Goal: Task Accomplishment & Management: Manage account settings

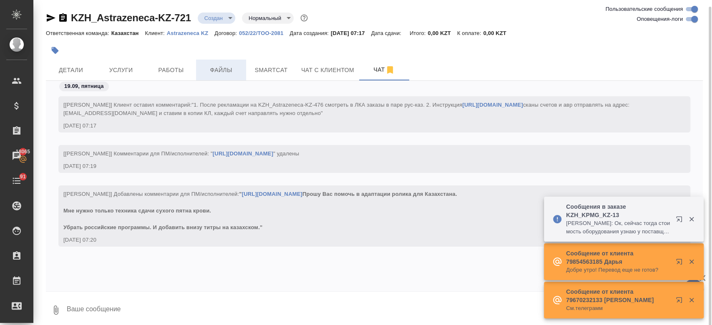
scroll to position [80, 0]
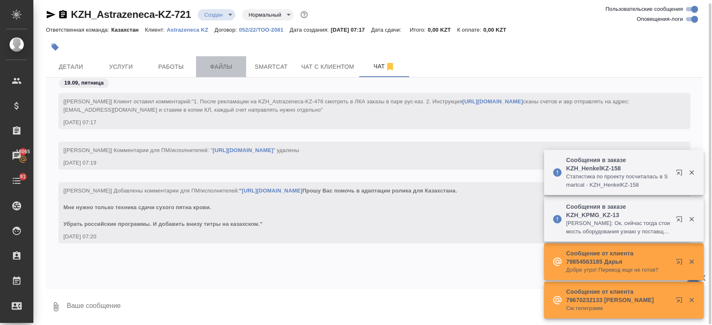
click at [219, 70] on span "Файлы" at bounding box center [221, 67] width 40 height 10
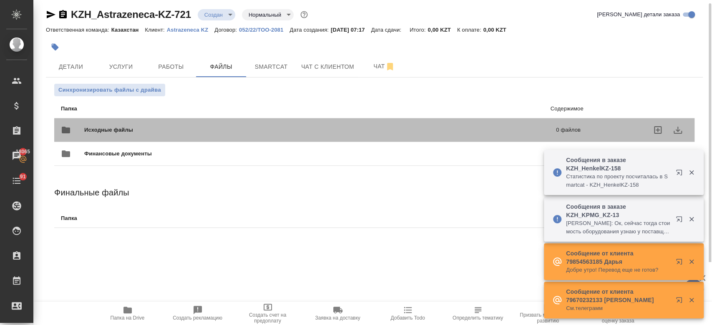
click at [145, 130] on span "Исходные файлы" at bounding box center [214, 130] width 260 height 8
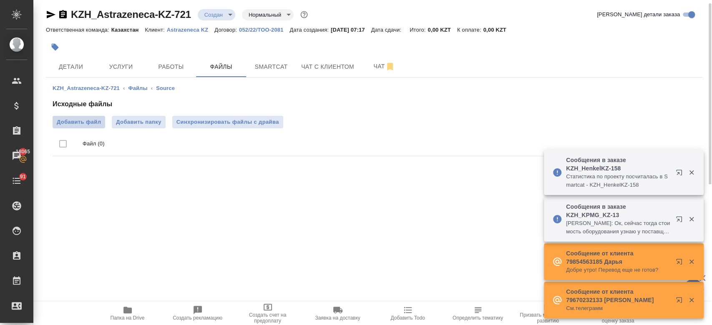
click at [87, 125] on span "Добавить файл" at bounding box center [79, 122] width 44 height 8
click at [0, 0] on input "Добавить файл" at bounding box center [0, 0] width 0 height 0
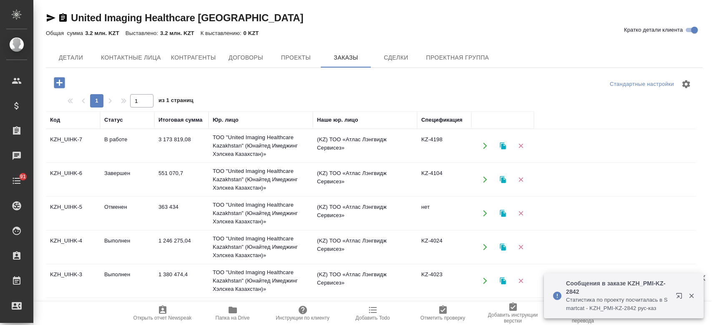
click at [50, 18] on icon "button" at bounding box center [51, 18] width 10 height 10
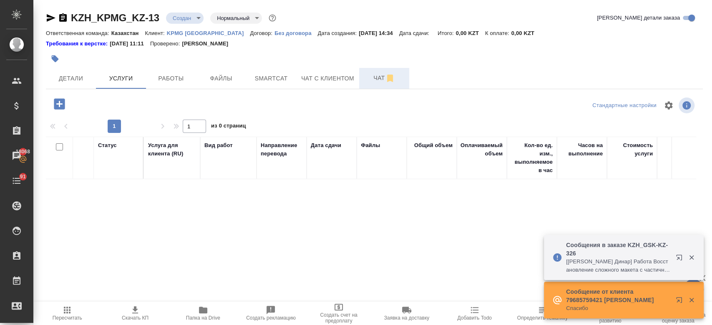
scroll to position [4, 0]
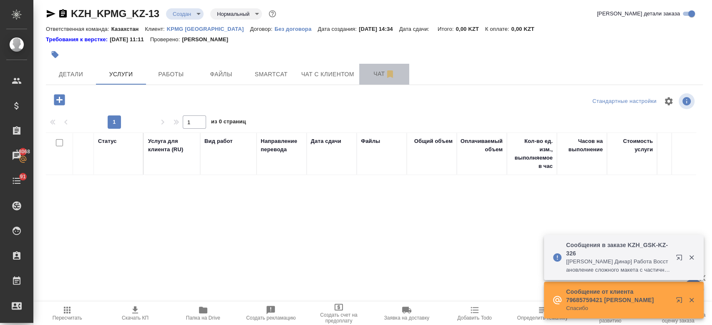
click at [377, 69] on span "Чат" at bounding box center [384, 74] width 40 height 10
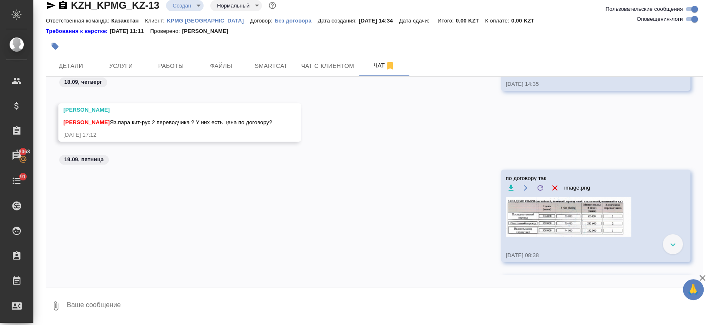
scroll to position [351, 0]
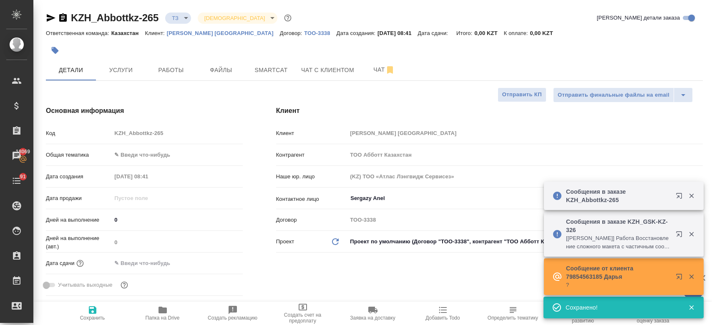
select select "RU"
click at [377, 72] on span "Чат" at bounding box center [384, 70] width 40 height 10
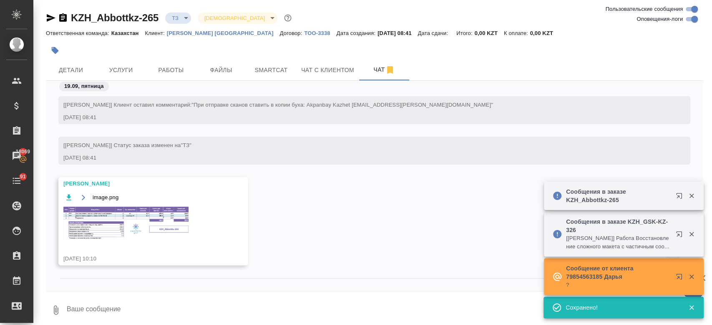
scroll to position [6, 0]
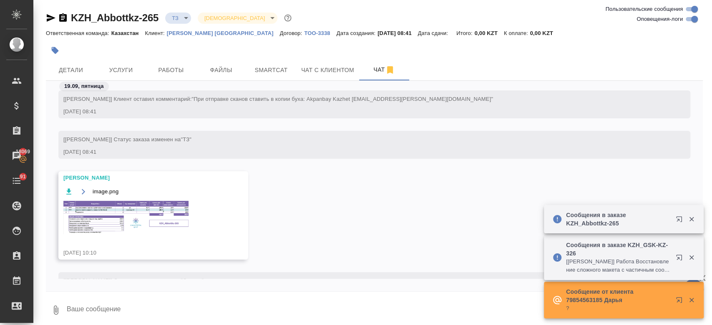
click at [145, 218] on img at bounding box center [125, 217] width 125 height 33
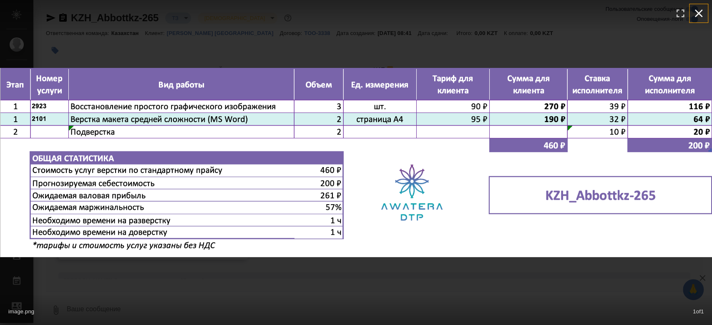
click at [697, 12] on icon "button" at bounding box center [699, 14] width 8 height 8
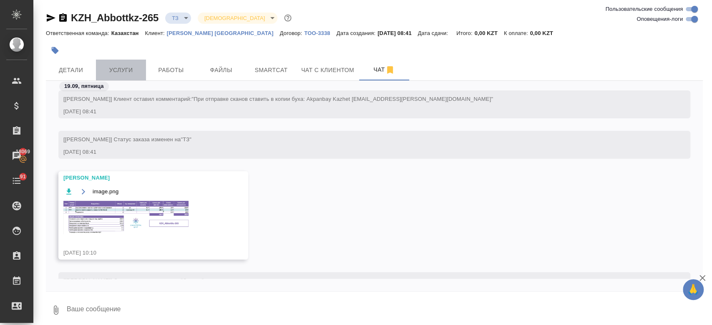
click at [125, 76] on button "Услуги" at bounding box center [121, 70] width 50 height 21
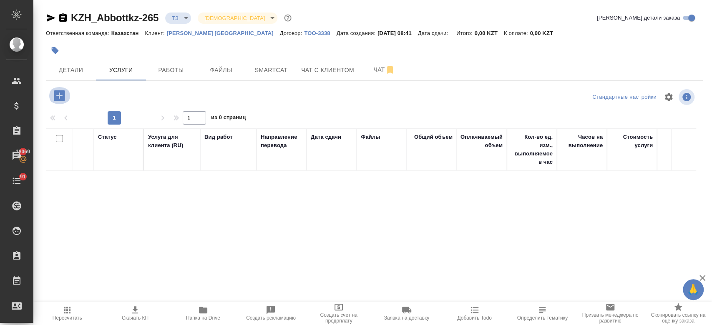
click at [63, 93] on icon "button" at bounding box center [59, 95] width 11 height 11
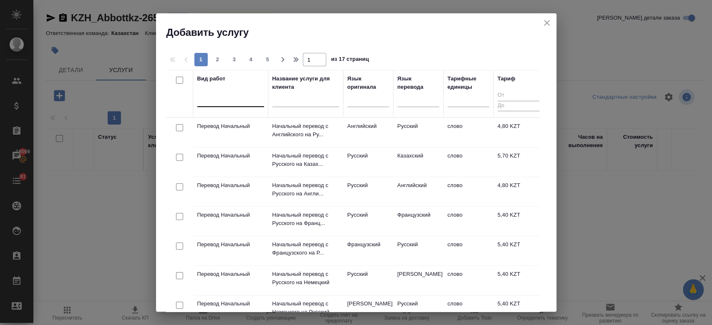
click at [229, 96] on div at bounding box center [230, 99] width 67 height 12
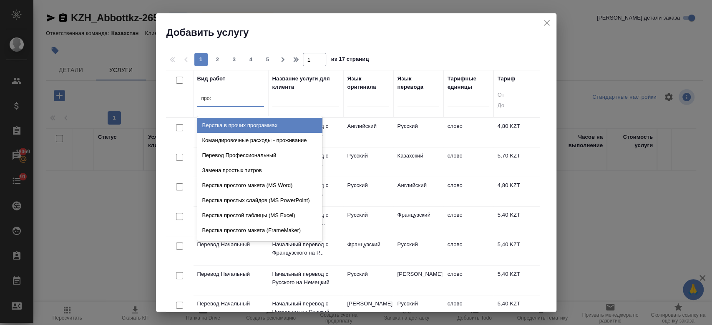
type input "прост"
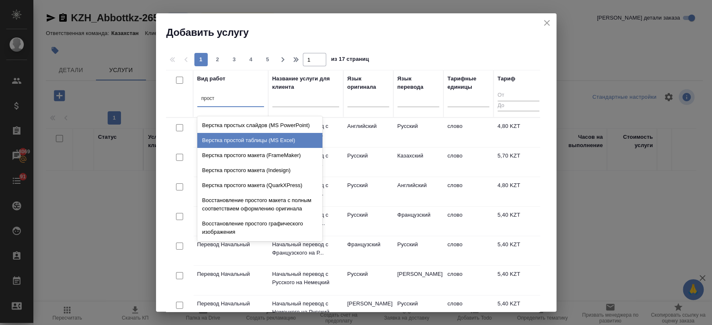
scroll to position [47, 0]
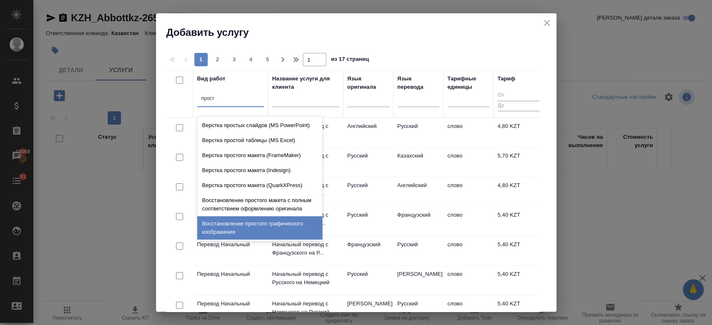
click at [247, 232] on div "Восстановление простого графического изображения" at bounding box center [259, 228] width 125 height 23
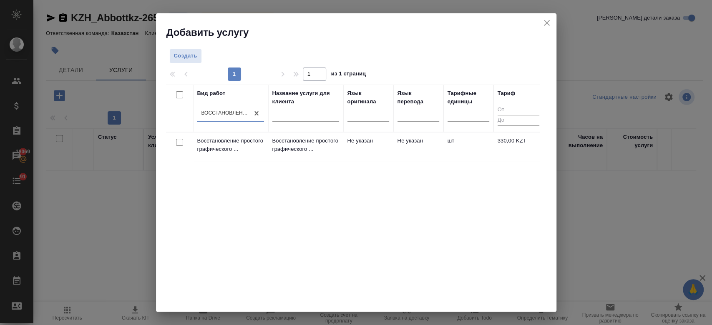
click at [370, 144] on td "Не указан" at bounding box center [368, 147] width 50 height 29
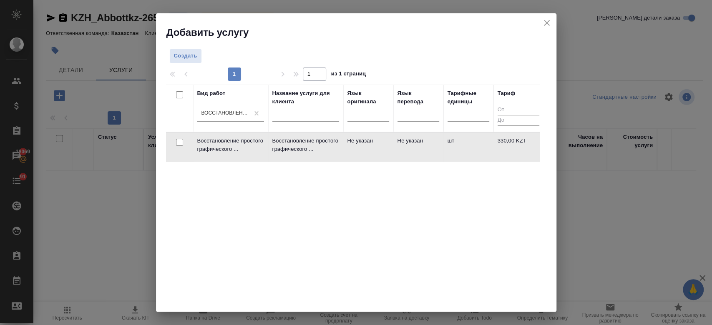
click at [370, 144] on td "Не указан" at bounding box center [368, 147] width 50 height 29
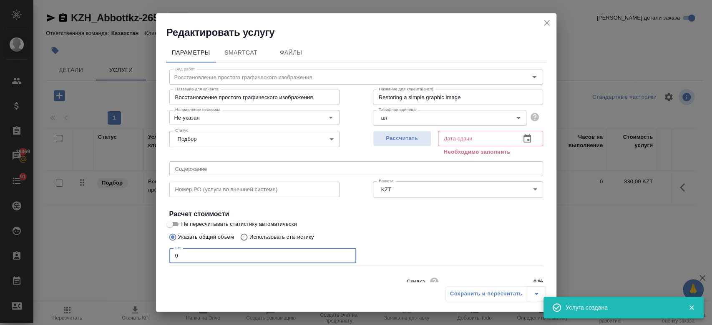
click at [249, 255] on input "0" at bounding box center [262, 256] width 187 height 15
type input "2"
click at [393, 141] on span "Рассчитать" at bounding box center [402, 139] width 49 height 10
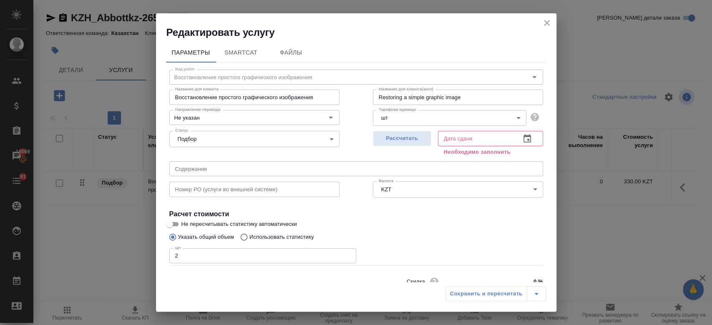
type input "19.09.2025 10:35"
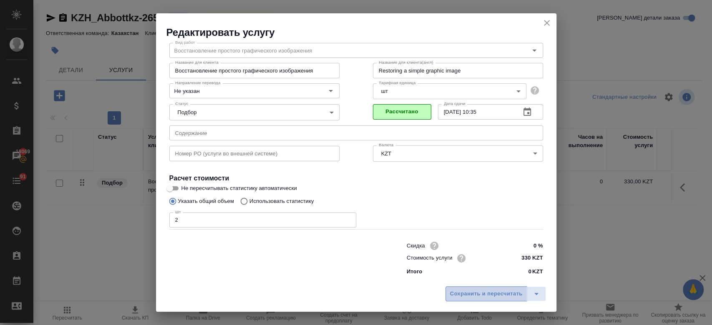
click at [460, 292] on span "Сохранить и пересчитать" at bounding box center [486, 295] width 73 height 10
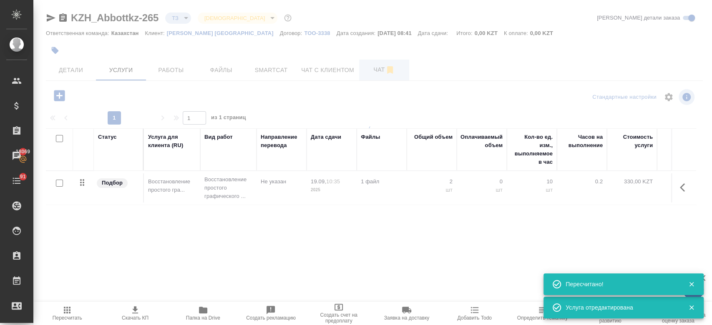
type input "new"
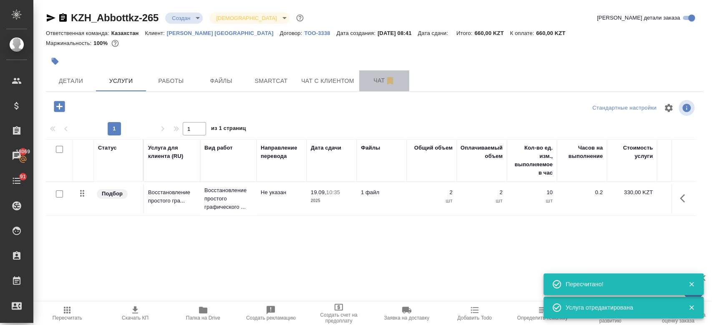
click at [376, 72] on button "Чат" at bounding box center [384, 81] width 50 height 21
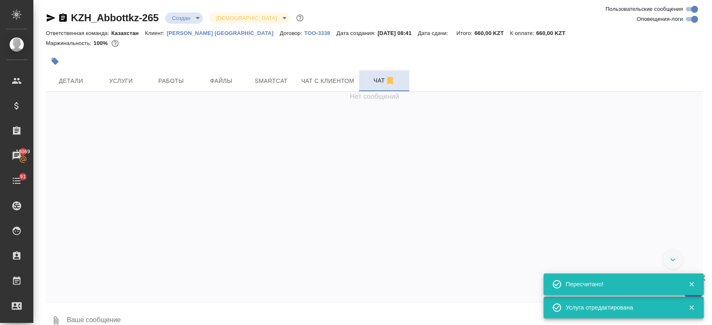
scroll to position [39, 0]
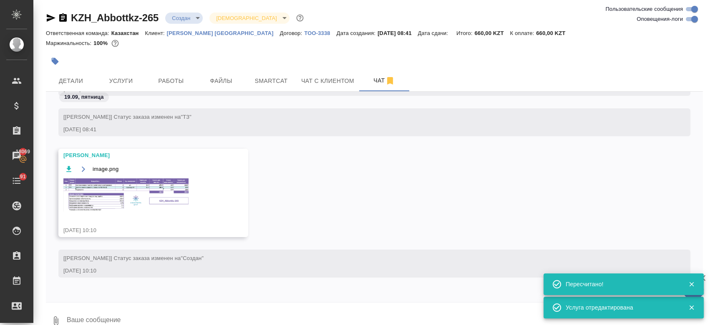
click at [153, 186] on img at bounding box center [125, 195] width 125 height 33
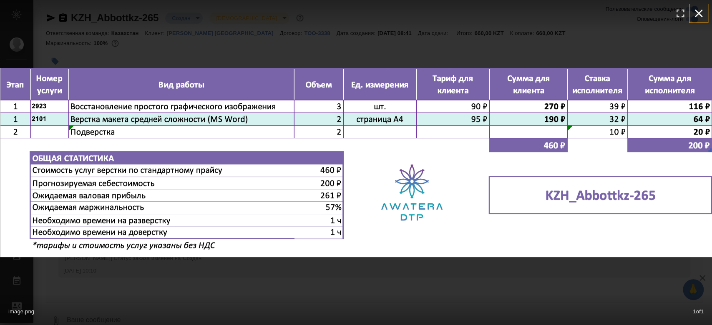
click at [703, 10] on icon "button" at bounding box center [698, 13] width 13 height 13
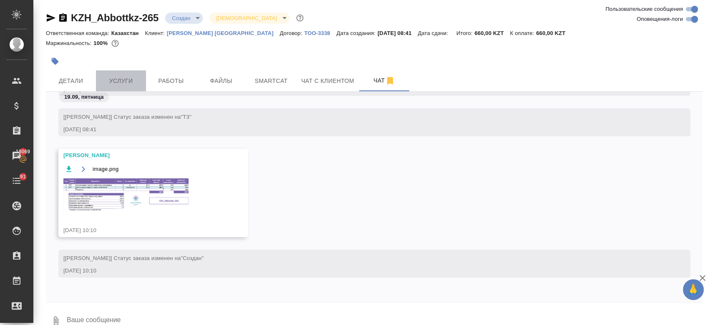
click at [127, 79] on span "Услуги" at bounding box center [121, 81] width 40 height 10
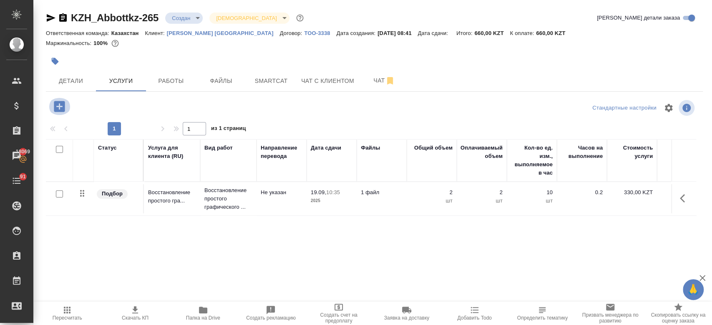
click at [67, 106] on button "button" at bounding box center [59, 106] width 23 height 17
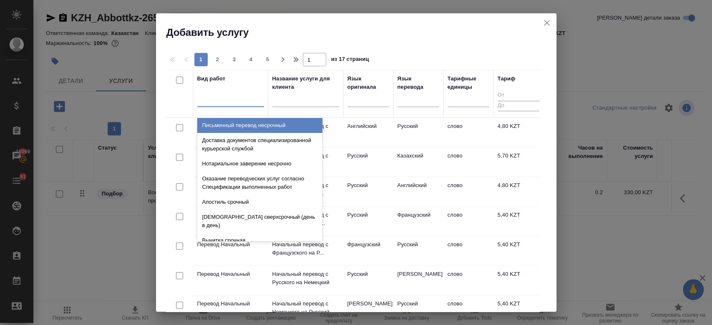
click at [224, 107] on div at bounding box center [230, 99] width 67 height 16
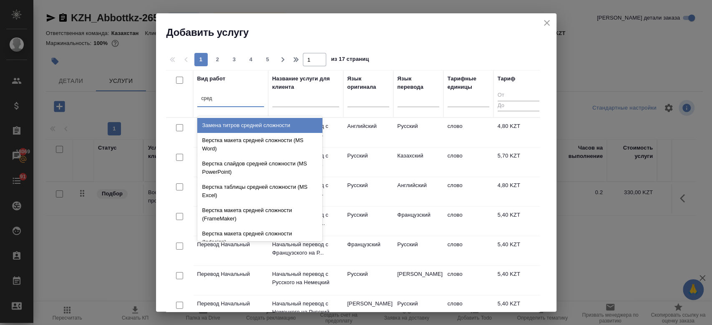
type input "средн"
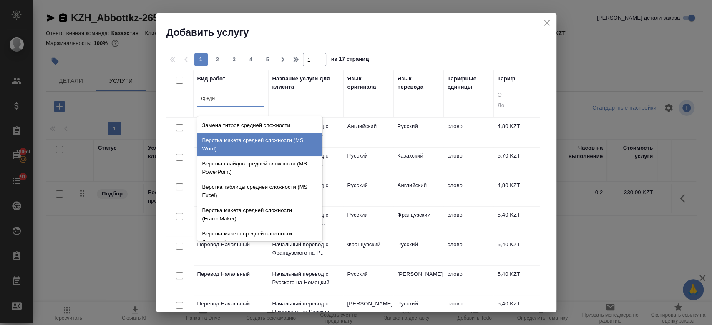
click at [250, 149] on div "Верстка макета средней сложности (MS Word)" at bounding box center [259, 144] width 125 height 23
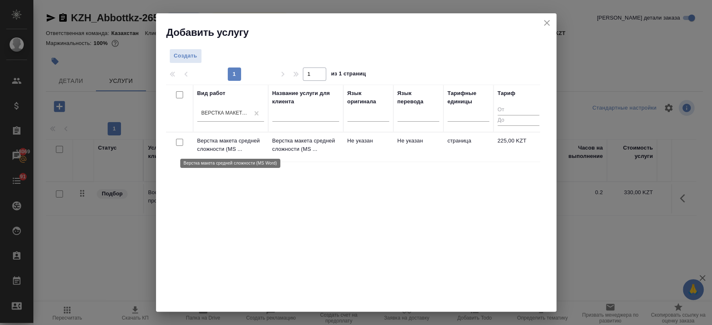
click at [238, 143] on p "Верстка макета средней сложности (MS ..." at bounding box center [230, 145] width 67 height 17
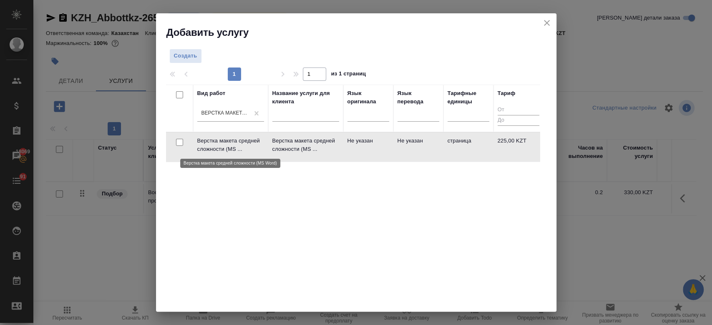
click at [238, 143] on p "Верстка макета средней сложности (MS ..." at bounding box center [230, 145] width 67 height 17
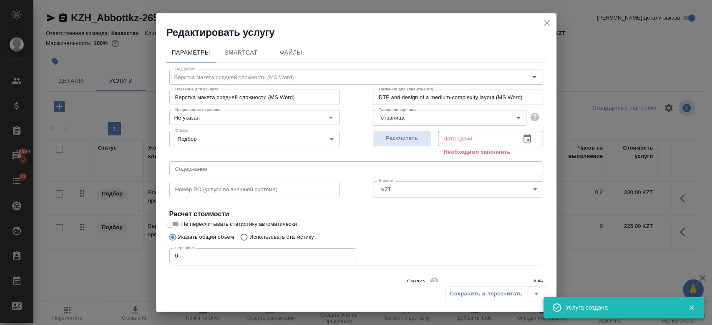
click at [192, 247] on div "Страница 0 Страница" at bounding box center [262, 255] width 187 height 20
click at [192, 251] on input "0" at bounding box center [262, 256] width 187 height 15
type input "2"
click at [408, 135] on span "Рассчитать" at bounding box center [402, 139] width 49 height 10
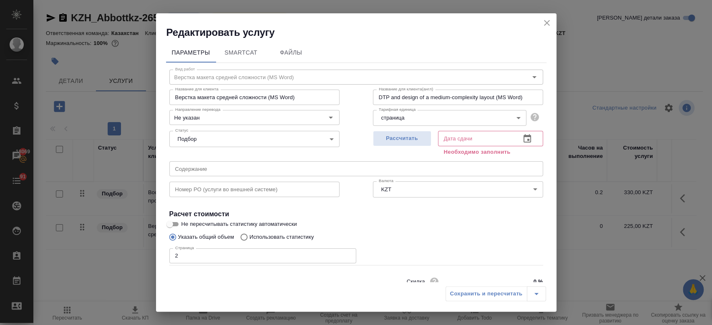
type input "19.09.2025 10:33"
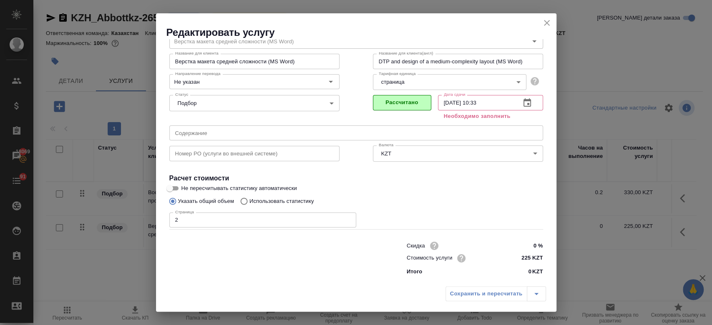
click at [454, 207] on div "Указать общий объем Использовать статистику" at bounding box center [356, 202] width 374 height 16
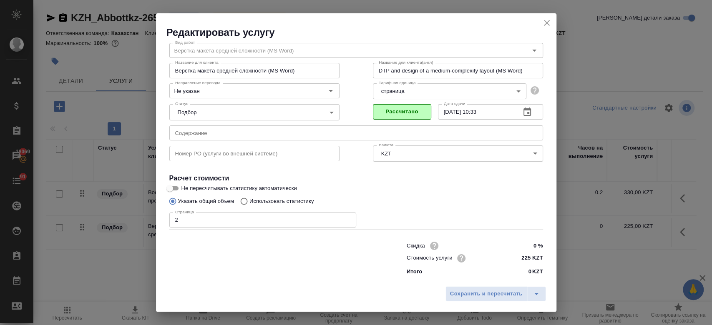
click at [418, 194] on div "Указать общий объем Использовать статистику" at bounding box center [356, 202] width 374 height 16
click at [461, 292] on span "Сохранить и пересчитать" at bounding box center [486, 295] width 73 height 10
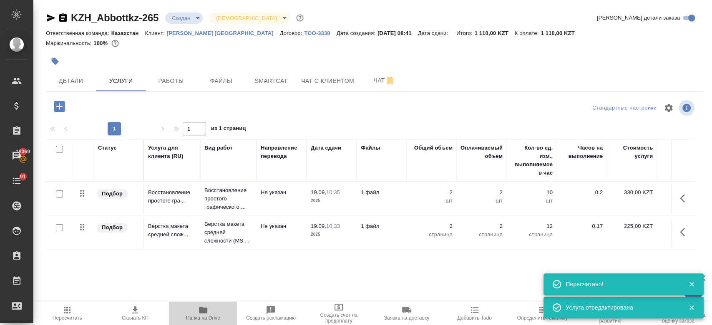
click at [203, 313] on icon "button" at bounding box center [203, 310] width 8 height 7
click at [63, 106] on icon "button" at bounding box center [59, 106] width 11 height 11
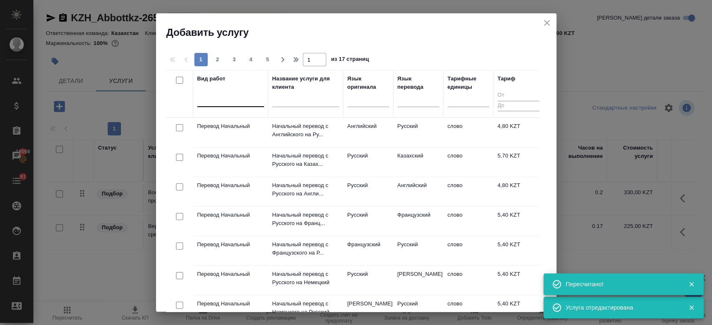
click at [237, 99] on div at bounding box center [230, 99] width 67 height 12
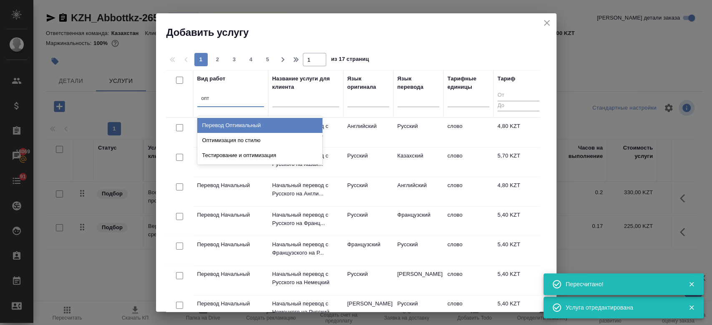
type input "опти"
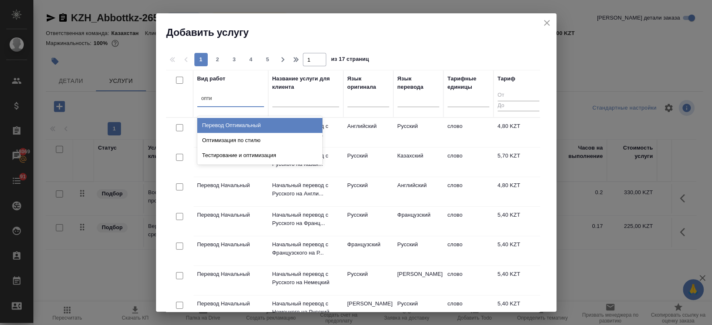
click at [240, 131] on div "Перевод Оптимальный" at bounding box center [259, 125] width 125 height 15
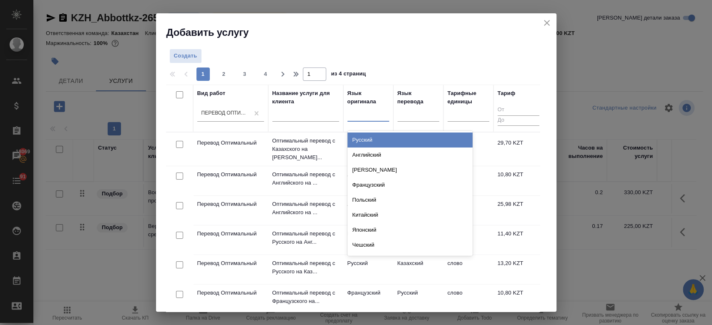
click at [376, 108] on div at bounding box center [369, 113] width 42 height 12
type input "анг"
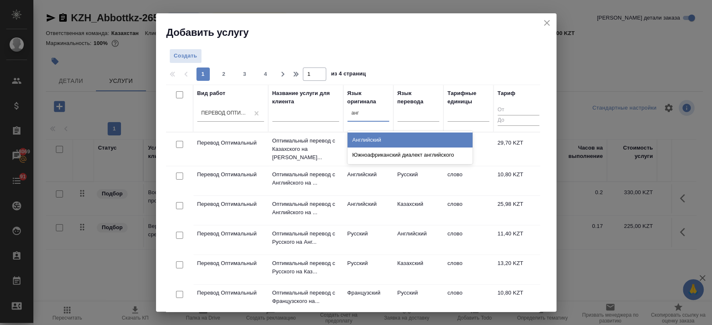
click at [370, 135] on div "Английский" at bounding box center [410, 140] width 125 height 15
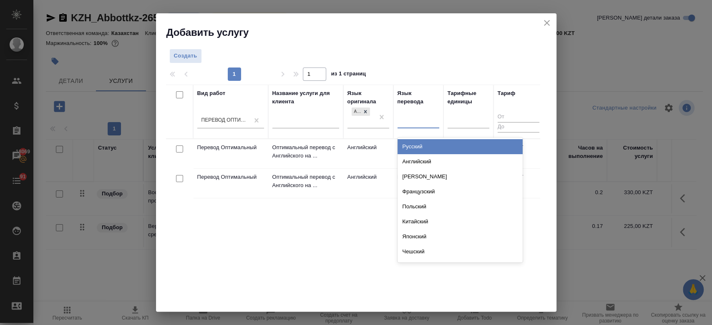
click at [425, 123] on div at bounding box center [419, 120] width 42 height 12
type input "рус"
click at [418, 141] on div "Русский" at bounding box center [460, 146] width 125 height 15
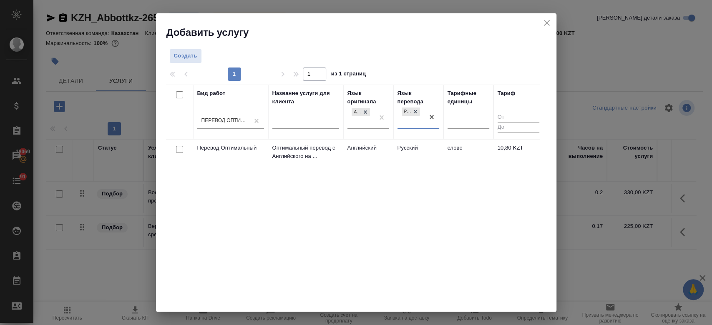
click at [393, 154] on td "Русский" at bounding box center [418, 154] width 50 height 29
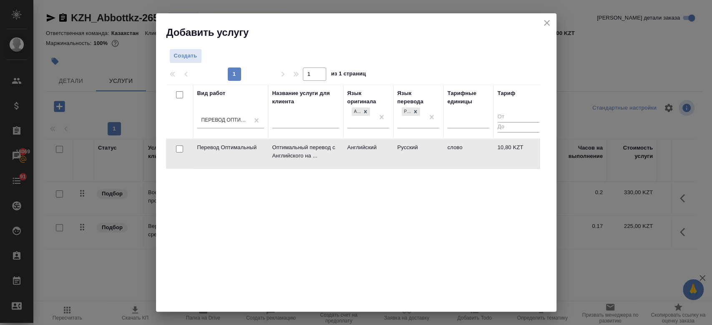
click at [393, 154] on td "Русский" at bounding box center [418, 153] width 50 height 29
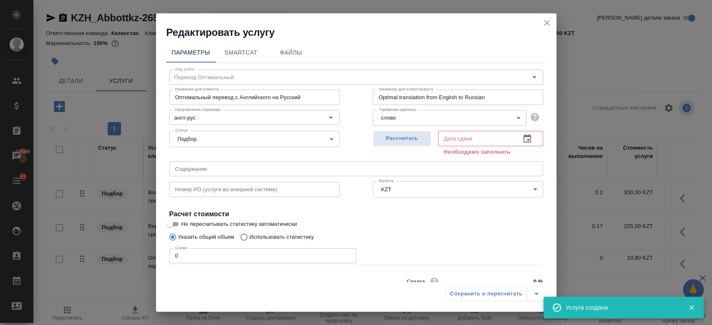
scroll to position [36, 0]
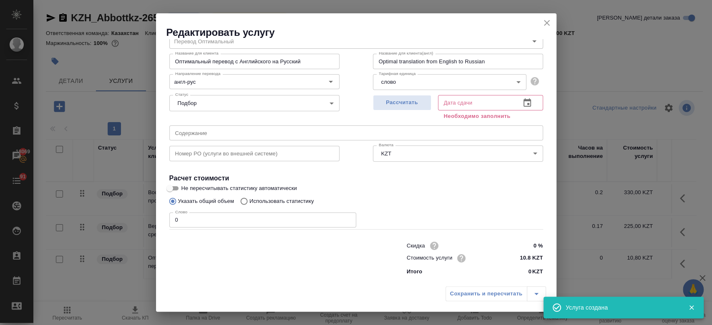
click at [547, 25] on icon "close" at bounding box center [547, 23] width 10 height 10
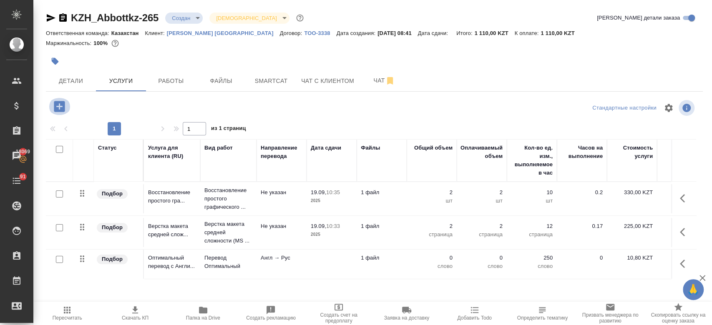
click at [60, 106] on icon "button" at bounding box center [59, 106] width 15 height 15
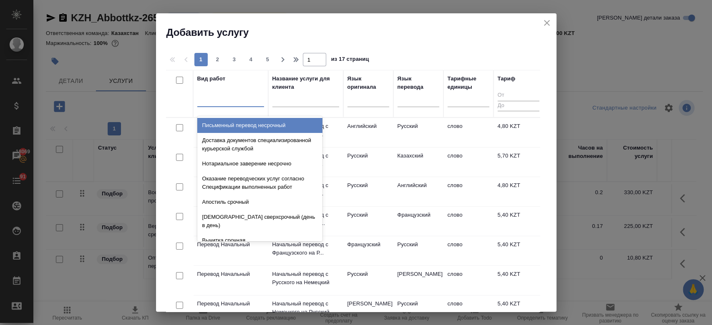
click at [228, 103] on div at bounding box center [230, 99] width 67 height 12
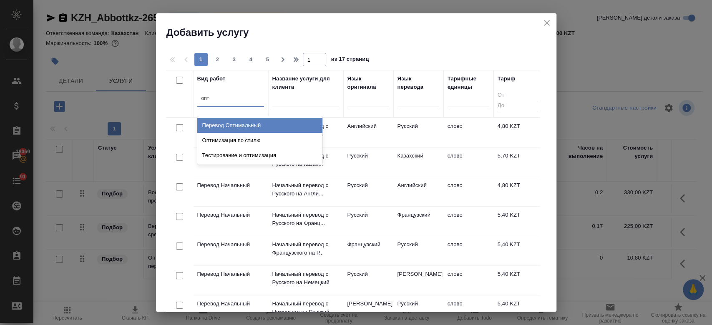
type input "опти"
click at [258, 129] on div "Перевод Оптимальный" at bounding box center [259, 125] width 125 height 15
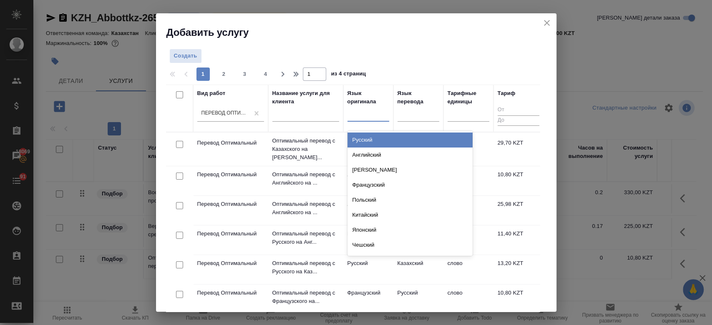
click at [367, 114] on div at bounding box center [369, 113] width 42 height 12
type input "рус"
click at [367, 136] on div "Русский" at bounding box center [410, 140] width 125 height 15
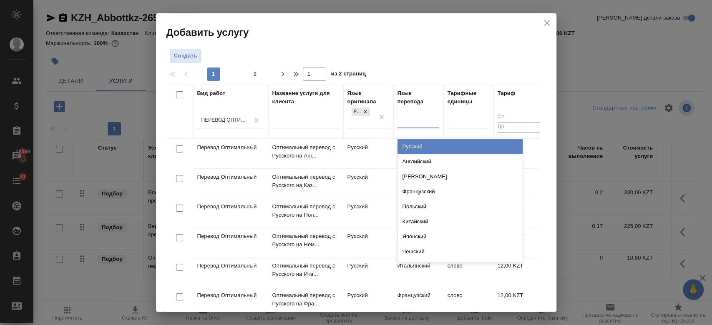
click at [407, 124] on div at bounding box center [419, 120] width 42 height 12
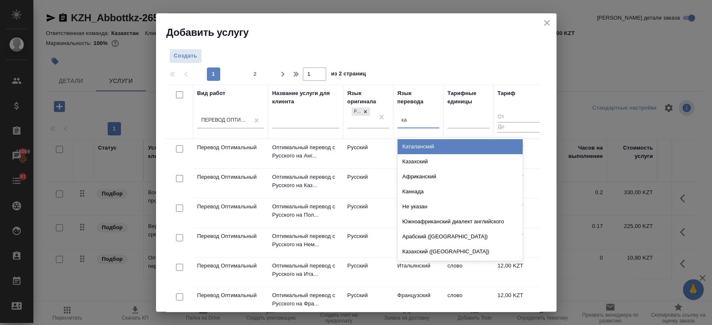
type input "каз"
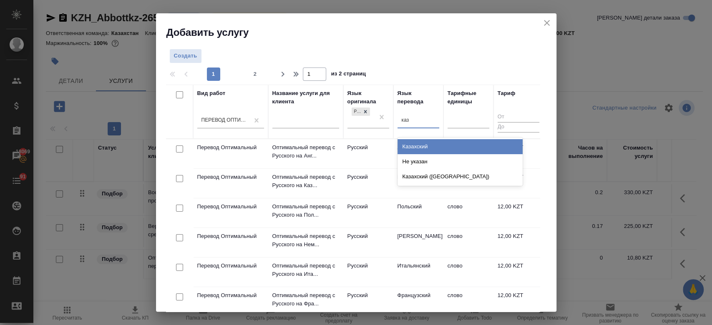
click at [411, 143] on div "Казахский" at bounding box center [460, 146] width 125 height 15
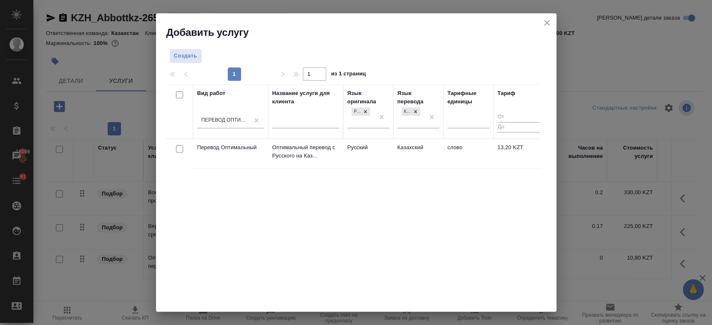
click at [364, 156] on td "Русский" at bounding box center [368, 153] width 50 height 29
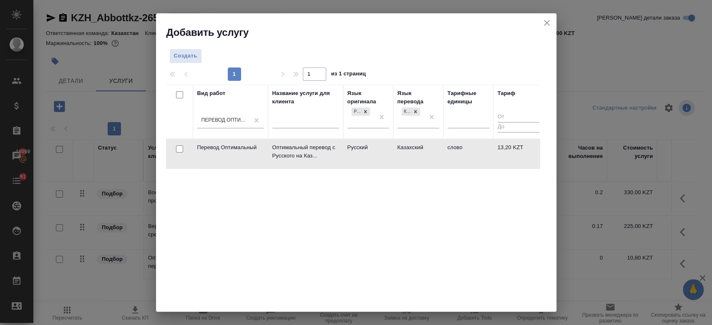
click at [364, 156] on td "Русский" at bounding box center [368, 153] width 50 height 29
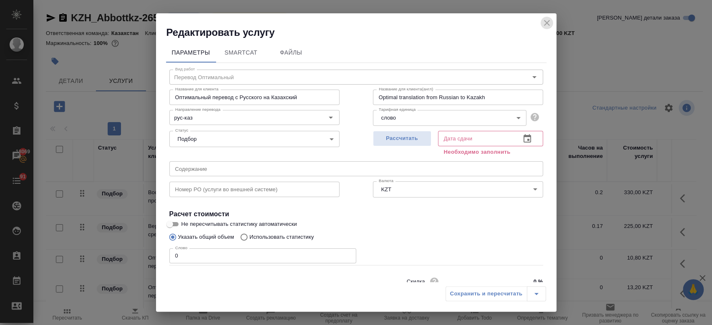
click at [549, 17] on button "close" at bounding box center [547, 23] width 13 height 13
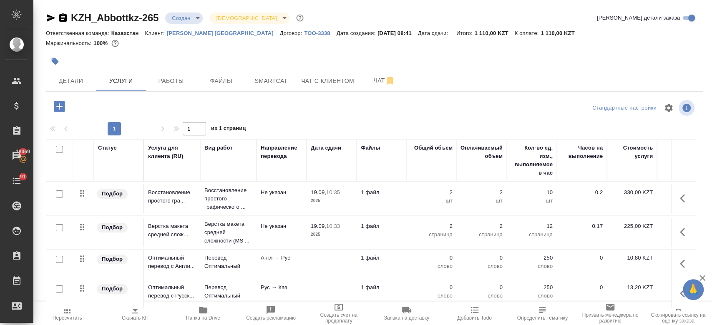
scroll to position [14, 0]
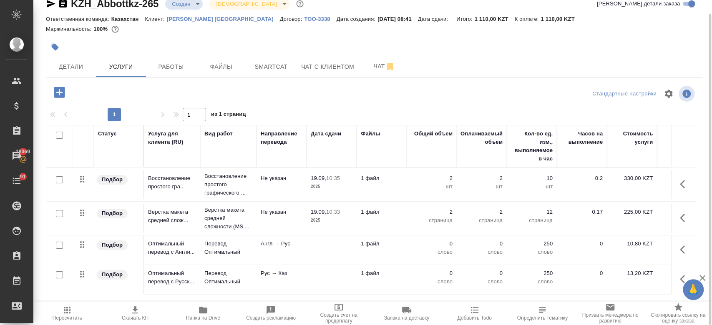
click at [384, 252] on td "1 файл" at bounding box center [382, 250] width 50 height 29
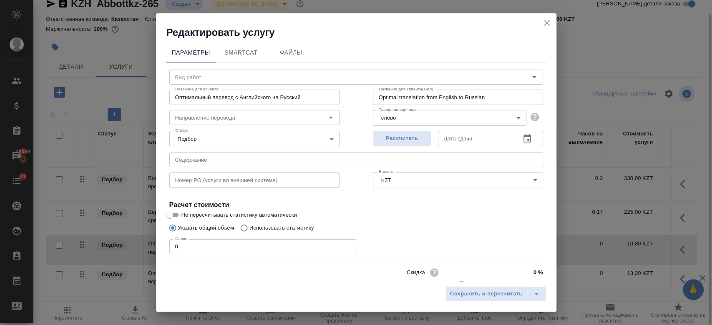
type input "Перевод Оптимальный"
type input "англ-рус"
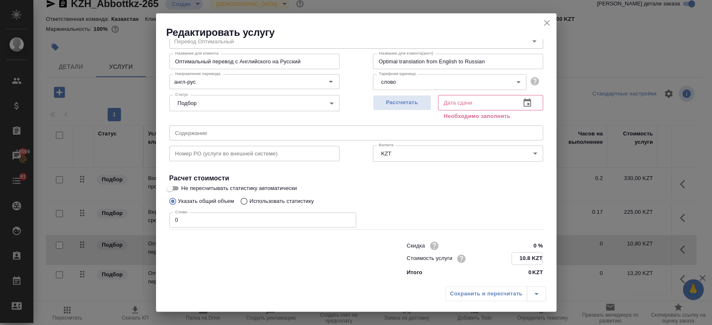
click at [521, 262] on input "10.8 KZT" at bounding box center [527, 259] width 30 height 12
type input "1 KZT"
type input "8.50 KZT"
click at [406, 100] on span "Рассчитать" at bounding box center [402, 103] width 49 height 10
type input "19.09.2025 10:25"
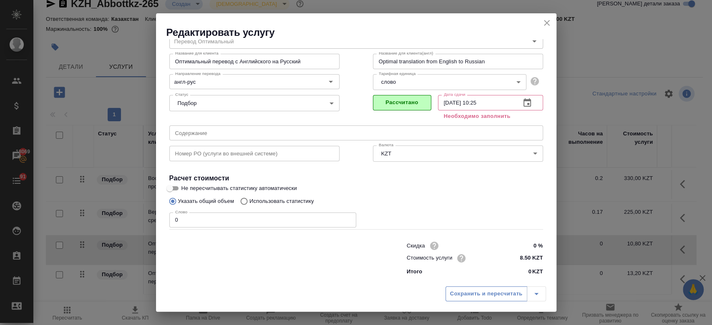
scroll to position [27, 0]
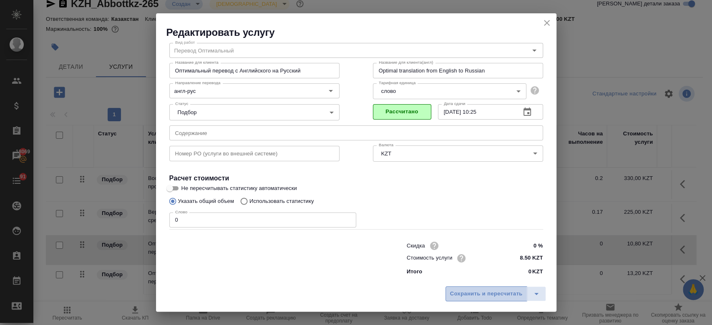
click at [477, 301] on button "Сохранить и пересчитать" at bounding box center [487, 294] width 82 height 15
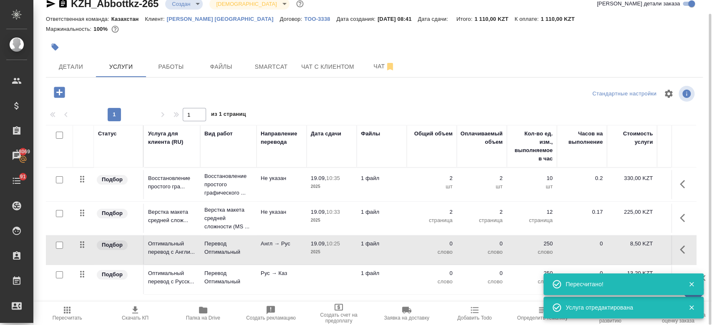
click at [389, 288] on td "1 файл" at bounding box center [382, 279] width 50 height 29
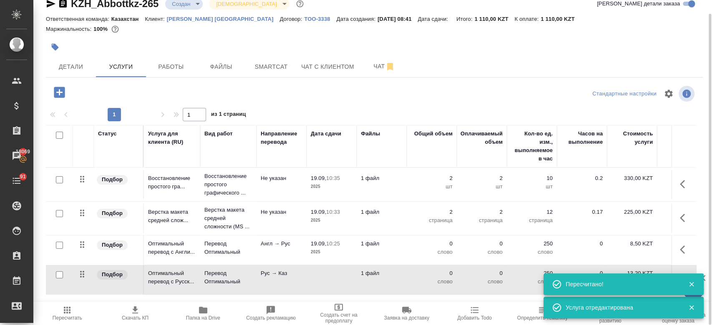
click at [389, 288] on td "1 файл" at bounding box center [382, 279] width 50 height 29
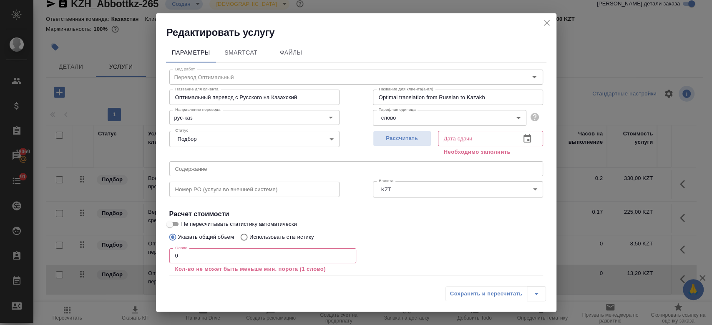
scroll to position [46, 0]
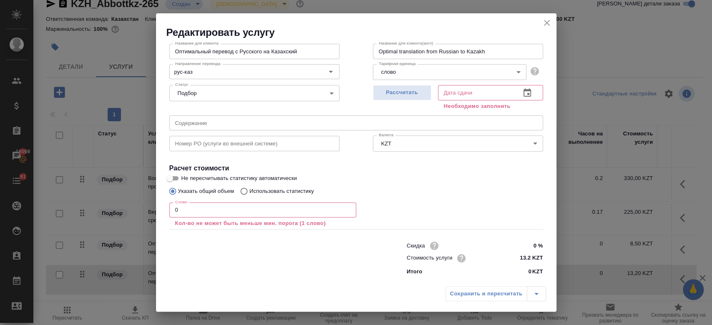
click at [521, 259] on input "13.2 KZT" at bounding box center [526, 258] width 31 height 12
type input "1 KZT"
type input "9.90 KZT"
click at [395, 101] on div "Рассчитать" at bounding box center [402, 97] width 58 height 30
click at [393, 96] on span "Рассчитать" at bounding box center [402, 93] width 49 height 10
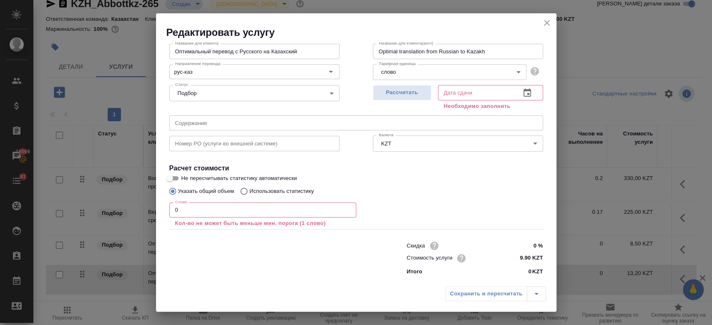
type input "19.09.2025 10:25"
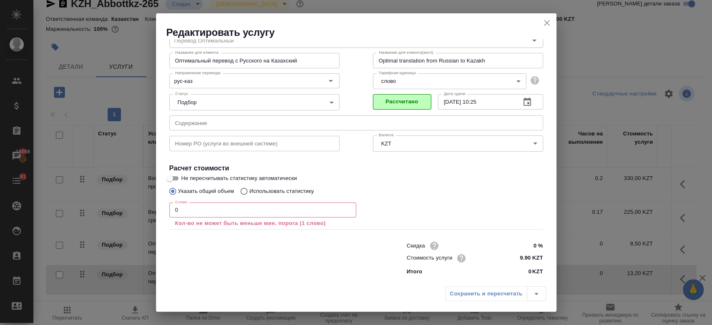
click at [470, 299] on div "Сохранить и пересчитать" at bounding box center [496, 294] width 101 height 15
click at [454, 220] on div "Слово 0 Слово Кол-во не может быть меньше мин. порога (1 слово)" at bounding box center [356, 214] width 374 height 30
click at [471, 305] on div "Сохранить и пересчитать" at bounding box center [356, 297] width 401 height 30
click at [440, 238] on div "Скидка 0 % Стоимость услуги 9.90 KZT Итого 0 KZT" at bounding box center [475, 258] width 170 height 70
click at [334, 212] on input "0" at bounding box center [262, 210] width 187 height 15
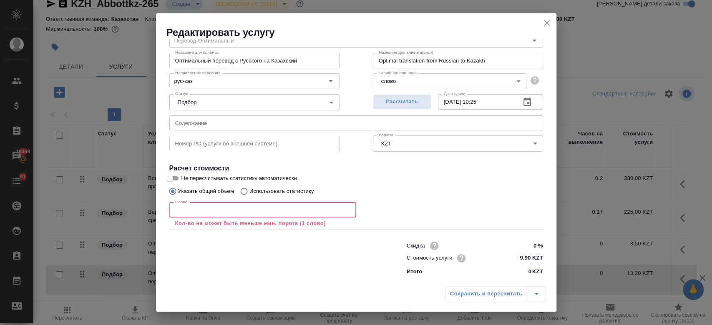
type input "8"
click at [403, 105] on span "Рассчитать" at bounding box center [402, 102] width 49 height 10
click at [549, 23] on icon "close" at bounding box center [547, 23] width 10 height 10
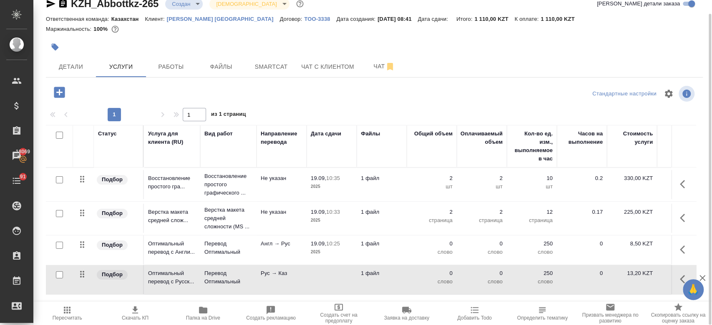
click at [58, 247] on input "checkbox" at bounding box center [59, 245] width 7 height 7
checkbox input "true"
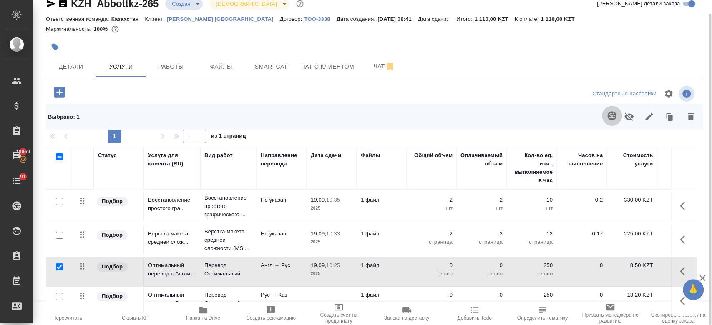
click at [614, 115] on icon "button" at bounding box center [612, 116] width 10 height 10
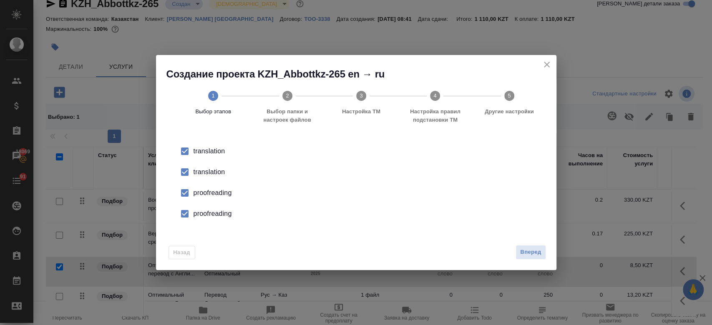
click at [218, 170] on div "translation" at bounding box center [365, 172] width 343 height 10
click at [219, 190] on div "proofreading" at bounding box center [365, 193] width 343 height 10
click at [217, 212] on div "proofreading" at bounding box center [365, 214] width 343 height 10
click at [529, 254] on span "Вперед" at bounding box center [530, 253] width 21 height 10
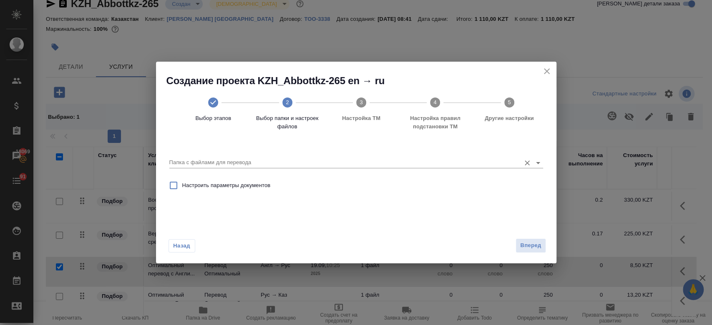
click at [355, 156] on div "Папка с файлами для перевода" at bounding box center [356, 159] width 374 height 17
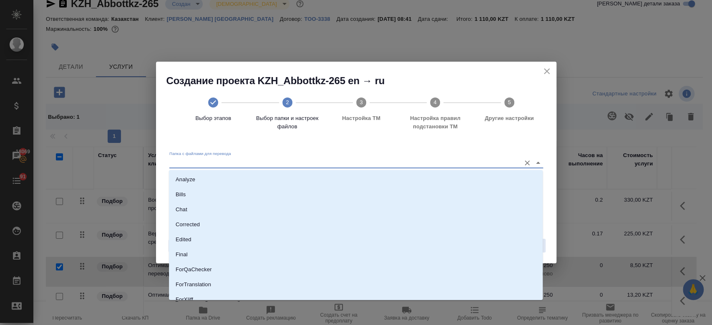
click at [354, 158] on input "Папка с файлами для перевода" at bounding box center [342, 163] width 347 height 10
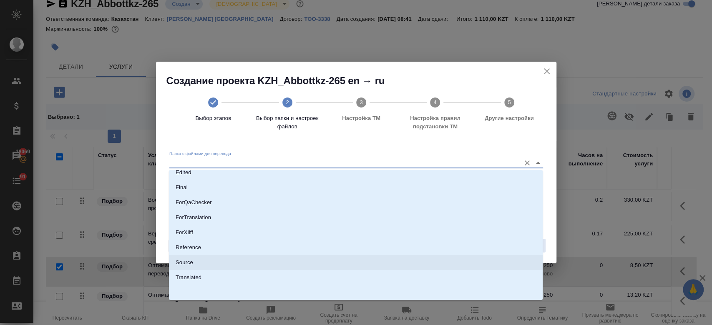
click at [277, 262] on li "Source" at bounding box center [356, 262] width 374 height 15
type input "Source"
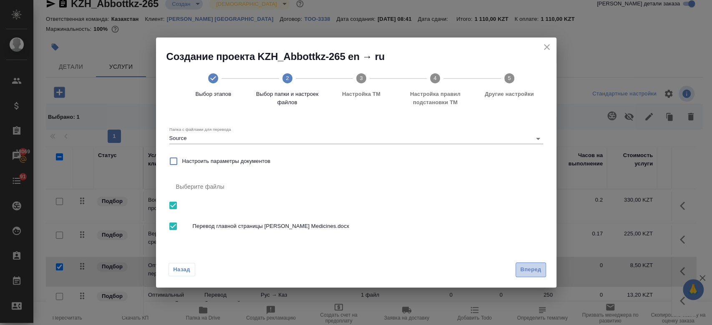
click at [543, 270] on button "Вперед" at bounding box center [531, 270] width 30 height 15
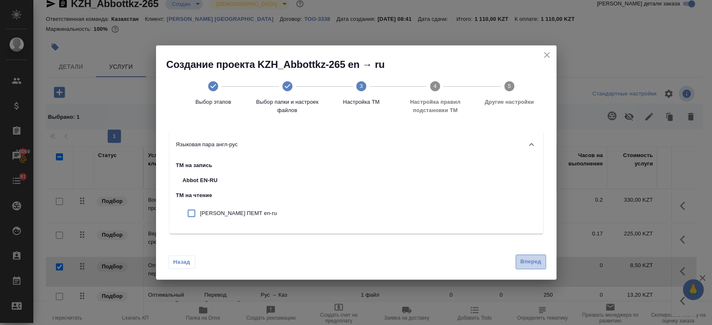
click at [534, 258] on span "Вперед" at bounding box center [530, 262] width 21 height 10
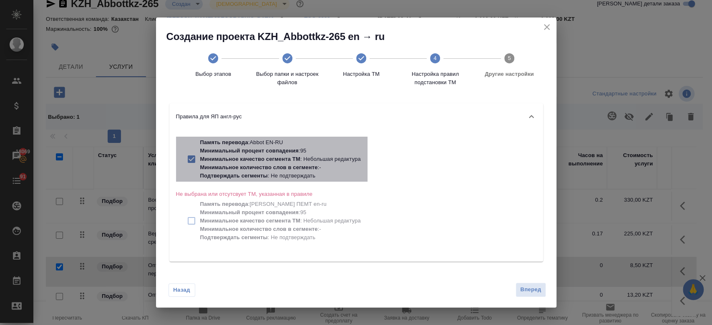
click at [282, 167] on p "Минимальное количество слов в сегменте" at bounding box center [259, 167] width 118 height 6
checkbox input "false"
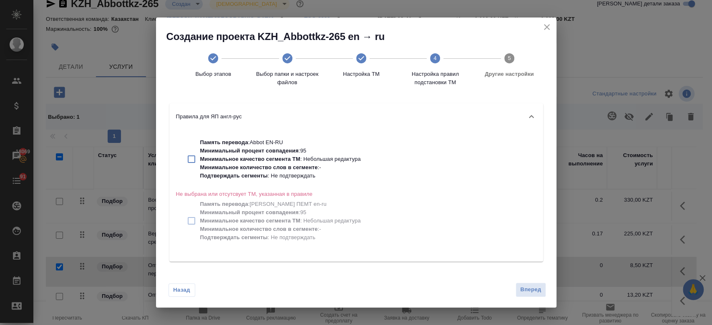
click at [526, 282] on div "Назад Вперед" at bounding box center [356, 288] width 401 height 39
click at [526, 287] on span "Вперед" at bounding box center [530, 290] width 21 height 10
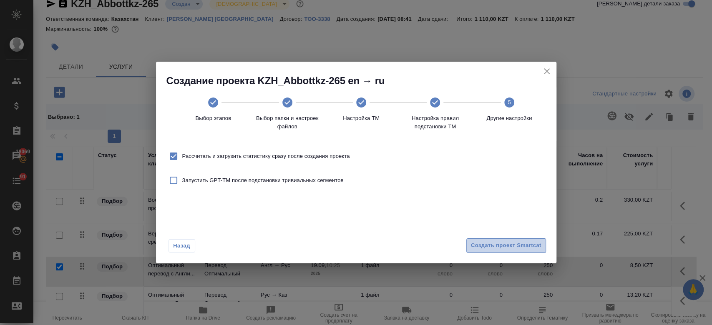
click at [493, 246] on span "Создать проект Smartcat" at bounding box center [506, 246] width 71 height 10
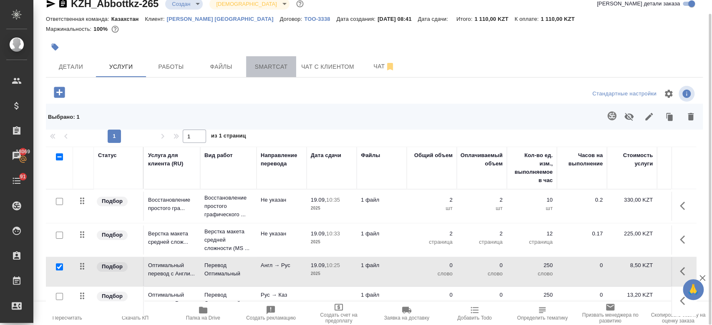
click at [260, 63] on span "Smartcat" at bounding box center [271, 67] width 40 height 10
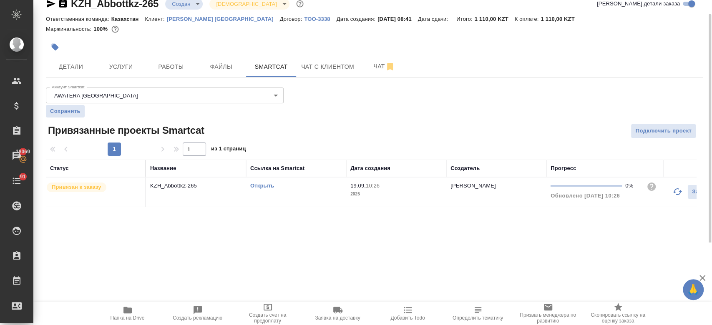
click at [267, 186] on link "Открыть" at bounding box center [262, 186] width 24 height 6
click at [128, 75] on button "Услуги" at bounding box center [121, 66] width 50 height 21
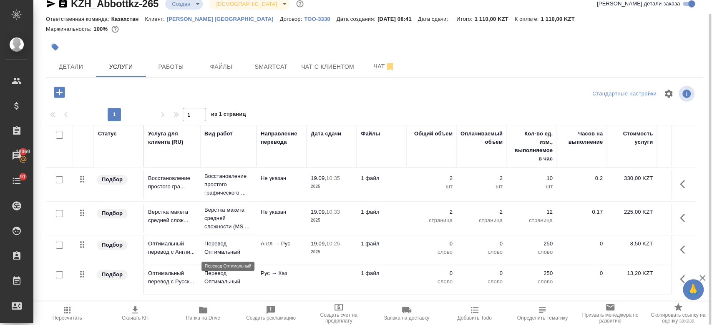
click at [237, 253] on p "Перевод Оптимальный" at bounding box center [228, 248] width 48 height 17
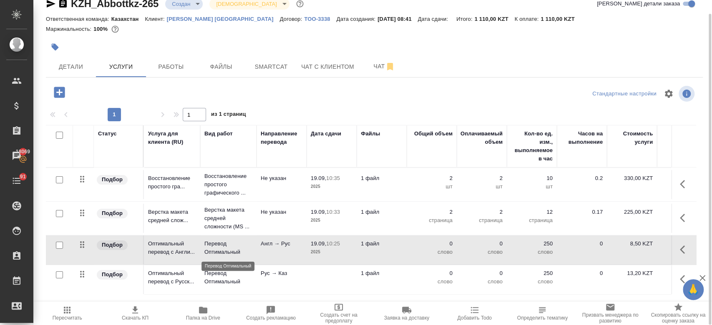
click at [237, 253] on p "Перевод Оптимальный" at bounding box center [228, 248] width 48 height 17
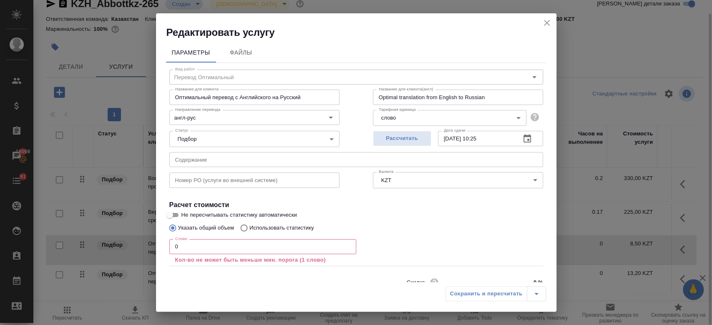
scroll to position [37, 0]
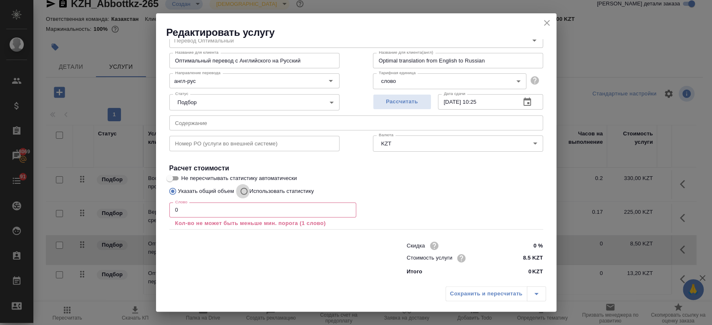
click at [244, 189] on input "Использовать статистику" at bounding box center [242, 192] width 13 height 16
radio input "true"
radio input "false"
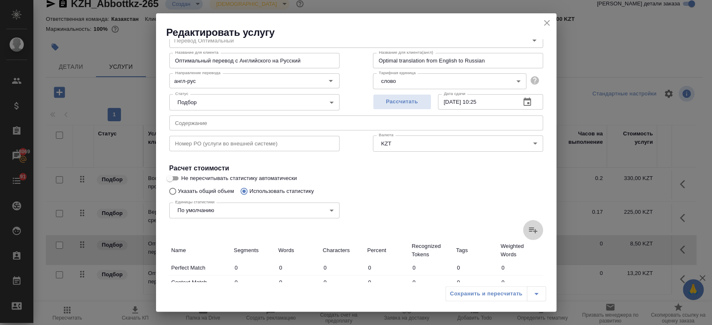
click at [528, 232] on icon at bounding box center [533, 230] width 10 height 10
click at [0, 0] on input "file" at bounding box center [0, 0] width 0 height 0
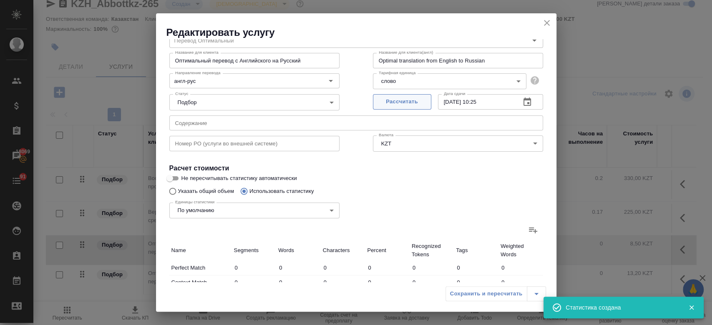
type input "15"
type input "199"
type input "1288"
type input "15"
type input "199"
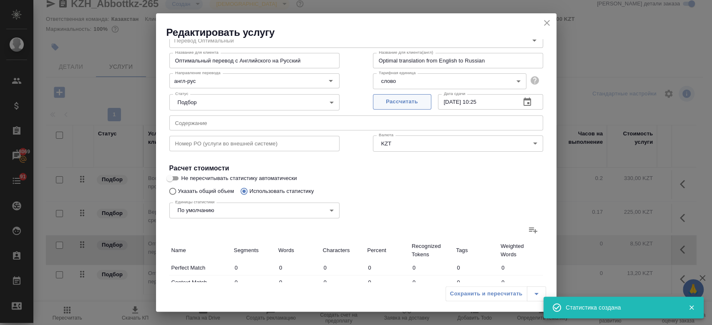
type input "1288"
type input "15"
type input "199"
type input "1288"
click at [386, 104] on span "Рассчитать" at bounding box center [402, 102] width 49 height 10
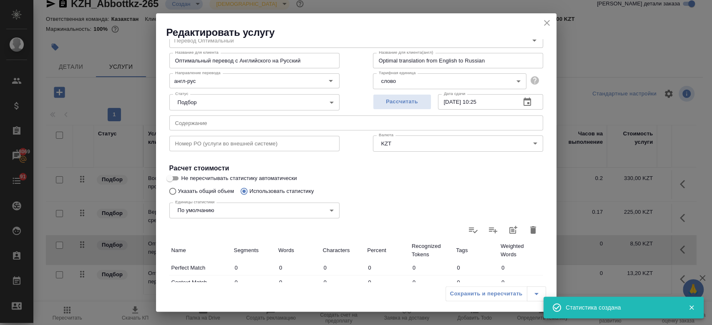
type input "19.09.2025 10:27"
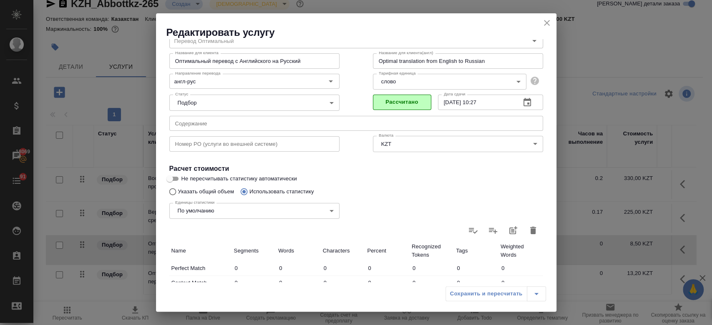
scroll to position [242, 0]
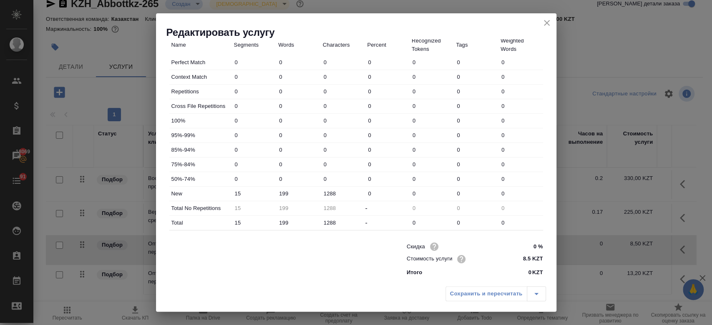
click at [474, 276] on div "Скидка 0 % Стоимость услуги 8.5 KZT Итого 0 KZT" at bounding box center [475, 259] width 170 height 70
click at [548, 23] on icon "close" at bounding box center [547, 23] width 10 height 10
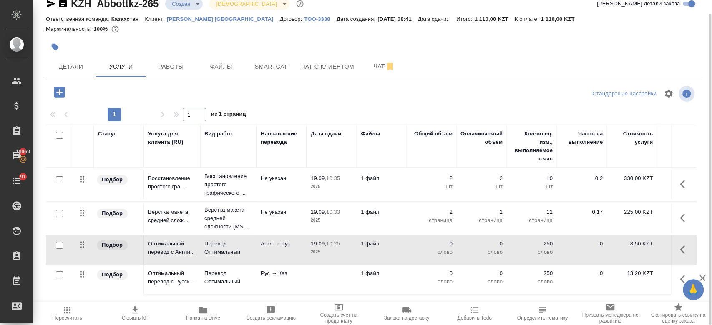
click at [338, 275] on td at bounding box center [332, 279] width 50 height 29
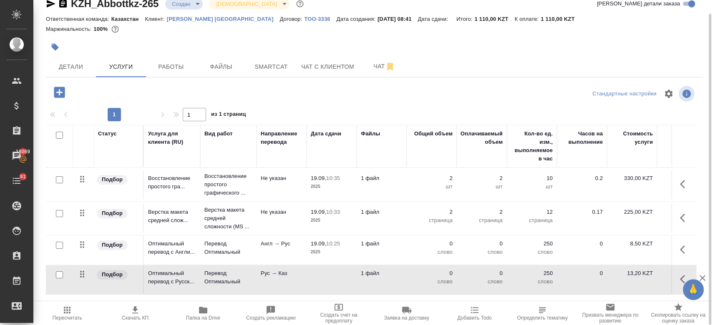
click at [338, 275] on td at bounding box center [332, 279] width 50 height 29
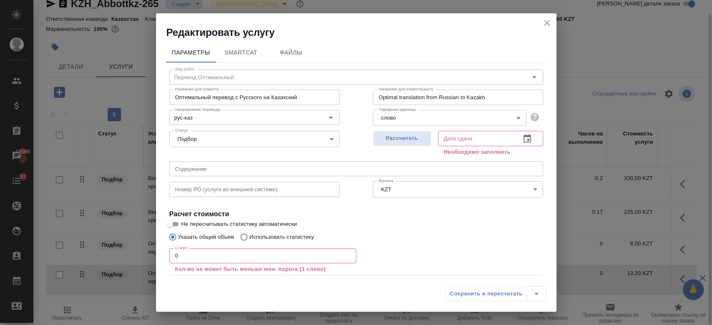
scroll to position [46, 0]
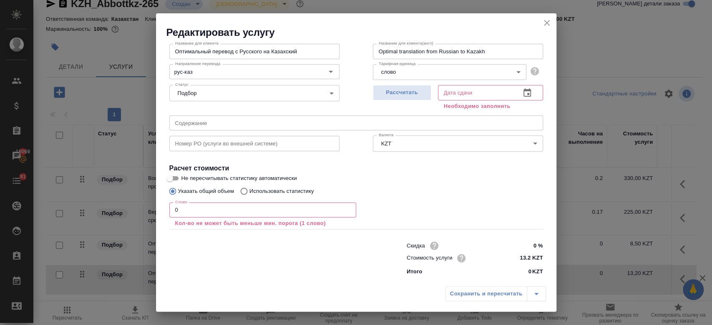
click at [296, 191] on p "Использовать статистику" at bounding box center [281, 191] width 65 height 8
click at [249, 191] on input "Использовать статистику" at bounding box center [242, 192] width 13 height 16
radio input "true"
radio input "false"
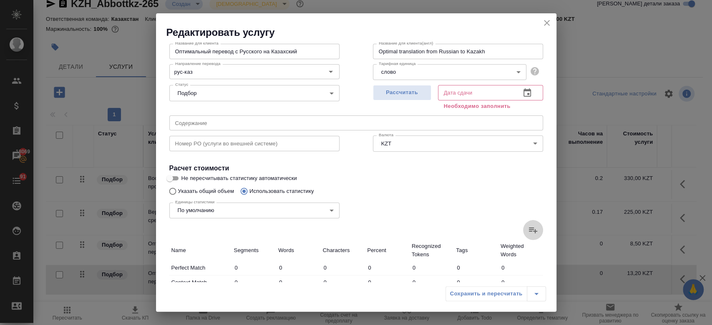
click at [528, 227] on icon at bounding box center [533, 230] width 10 height 10
click at [0, 0] on input "file" at bounding box center [0, 0] width 0 height 0
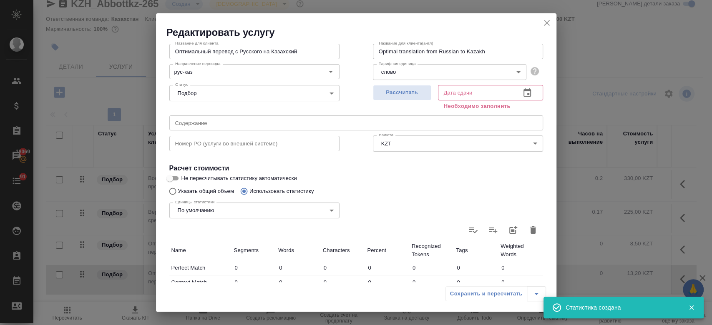
type input "15"
type input "199"
type input "1288"
type input "15"
type input "199"
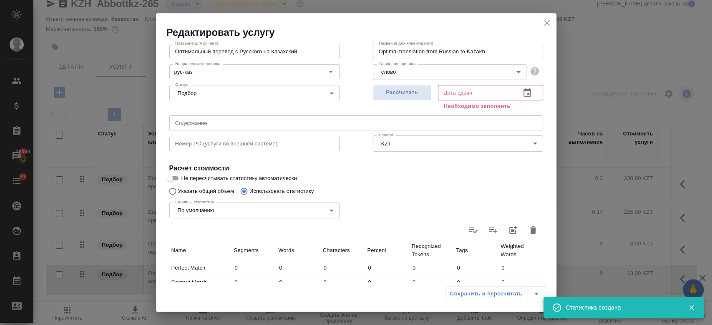
type input "1288"
type input "15"
type input "199"
type input "1288"
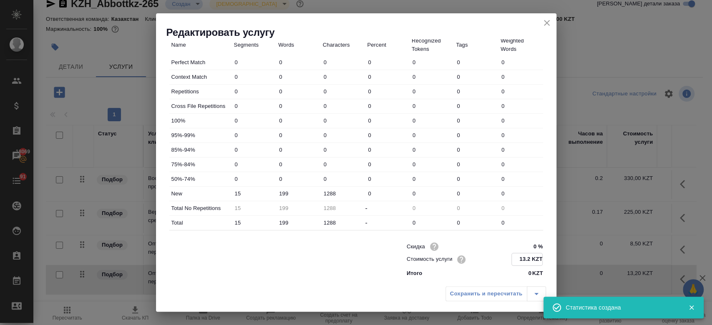
click at [525, 262] on input "13.2 KZT" at bounding box center [527, 260] width 30 height 12
type input "1 KZT"
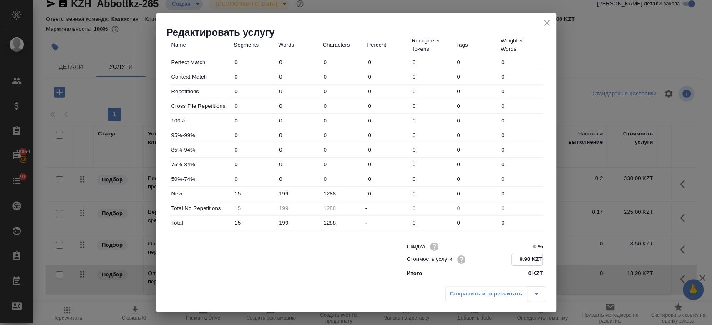
type input "9.90 KZT"
click at [355, 270] on div at bounding box center [271, 258] width 237 height 33
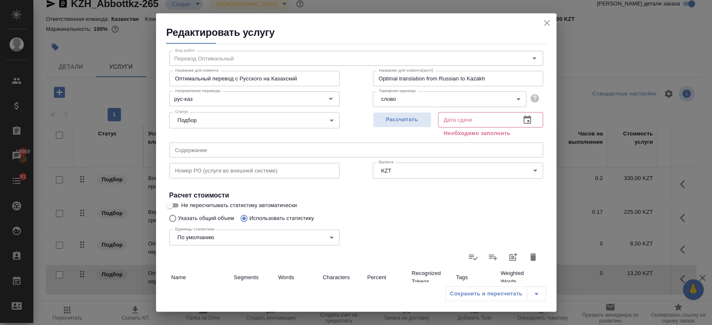
scroll to position [0, 0]
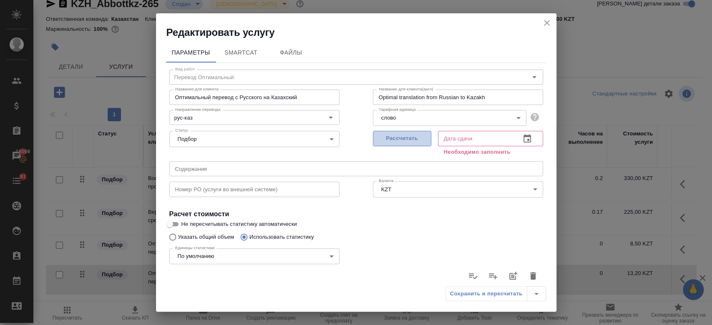
click at [394, 138] on span "Рассчитать" at bounding box center [402, 139] width 49 height 10
type input "19.09.2025 10:27"
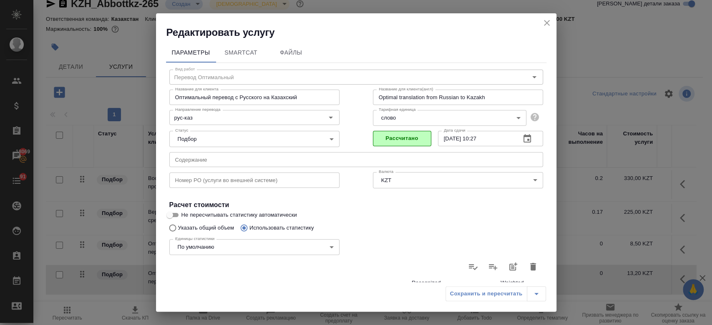
scroll to position [242, 0]
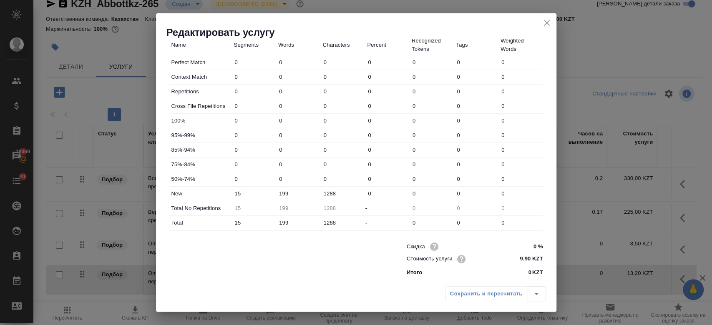
click at [482, 293] on div "Сохранить и пересчитать" at bounding box center [496, 294] width 101 height 15
click at [551, 27] on icon "close" at bounding box center [547, 23] width 10 height 10
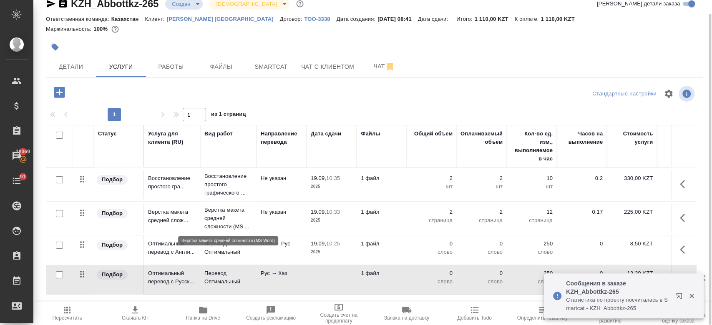
click at [217, 219] on p "Верстка макета средней сложности (MS ..." at bounding box center [228, 218] width 48 height 25
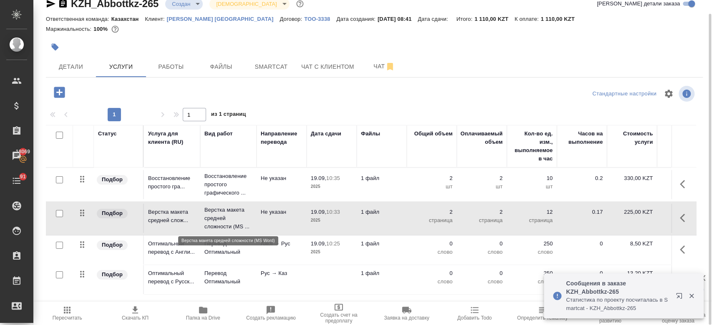
click at [217, 219] on p "Верстка макета средней сложности (MS ..." at bounding box center [228, 218] width 48 height 25
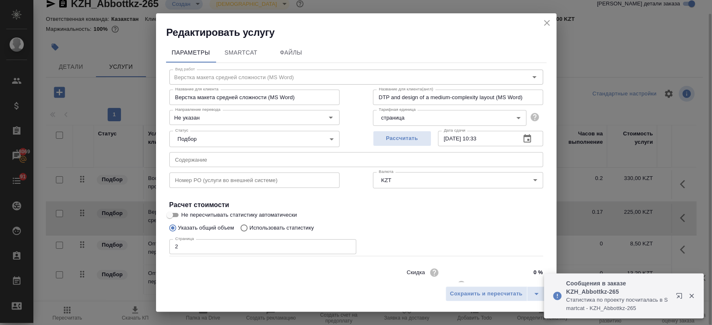
scroll to position [27, 0]
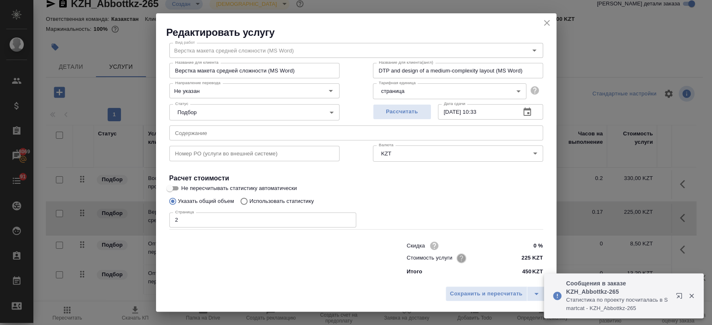
click at [460, 254] on icon "button" at bounding box center [461, 259] width 10 height 10
click at [521, 257] on div at bounding box center [356, 162] width 712 height 325
click at [527, 257] on input "225 KZT" at bounding box center [527, 259] width 30 height 12
type input "2 KZT"
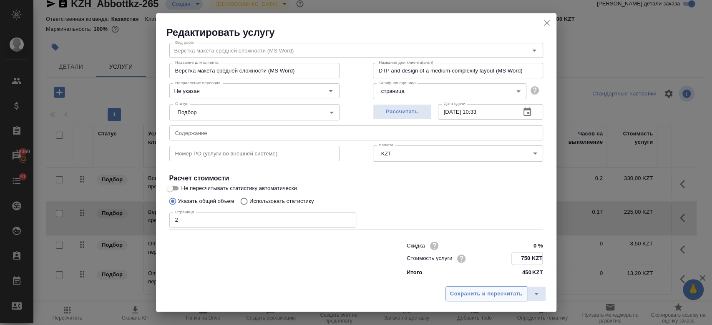
type input "750 KZT"
click at [489, 299] on span "Сохранить и пересчитать" at bounding box center [486, 295] width 73 height 10
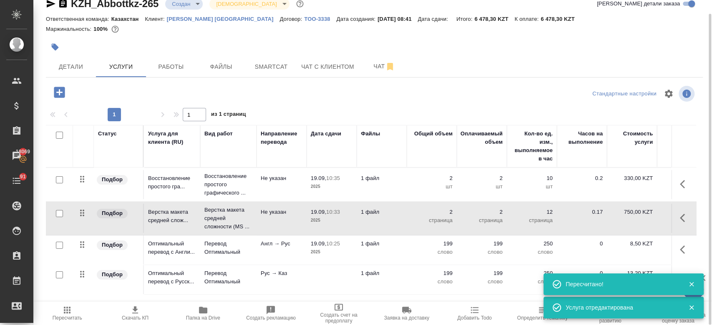
click at [281, 182] on td "Не указан" at bounding box center [282, 184] width 50 height 29
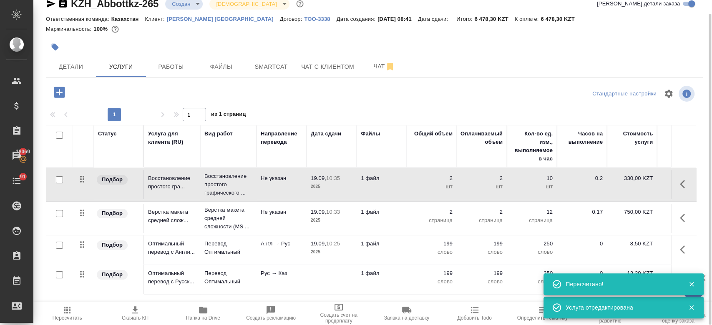
click at [281, 182] on td "Не указан" at bounding box center [282, 184] width 50 height 29
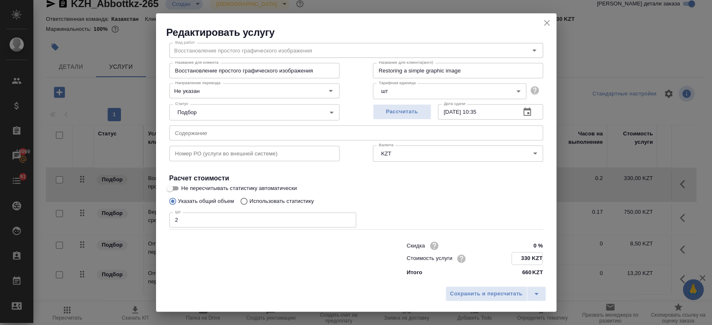
click at [529, 262] on input "330 KZT" at bounding box center [527, 259] width 30 height 12
type input "3 KZT"
type input "675 KZT"
click at [485, 298] on span "Сохранить и пересчитать" at bounding box center [486, 295] width 73 height 10
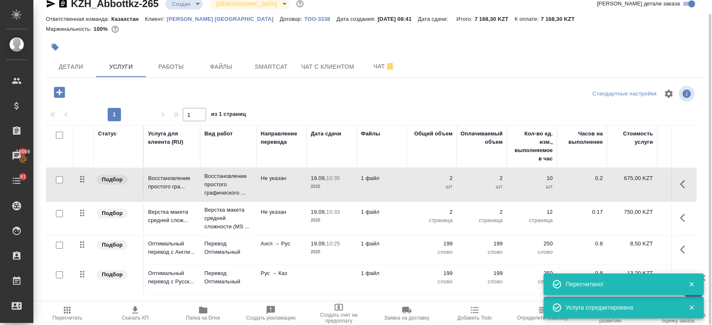
click at [418, 274] on p "199" at bounding box center [432, 274] width 42 height 8
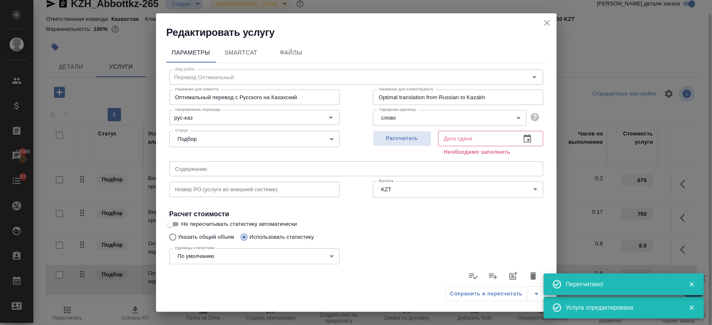
scroll to position [252, 0]
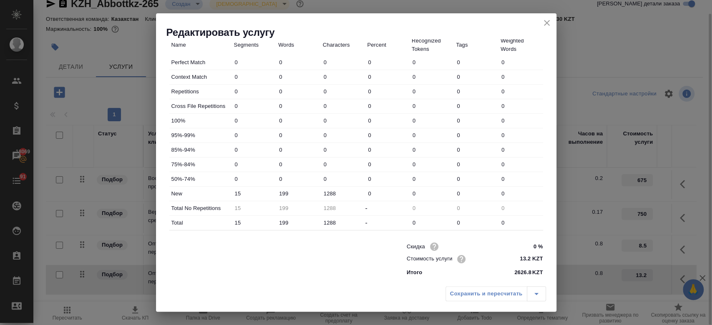
click at [527, 261] on input "13.2 KZT" at bounding box center [526, 259] width 31 height 12
type input "1 KZT"
type input "9.90 KZT"
click at [340, 293] on div "Сохранить и пересчитать" at bounding box center [356, 297] width 401 height 30
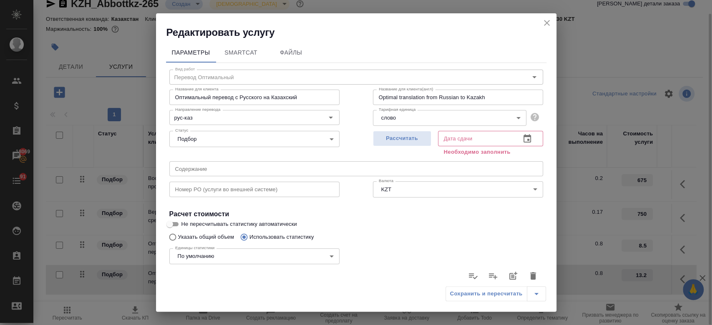
click at [393, 130] on div "Рассчитать" at bounding box center [402, 143] width 58 height 30
click at [392, 140] on span "Рассчитать" at bounding box center [402, 139] width 49 height 10
type input "19.09.2025 11:16"
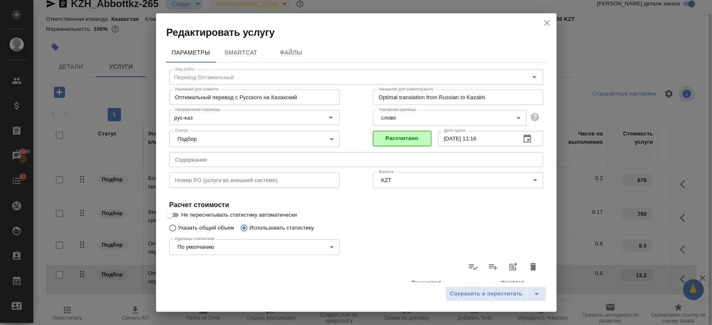
scroll to position [242, 0]
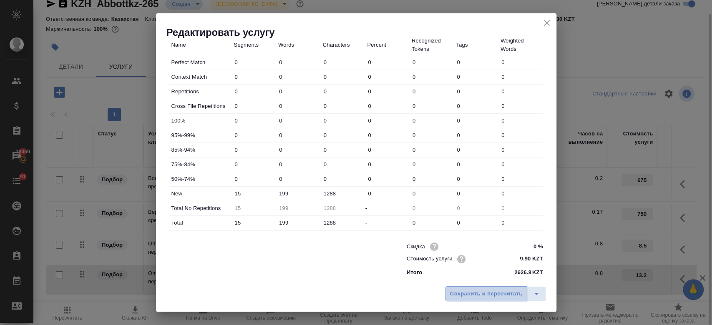
click at [475, 295] on span "Сохранить и пересчитать" at bounding box center [486, 295] width 73 height 10
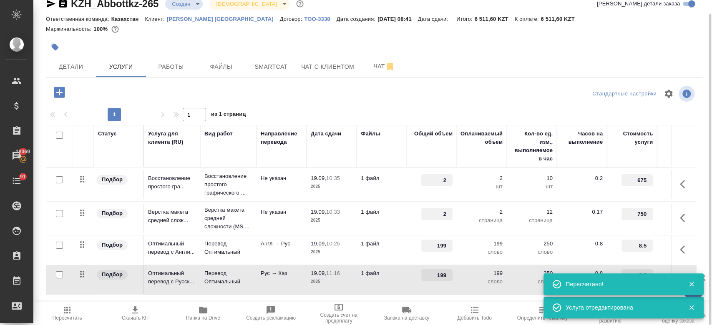
click at [292, 40] on div at bounding box center [265, 47] width 438 height 18
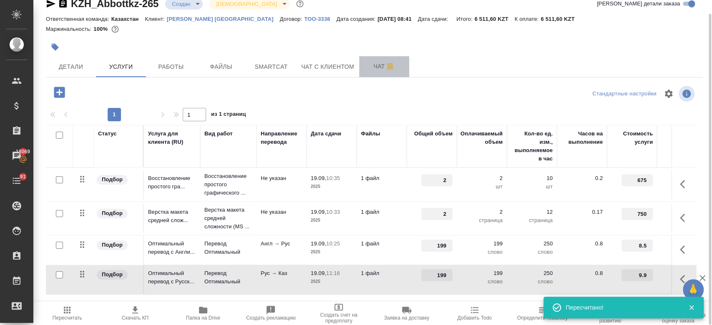
click at [378, 68] on span "Чат" at bounding box center [384, 66] width 40 height 10
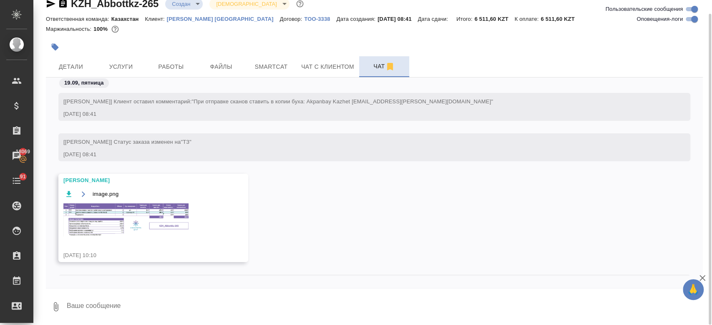
scroll to position [46, 0]
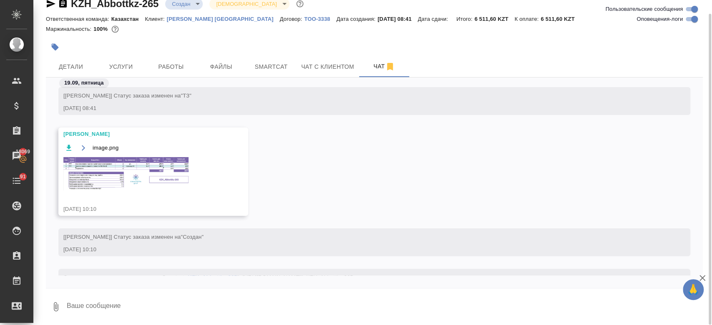
click at [165, 151] on div "image.png" at bounding box center [141, 148] width 156 height 10
click at [163, 171] on img at bounding box center [125, 173] width 125 height 33
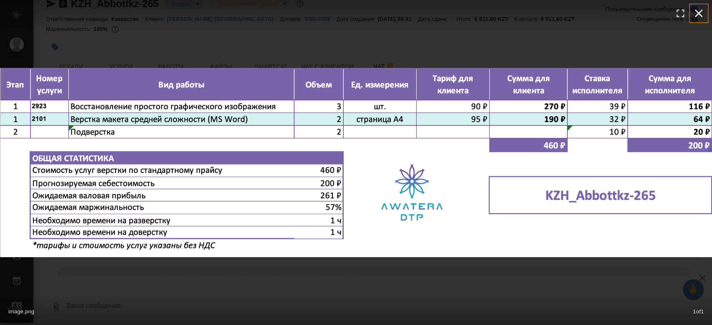
click at [696, 18] on icon "button" at bounding box center [698, 13] width 13 height 13
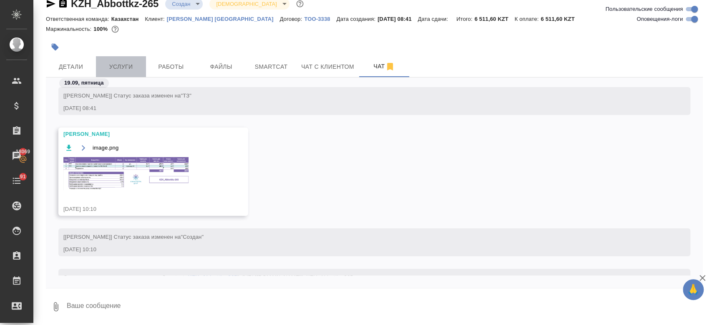
click at [129, 57] on button "Услуги" at bounding box center [121, 66] width 50 height 21
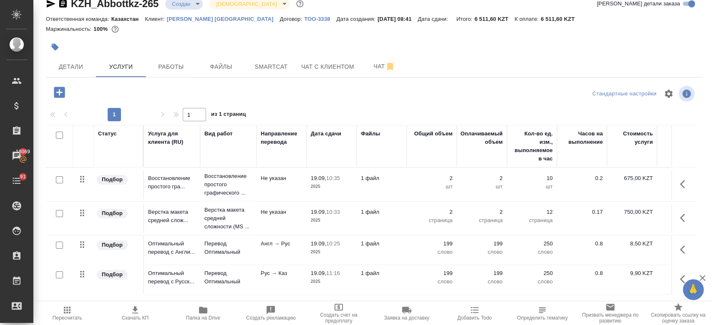
click at [286, 181] on p "Не указан" at bounding box center [282, 178] width 42 height 8
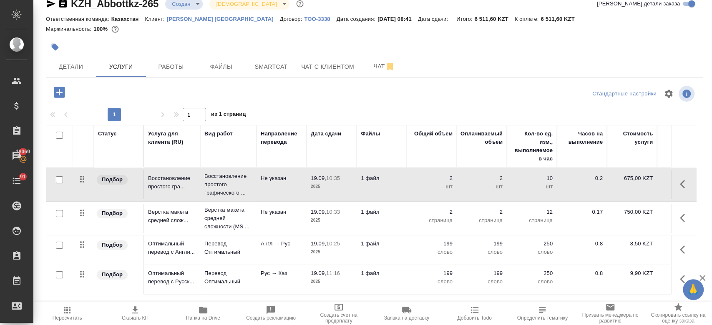
click at [286, 181] on p "Не указан" at bounding box center [282, 178] width 42 height 8
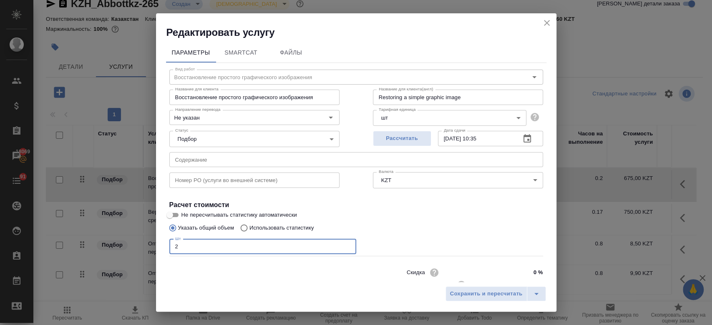
click at [182, 243] on input "2" at bounding box center [262, 246] width 187 height 15
type input "3"
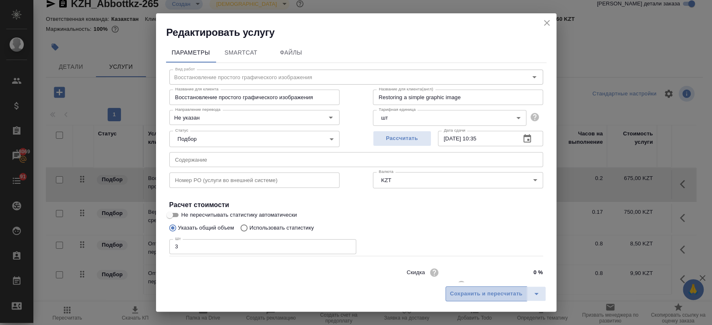
click at [492, 295] on span "Сохранить и пересчитать" at bounding box center [486, 295] width 73 height 10
click at [464, 297] on span "Сохранить и пересчитать" at bounding box center [486, 295] width 73 height 10
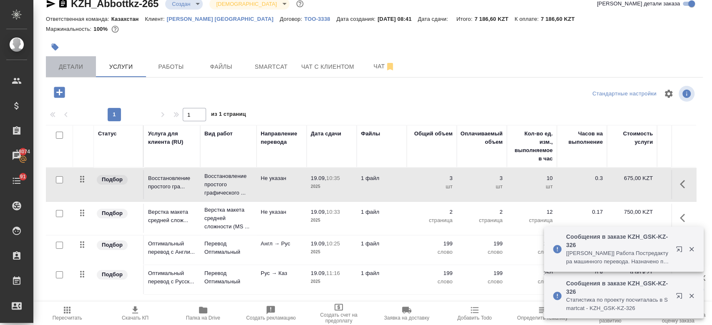
click at [76, 59] on button "Детали" at bounding box center [71, 66] width 50 height 21
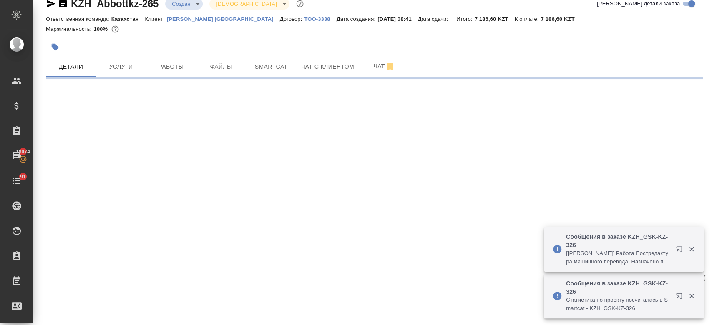
select select "RU"
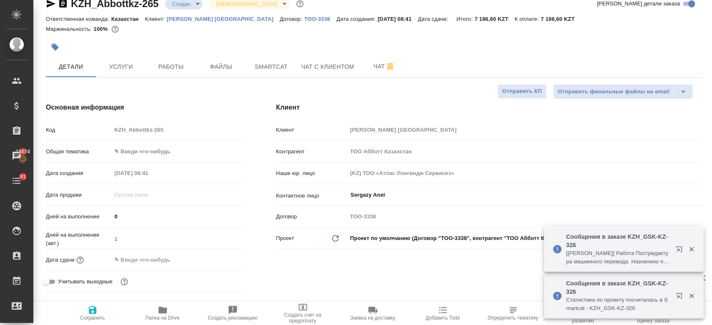
type textarea "x"
type input "[PERSON_NAME]"
type textarea "x"
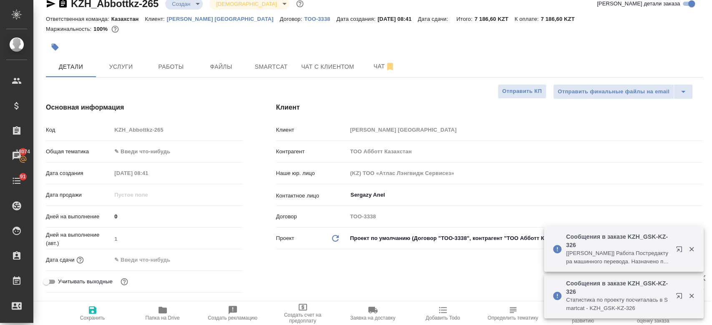
type textarea "x"
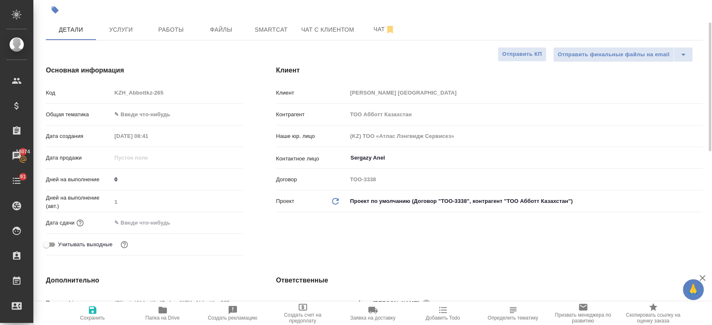
scroll to position [53, 0]
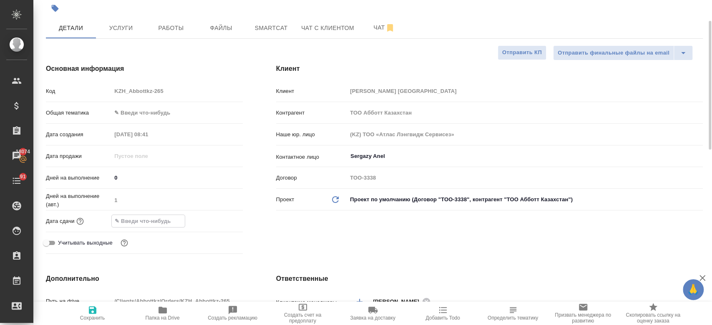
click at [138, 226] on input "text" at bounding box center [148, 221] width 73 height 12
click at [224, 222] on div at bounding box center [228, 221] width 29 height 10
click at [217, 222] on icon "button" at bounding box center [219, 221] width 8 height 8
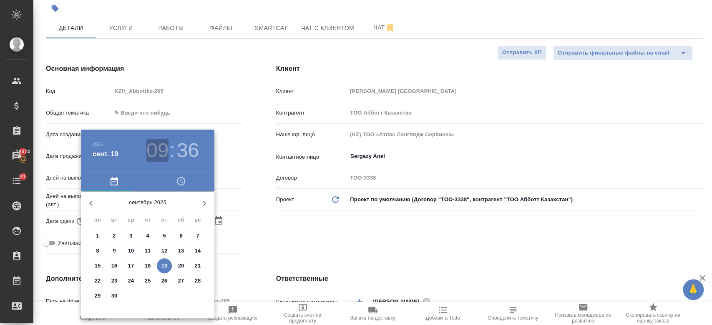
click at [162, 151] on h3 "09" at bounding box center [157, 150] width 22 height 23
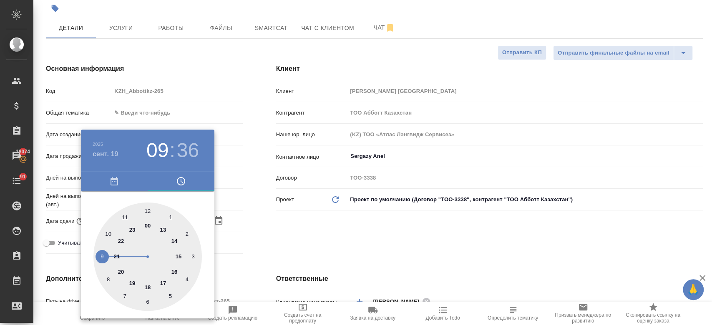
click at [173, 271] on div at bounding box center [147, 257] width 108 height 108
type input "19.09.2025 16:36"
type textarea "x"
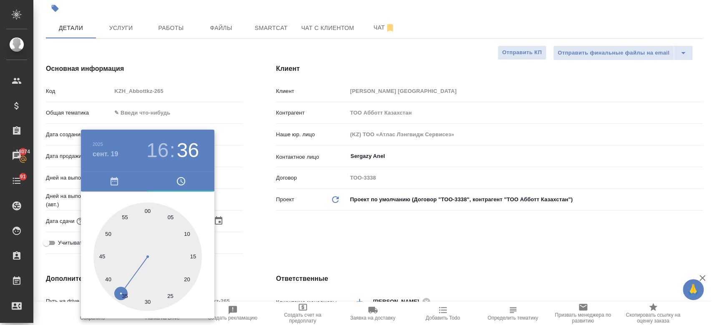
click at [147, 209] on div at bounding box center [147, 257] width 108 height 108
type input "[DATE] 16:00"
type textarea "x"
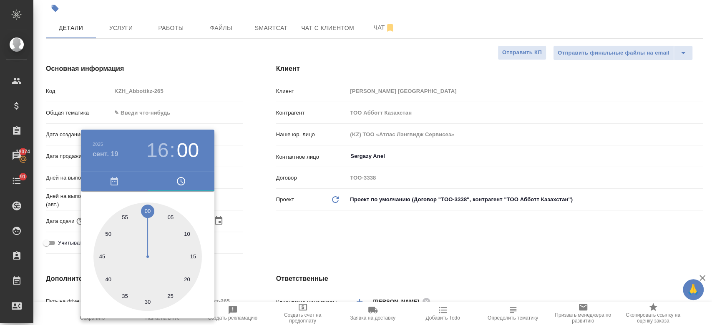
click at [411, 233] on div at bounding box center [356, 162] width 712 height 325
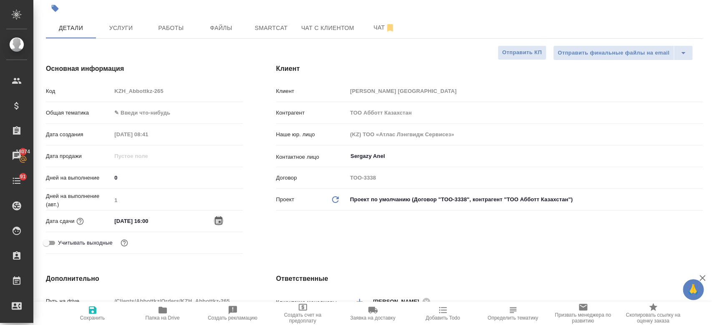
click at [215, 219] on icon "button" at bounding box center [219, 221] width 8 height 8
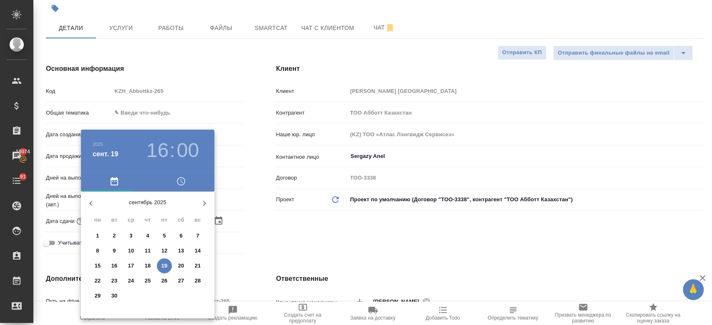
click at [277, 237] on div at bounding box center [356, 162] width 712 height 325
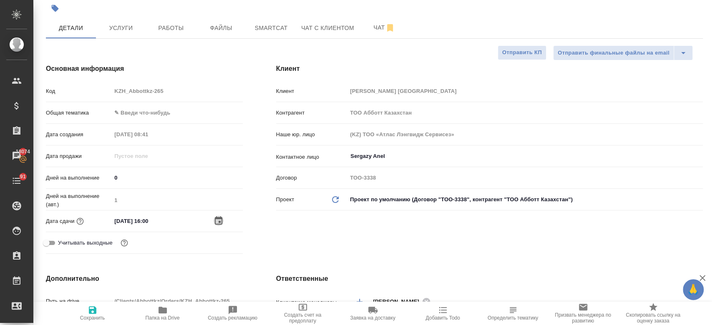
click at [214, 220] on icon "button" at bounding box center [219, 221] width 10 height 10
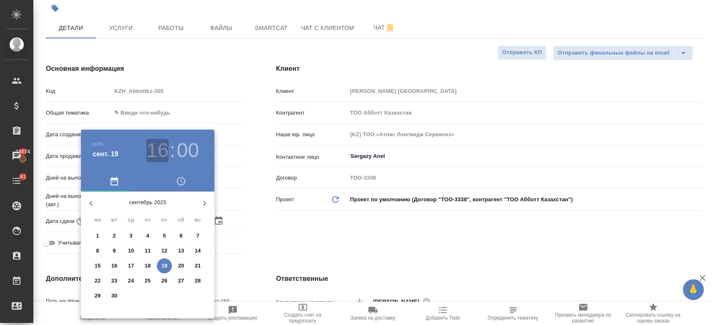
click at [162, 146] on h3 "16" at bounding box center [157, 150] width 22 height 23
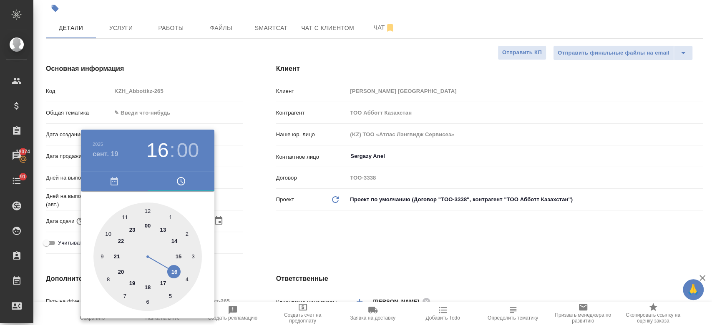
click at [145, 287] on div at bounding box center [147, 257] width 108 height 108
type input "19.09.2025 18:00"
type textarea "x"
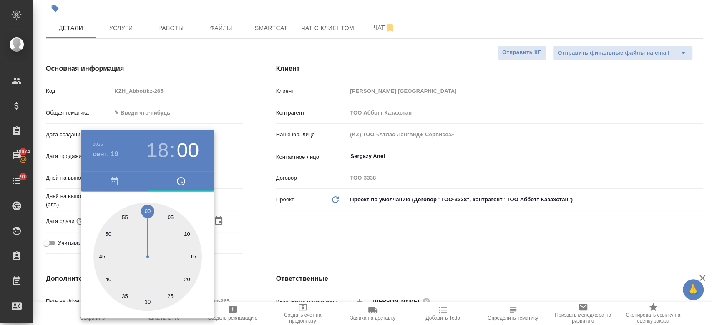
click at [271, 244] on div at bounding box center [356, 162] width 712 height 325
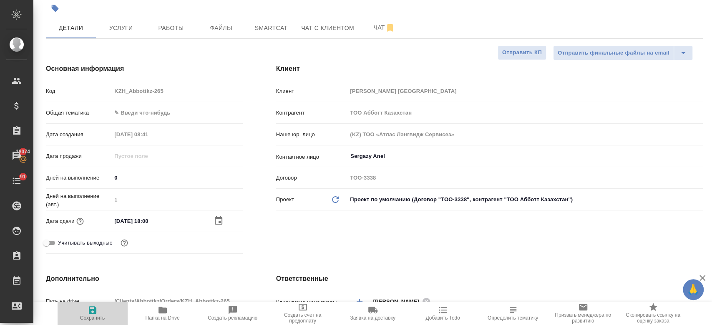
click at [93, 310] on icon "button" at bounding box center [93, 311] width 8 height 8
type textarea "x"
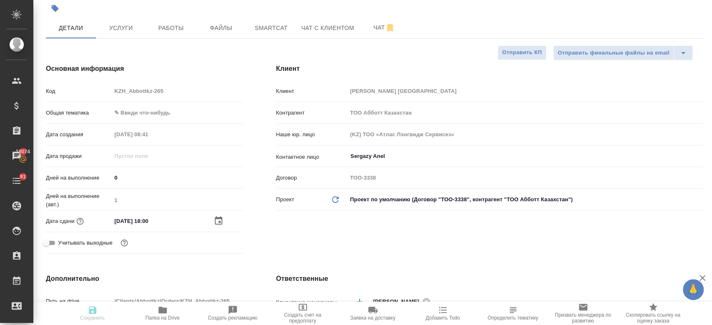
type textarea "x"
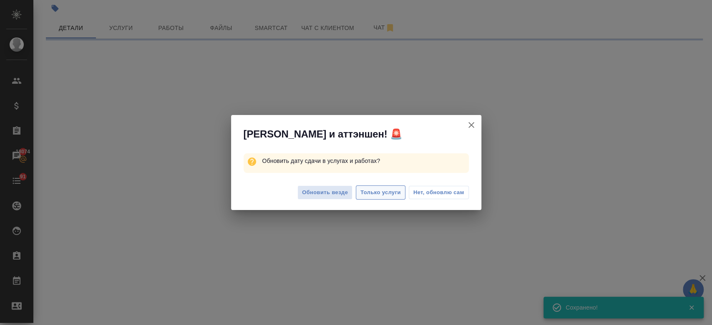
select select "RU"
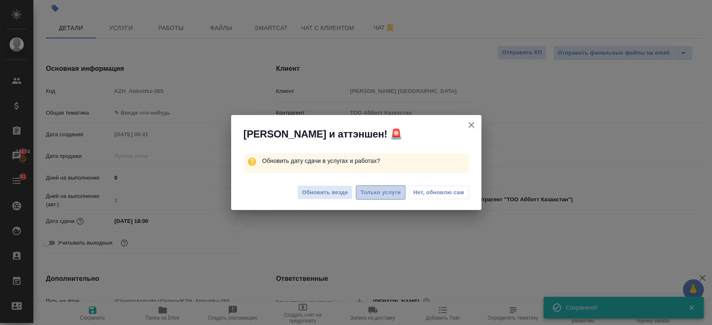
click at [377, 194] on span "Только услуги" at bounding box center [380, 193] width 40 height 10
type textarea "x"
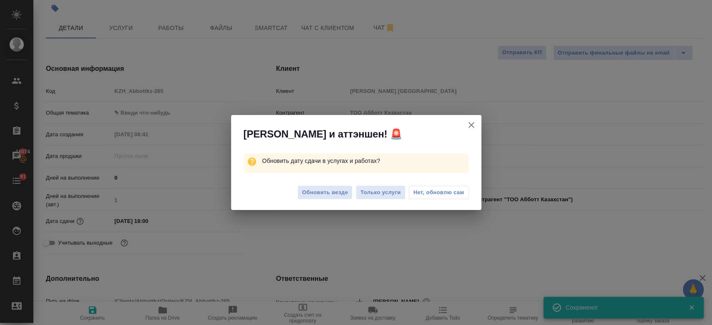
type textarea "x"
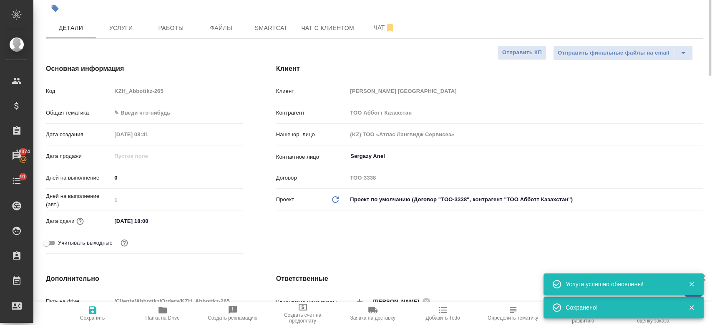
scroll to position [0, 0]
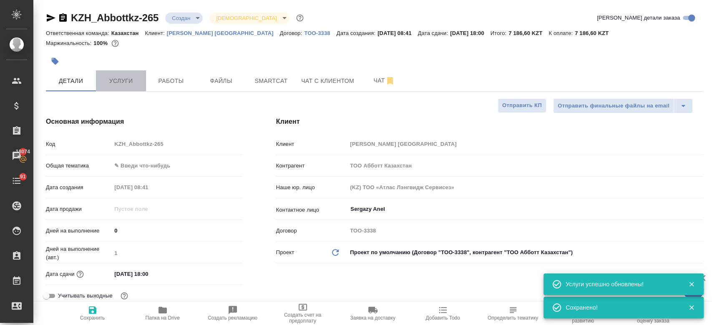
click at [115, 76] on span "Услуги" at bounding box center [121, 81] width 40 height 10
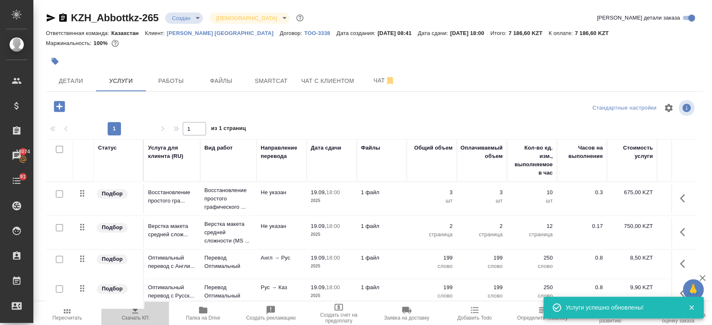
click at [137, 316] on span "Скачать КП" at bounding box center [135, 318] width 27 height 6
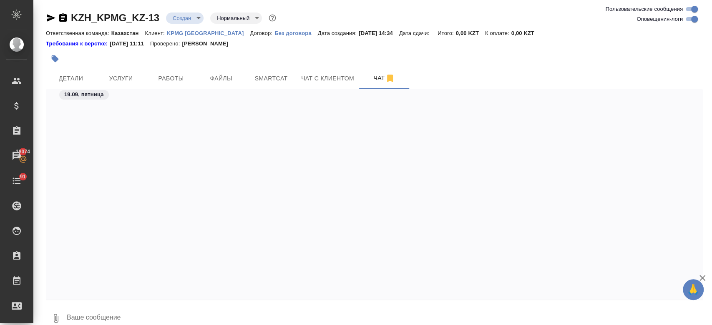
scroll to position [351, 0]
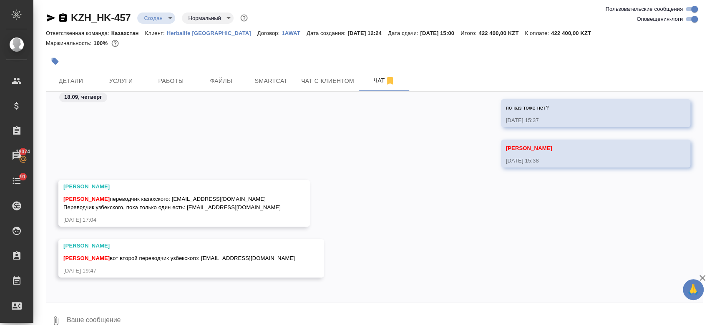
scroll to position [15, 0]
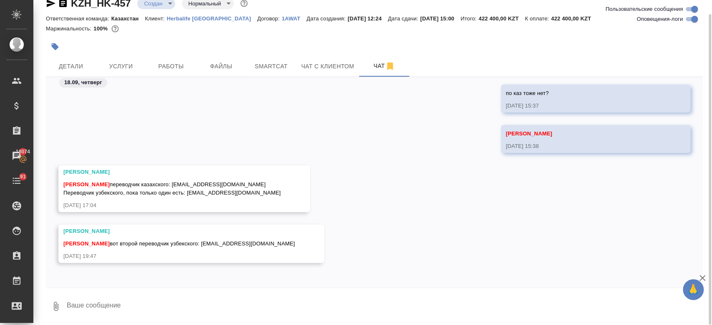
click at [162, 315] on textarea at bounding box center [384, 306] width 637 height 28
paste textarea "мы проводили в марте вебинар и стоимость синхронного перевода на узбекский стои…"
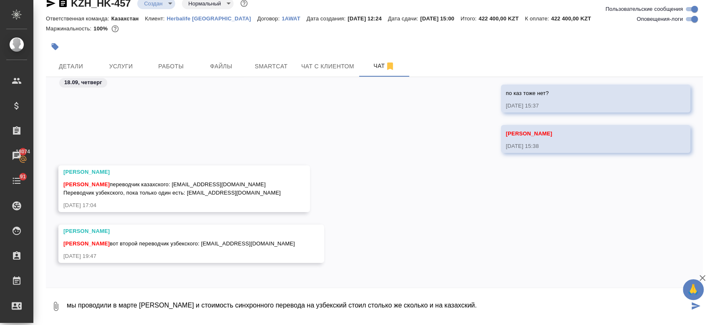
type textarea "мы проводили в марте вебинар и стоимость синхронного перевода на узбекский стои…"
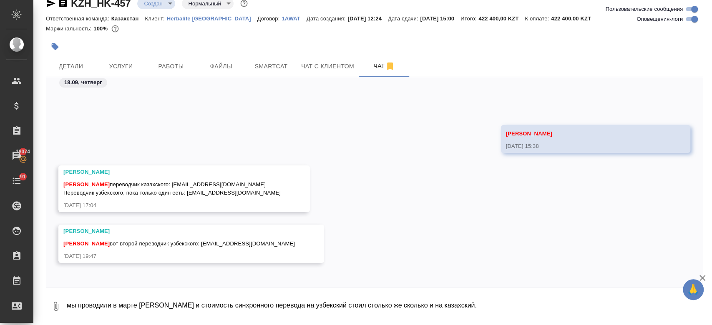
scroll to position [501, 0]
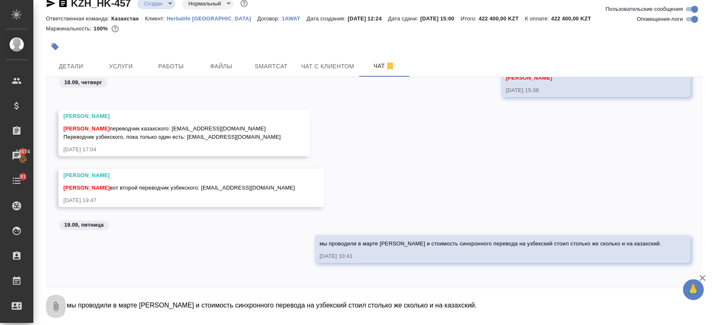
click at [59, 307] on icon "button" at bounding box center [56, 307] width 10 height 10
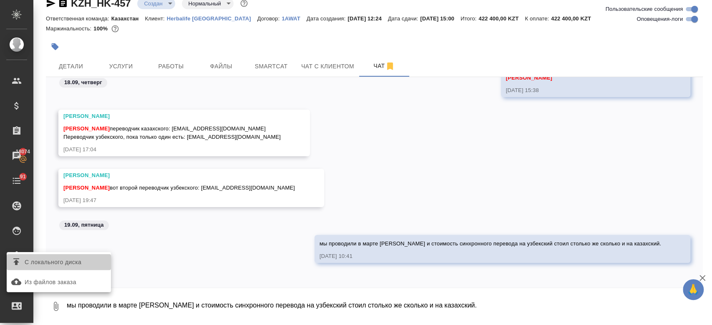
click at [71, 258] on span "С локального диска" at bounding box center [53, 262] width 57 height 10
click at [0, 0] on input "С локального диска" at bounding box center [0, 0] width 0 height 0
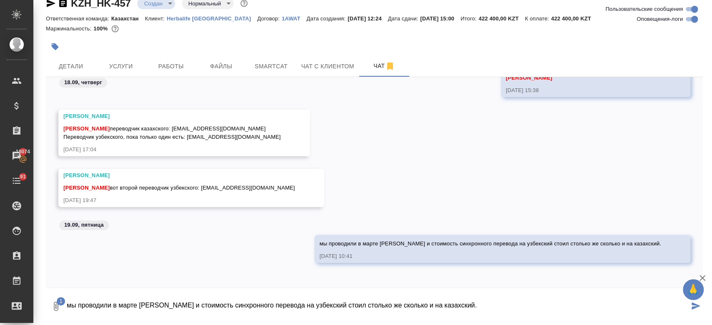
click at [141, 308] on textarea "мы проводили в марте вебинар и стоимость синхронного перевода на узбекский стои…" at bounding box center [377, 306] width 623 height 28
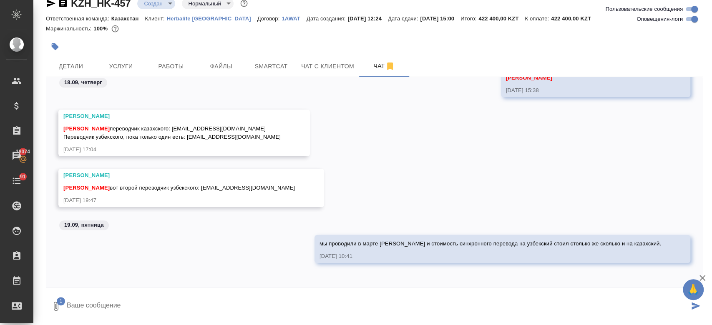
type textarea "а"
type textarea "вот"
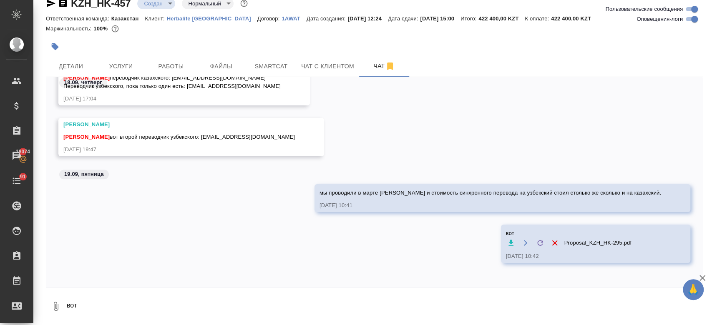
click at [242, 307] on textarea "вот" at bounding box center [384, 306] width 637 height 28
type textarea "Ира, можем привлечь одного перка вот этот который был в марте"
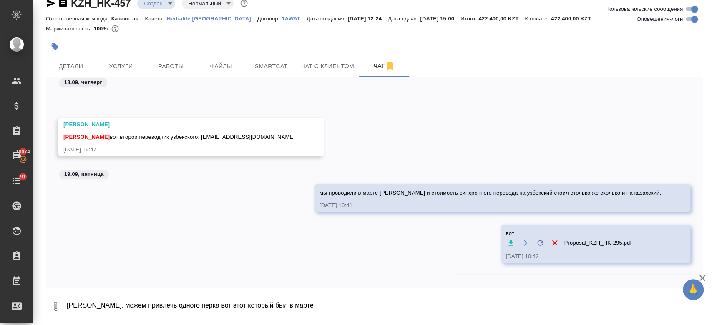
scroll to position [592, 0]
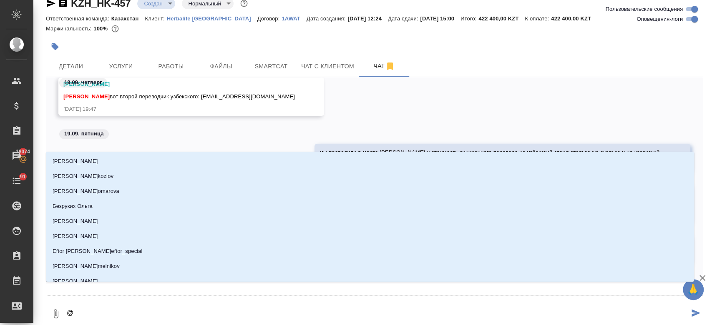
click at [191, 306] on textarea "@" at bounding box center [377, 314] width 623 height 28
type textarea "@ф"
type input "ф"
type textarea "@фе"
type input "фе"
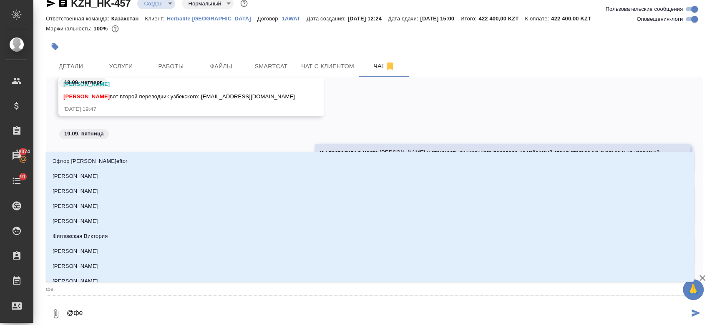
type textarea "@фед"
type input "фед"
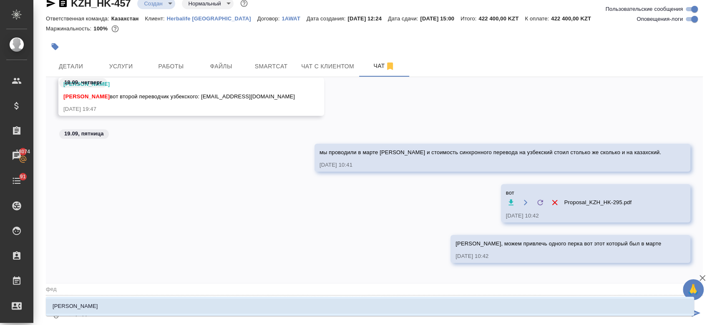
click at [185, 306] on li "Федотова Ирина" at bounding box center [370, 306] width 648 height 15
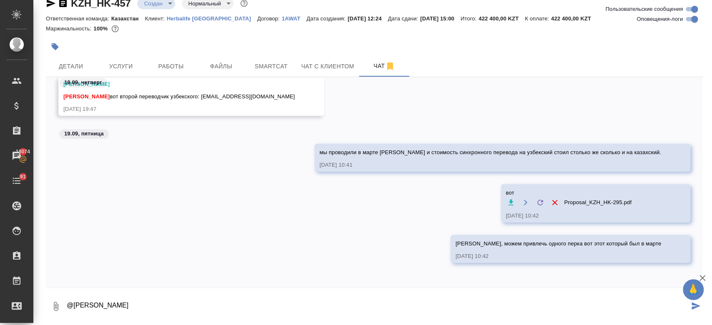
type textarea "@Федотова Ирина"
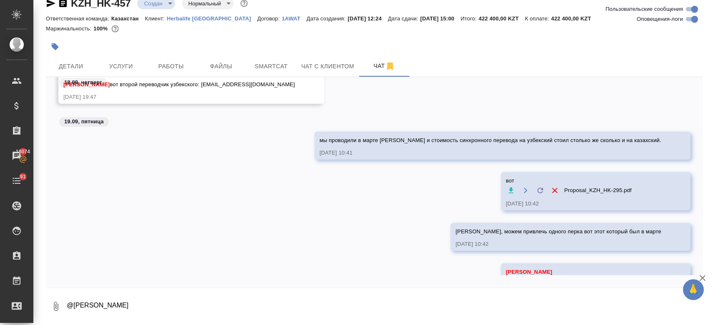
scroll to position [633, 0]
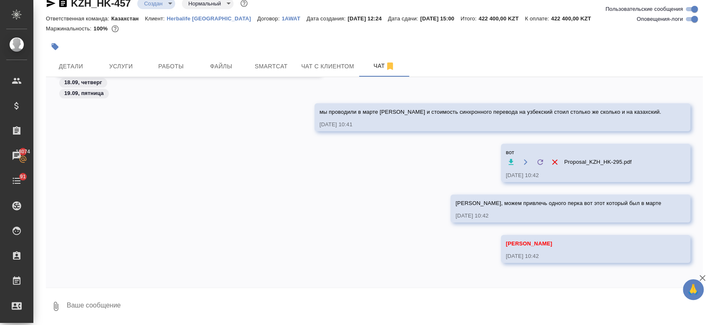
click at [384, 36] on div at bounding box center [374, 37] width 657 height 2
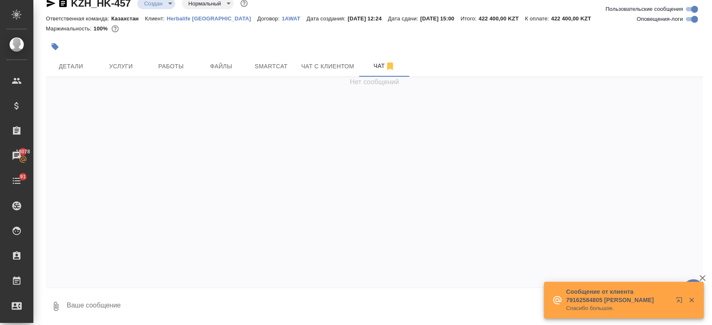
scroll to position [0, 0]
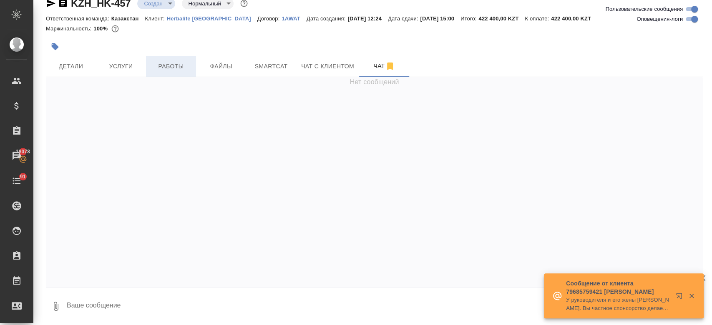
click at [160, 61] on span "Работы" at bounding box center [171, 66] width 40 height 10
click at [372, 69] on span "Чат" at bounding box center [384, 66] width 40 height 10
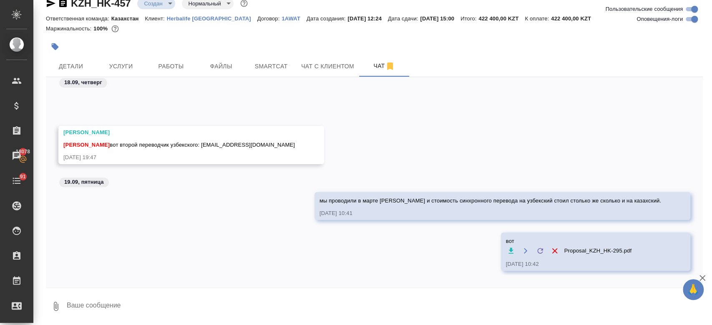
scroll to position [643, 0]
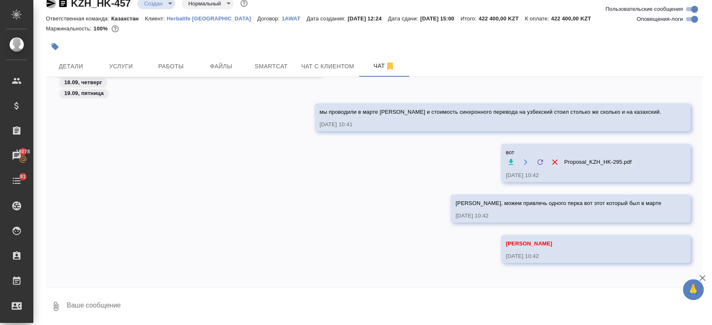
click at [52, 5] on icon "button" at bounding box center [51, 3] width 10 height 10
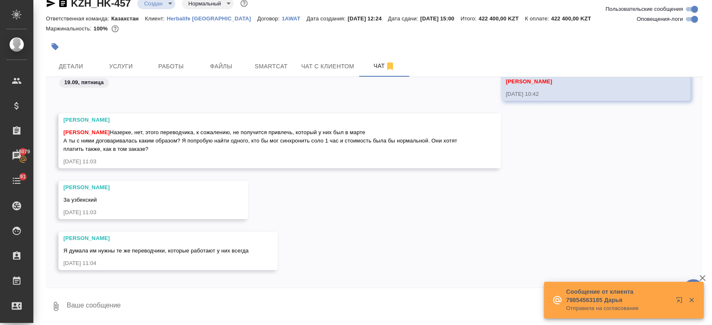
scroll to position [813, 0]
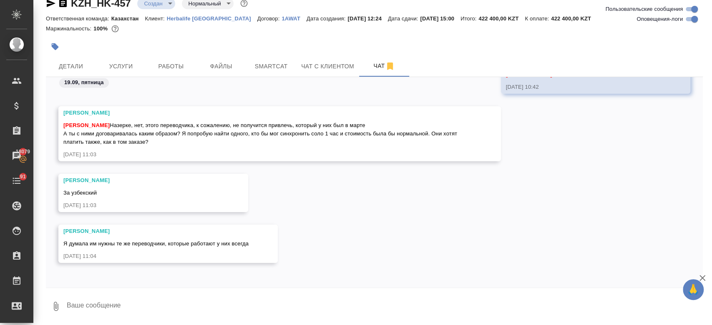
click at [166, 299] on textarea at bounding box center [384, 306] width 637 height 28
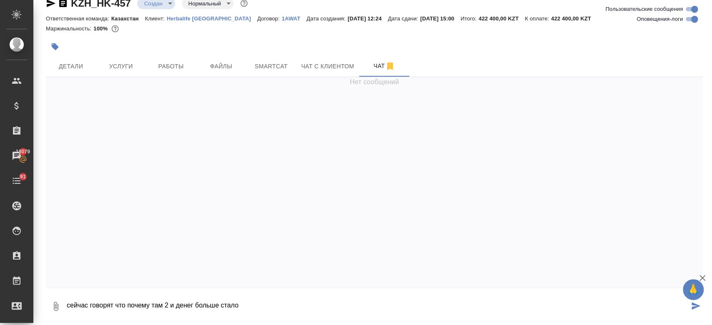
type textarea "сейчас говорят что почему там 2 и денег больше стало"
drag, startPoint x: 253, startPoint y: 231, endPoint x: 318, endPoint y: 56, distance: 187.1
click at [318, 56] on div "KZH_HK-457 Создан new Нормальный normal Ответственная команда: Казахстан Клиент…" at bounding box center [374, 155] width 666 height 340
click at [318, 56] on button "Чат с клиентом" at bounding box center [327, 66] width 63 height 21
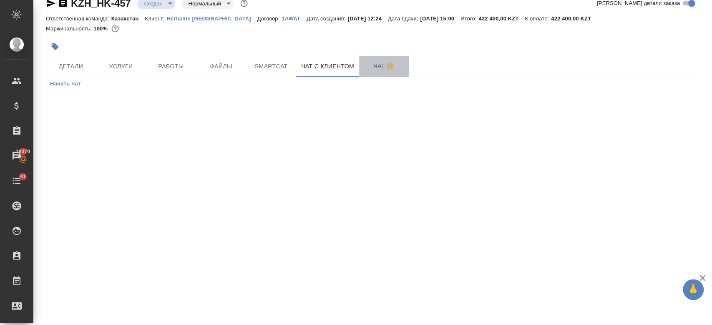
click at [362, 60] on button "Чат" at bounding box center [384, 66] width 50 height 21
click at [368, 64] on span "Чат" at bounding box center [384, 66] width 40 height 10
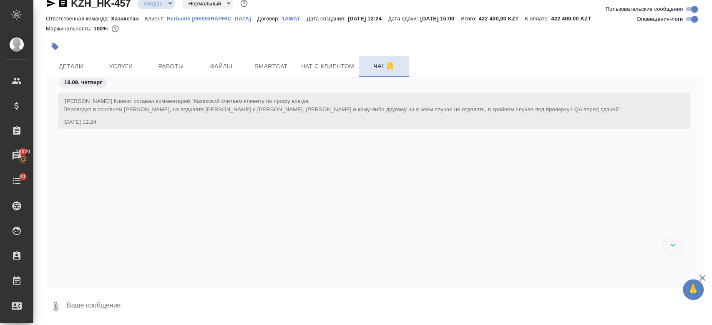
scroll to position [823, 0]
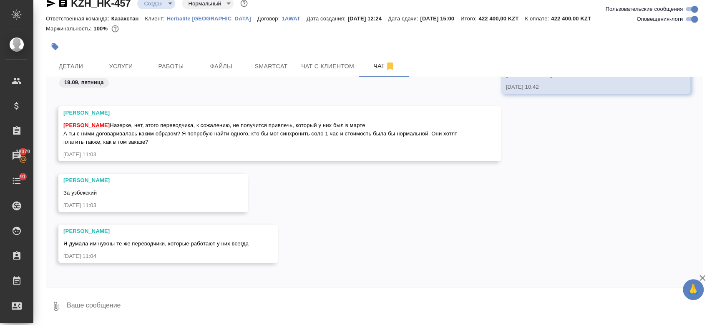
click at [165, 302] on textarea at bounding box center [384, 306] width 637 height 28
type textarea "с"
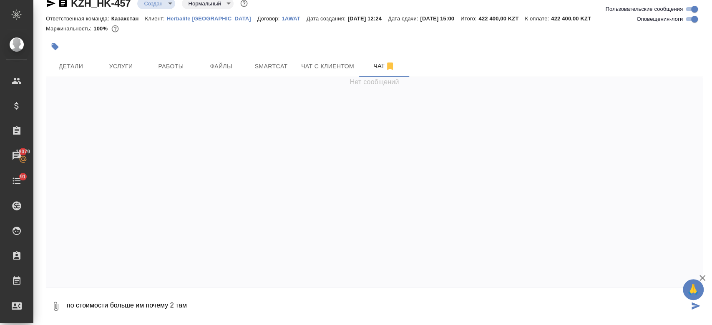
type textarea "по стоимости больше им почему 2 там"
click at [165, 302] on textarea "по стоимости больше им почему 2 там" at bounding box center [384, 306] width 637 height 28
type textarea "та"
click at [174, 58] on button "Работы" at bounding box center [171, 66] width 50 height 21
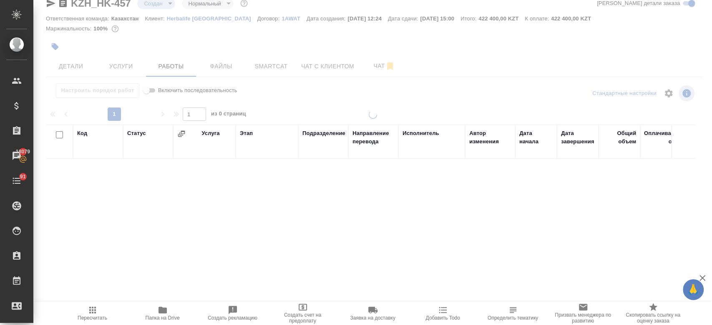
click at [373, 71] on div at bounding box center [372, 147] width 679 height 325
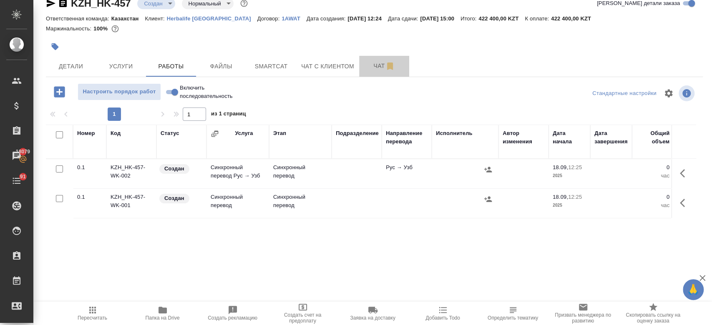
click at [378, 68] on span "Чат" at bounding box center [384, 66] width 40 height 10
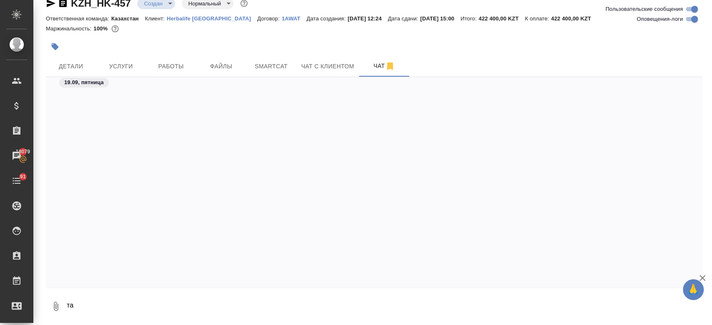
scroll to position [823, 0]
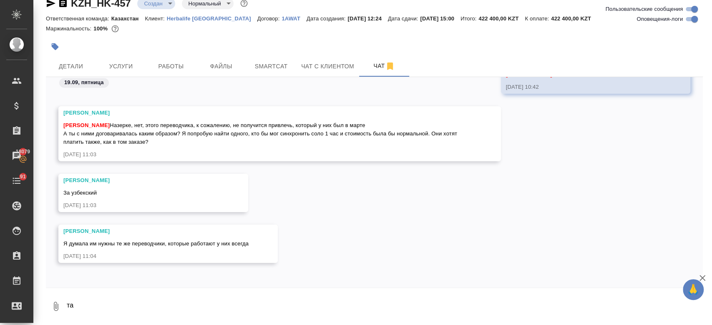
click at [107, 312] on textarea "та" at bounding box center [384, 306] width 637 height 28
type textarea "т"
type textarea "возникаю почему больше берем по узб и почему 2 переводчика"
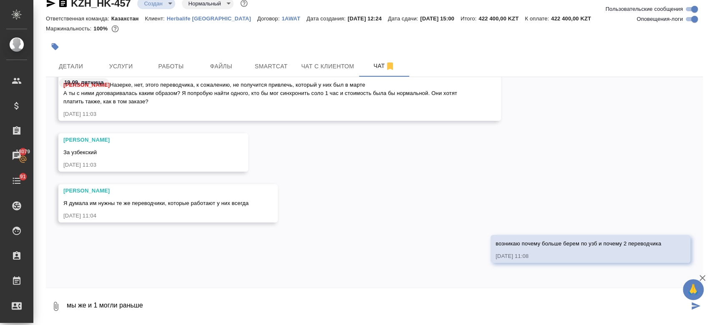
type textarea "мы же и 1 могли раньше"
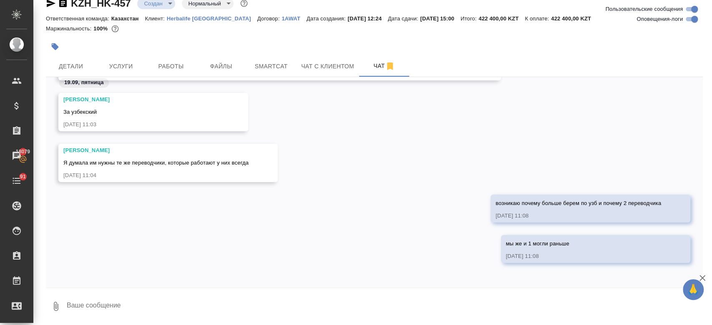
click at [169, 39] on div at bounding box center [265, 47] width 438 height 18
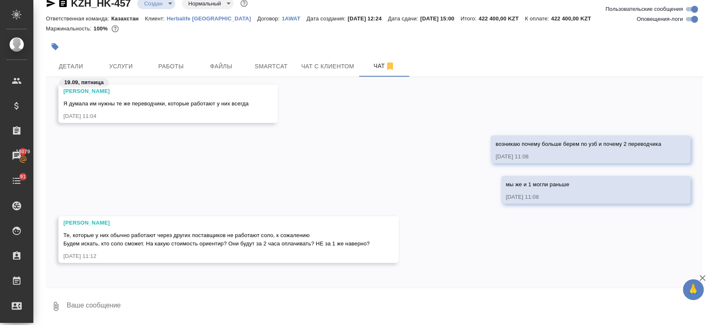
click at [210, 300] on textarea at bounding box center [384, 306] width 637 height 28
type textarea "да 1 перк на 2 часа"
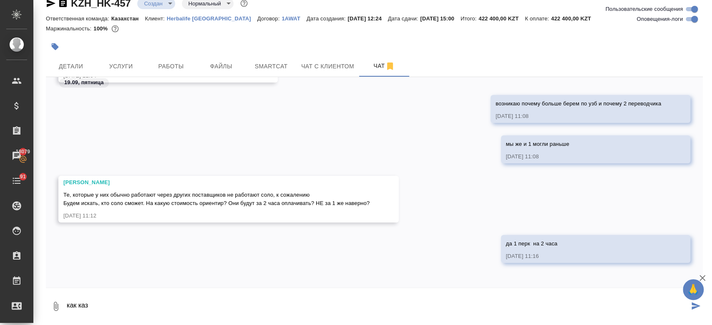
type textarea "как каз"
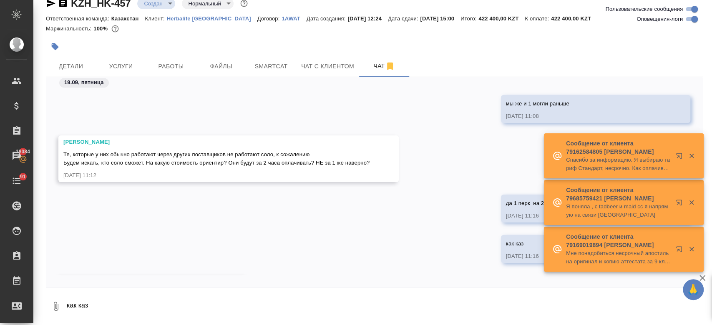
scroll to position [1095, 0]
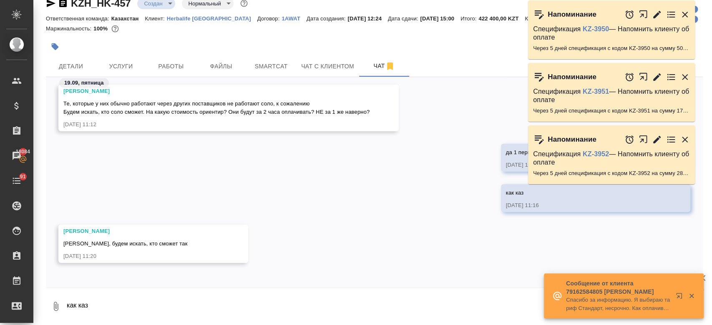
click at [152, 299] on textarea "как каз" at bounding box center [384, 306] width 637 height 28
click at [337, 34] on div at bounding box center [374, 35] width 657 height 2
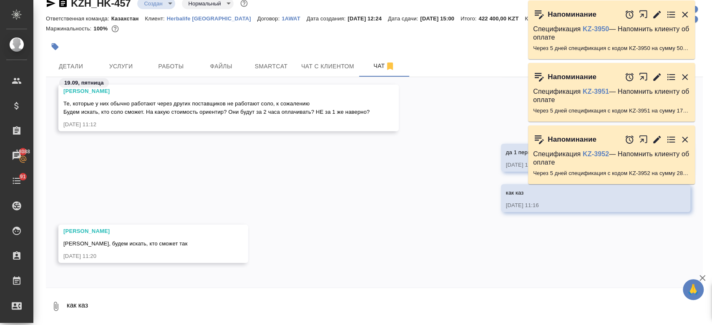
click at [315, 202] on div "как каз 19.09.25, 11:16" at bounding box center [374, 204] width 657 height 40
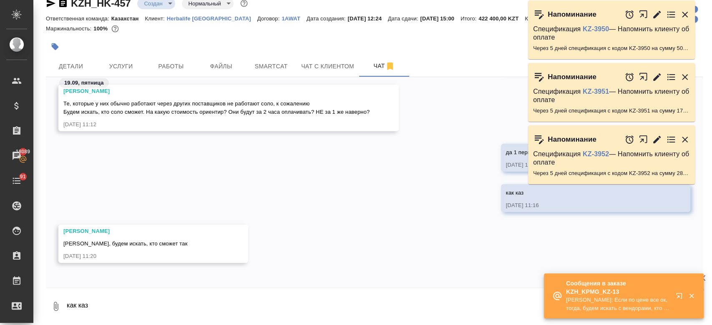
click at [317, 208] on div "как каз 19.09.25, 11:16" at bounding box center [374, 204] width 657 height 40
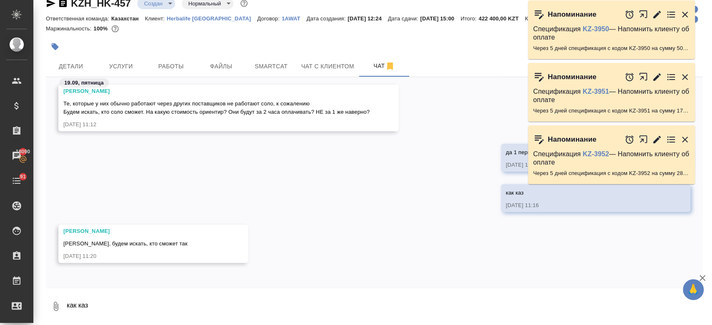
click at [162, 297] on textarea "как каз" at bounding box center [384, 306] width 637 height 28
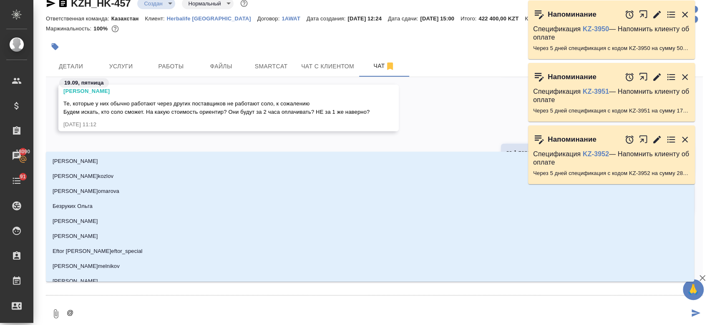
type textarea "@ф"
type input "ф"
type textarea "@фе"
type input "фе"
type textarea "@фед"
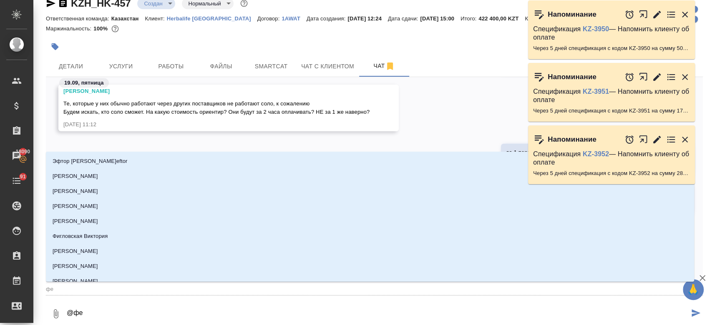
type input "фед"
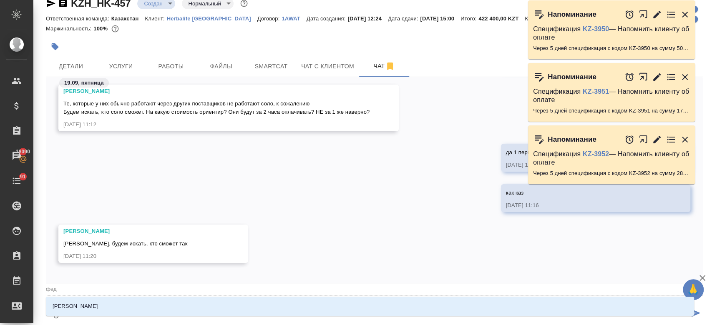
type textarea "@федо"
type input "федо"
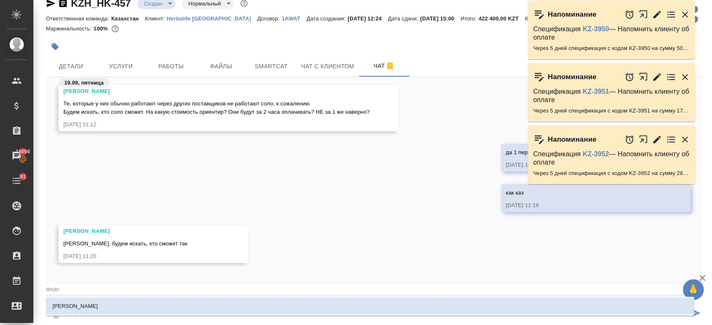
click at [144, 315] on ul "[PERSON_NAME]" at bounding box center [370, 313] width 648 height 15
click at [140, 311] on li "[PERSON_NAME]" at bounding box center [370, 306] width 648 height 15
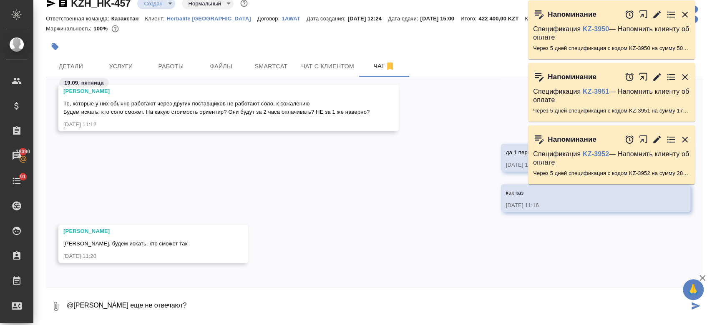
type textarea "@Федотова Ирина еще не отвечают?"
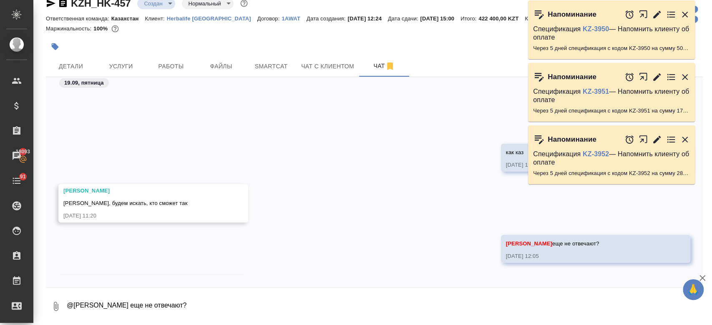
scroll to position [1237, 0]
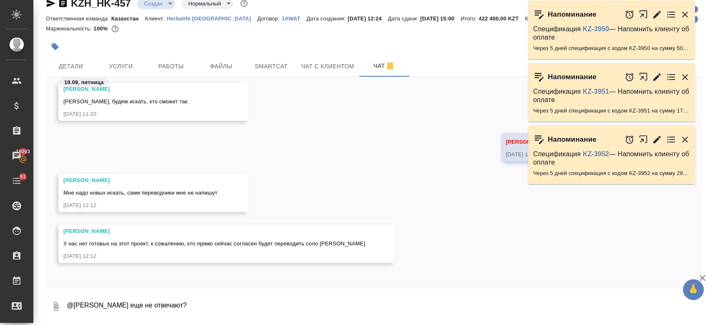
drag, startPoint x: 64, startPoint y: 190, endPoint x: 381, endPoint y: 249, distance: 322.8
copy div "Мне надо новых искать, сами переводчики мне не напишут 19.09.25, 12:12 Федотова…"
click at [267, 175] on div "Федотова Ирина Мне надо новых искать, сами переводчики мне не напишут 19.09.25,…" at bounding box center [374, 199] width 657 height 51
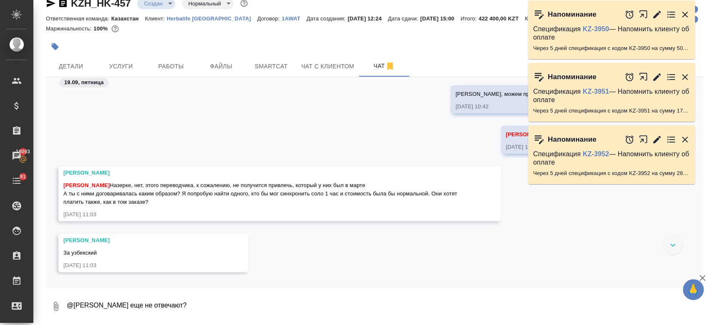
scroll to position [759, 0]
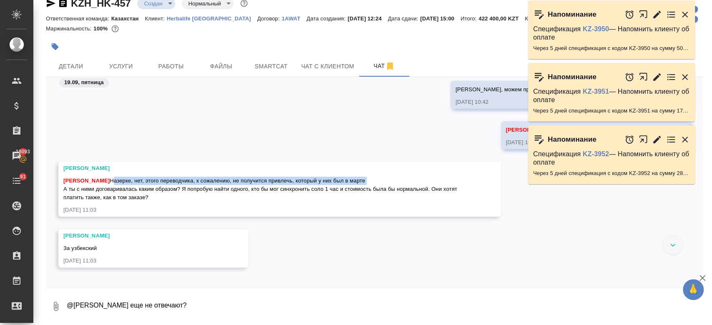
drag, startPoint x: 123, startPoint y: 178, endPoint x: 383, endPoint y: 175, distance: 259.5
click at [383, 175] on div "Кошербаева Назерке Назерке, нет, этого переводчика, к сожалению, не получится п…" at bounding box center [267, 188] width 408 height 27
copy span "Назерке, нет, этого переводчика, к сожалению, не получится привлечь, который у …"
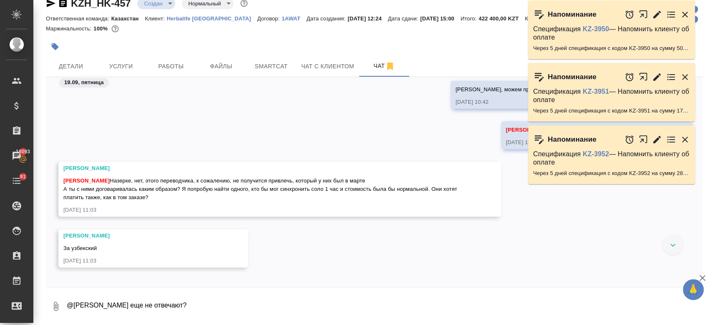
click at [353, 213] on div "19.09.25, 11:03" at bounding box center [267, 210] width 408 height 8
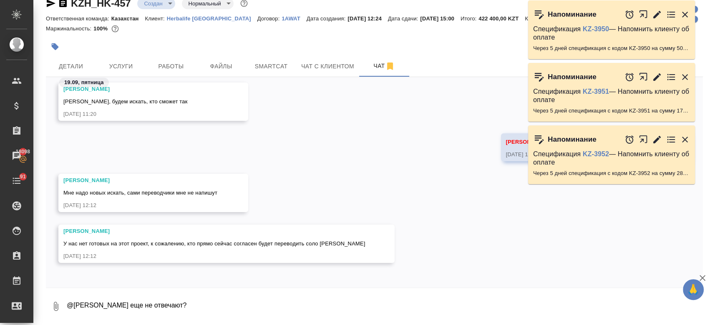
click at [331, 194] on div "Федотова Ирина Мне надо новых искать, сами переводчики мне не напишут 19.09.25,…" at bounding box center [374, 199] width 657 height 51
click at [311, 175] on div "Федотова Ирина Мне надо новых искать, сами переводчики мне не напишут 19.09.25,…" at bounding box center [374, 199] width 657 height 51
click at [249, 146] on div "Федотова Ирина еще не отвечают? 19.09.25, 12:05" at bounding box center [374, 154] width 657 height 40
click at [177, 301] on textarea "@Федотова Ирина еще не отвечают?" at bounding box center [384, 306] width 637 height 28
click at [365, 44] on div at bounding box center [265, 47] width 438 height 18
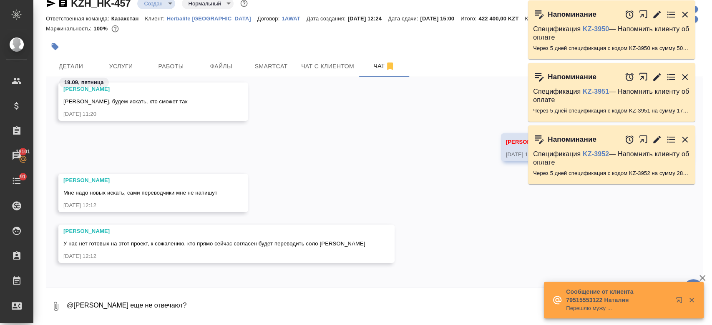
click at [323, 38] on div at bounding box center [265, 47] width 438 height 18
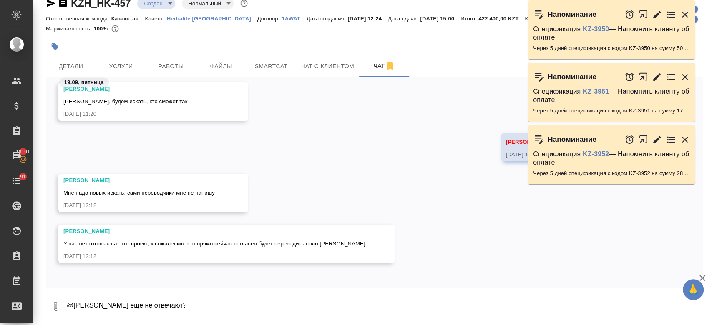
click at [414, 32] on div "Маржинальность: 100%" at bounding box center [374, 28] width 657 height 11
click at [288, 30] on div "Маржинальность: 100%" at bounding box center [374, 28] width 657 height 11
click at [204, 38] on div at bounding box center [265, 47] width 438 height 18
click at [222, 35] on div at bounding box center [374, 35] width 657 height 2
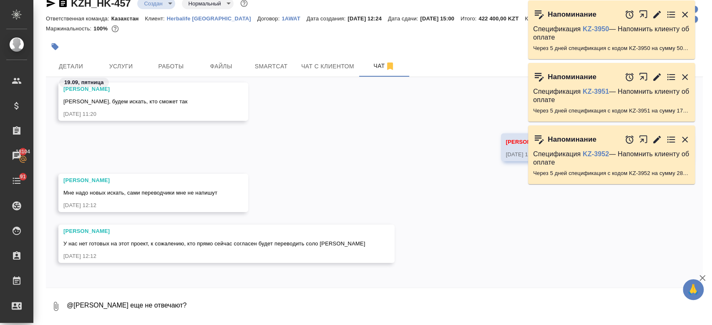
click at [187, 42] on div at bounding box center [265, 47] width 438 height 18
click at [191, 33] on div "Маржинальность: 100%" at bounding box center [374, 28] width 657 height 11
click at [183, 43] on div at bounding box center [265, 47] width 438 height 18
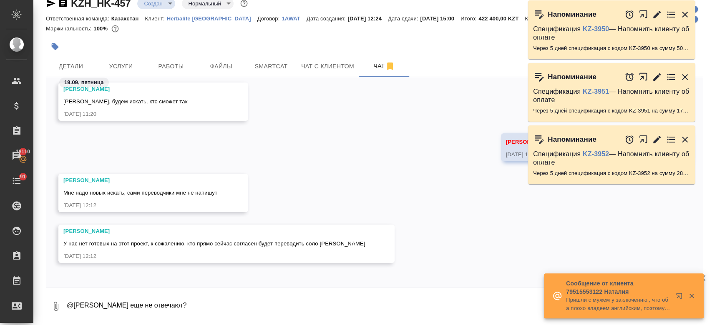
click at [250, 53] on div at bounding box center [265, 47] width 438 height 18
click at [403, 45] on div at bounding box center [265, 47] width 438 height 18
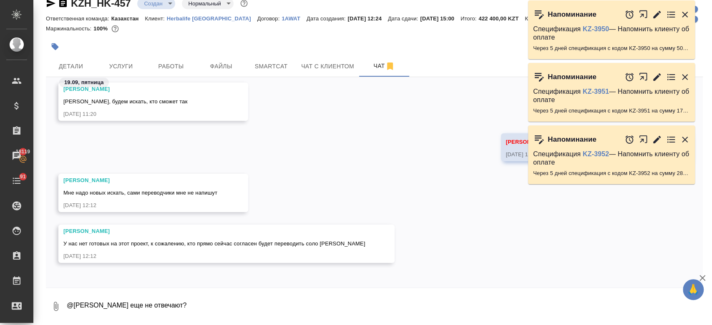
click at [262, 32] on div "Маржинальность: 100%" at bounding box center [374, 28] width 657 height 11
click at [423, 33] on div "Маржинальность: 100%" at bounding box center [374, 28] width 657 height 11
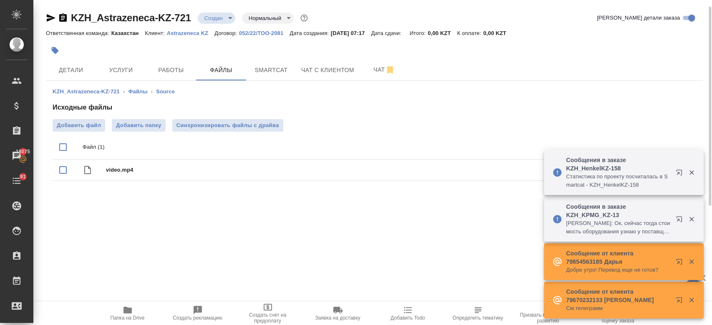
scroll to position [3, 0]
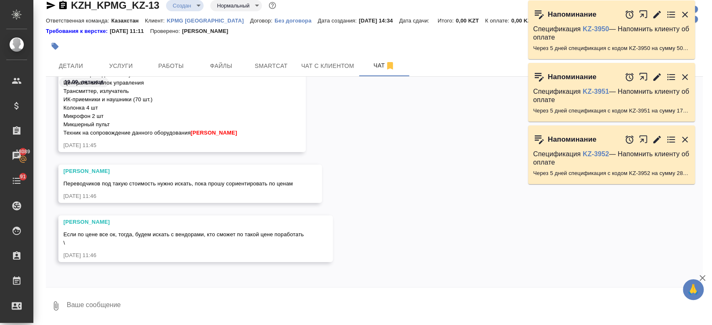
scroll to position [612, 0]
click at [204, 298] on textarea at bounding box center [384, 306] width 637 height 28
type textarea "ок ждем"
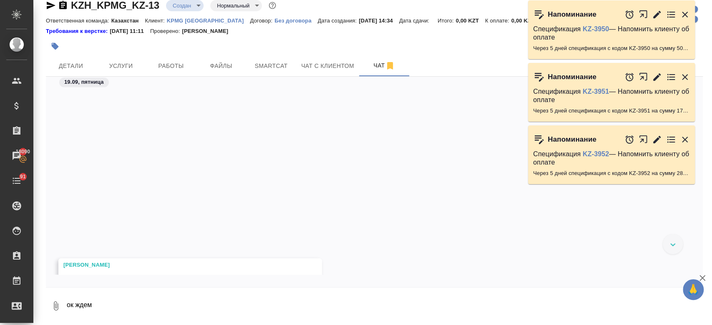
scroll to position [857, 0]
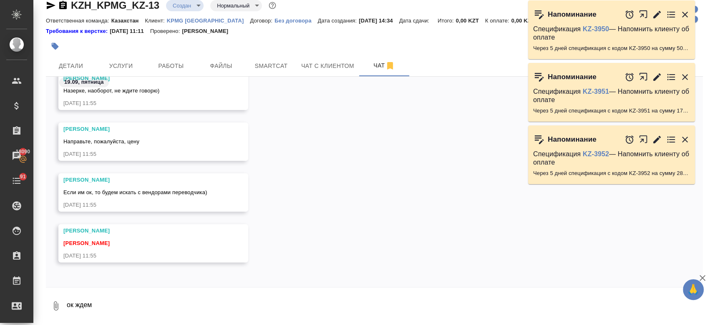
click at [183, 298] on textarea "ок ждем" at bounding box center [384, 306] width 637 height 28
type textarea "думаю им дать полную цену вместе с переводчиками"
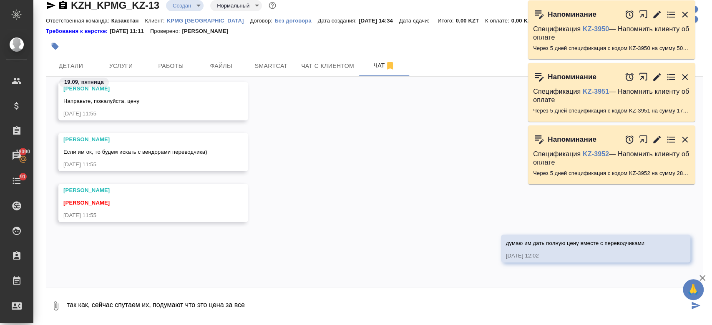
type textarea "так как, сейчас спутаем их, подумают что это цена за все"
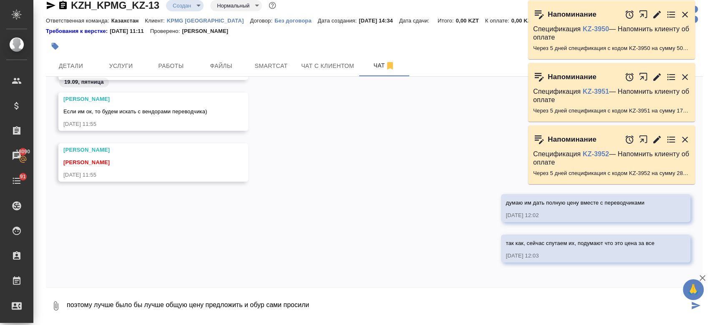
type textarea "поэтому лучше было бы лучше общую цену предложить и обур сами просили"
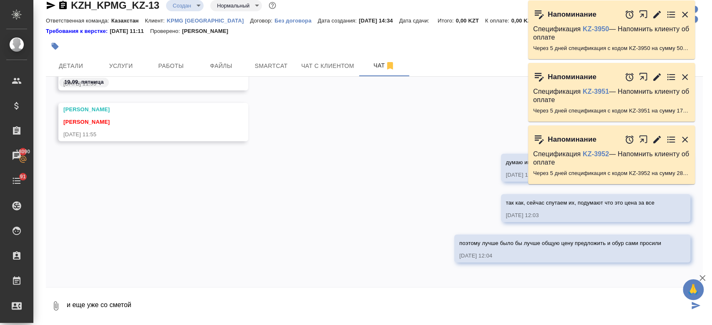
type textarea "и еще уже со сметой"
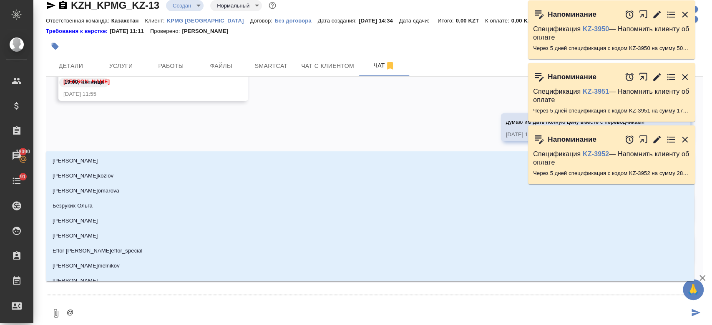
click at [229, 310] on textarea "@" at bounding box center [377, 314] width 623 height 28
type textarea "@ф"
type input "ф"
type textarea "@фе"
type input "фе"
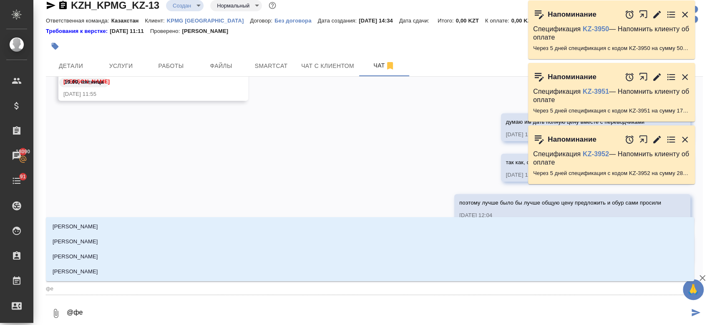
type textarea "@фед"
type input "фед"
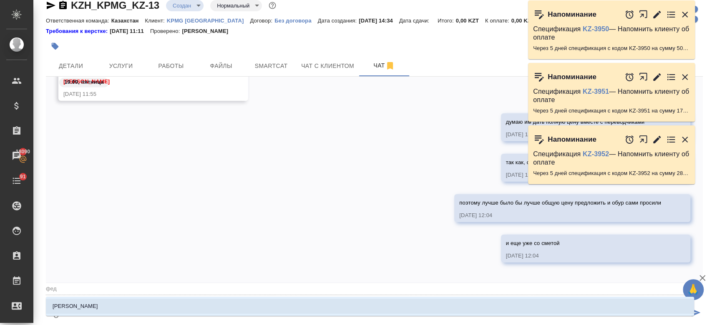
type textarea "@федо"
type input "федо"
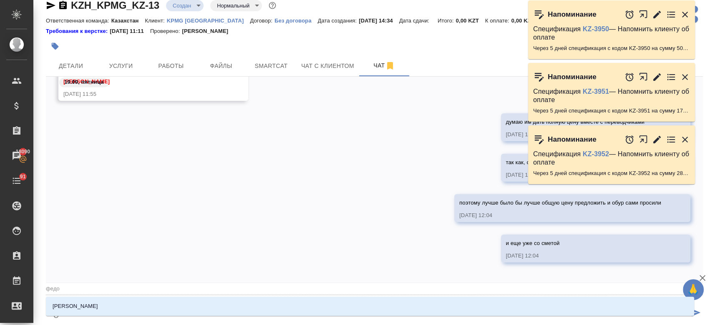
click at [217, 306] on li "Федотова Ирина" at bounding box center [370, 306] width 648 height 15
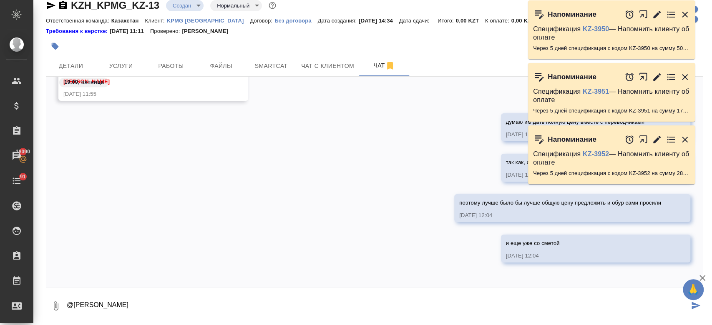
type textarea "@Федотова Ирина"
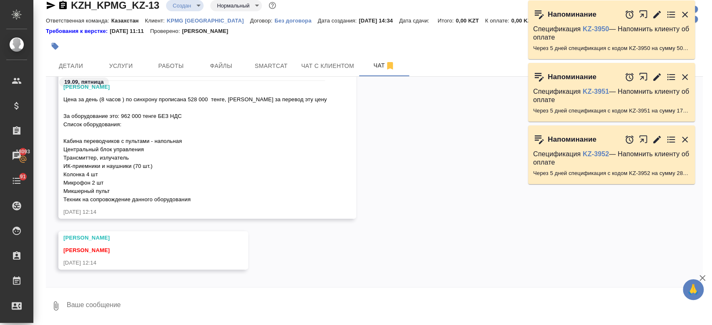
scroll to position [1379, 0]
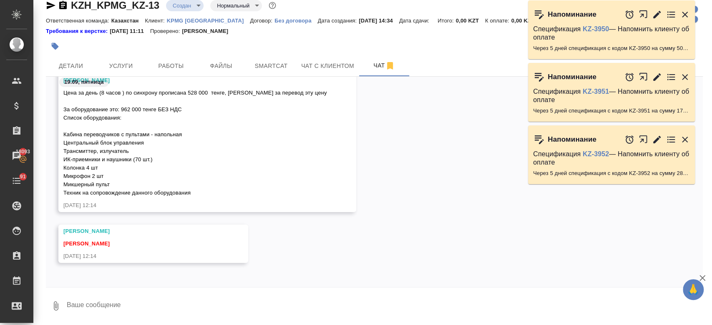
click at [132, 305] on textarea at bounding box center [384, 306] width 637 height 28
type textarea "j"
type textarea "К"
type textarea "ОК"
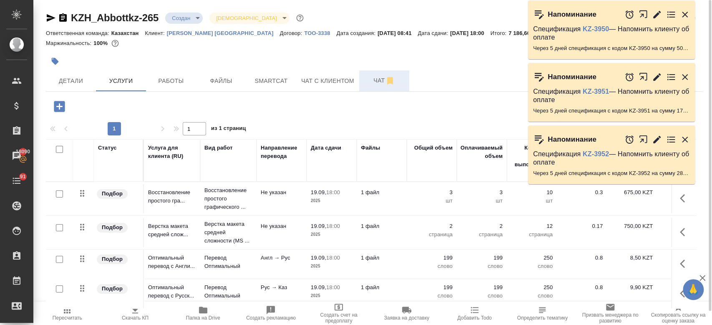
click at [377, 84] on span "Чат" at bounding box center [384, 81] width 40 height 10
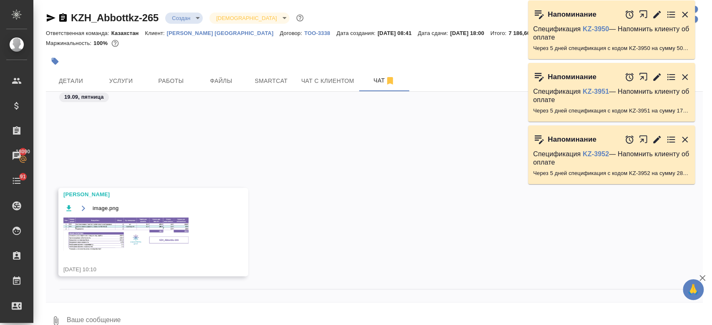
scroll to position [160, 0]
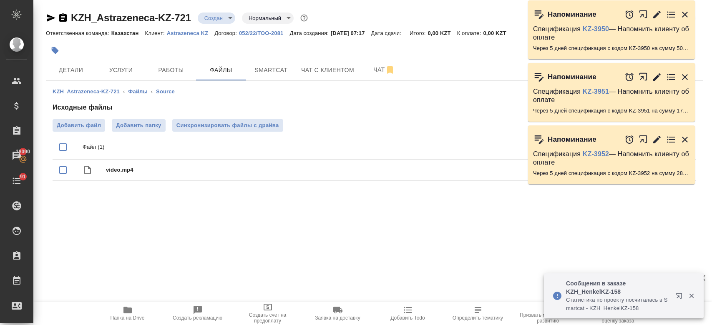
click at [246, 93] on div "KZH_Astrazeneca-KZ-721 ‹ Файлы ‹ Source Исходные файлы Добавить файл Добавить п…" at bounding box center [374, 136] width 657 height 110
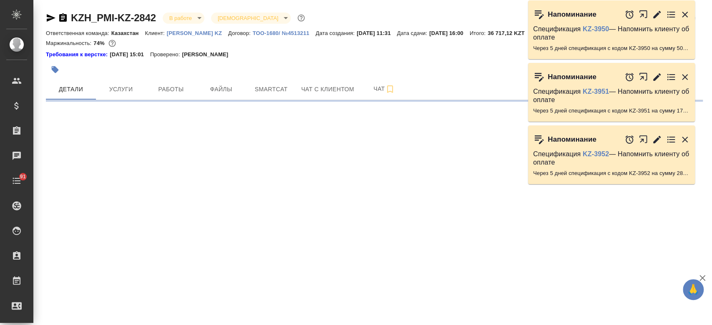
select select "RU"
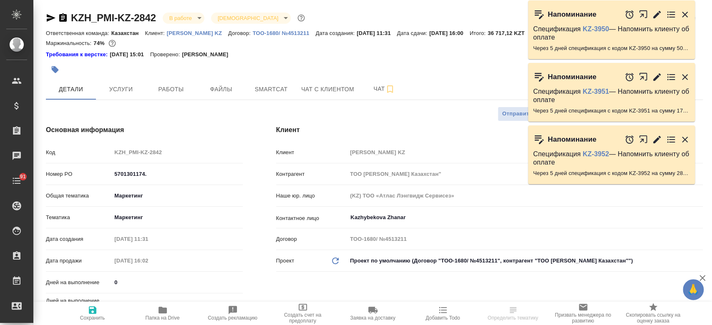
type textarea "x"
click at [184, 34] on p "[PERSON_NAME] KZ" at bounding box center [197, 33] width 61 height 6
type textarea "x"
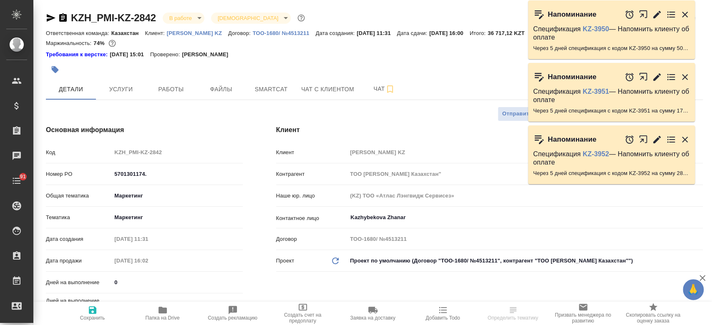
type textarea "x"
type input "Бабкина Анастасия"
type input "[PERSON_NAME]"
type textarea "x"
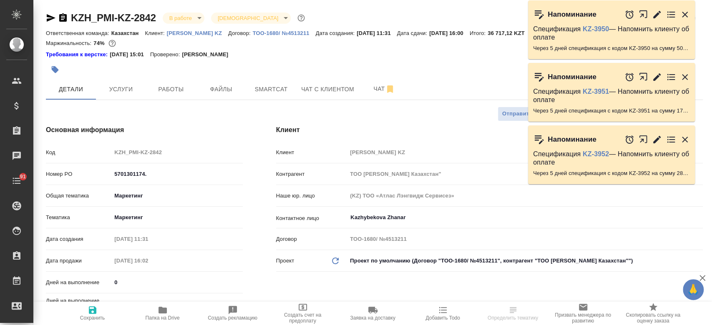
type textarea "x"
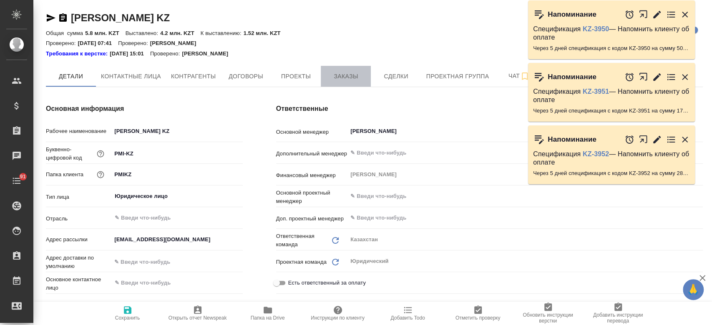
click at [341, 73] on span "Заказы" at bounding box center [346, 76] width 40 height 10
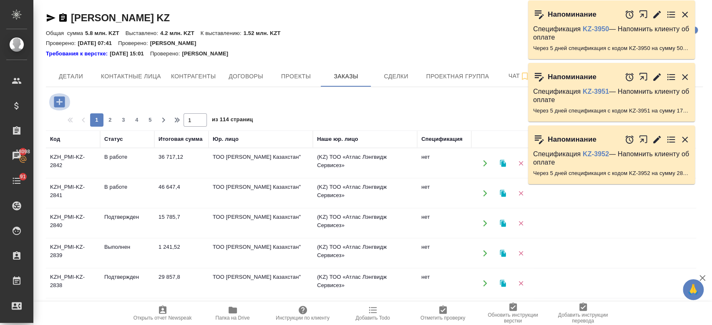
click at [57, 102] on icon "button" at bounding box center [59, 102] width 15 height 15
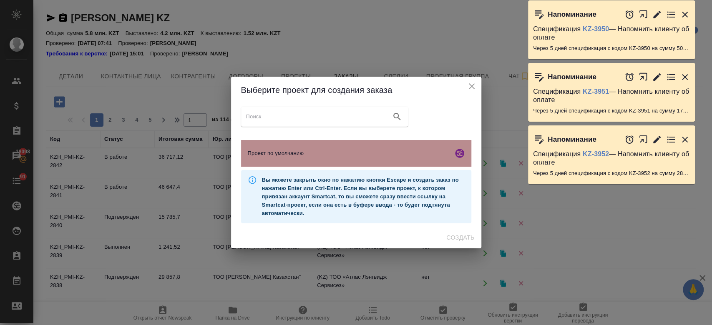
click at [315, 158] on div "Проект по умолчанию" at bounding box center [356, 153] width 230 height 27
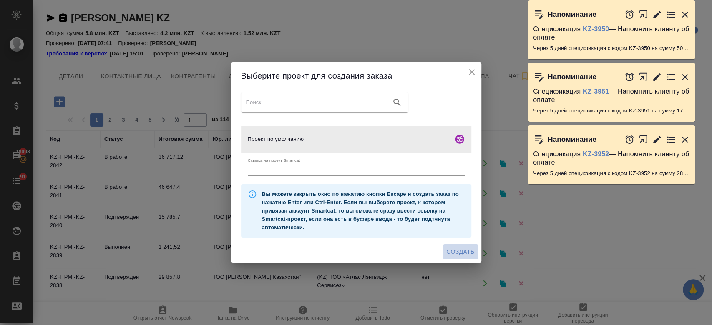
click at [456, 254] on span "Создать" at bounding box center [460, 252] width 28 height 10
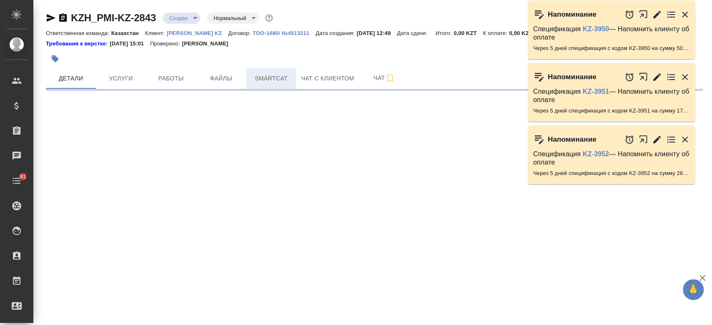
select select "RU"
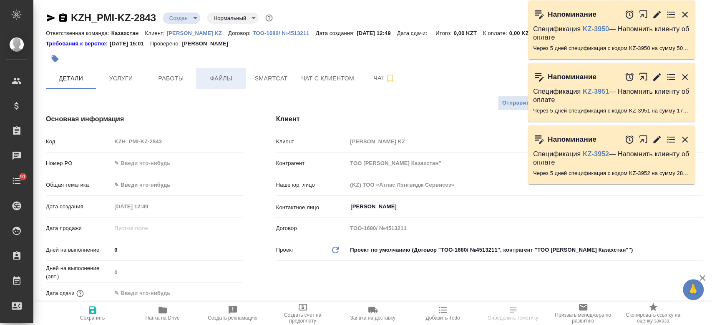
type textarea "x"
click at [227, 83] on button "Файлы" at bounding box center [221, 78] width 50 height 21
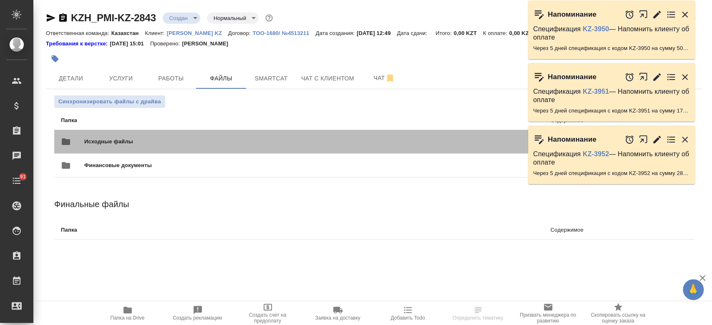
click at [185, 140] on span "Исходные файлы" at bounding box center [214, 142] width 260 height 8
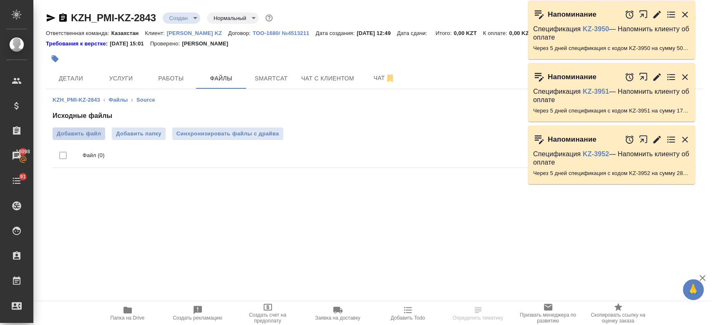
click at [79, 136] on span "Добавить файл" at bounding box center [79, 134] width 44 height 8
click at [0, 0] on input "Добавить файл" at bounding box center [0, 0] width 0 height 0
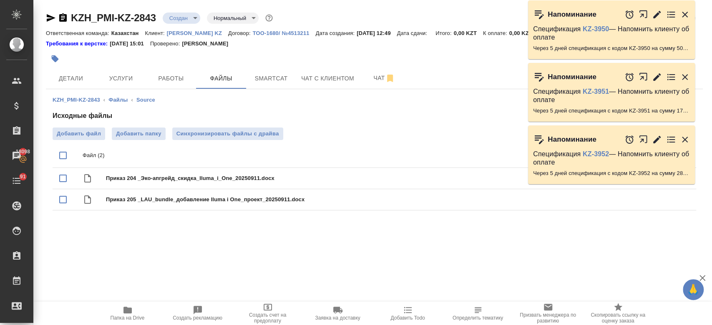
click at [178, 24] on div "KZH_PMI-KZ-2843 Создан new Нормальный normal" at bounding box center [160, 17] width 229 height 13
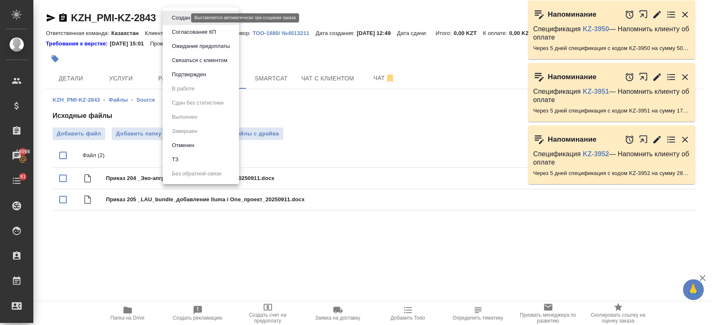
click at [180, 19] on body "🙏 .cls-1 fill:#fff; AWATERA Kosherbayeva Nazerke Клиенты Спецификации Заказы 18…" at bounding box center [356, 162] width 712 height 325
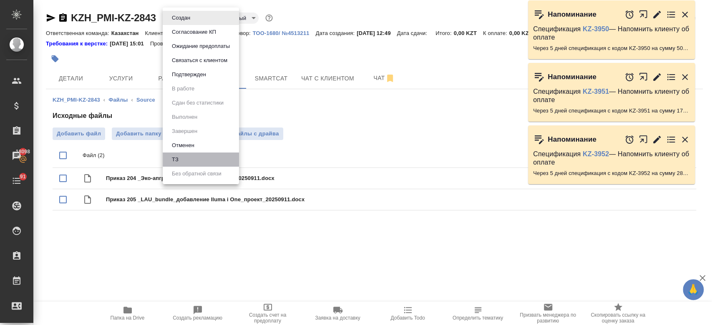
click at [200, 155] on li "ТЗ" at bounding box center [201, 160] width 76 height 14
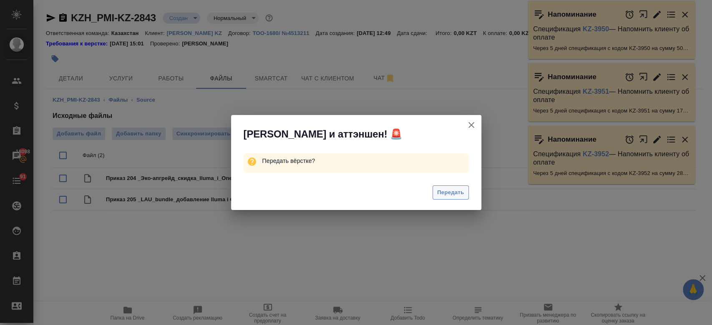
click at [455, 192] on span "Передать" at bounding box center [450, 193] width 27 height 10
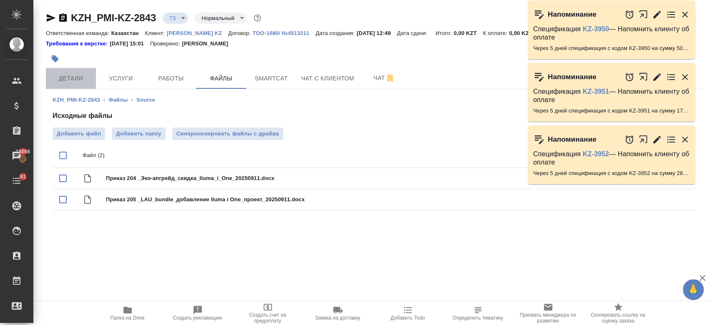
click at [81, 83] on span "Детали" at bounding box center [71, 78] width 40 height 10
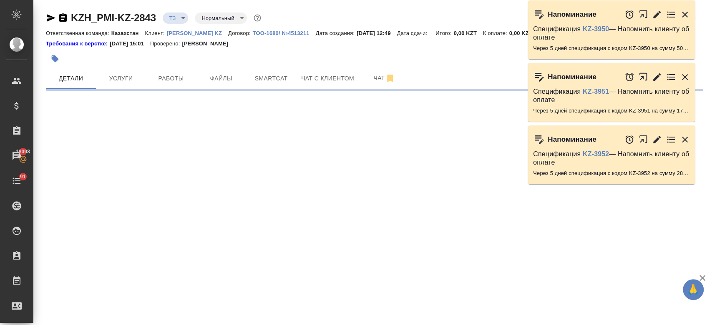
select select "RU"
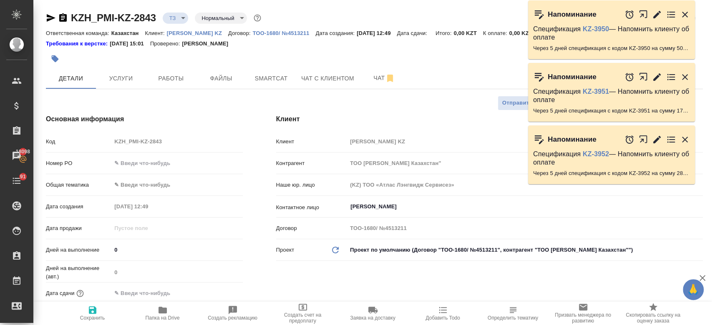
type textarea "x"
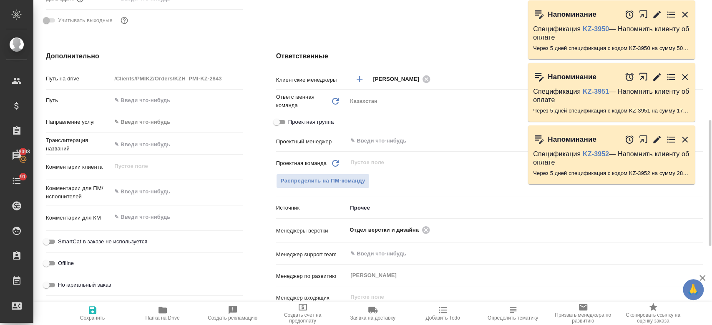
scroll to position [300, 0]
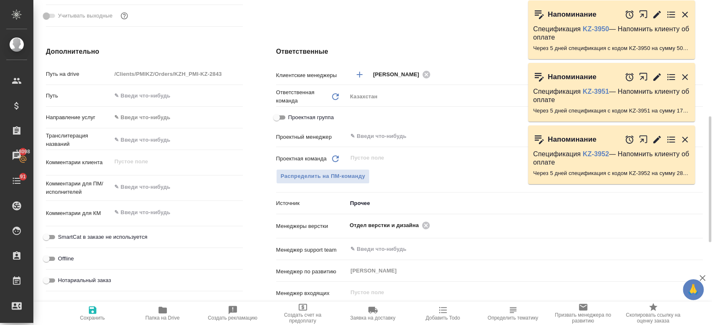
type textarea "x"
click at [145, 194] on textarea at bounding box center [176, 187] width 131 height 14
type textarea "п"
type textarea "x"
type textarea "пе"
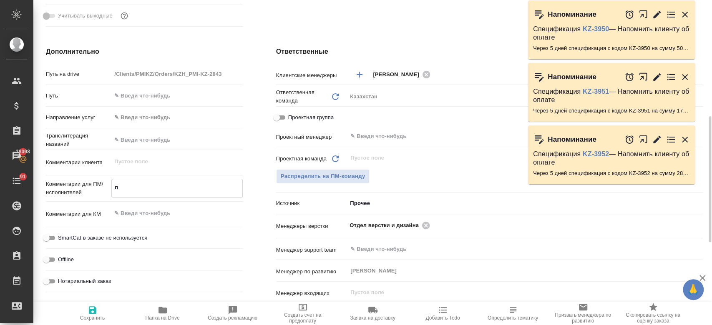
type textarea "x"
type textarea "пере"
type textarea "x"
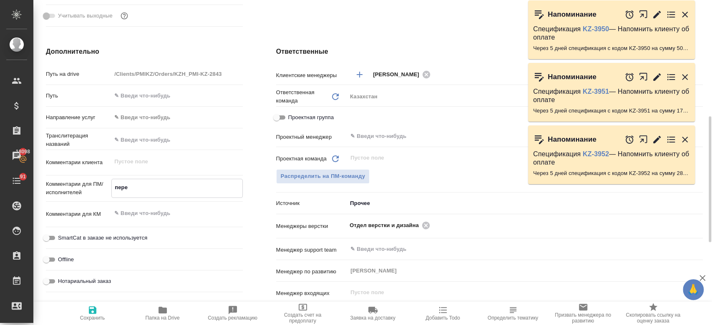
type textarea "x"
type textarea "перев"
type textarea "x"
type textarea "перево"
type textarea "x"
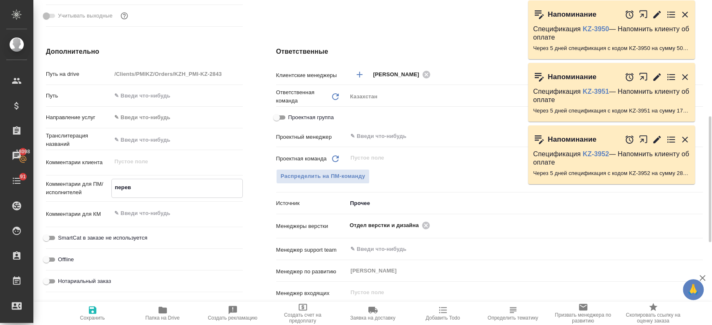
type textarea "x"
type textarea "перевод"
type textarea "x"
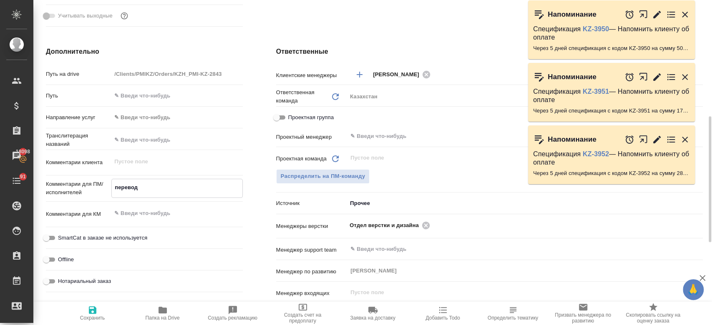
type textarea "перевод"
type textarea "x"
type textarea "перевод н"
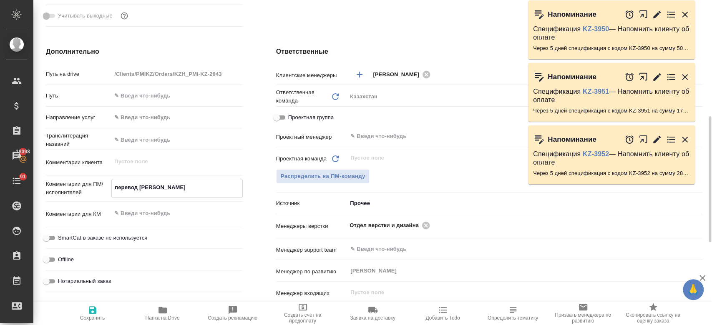
type textarea "x"
type textarea "перевод на"
type textarea "x"
type textarea "перевод на"
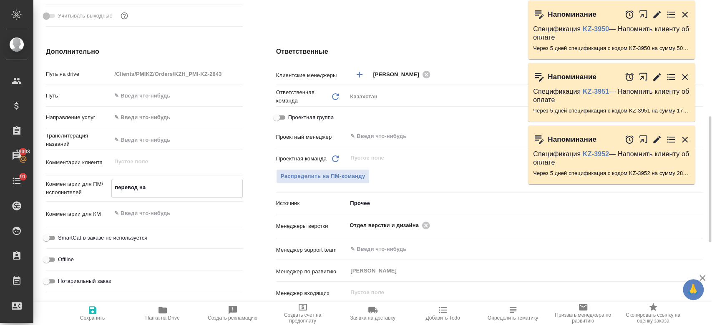
type textarea "x"
type textarea "перевод на к"
type textarea "x"
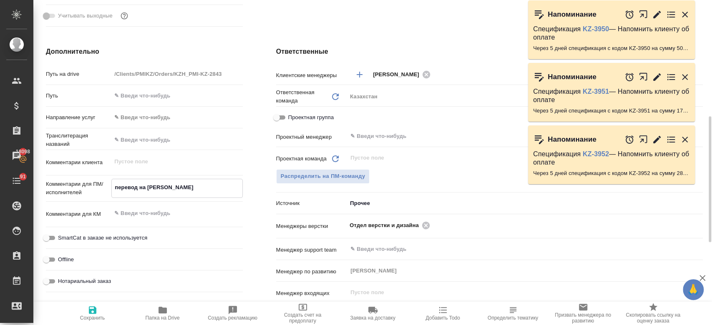
type textarea "x"
type textarea "перевод на ка"
type textarea "x"
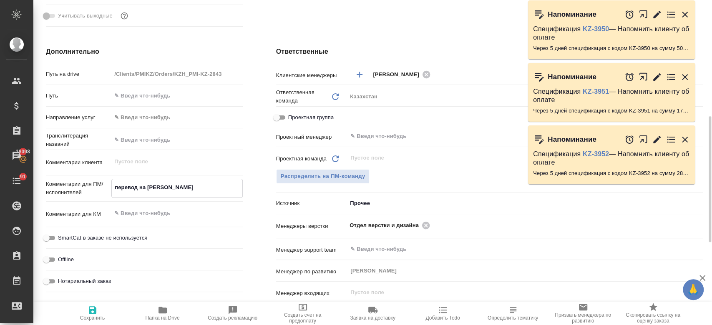
type textarea "x"
type textarea "перевод на каз"
type textarea "x"
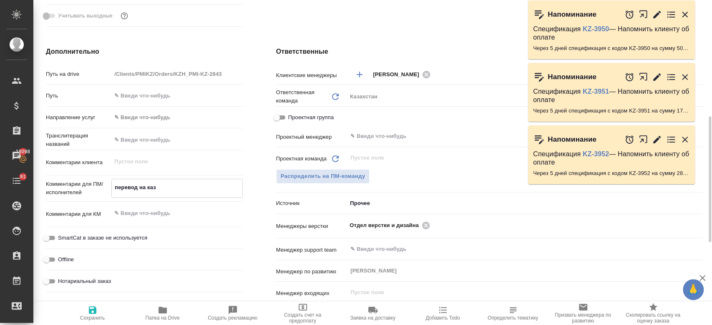
type textarea "перевод на каз"
type textarea "x"
click at [94, 313] on icon "button" at bounding box center [93, 311] width 8 height 8
type textarea "x"
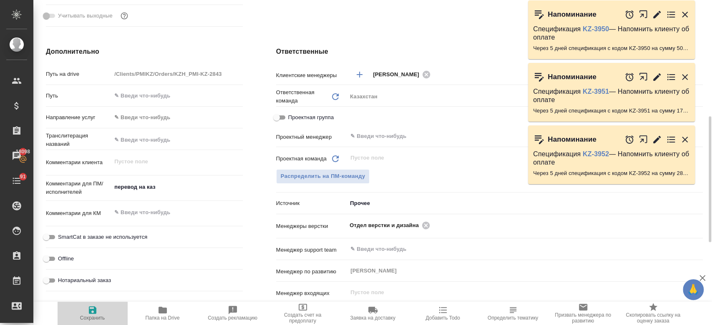
type textarea "x"
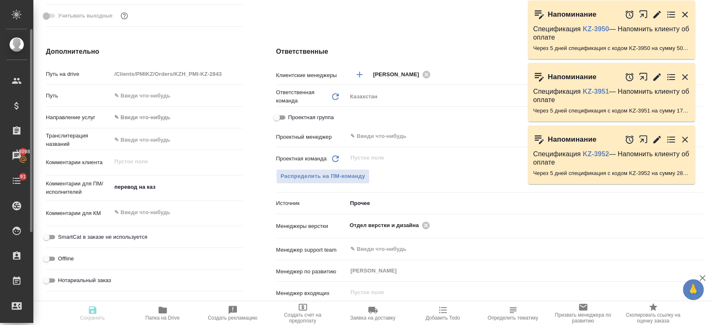
type textarea "x"
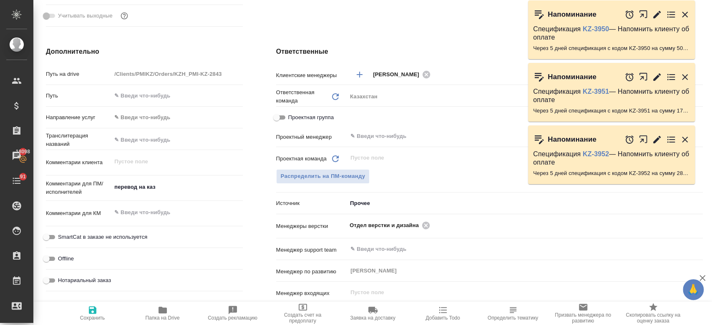
type textarea "x"
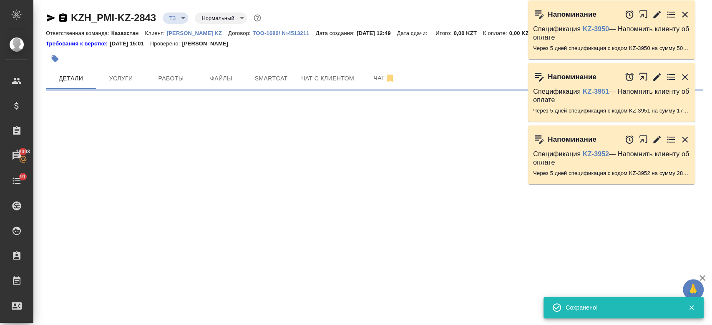
select select "RU"
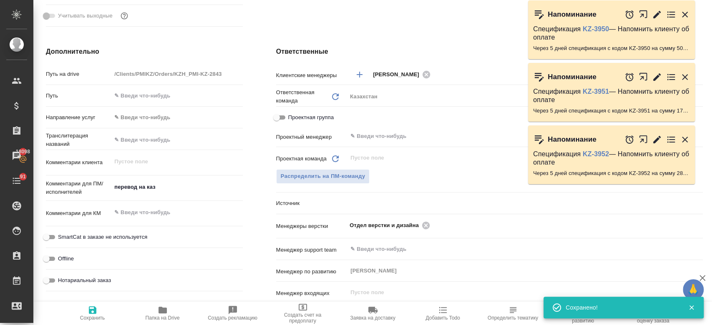
type textarea "x"
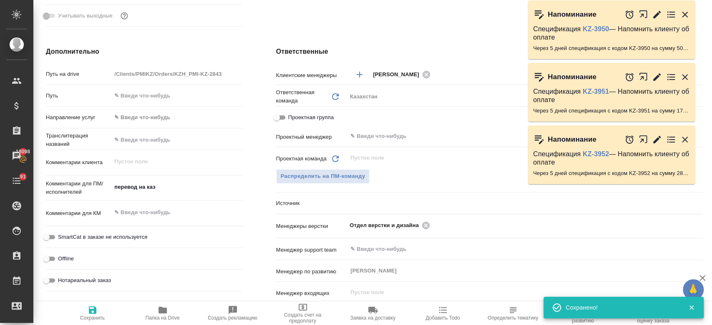
type textarea "x"
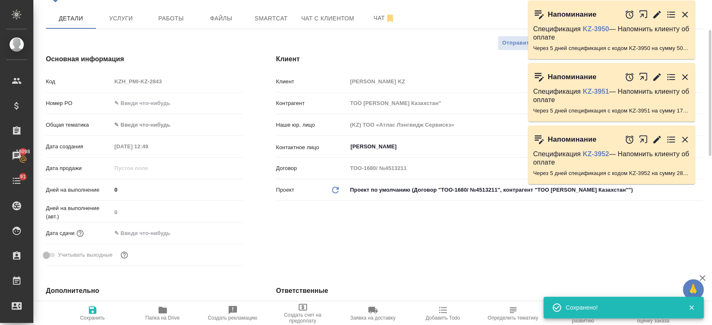
scroll to position [82, 0]
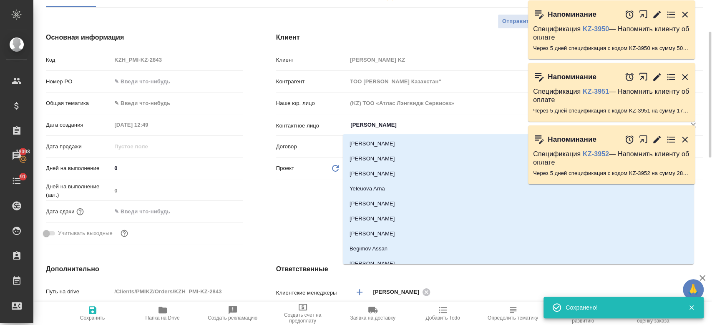
click at [365, 125] on input "Kim Darya" at bounding box center [511, 125] width 323 height 10
type textarea "x"
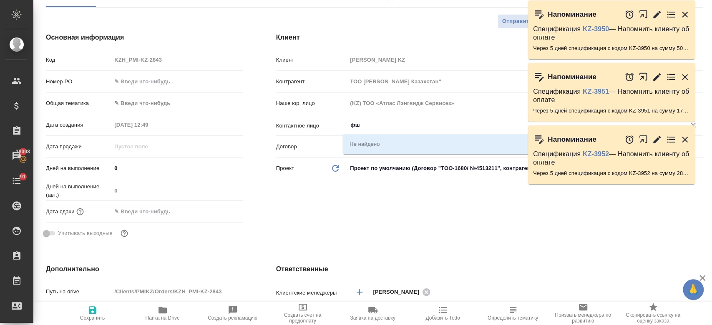
type input "ф"
type textarea "x"
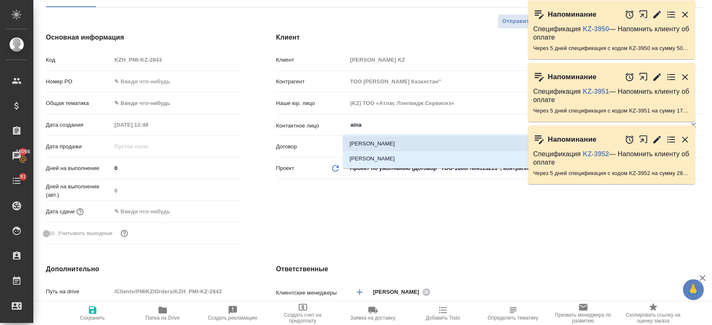
click at [371, 136] on li "[PERSON_NAME]" at bounding box center [518, 143] width 351 height 15
type input "[PERSON_NAME]"
type textarea "x"
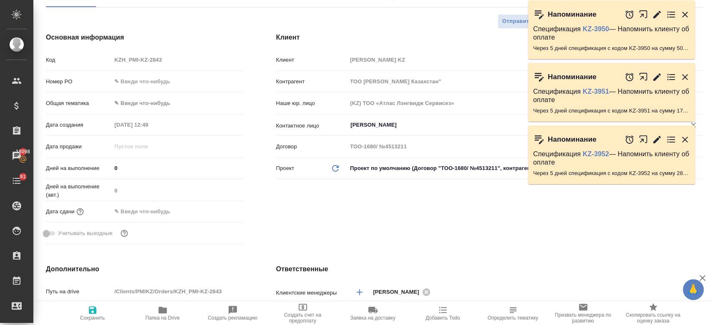
type input "[PERSON_NAME]"
click at [85, 317] on span "Сохранить" at bounding box center [92, 318] width 25 height 6
type textarea "x"
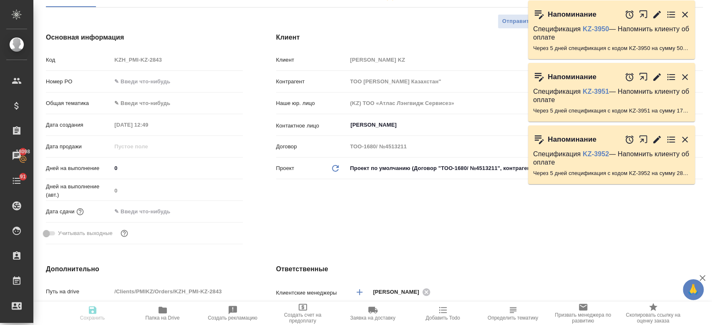
type textarea "x"
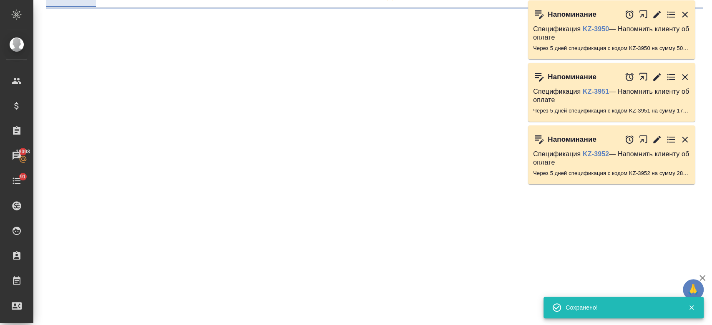
select select "RU"
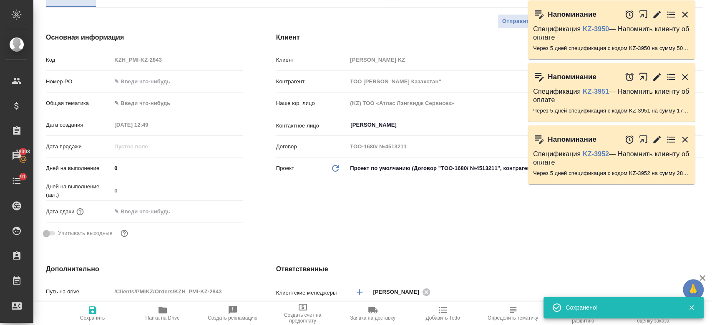
type textarea "x"
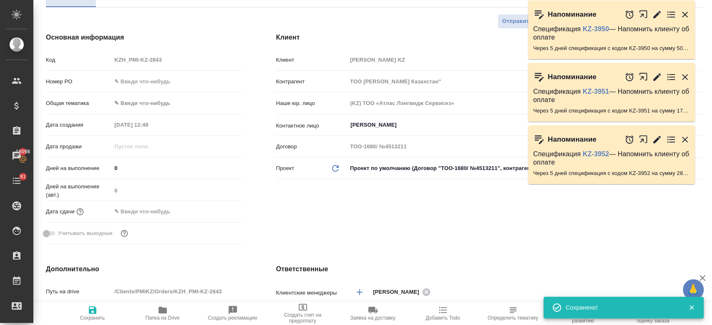
type textarea "x"
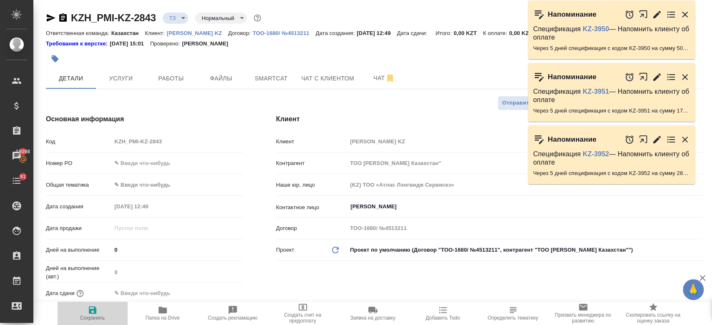
click at [95, 316] on span "Сохранить" at bounding box center [92, 318] width 25 height 6
type textarea "x"
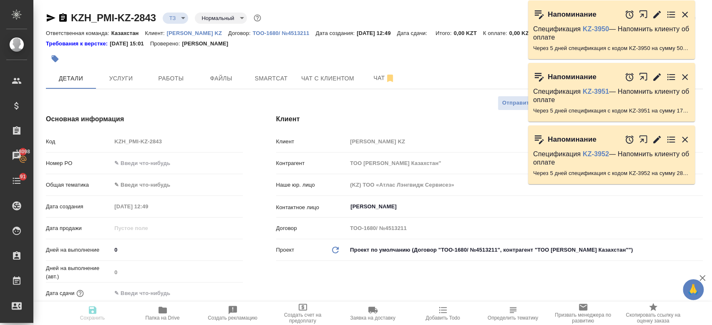
type textarea "x"
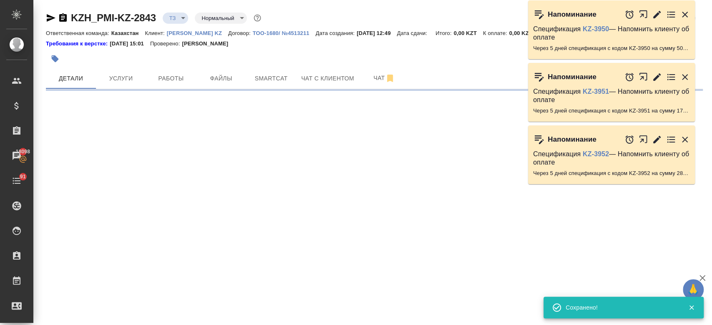
select select "RU"
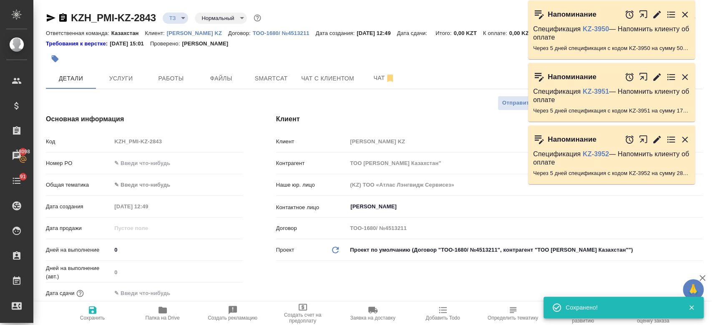
click at [325, 61] on div at bounding box center [265, 59] width 438 height 18
type textarea "x"
click at [303, 57] on div at bounding box center [265, 59] width 438 height 18
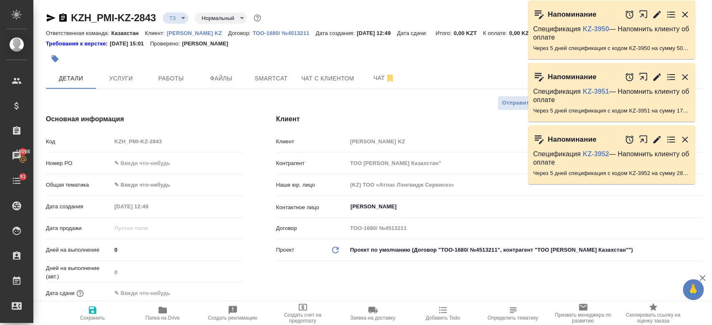
click at [230, 53] on div at bounding box center [265, 59] width 438 height 18
type textarea "x"
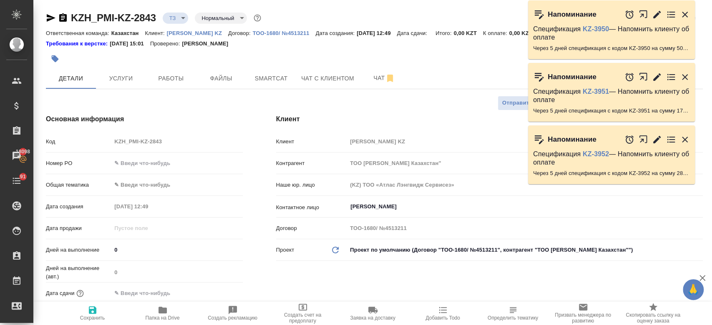
type textarea "x"
click at [118, 85] on button "Услуги" at bounding box center [121, 78] width 50 height 21
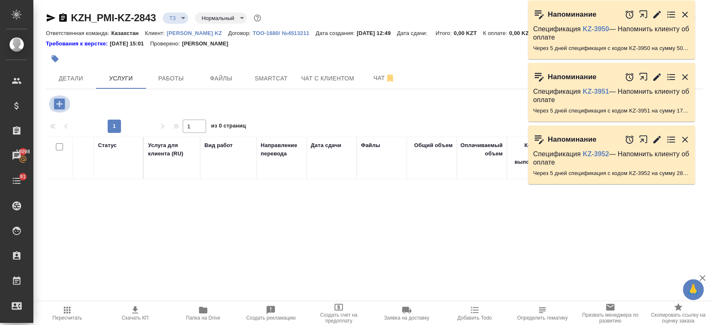
click at [62, 101] on icon "button" at bounding box center [59, 103] width 11 height 11
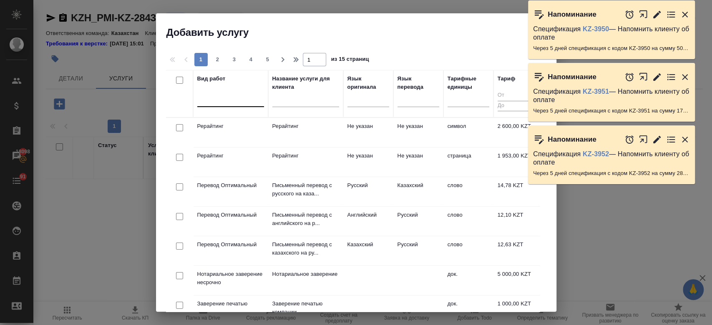
click at [231, 96] on div at bounding box center [230, 99] width 67 height 12
type input "j"
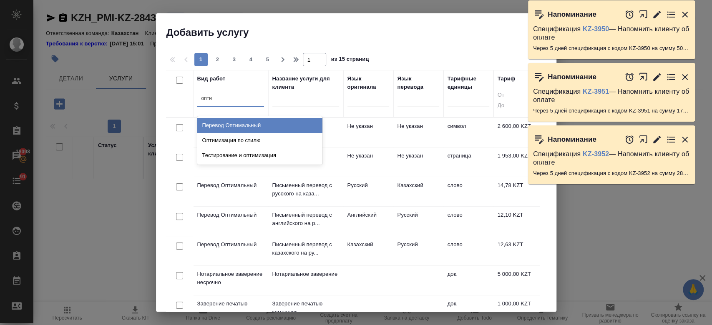
type input "оптим"
click at [245, 123] on div "Перевод Оптимальный" at bounding box center [259, 125] width 125 height 15
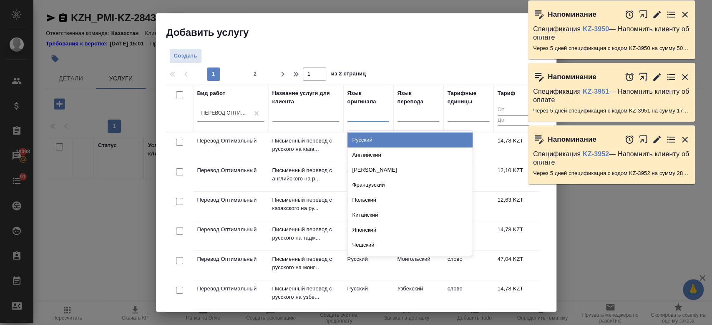
click at [371, 118] on div at bounding box center [369, 113] width 42 height 12
type input "рус"
click at [369, 143] on div "Русский" at bounding box center [410, 140] width 125 height 15
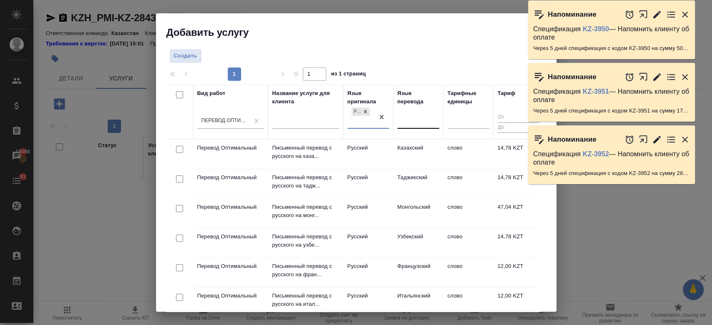
click at [412, 125] on div at bounding box center [419, 121] width 42 height 12
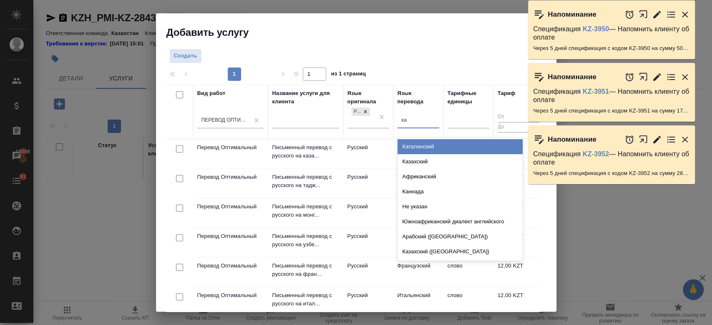
type input "каз"
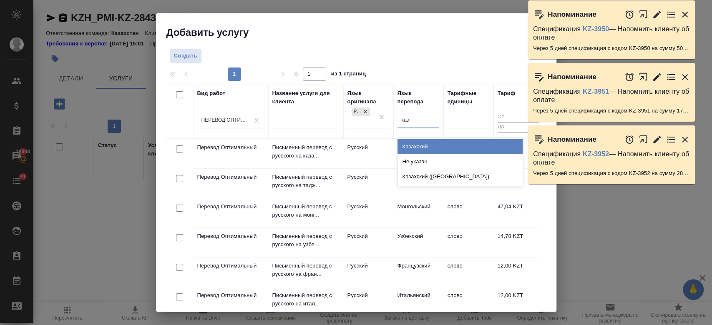
click at [412, 147] on div "Казахский" at bounding box center [460, 146] width 125 height 15
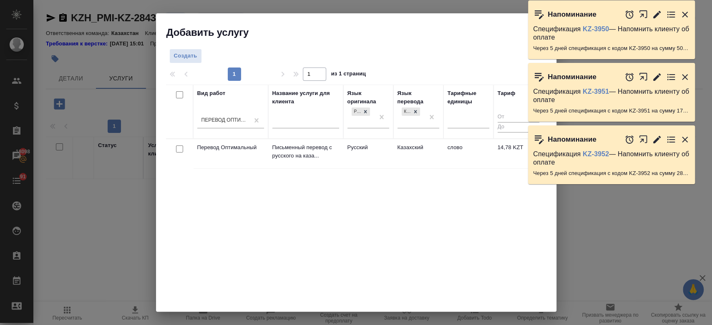
click at [388, 151] on td "Русский" at bounding box center [368, 153] width 50 height 29
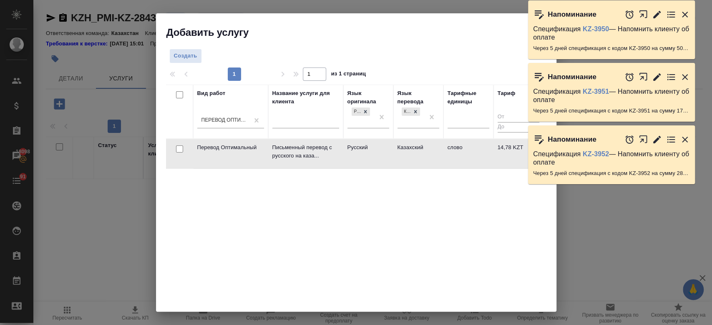
click at [388, 151] on td "Русский" at bounding box center [368, 153] width 50 height 29
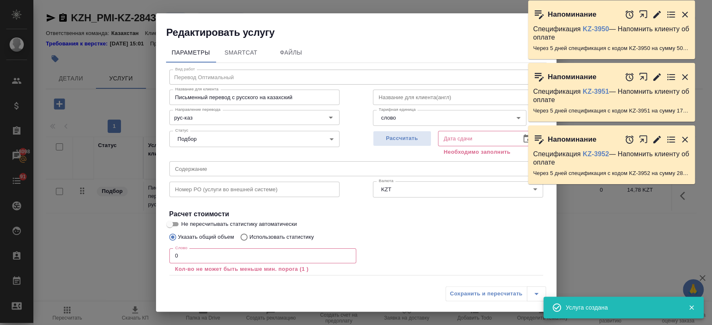
scroll to position [46, 0]
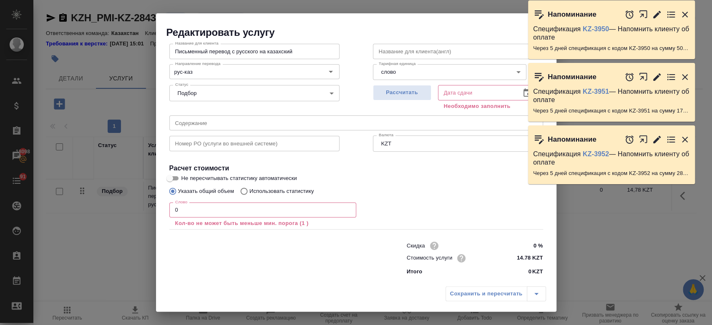
click at [685, 10] on icon "button" at bounding box center [685, 15] width 10 height 10
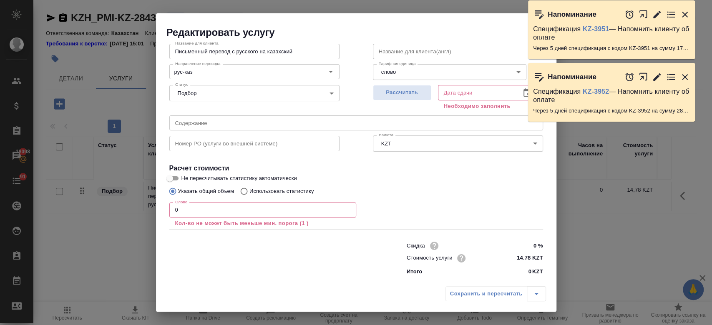
click at [685, 10] on icon "button" at bounding box center [685, 15] width 10 height 10
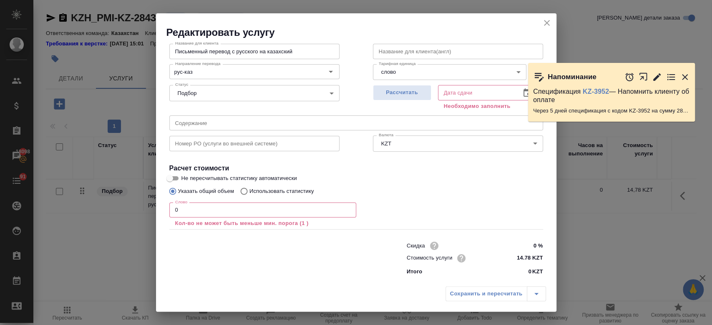
click at [685, 9] on div "Напоминание Спецификация KZ-3951 — Напомнить клиенту об оплате Через 5 дней спе…" at bounding box center [616, 37] width 176 height 61
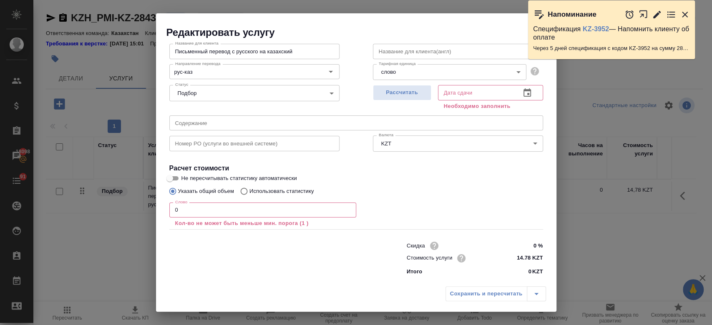
click at [685, 10] on icon "button" at bounding box center [685, 15] width 10 height 10
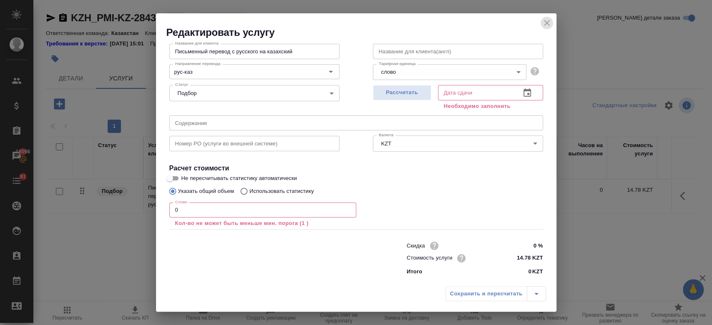
click at [544, 22] on icon "close" at bounding box center [547, 23] width 10 height 10
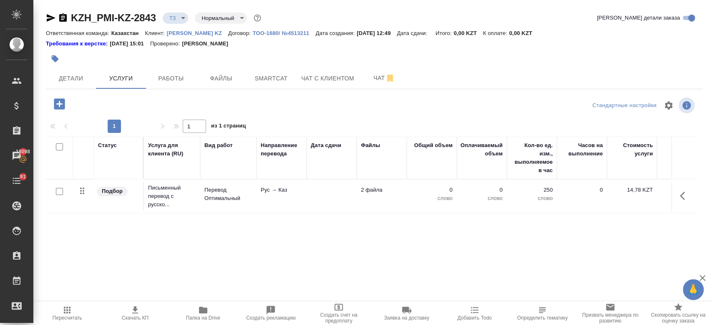
click at [55, 193] on div at bounding box center [59, 192] width 19 height 12
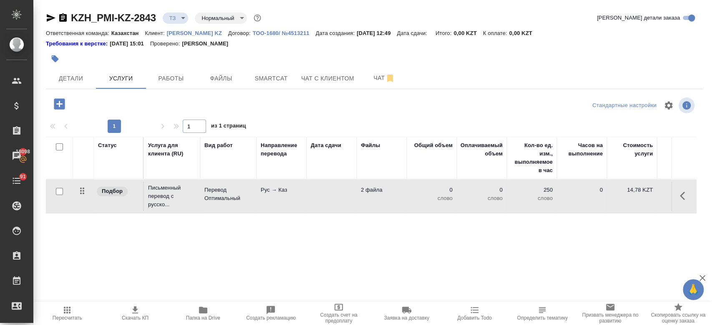
click at [58, 193] on input "checkbox" at bounding box center [59, 191] width 7 height 7
checkbox input "true"
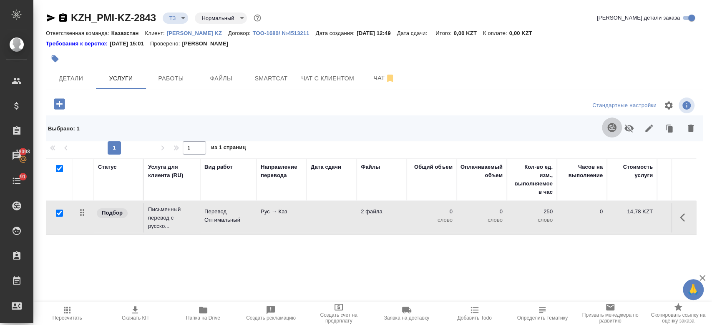
click at [607, 128] on icon "button" at bounding box center [611, 127] width 9 height 9
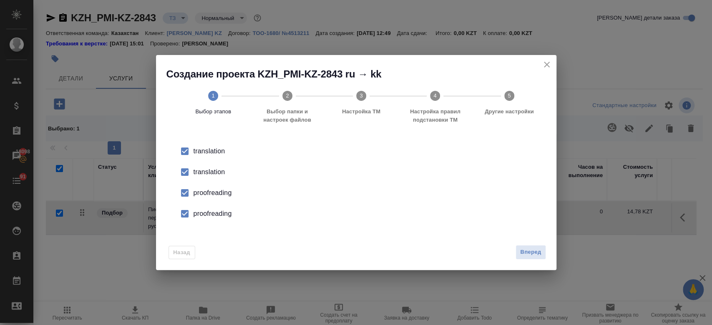
click at [220, 170] on div "translation" at bounding box center [365, 172] width 343 height 10
click at [220, 189] on div "proofreading" at bounding box center [365, 193] width 343 height 10
click at [219, 212] on div "proofreading" at bounding box center [365, 214] width 343 height 10
click at [518, 252] on button "Вперед" at bounding box center [531, 252] width 30 height 15
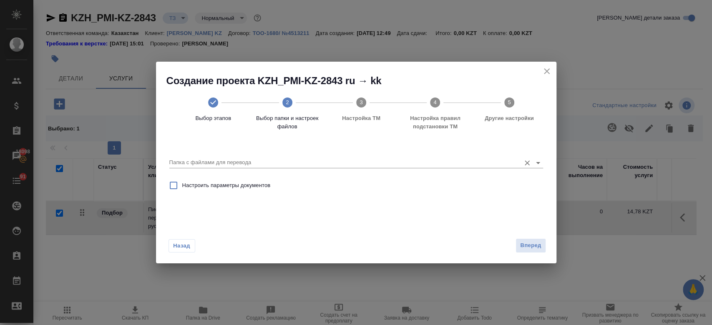
click at [539, 163] on icon "Open" at bounding box center [538, 163] width 10 height 10
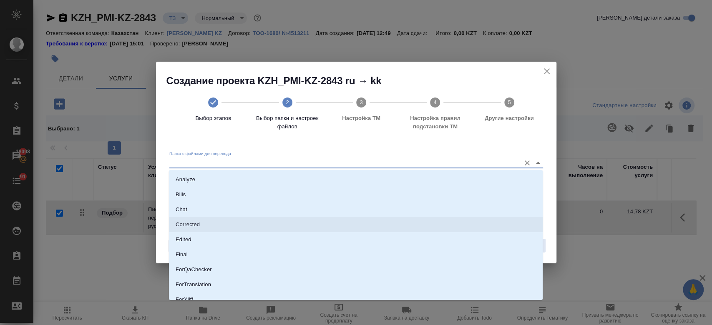
scroll to position [67, 0]
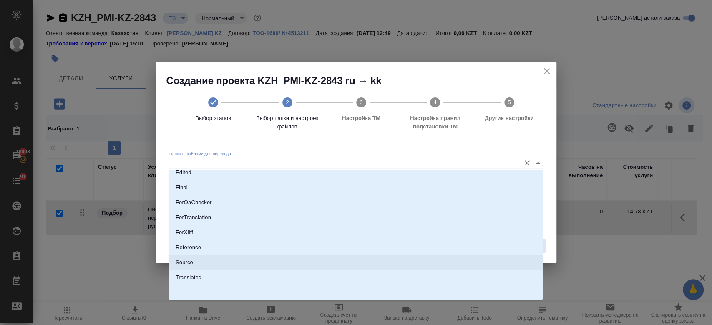
click at [346, 255] on li "Source" at bounding box center [356, 262] width 374 height 15
type input "Source"
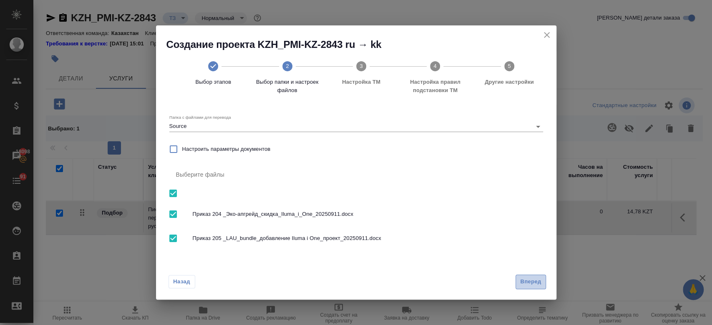
click at [528, 285] on span "Вперед" at bounding box center [530, 282] width 21 height 10
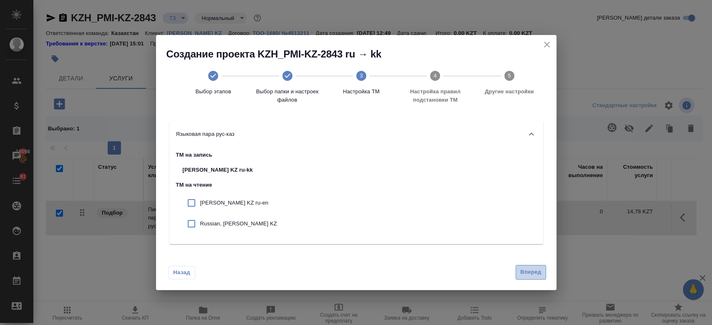
click at [533, 272] on span "Вперед" at bounding box center [530, 273] width 21 height 10
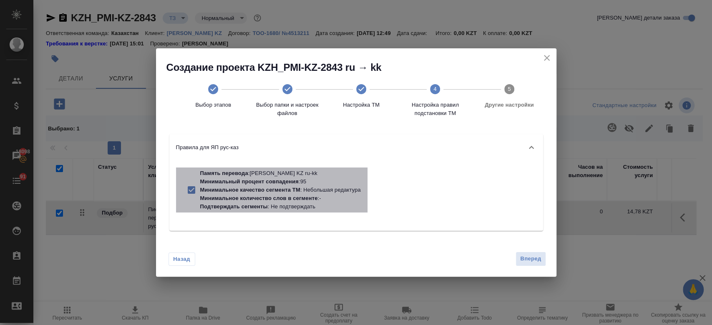
click at [287, 202] on p "Минимальное количество слов в сегменте : -" at bounding box center [280, 198] width 161 height 8
checkbox input "false"
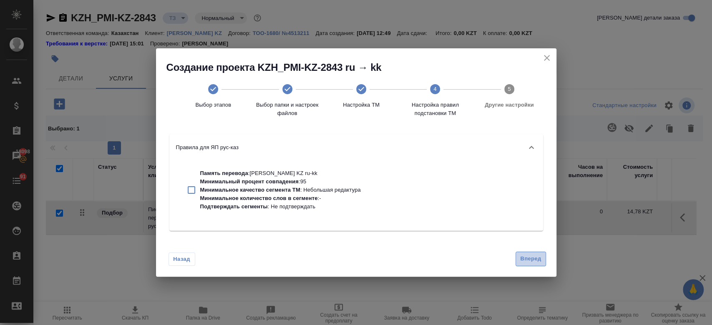
click at [531, 265] on button "Вперед" at bounding box center [531, 259] width 30 height 15
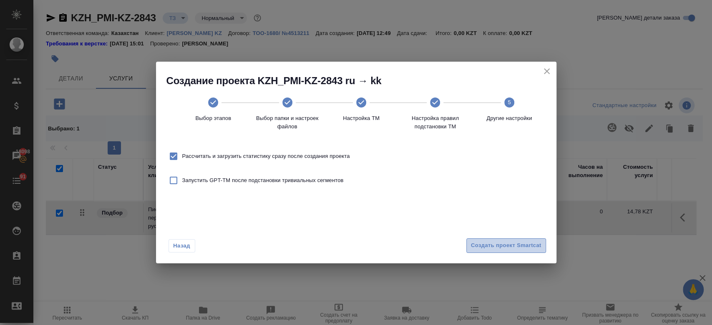
click at [519, 244] on span "Создать проект Smartcat" at bounding box center [506, 246] width 71 height 10
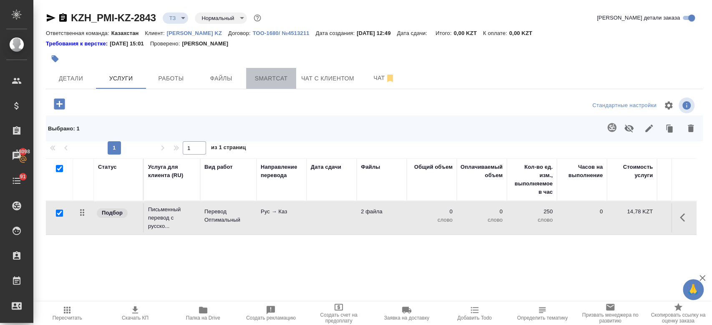
click at [259, 74] on span "Smartcat" at bounding box center [271, 78] width 40 height 10
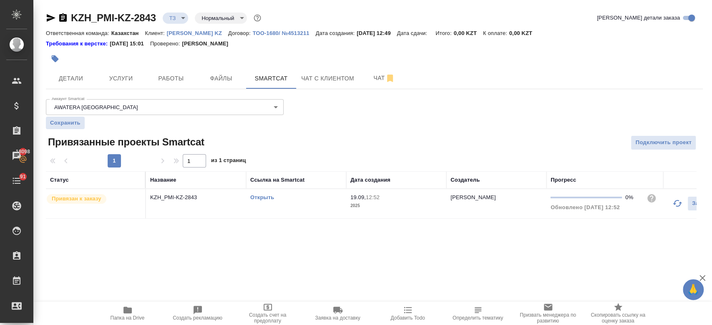
click at [267, 195] on link "Открыть" at bounding box center [262, 197] width 24 height 6
click at [127, 78] on span "Услуги" at bounding box center [121, 78] width 40 height 10
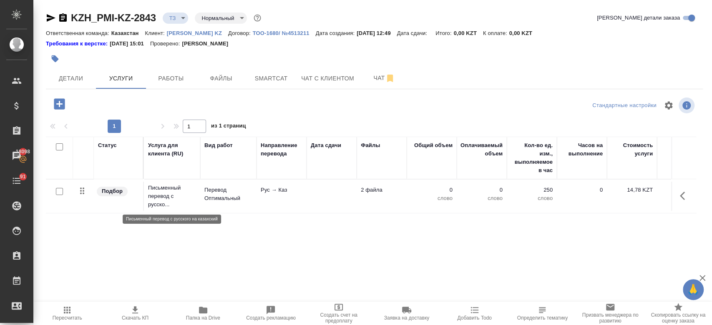
click at [155, 194] on p "Письменный перевод с русско..." at bounding box center [172, 196] width 48 height 25
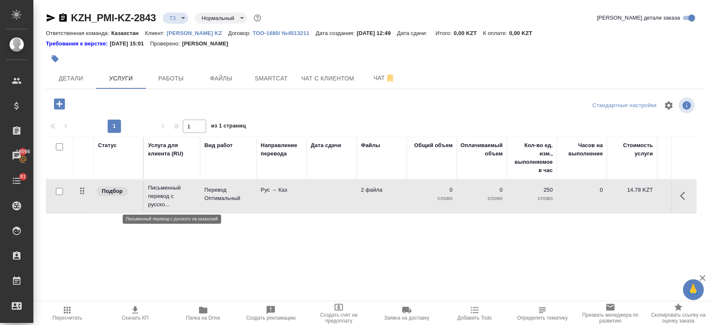
click at [155, 194] on p "Письменный перевод с русско..." at bounding box center [172, 196] width 48 height 25
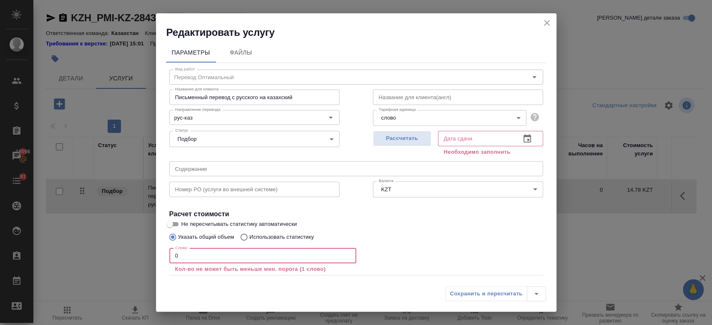
click at [216, 253] on input "0" at bounding box center [262, 256] width 187 height 15
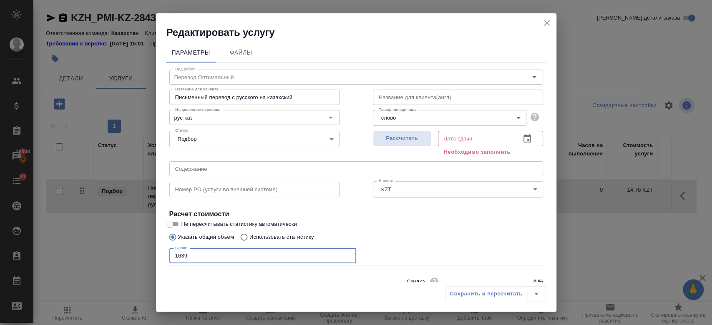
scroll to position [36, 0]
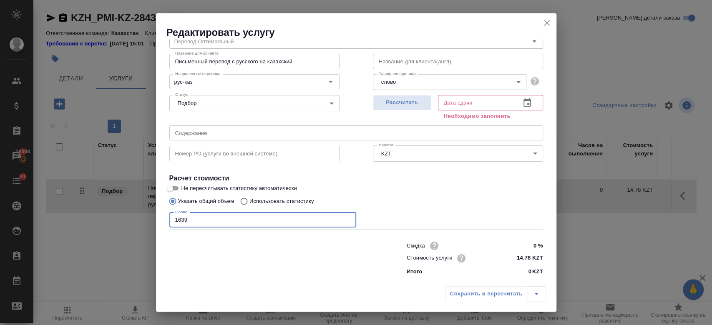
type input "1639"
click at [179, 188] on input "Не пересчитывать статистику автоматически" at bounding box center [170, 189] width 30 height 10
checkbox input "true"
click at [396, 106] on span "Рассчитать" at bounding box center [402, 103] width 49 height 10
type input "22.09.2025 11:26"
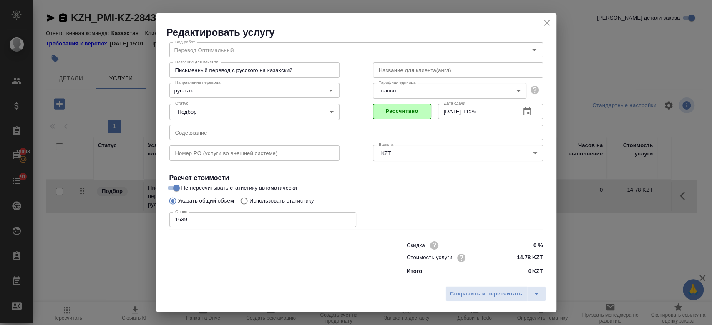
scroll to position [27, 0]
click at [461, 299] on span "Сохранить и пересчитать" at bounding box center [486, 295] width 73 height 10
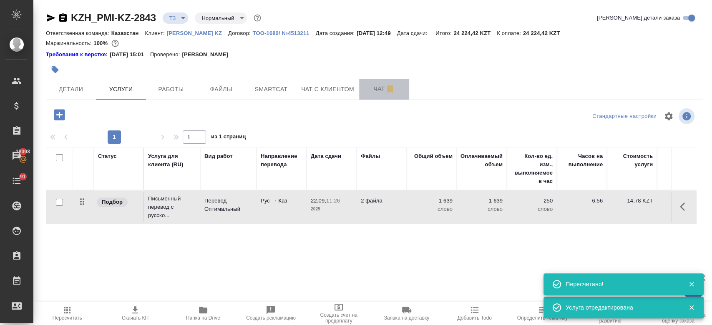
click at [371, 88] on span "Чат" at bounding box center [384, 89] width 40 height 10
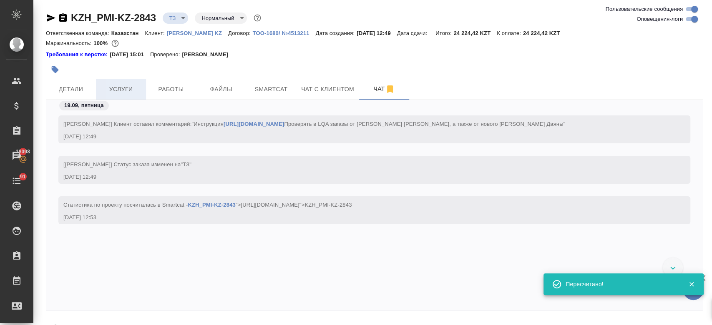
click at [135, 85] on span "Услуги" at bounding box center [121, 89] width 40 height 10
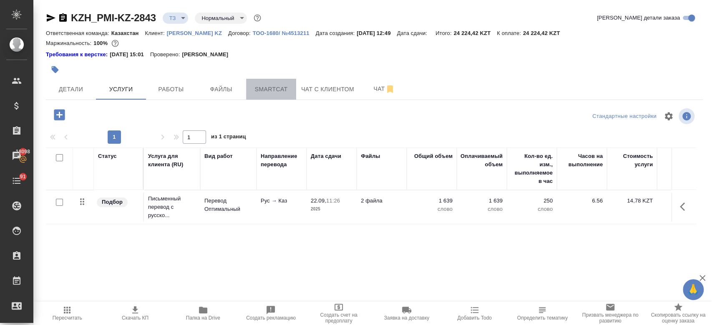
click at [261, 92] on span "Smartcat" at bounding box center [271, 89] width 40 height 10
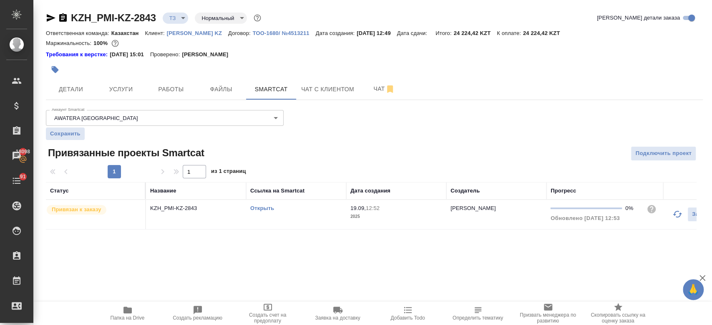
click at [264, 208] on link "Открыть" at bounding box center [262, 208] width 24 height 6
click at [368, 92] on span "Чат" at bounding box center [384, 89] width 40 height 10
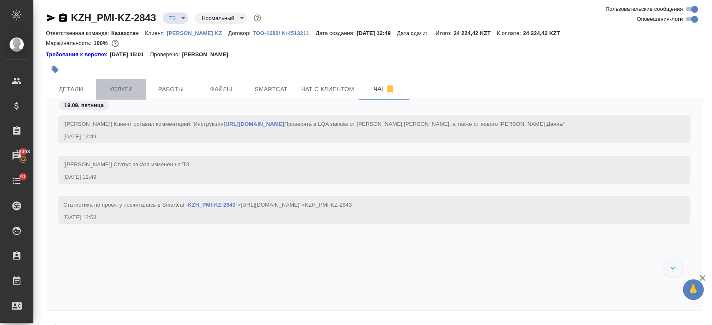
click at [110, 85] on span "Услуги" at bounding box center [121, 89] width 40 height 10
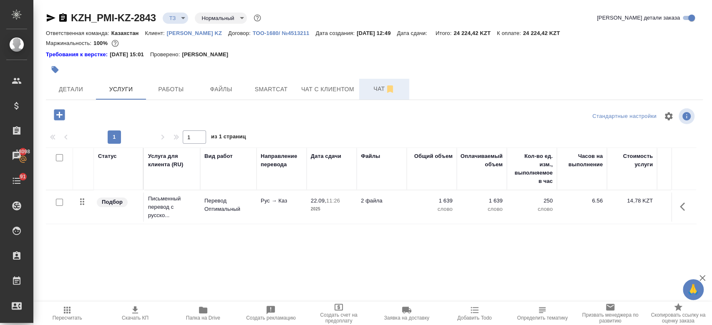
click at [377, 91] on span "Чат" at bounding box center [384, 89] width 40 height 10
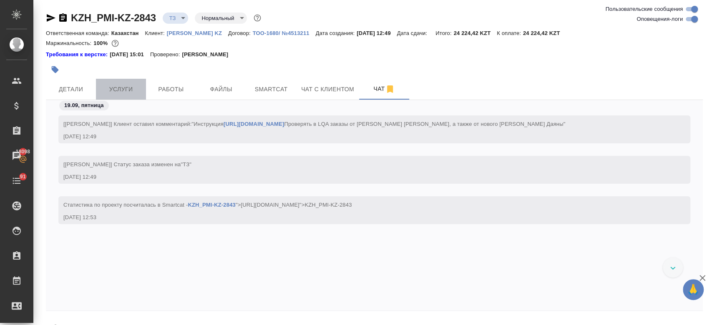
click at [127, 81] on button "Услуги" at bounding box center [121, 89] width 50 height 21
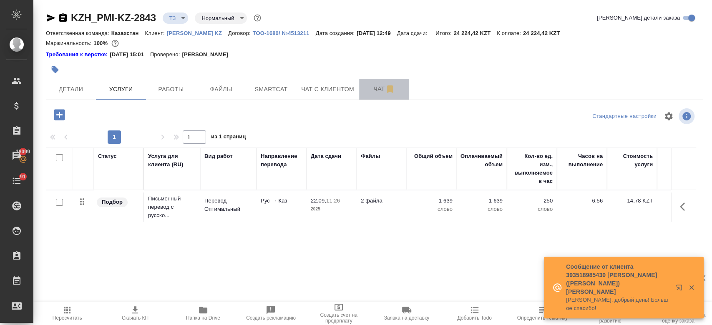
click at [379, 92] on span "Чат" at bounding box center [384, 89] width 40 height 10
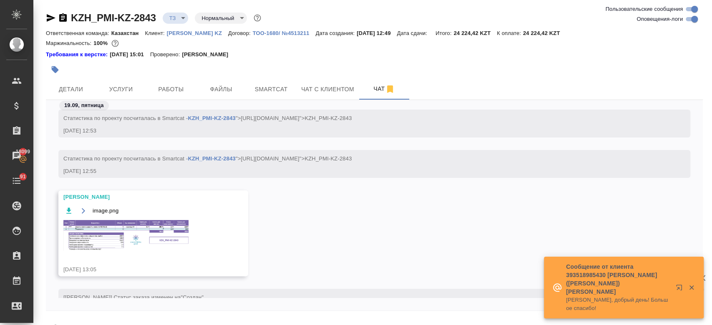
scroll to position [126, 0]
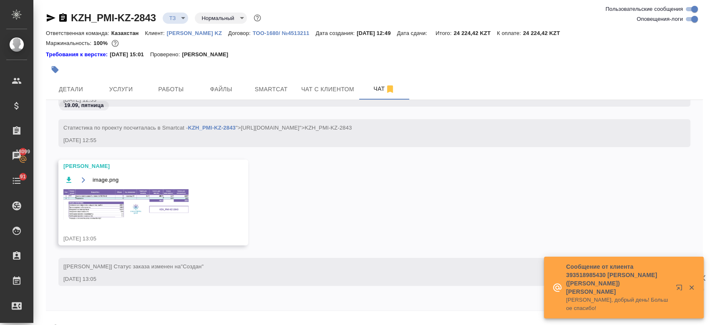
click at [130, 210] on img at bounding box center [125, 204] width 125 height 31
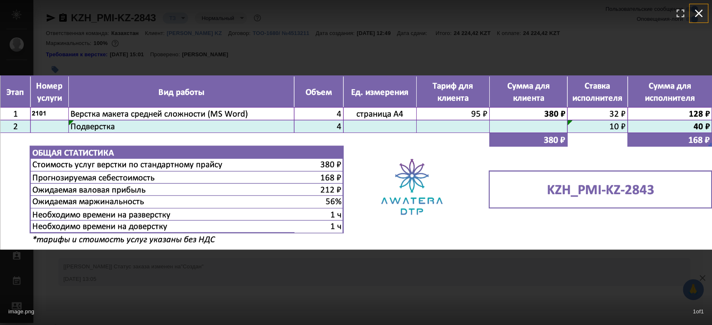
click at [699, 13] on icon "button" at bounding box center [699, 14] width 8 height 8
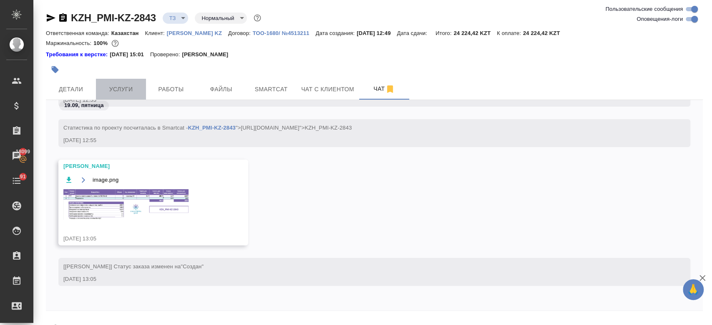
click at [112, 86] on span "Услуги" at bounding box center [121, 89] width 40 height 10
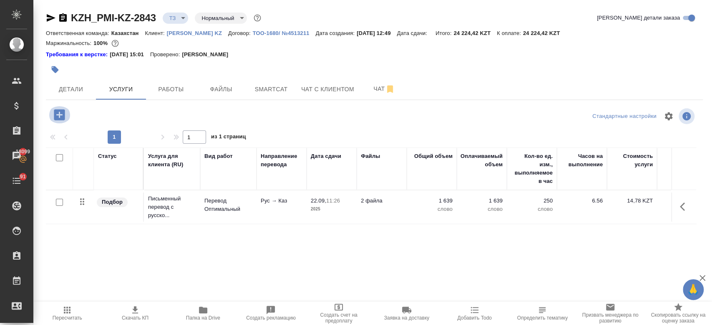
click at [57, 114] on icon "button" at bounding box center [59, 114] width 11 height 11
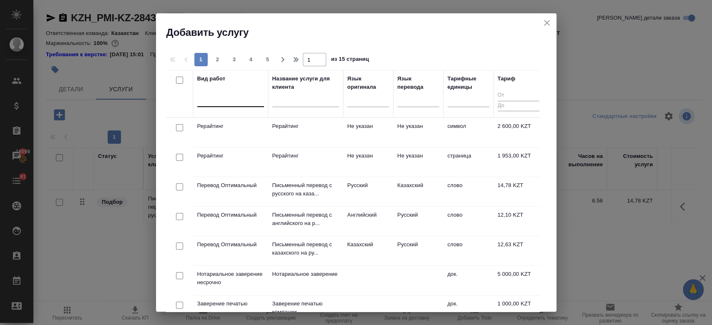
click at [221, 102] on div at bounding box center [230, 99] width 67 height 12
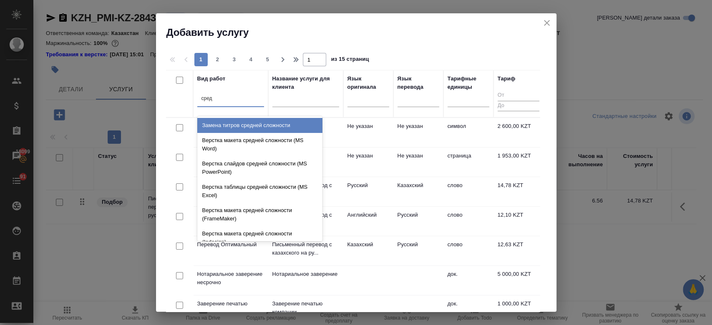
type input "средн"
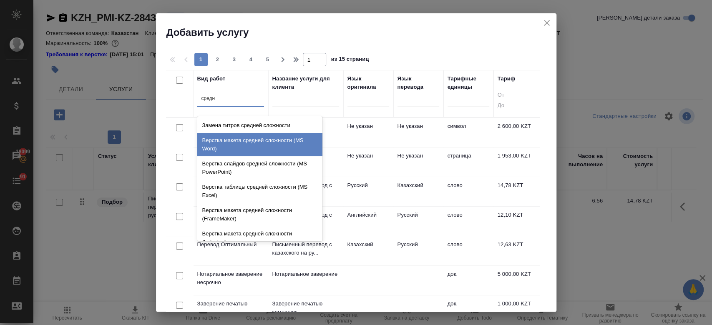
click at [268, 142] on div "Верстка макета средней сложности (MS Word)" at bounding box center [259, 144] width 125 height 23
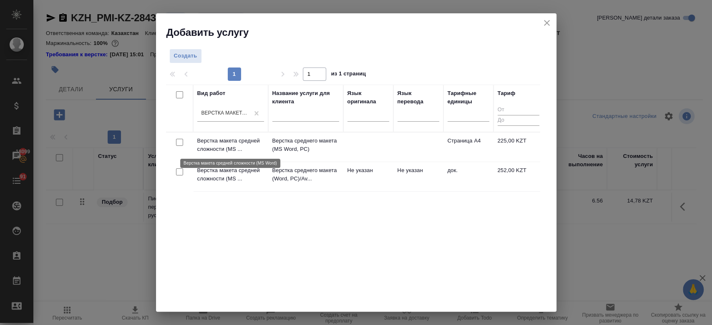
click at [224, 146] on p "Верстка макета средней сложности (MS ..." at bounding box center [230, 145] width 67 height 17
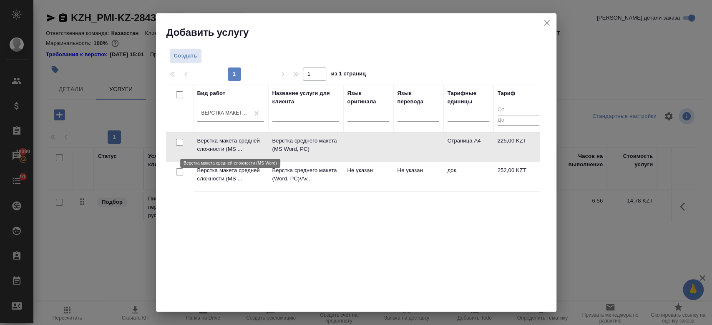
click at [224, 146] on p "Верстка макета средней сложности (MS ..." at bounding box center [230, 145] width 67 height 17
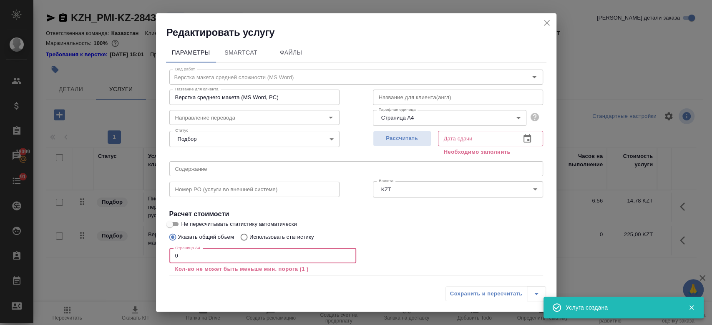
click at [199, 262] on input "0" at bounding box center [262, 256] width 187 height 15
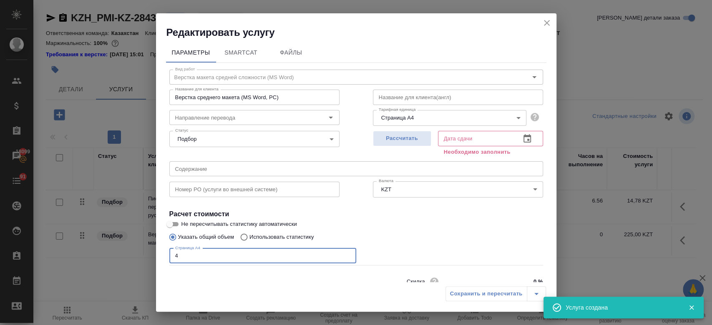
type input "4"
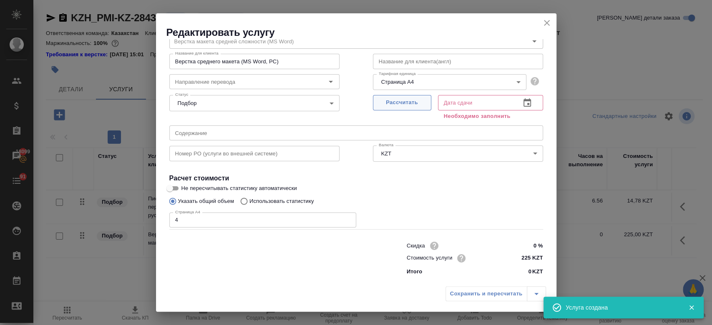
click at [380, 99] on span "Рассчитать" at bounding box center [402, 103] width 49 height 10
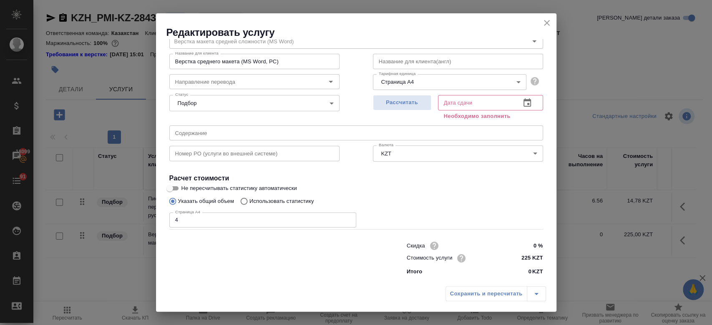
type input "19.09.2025 13:30"
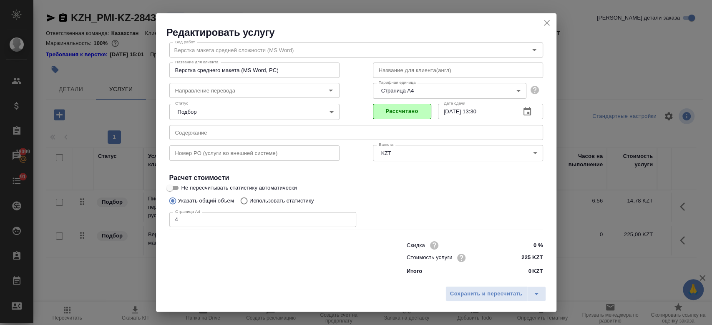
scroll to position [27, 0]
click at [464, 297] on span "Сохранить и пересчитать" at bounding box center [486, 295] width 73 height 10
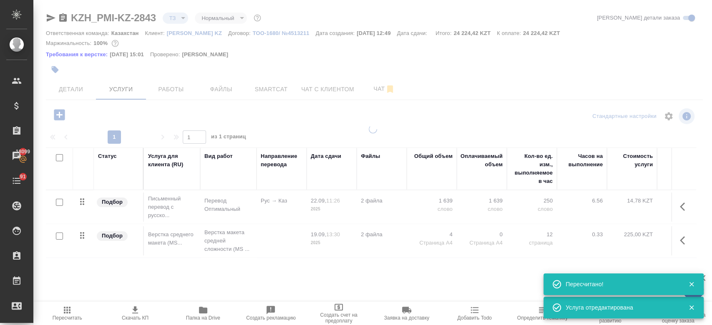
type input "new"
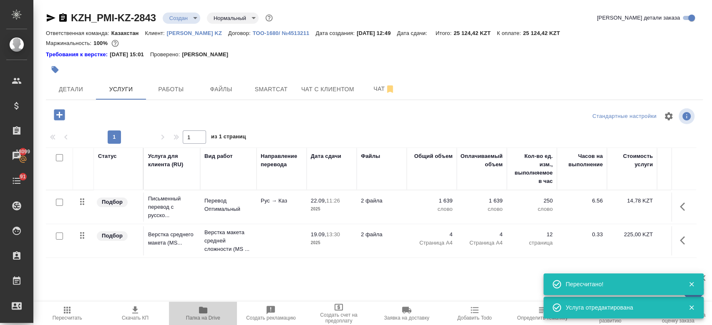
click at [204, 312] on icon "button" at bounding box center [203, 310] width 8 height 7
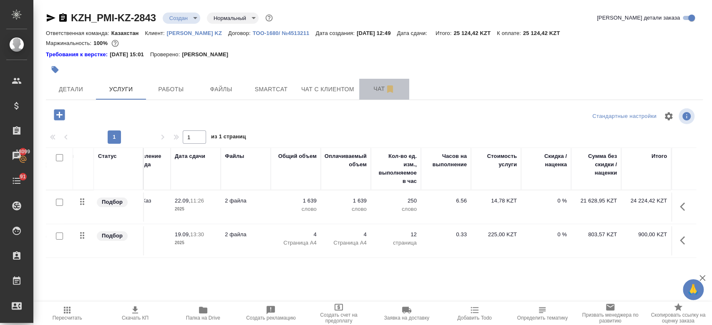
click at [383, 94] on span "Чат" at bounding box center [384, 89] width 40 height 10
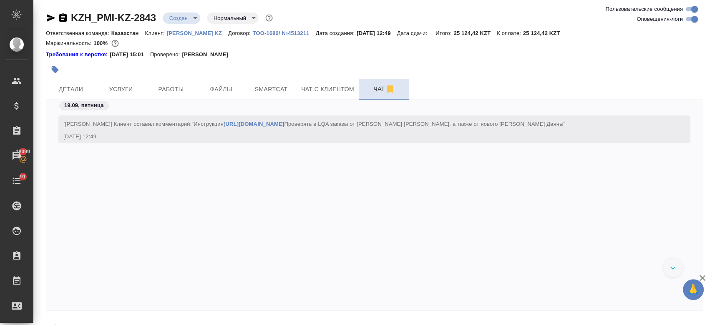
scroll to position [95, 0]
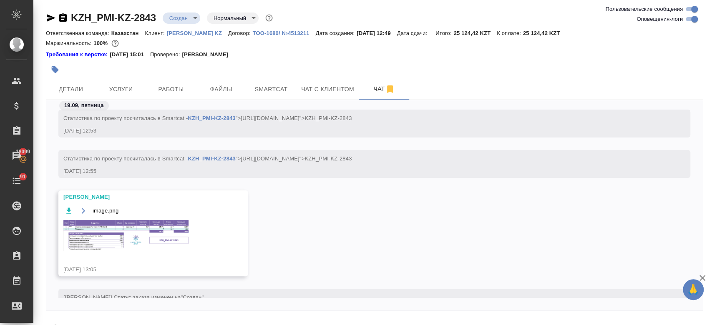
click at [149, 247] on img at bounding box center [125, 235] width 125 height 31
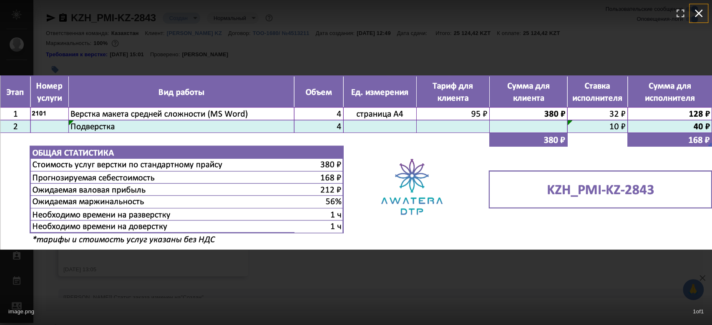
click at [696, 14] on icon "button" at bounding box center [698, 13] width 13 height 13
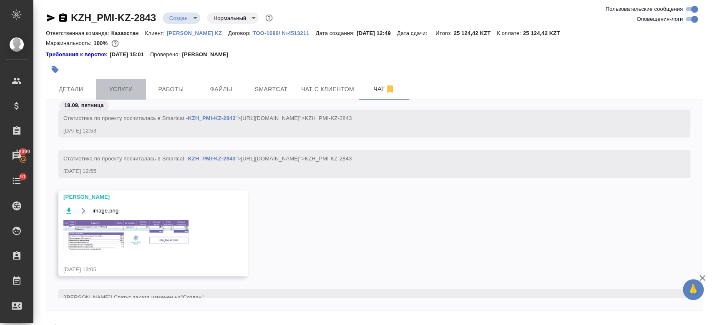
click at [115, 88] on span "Услуги" at bounding box center [121, 89] width 40 height 10
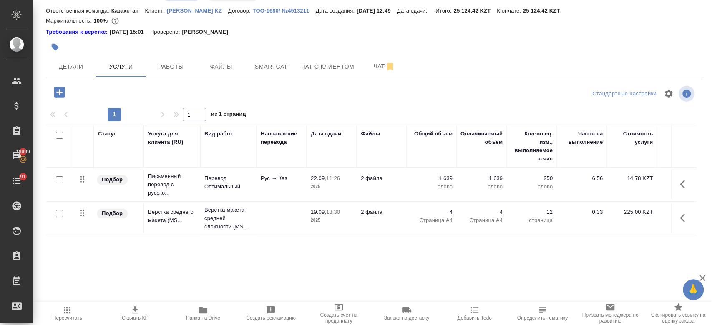
click at [68, 77] on hr at bounding box center [374, 77] width 657 height 0
click at [70, 68] on span "Детали" at bounding box center [71, 67] width 40 height 10
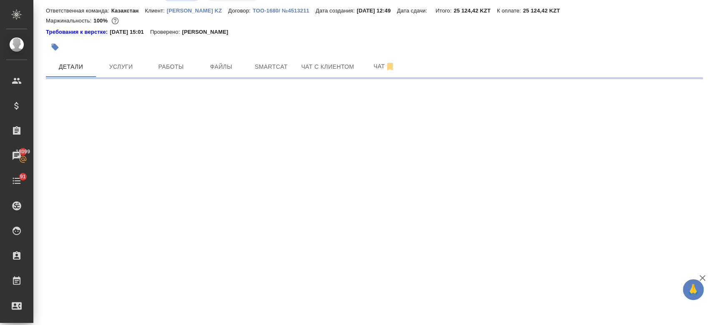
select select "RU"
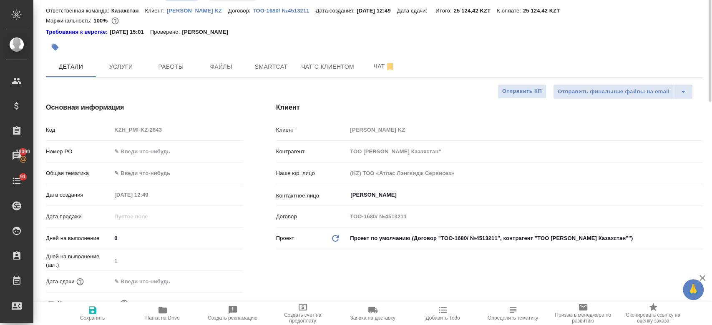
type textarea "x"
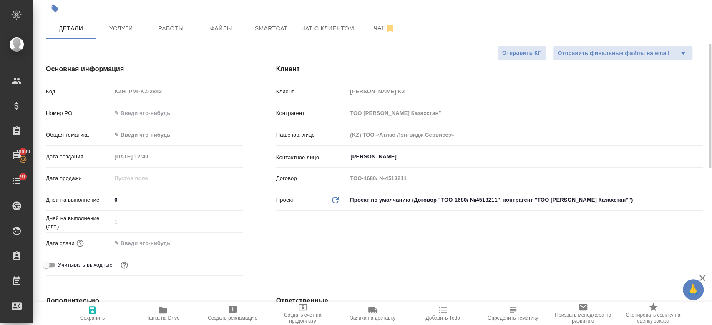
scroll to position [88, 0]
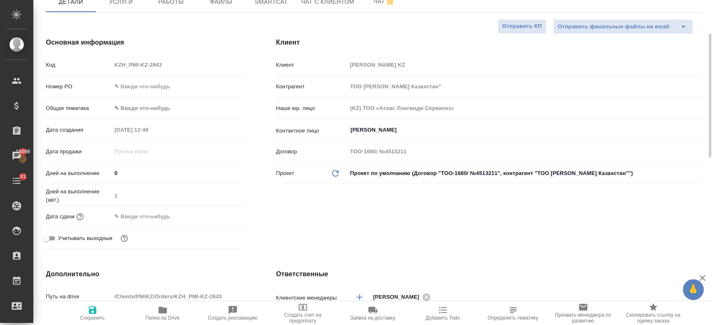
click at [149, 221] on input "text" at bounding box center [147, 217] width 73 height 12
click at [219, 215] on icon "button" at bounding box center [219, 216] width 8 height 8
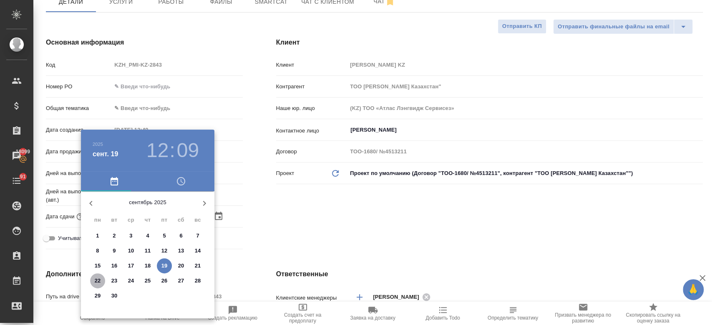
click at [100, 277] on p "22" at bounding box center [98, 281] width 6 height 8
type input "22.09.2025 12:09"
type textarea "x"
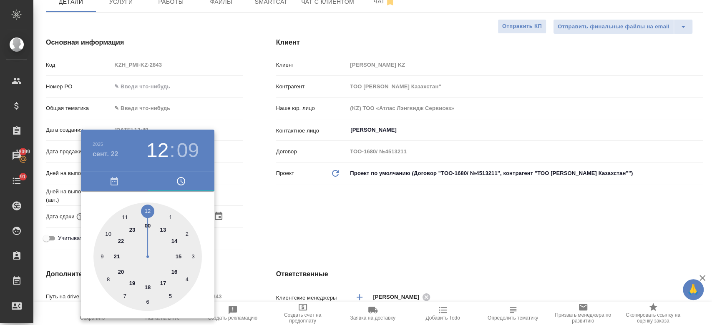
click at [176, 241] on div at bounding box center [147, 257] width 108 height 108
type input "22.09.2025 14:09"
type textarea "x"
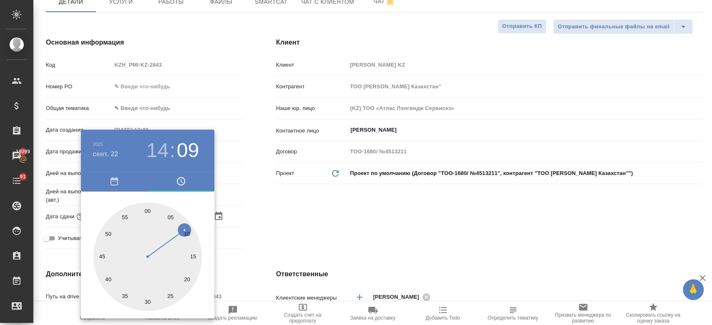
click at [146, 212] on div at bounding box center [147, 257] width 108 height 108
type input "22.09.2025 14:00"
type textarea "x"
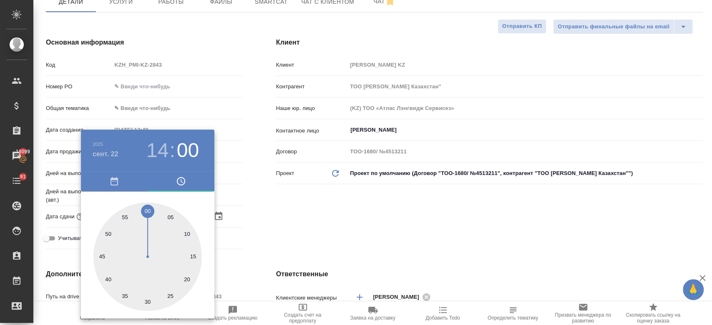
click at [274, 211] on div at bounding box center [356, 162] width 712 height 325
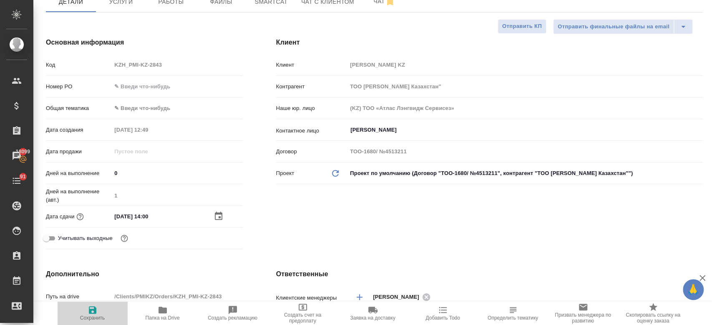
click at [89, 309] on icon "button" at bounding box center [93, 311] width 8 height 8
type textarea "x"
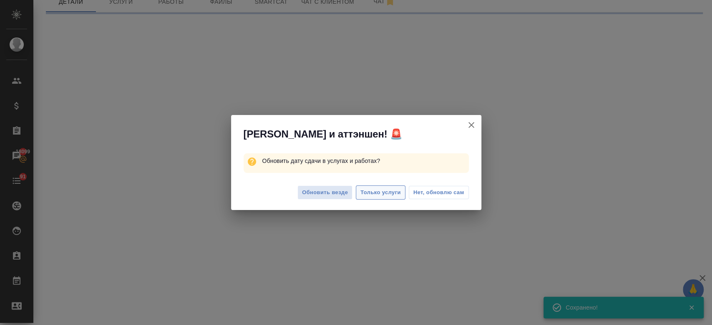
select select "RU"
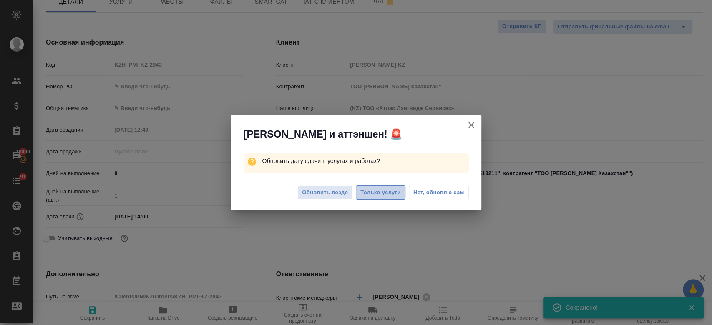
click at [376, 191] on span "Только услуги" at bounding box center [380, 193] width 40 height 10
type textarea "x"
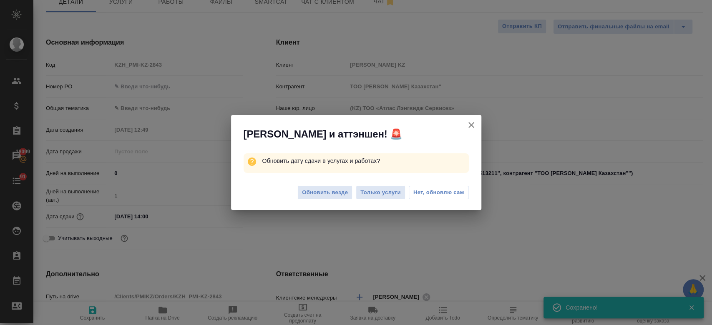
type textarea "x"
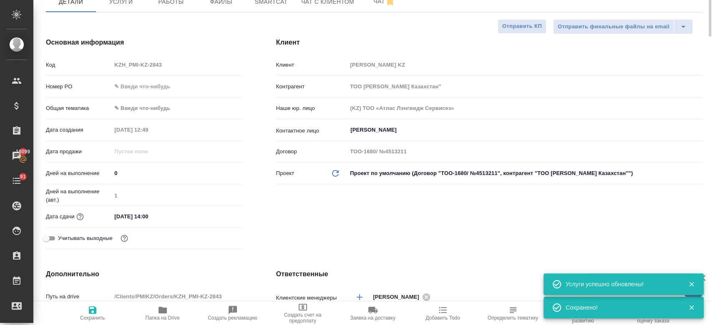
scroll to position [0, 0]
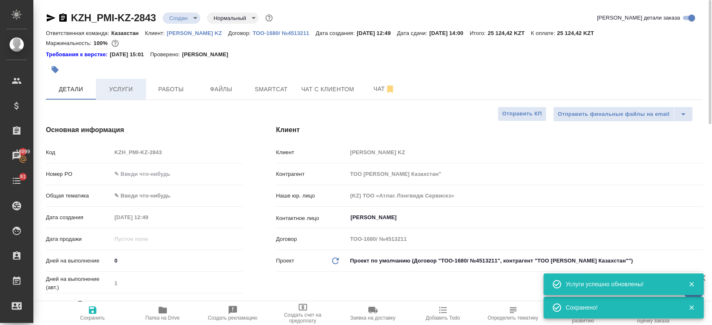
click at [120, 98] on button "Услуги" at bounding box center [121, 89] width 50 height 21
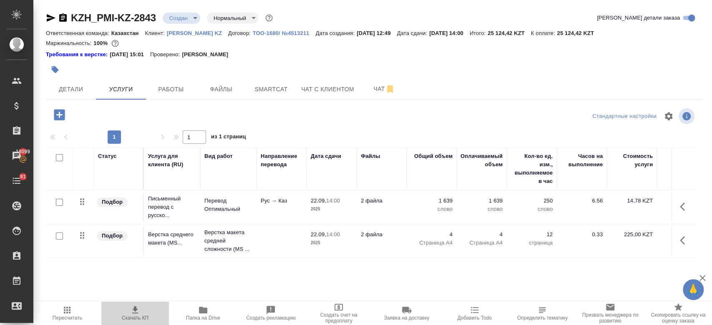
click at [136, 321] on span "Скачать КП" at bounding box center [135, 318] width 27 height 6
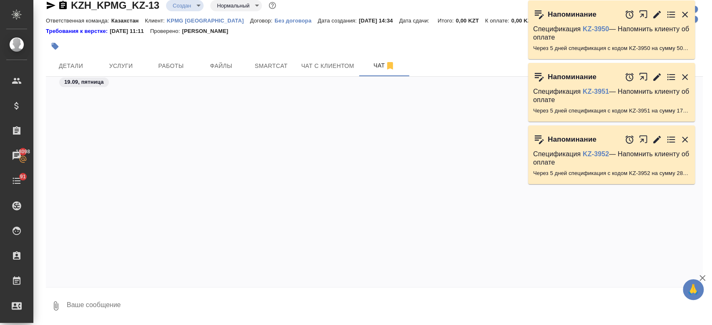
scroll to position [1420, 0]
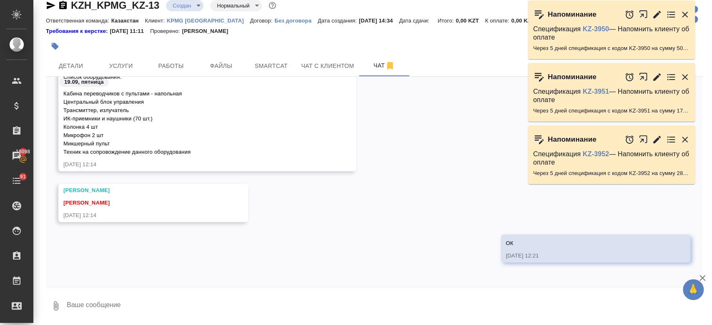
click at [297, 44] on div at bounding box center [265, 46] width 438 height 18
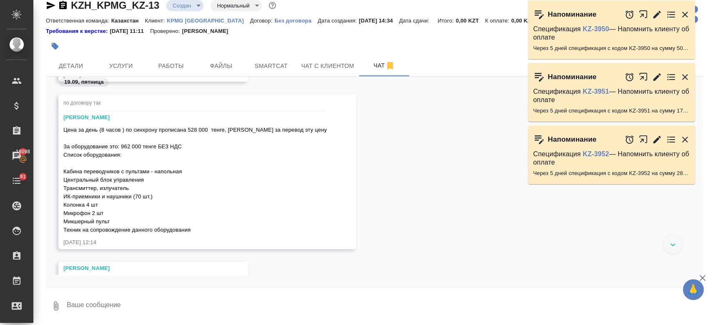
scroll to position [1338, 0]
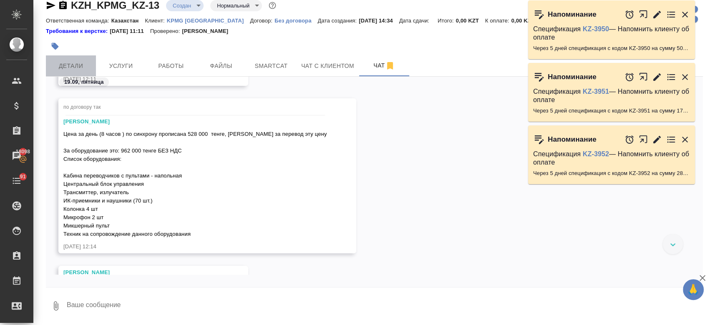
click at [80, 61] on span "Детали" at bounding box center [71, 66] width 40 height 10
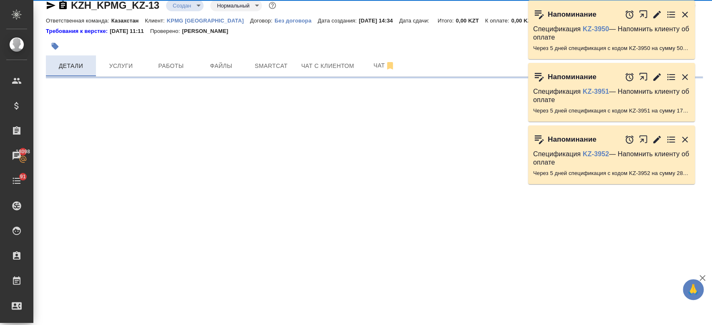
select select "RU"
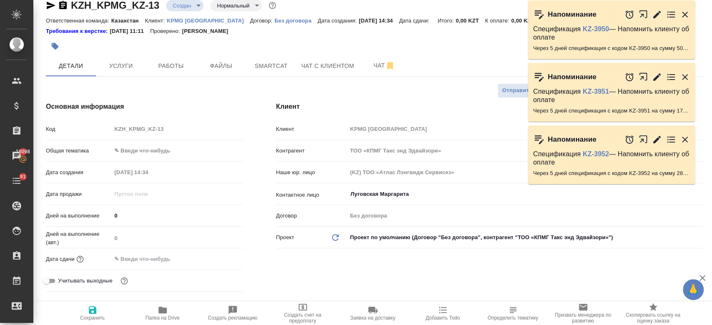
type textarea "x"
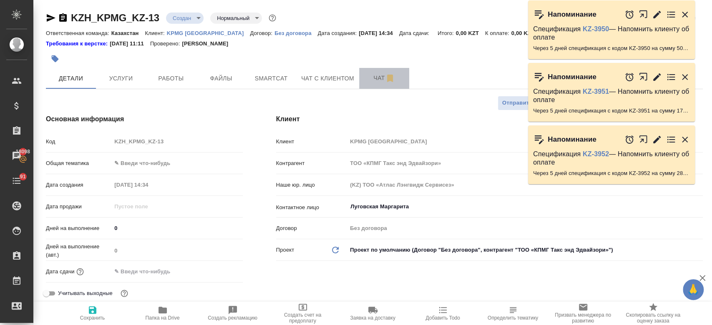
click at [380, 80] on span "Чат" at bounding box center [384, 78] width 40 height 10
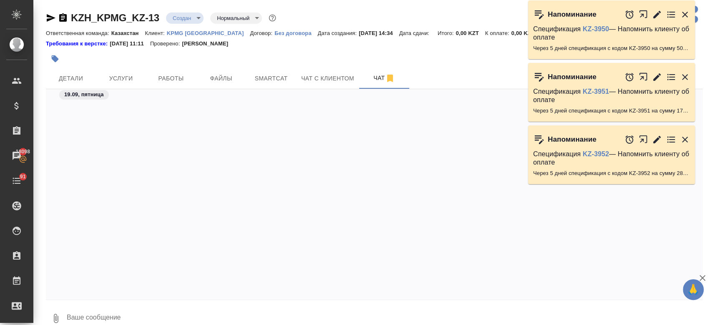
scroll to position [2633, 0]
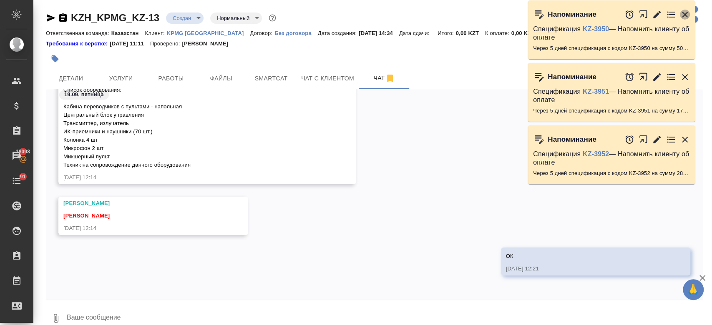
click at [687, 14] on icon "button" at bounding box center [685, 15] width 10 height 10
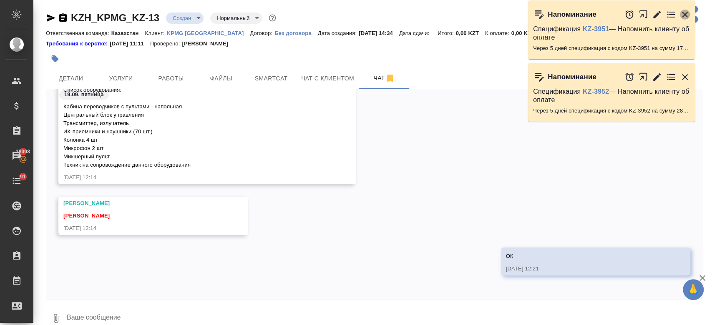
click at [687, 14] on icon "button" at bounding box center [685, 15] width 10 height 10
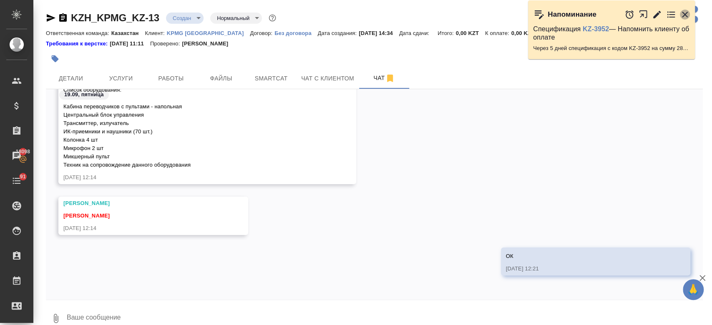
click at [687, 14] on icon "button" at bounding box center [685, 15] width 10 height 10
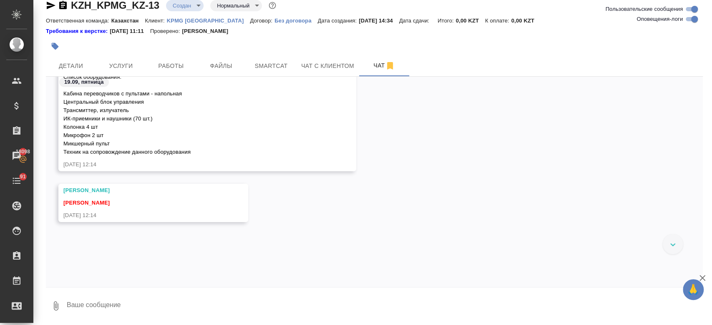
scroll to position [1232, 0]
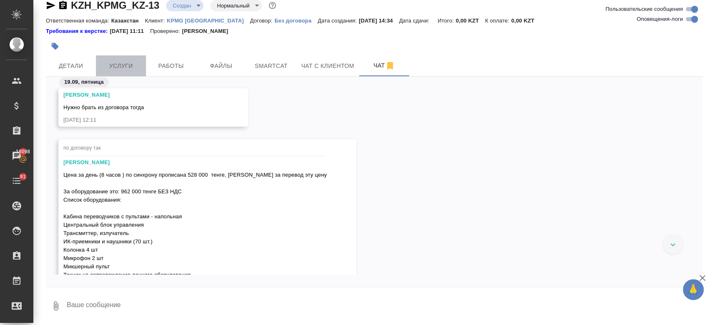
click at [124, 62] on span "Услуги" at bounding box center [121, 66] width 40 height 10
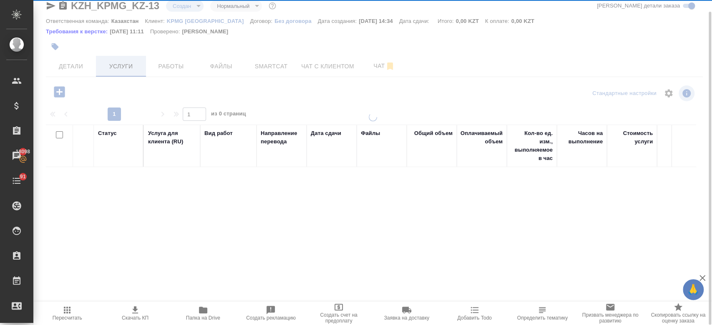
scroll to position [12, 0]
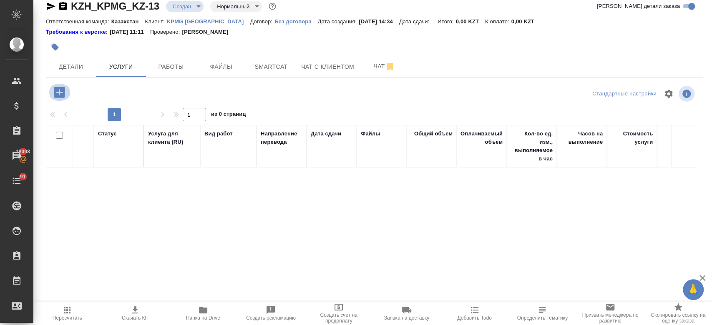
click at [59, 94] on icon "button" at bounding box center [59, 92] width 15 height 15
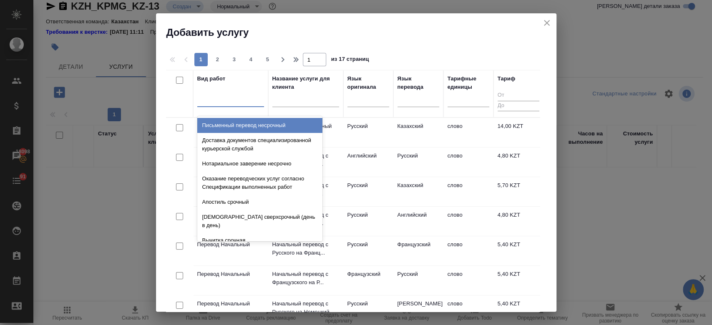
click at [222, 101] on div at bounding box center [230, 99] width 67 height 12
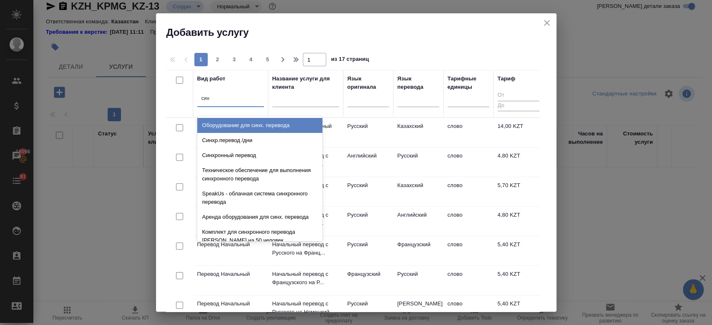
type input "синх"
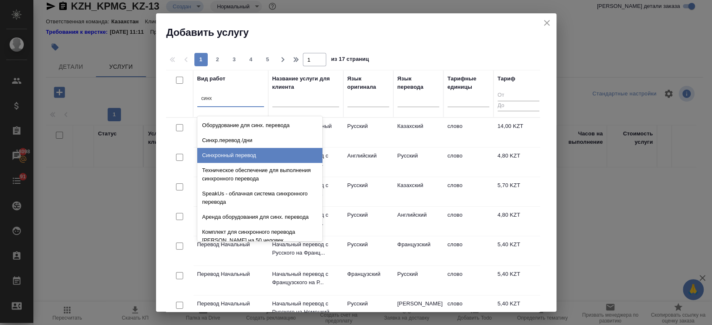
click at [244, 159] on div "Синхронный перевод" at bounding box center [259, 155] width 125 height 15
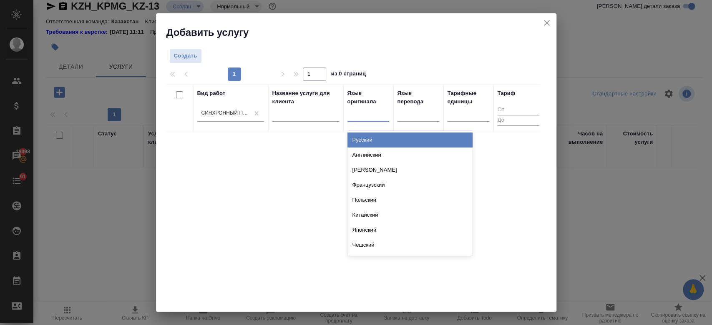
click at [373, 116] on div at bounding box center [369, 113] width 42 height 12
type input "кит"
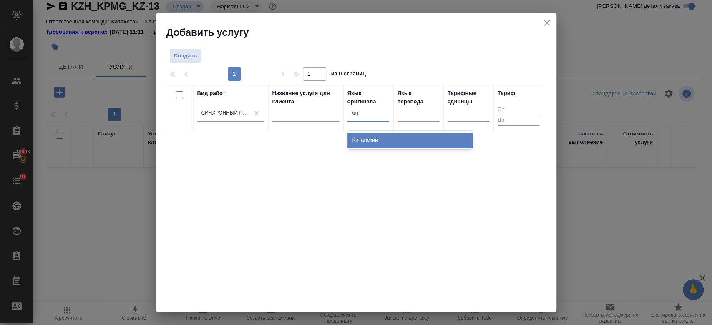
click at [408, 133] on div "Китайский" at bounding box center [410, 140] width 125 height 15
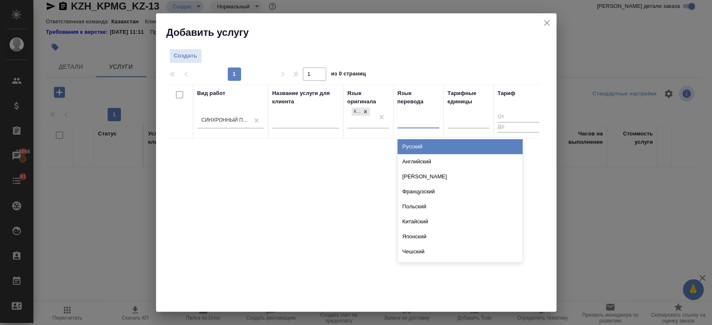
click at [414, 126] on div at bounding box center [419, 120] width 42 height 12
type input "рус"
click at [414, 149] on div "Русский" at bounding box center [460, 146] width 125 height 15
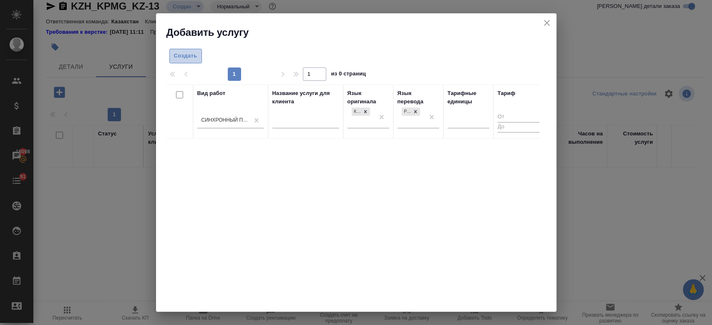
click at [183, 58] on span "Создать" at bounding box center [185, 56] width 23 height 10
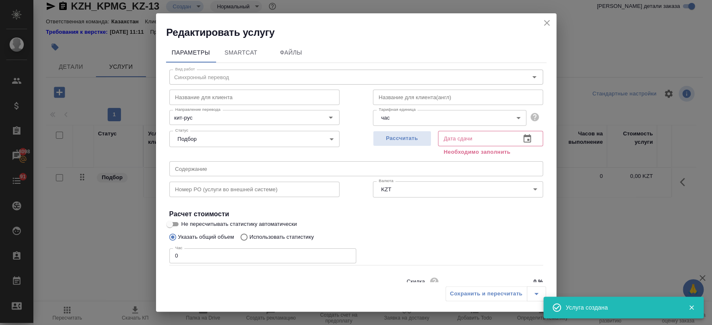
scroll to position [36, 0]
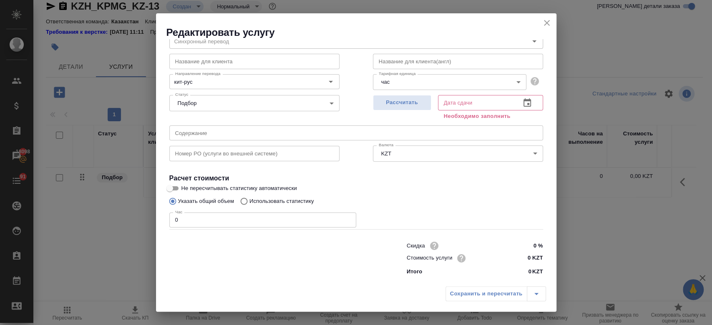
click at [505, 83] on body "🙏 .cls-1 fill:#fff; AWATERA Kosherbayeva Nazerke Клиенты Спецификации Заказы 18…" at bounding box center [356, 162] width 712 height 325
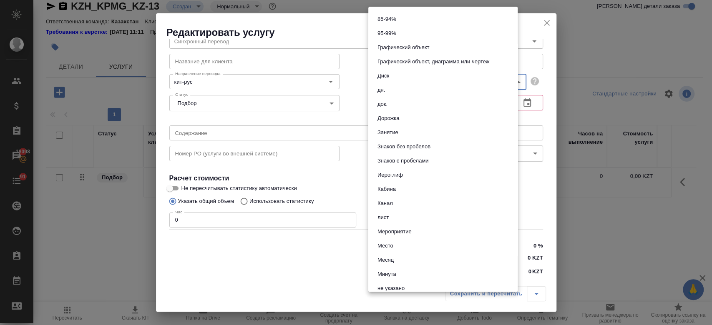
scroll to position [68, 0]
click at [393, 93] on li "дн." at bounding box center [442, 90] width 149 height 14
type input "5a8b1489cc6b4906c91bfd8a"
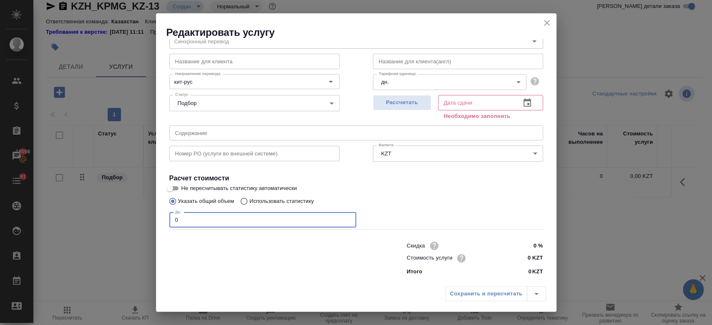
click at [216, 223] on input "0" at bounding box center [262, 220] width 187 height 15
type input "1"
click at [529, 265] on div "Скидка 0 % Стоимость услуги 0 KZT Итого 0 KZT" at bounding box center [475, 258] width 136 height 36
click at [527, 259] on input "0 KZT" at bounding box center [527, 259] width 30 height 12
type input "528000 KZT"
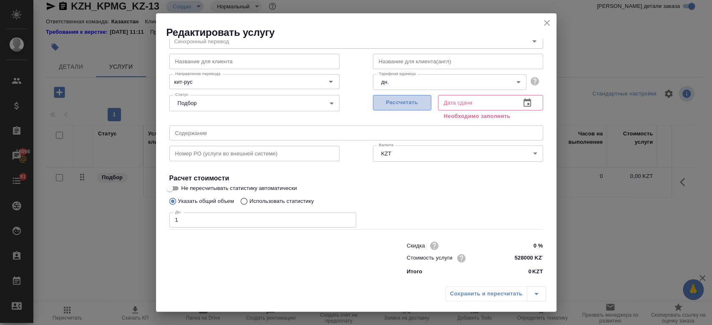
click at [410, 101] on span "Рассчитать" at bounding box center [402, 103] width 49 height 10
type input "[DATE] 13:01"
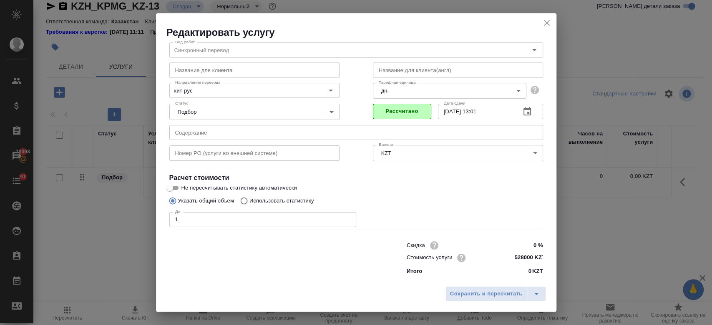
scroll to position [27, 0]
click at [471, 296] on span "Сохранить и пересчитать" at bounding box center [486, 295] width 73 height 10
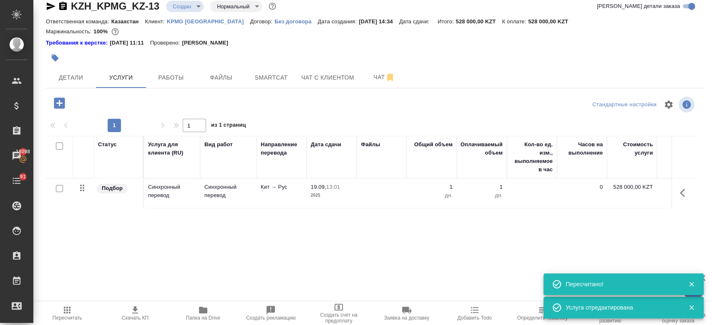
scroll to position [0, 0]
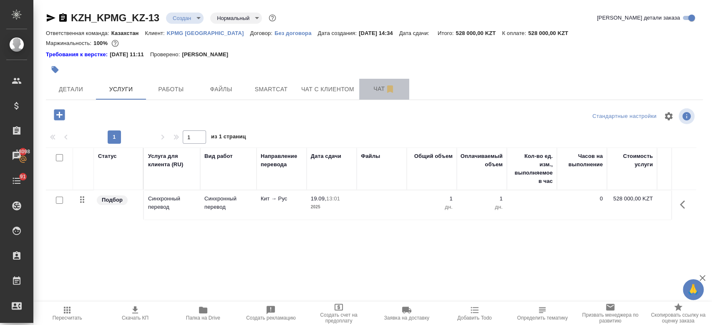
click at [364, 88] on span "Чат" at bounding box center [384, 89] width 40 height 10
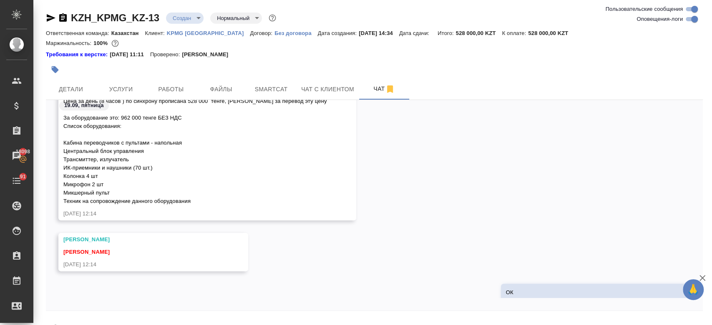
scroll to position [2429, 0]
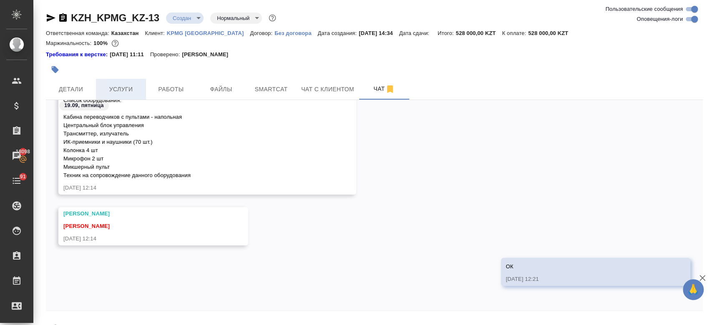
click at [126, 90] on span "Услуги" at bounding box center [121, 89] width 40 height 10
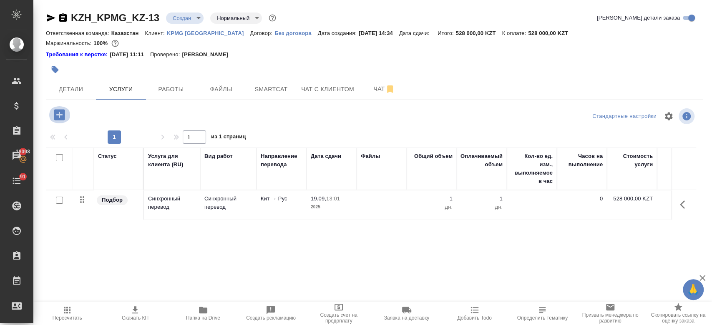
click at [61, 115] on icon "button" at bounding box center [59, 115] width 15 height 15
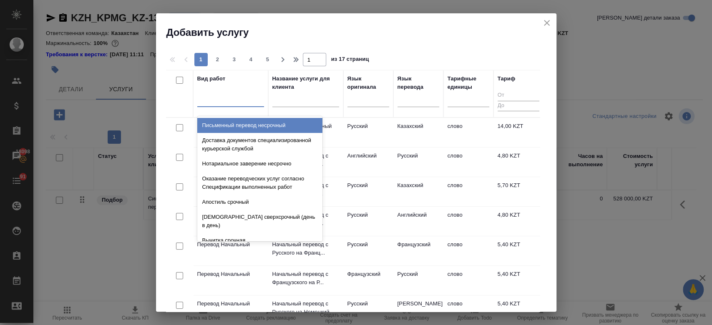
click at [238, 100] on div at bounding box center [230, 99] width 67 height 12
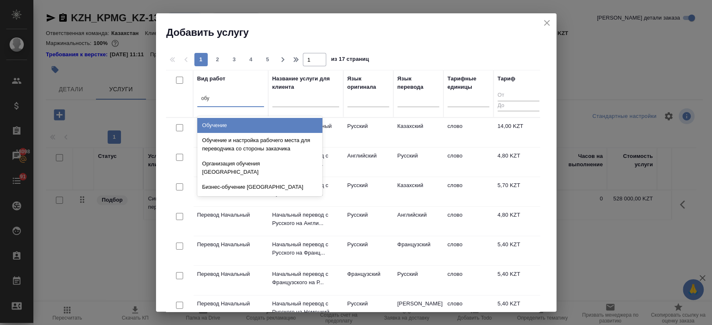
type input "об"
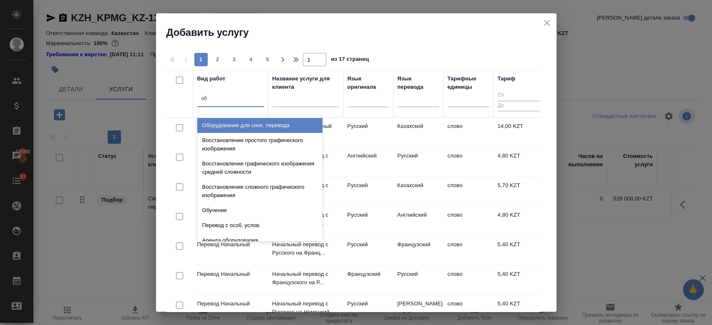
click at [250, 120] on div "Оборудование для синх. перевода" at bounding box center [259, 125] width 125 height 15
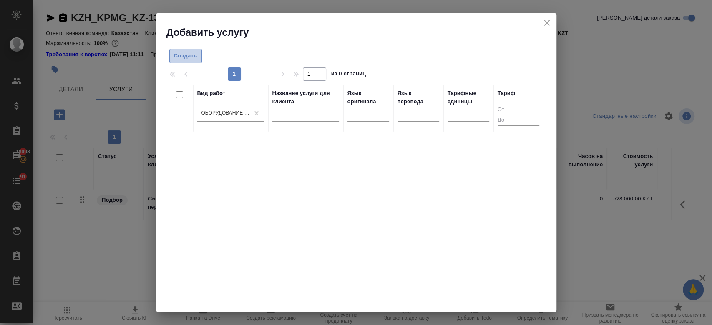
click at [184, 59] on span "Создать" at bounding box center [185, 56] width 23 height 10
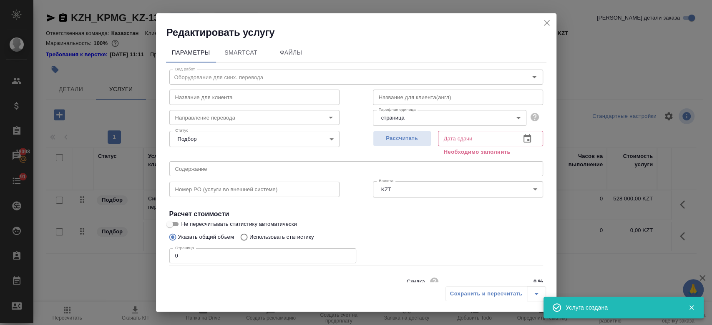
click at [493, 112] on body "🙏 .cls-1 fill:#fff; AWATERA Kosherbayeva Nazerke Клиенты Спецификации Заказы 18…" at bounding box center [356, 162] width 712 height 325
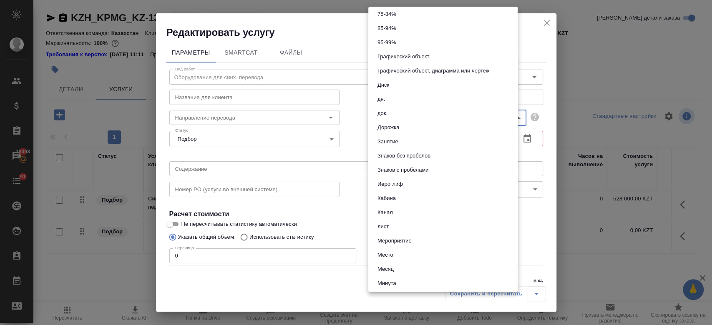
scroll to position [55, 0]
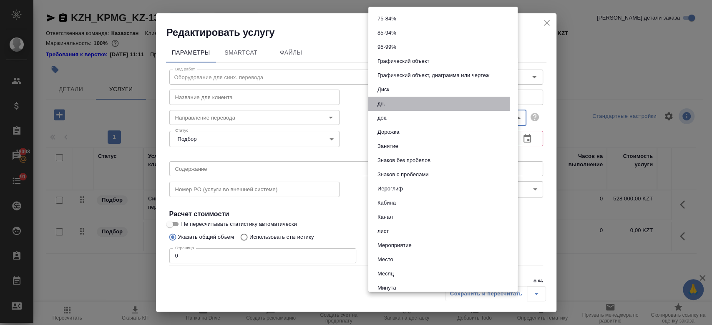
click at [401, 101] on li "дн." at bounding box center [442, 104] width 149 height 14
type input "5a8b1489cc6b4906c91bfd8a"
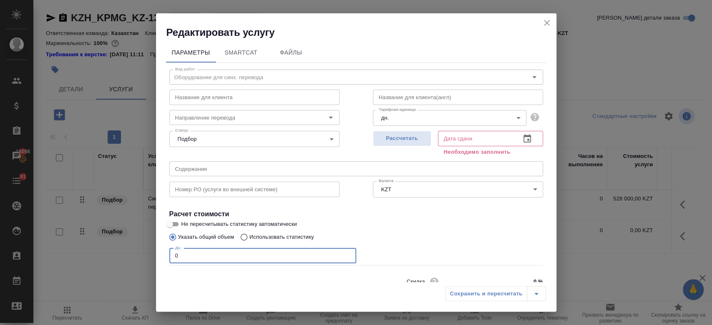
click at [217, 255] on input "0" at bounding box center [262, 256] width 187 height 15
type input "1"
click at [389, 249] on div "Дн. 1 Дн." at bounding box center [356, 255] width 374 height 20
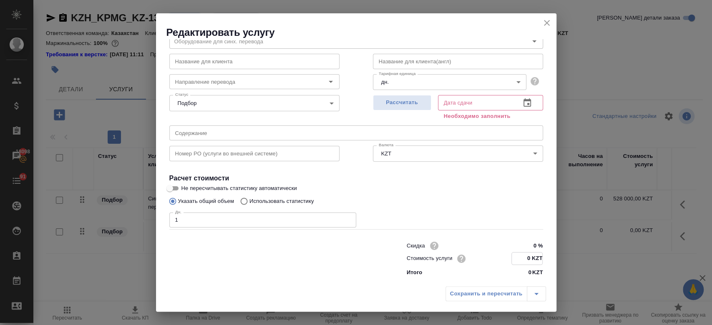
click at [527, 257] on input "0 KZT" at bounding box center [527, 259] width 30 height 12
type input "1077400 KZT"
click at [393, 99] on span "Рассчитать" at bounding box center [402, 103] width 49 height 10
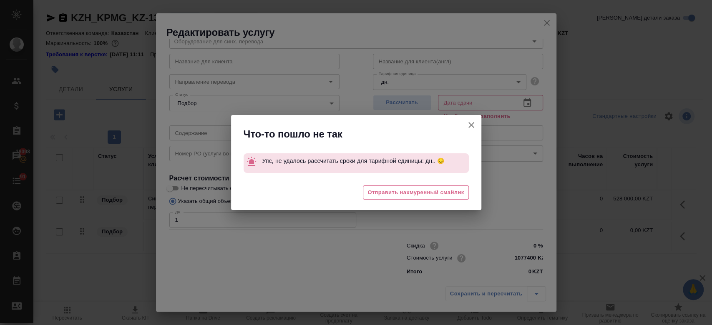
type input "19.09.2025 13:03"
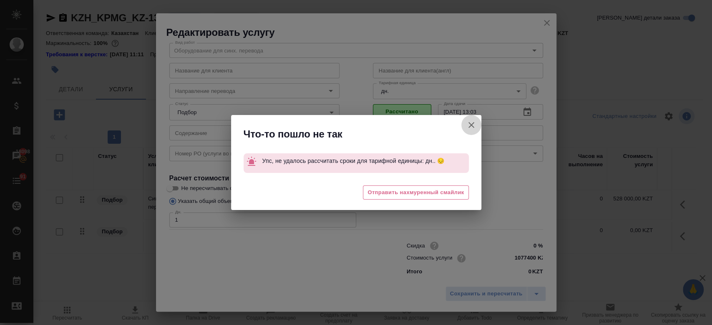
click at [472, 123] on icon "button" at bounding box center [471, 125] width 10 height 10
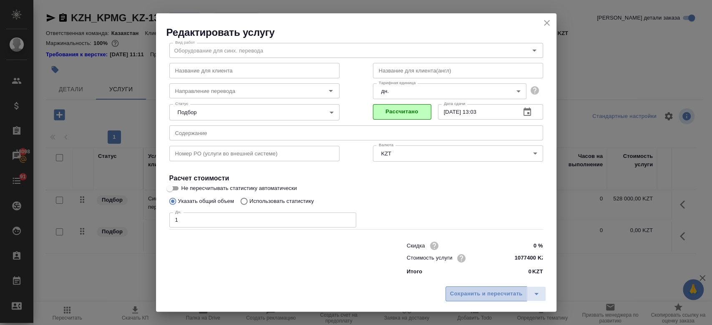
click at [485, 293] on span "Сохранить и пересчитать" at bounding box center [486, 295] width 73 height 10
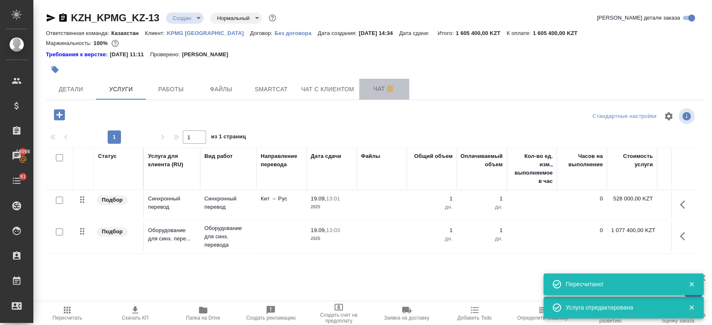
click at [365, 83] on button "Чат" at bounding box center [384, 89] width 50 height 21
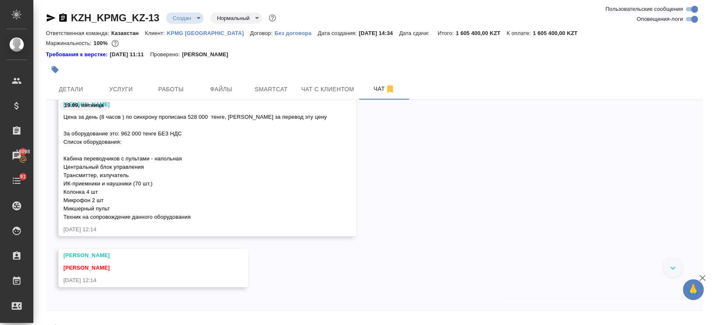
scroll to position [2527, 0]
click at [115, 86] on span "Услуги" at bounding box center [121, 89] width 40 height 10
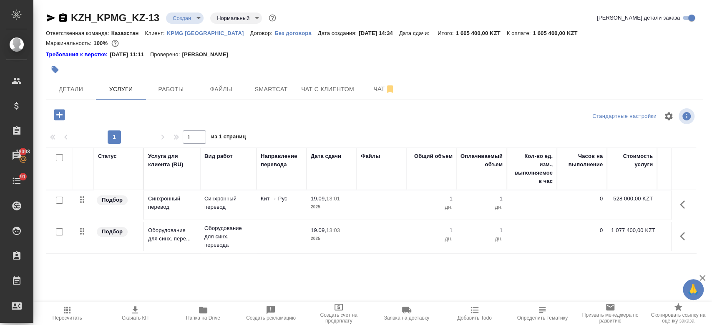
click at [255, 239] on td "Оборудование для синх. перевода" at bounding box center [228, 236] width 56 height 33
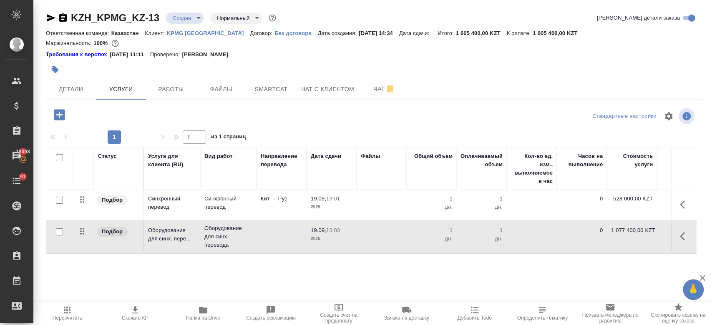
click at [255, 239] on td "Оборудование для синх. перевода" at bounding box center [228, 236] width 56 height 33
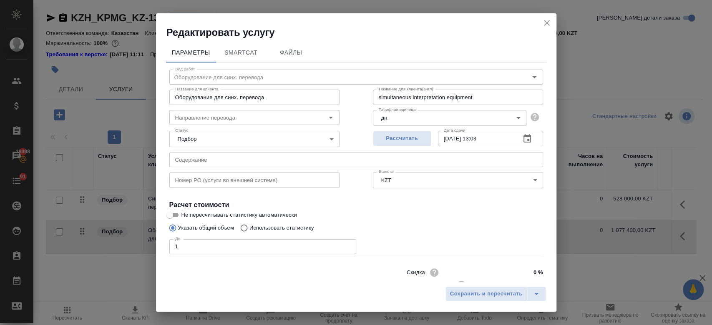
scroll to position [27, 0]
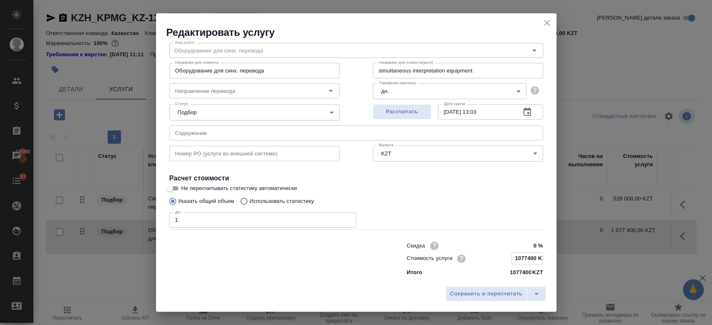
click at [522, 258] on input "1077400 KZT" at bounding box center [527, 259] width 30 height 12
type input "1077440 KZT"
click at [474, 293] on span "Сохранить и пересчитать" at bounding box center [486, 295] width 73 height 10
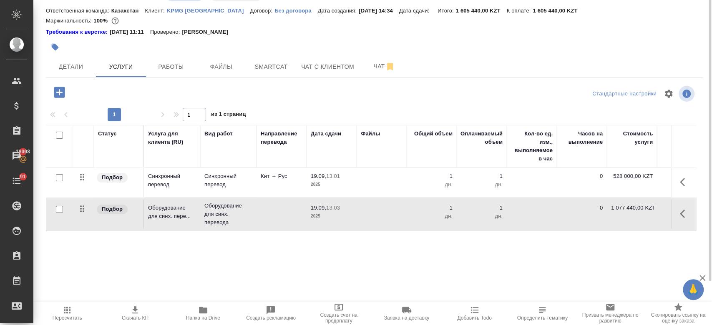
scroll to position [0, 0]
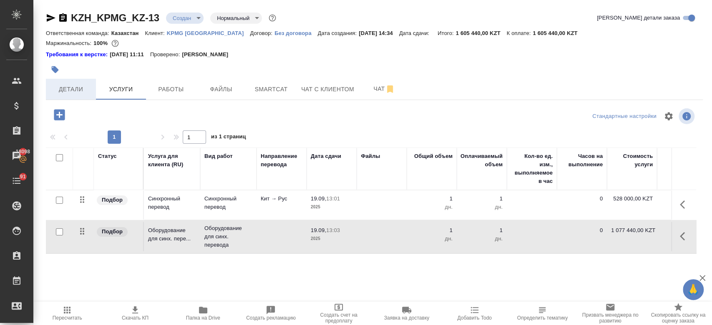
click at [68, 97] on button "Детали" at bounding box center [71, 89] width 50 height 21
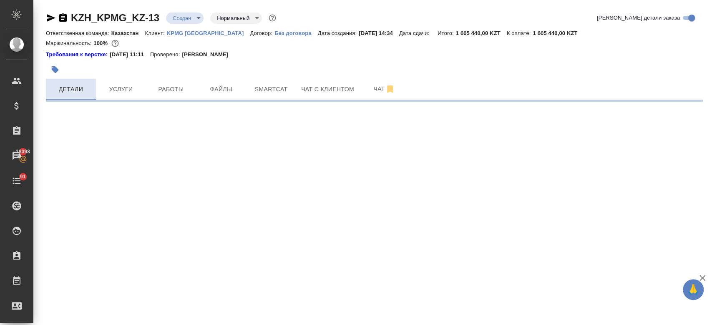
select select "RU"
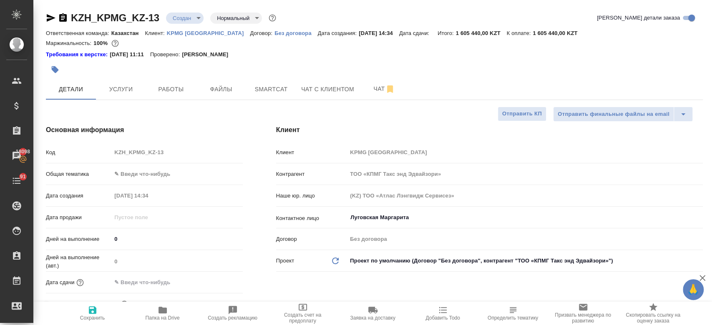
type textarea "x"
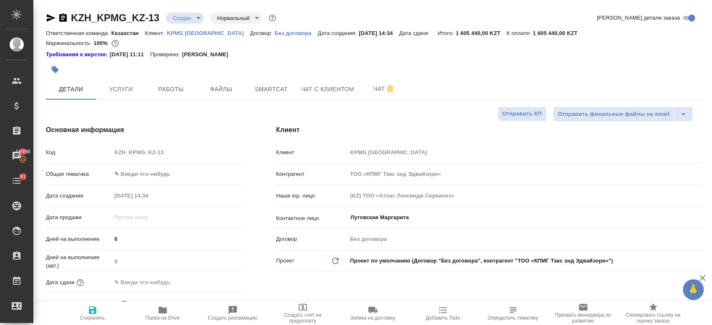
type textarea "x"
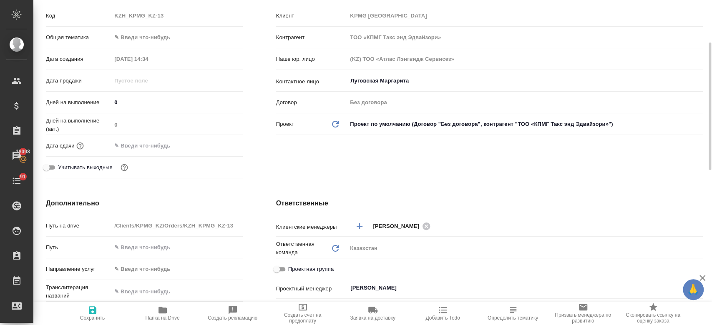
scroll to position [139, 0]
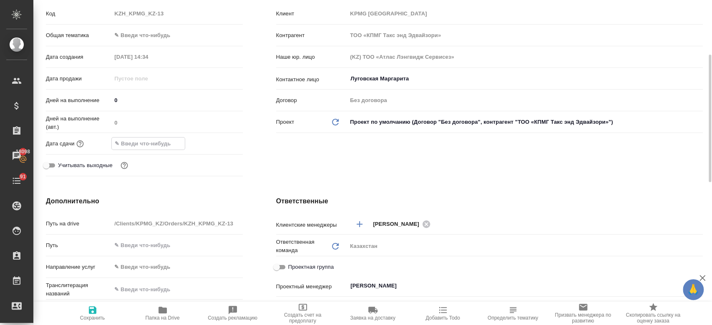
click at [149, 139] on input "text" at bounding box center [148, 144] width 73 height 12
click at [217, 143] on icon "button" at bounding box center [219, 144] width 10 height 10
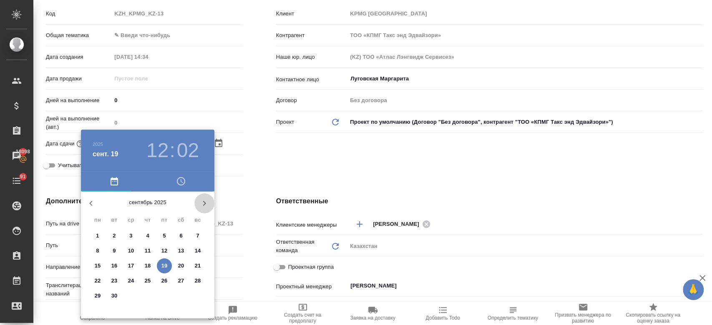
click at [207, 204] on icon "button" at bounding box center [204, 204] width 10 height 10
click at [149, 269] on p "16" at bounding box center [148, 266] width 6 height 8
type input "16.10.2025 12:02"
type textarea "x"
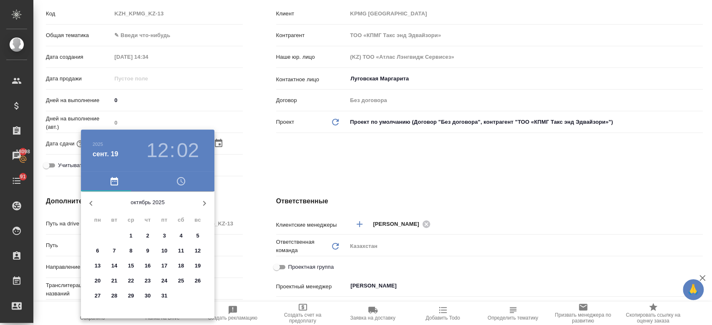
type textarea "x"
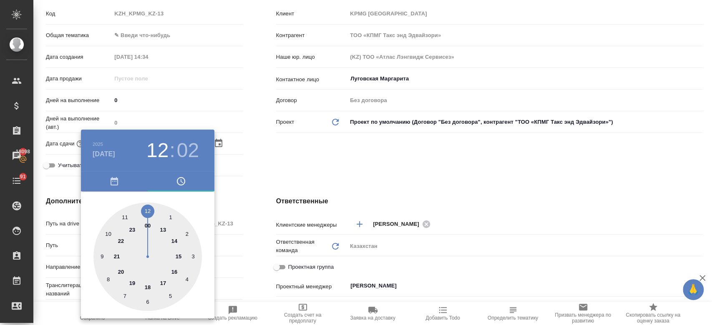
click at [100, 254] on div at bounding box center [147, 257] width 108 height 108
type input "16.10.2025 09:02"
type textarea "x"
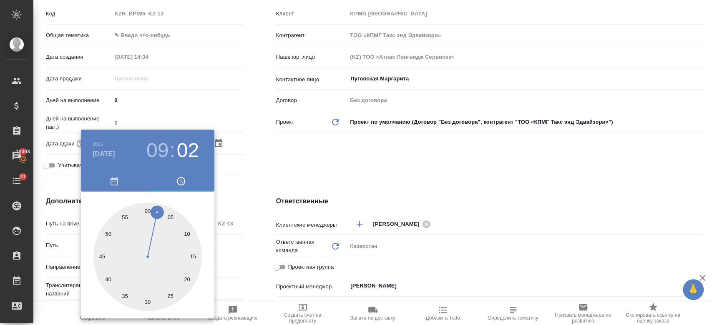
click at [148, 209] on div at bounding box center [147, 257] width 108 height 108
type input "16.10.2025 09:00"
type textarea "x"
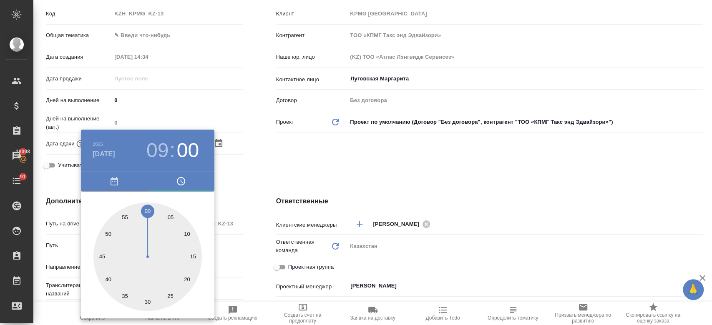
click at [297, 156] on div at bounding box center [356, 162] width 712 height 325
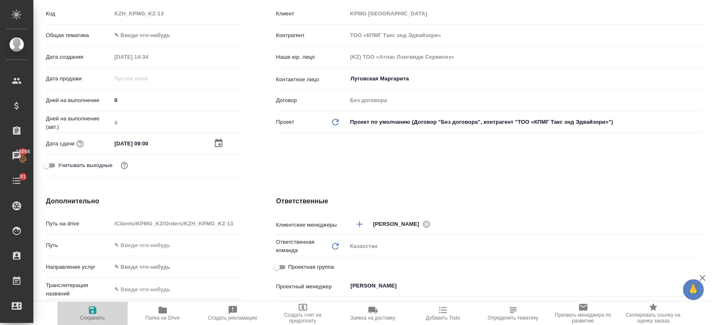
click at [93, 310] on icon "button" at bounding box center [93, 311] width 8 height 8
type textarea "x"
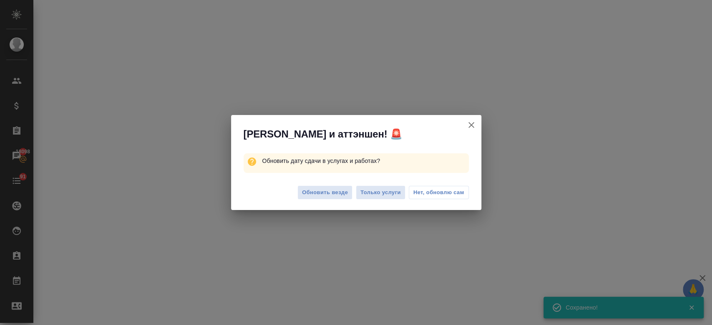
select select "RU"
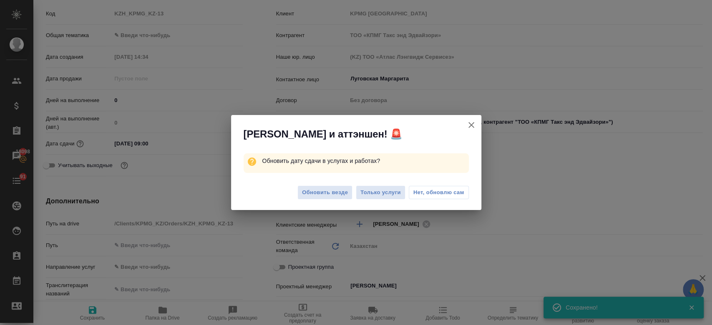
type textarea "x"
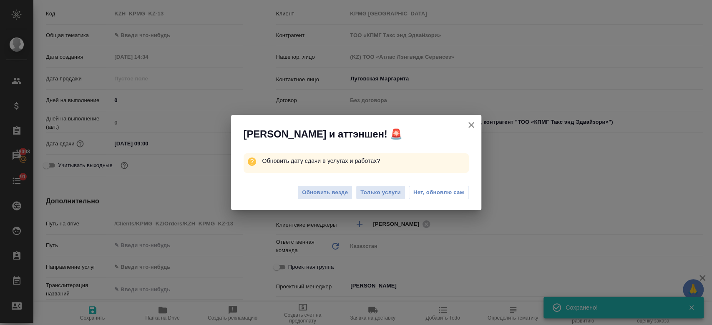
type textarea "x"
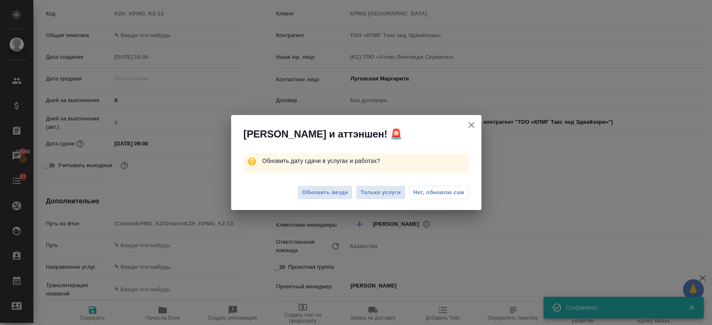
type textarea "x"
click at [358, 191] on button "Только услуги" at bounding box center [381, 193] width 50 height 15
type textarea "x"
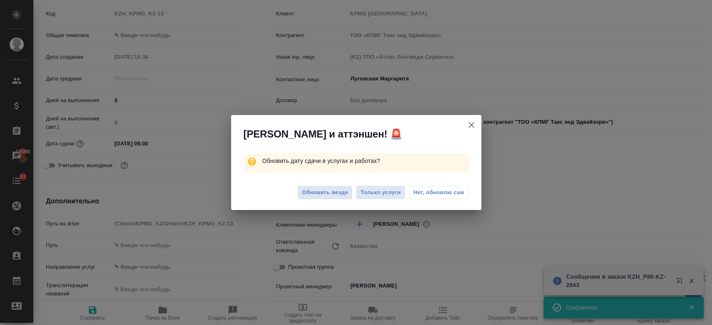
type textarea "x"
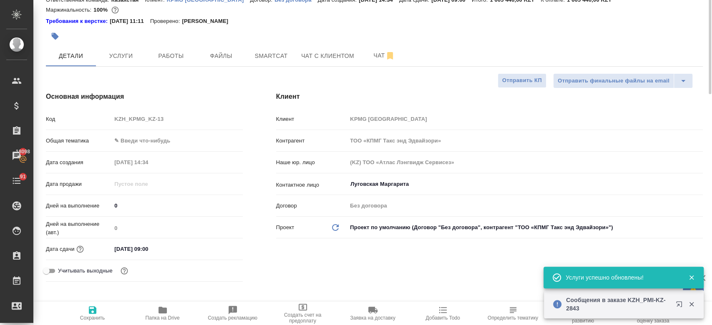
scroll to position [0, 0]
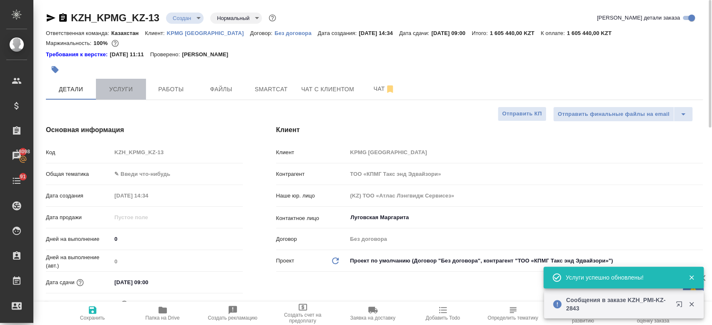
click at [121, 89] on span "Услуги" at bounding box center [121, 89] width 40 height 10
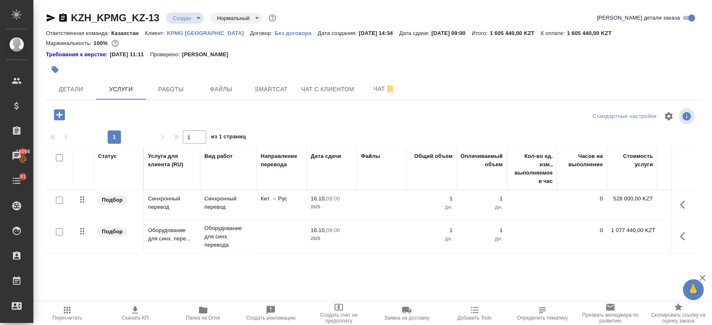
click at [132, 312] on icon "button" at bounding box center [135, 310] width 10 height 10
click at [373, 88] on span "Чат" at bounding box center [384, 89] width 40 height 10
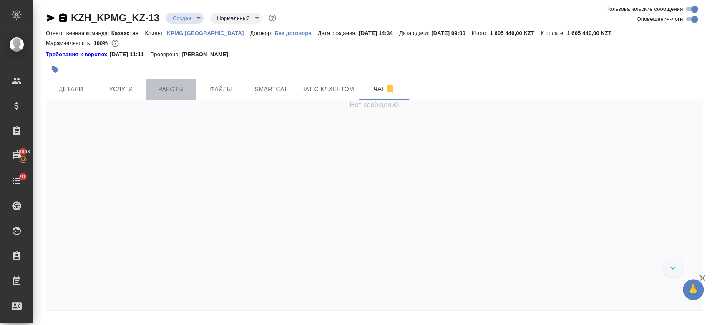
click at [174, 93] on span "Работы" at bounding box center [171, 89] width 40 height 10
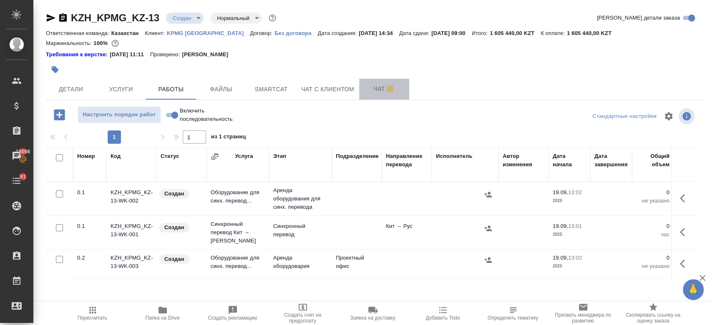
click at [367, 98] on button "Чат" at bounding box center [384, 89] width 50 height 21
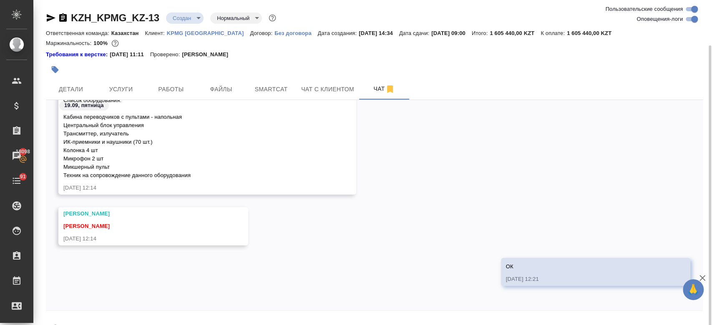
scroll to position [23, 0]
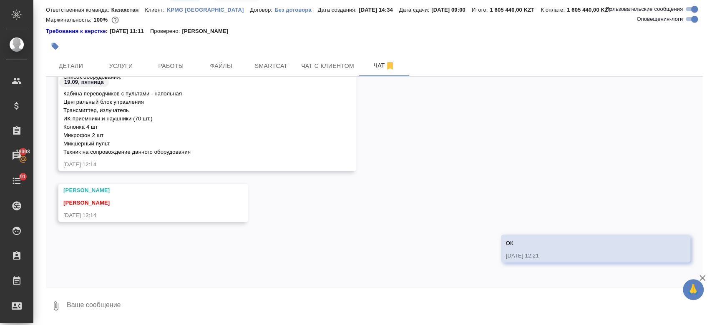
click at [164, 311] on textarea at bounding box center [384, 306] width 637 height 28
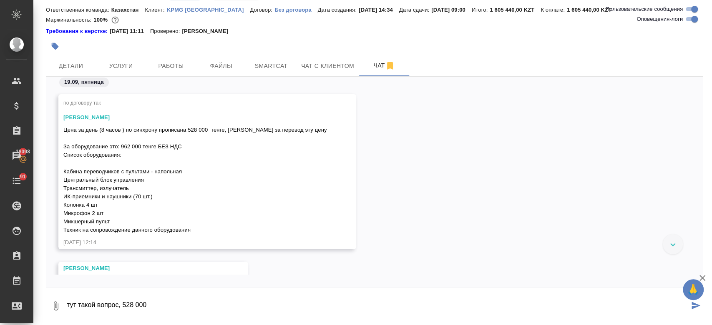
scroll to position [2504, 0]
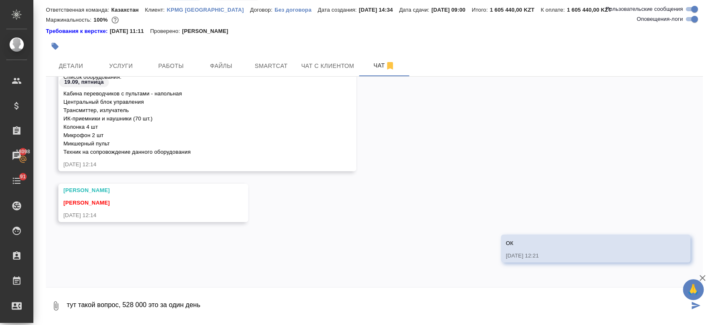
type textarea "тут такой вопрос, 528 000 это за один день"
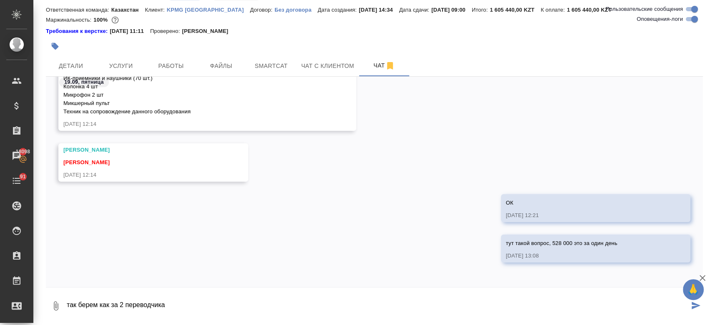
type textarea "так берем как за 2 переводчика"
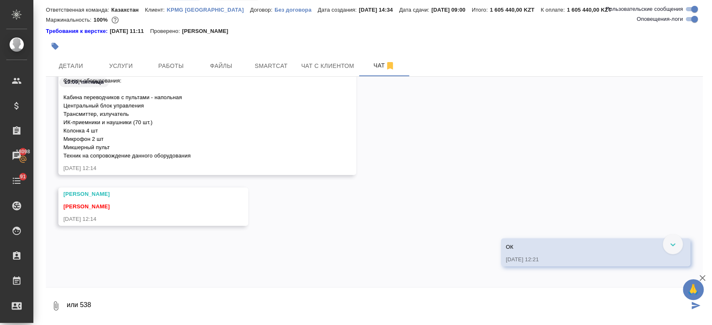
scroll to position [2585, 0]
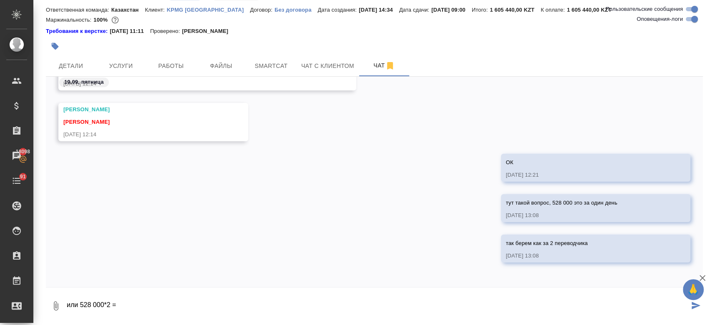
click at [199, 296] on textarea "или 528 000*2 =" at bounding box center [377, 306] width 623 height 28
type textarea "или 528 000*2 = 1056000?"
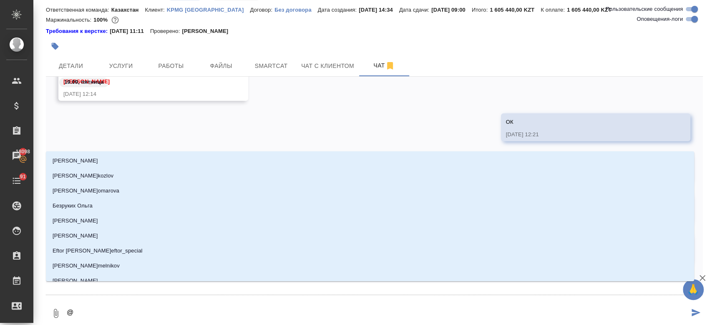
type textarea "@ф"
type input "ф"
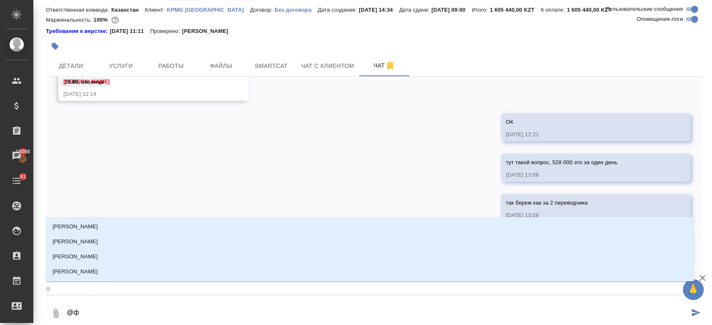
type textarea "@фе"
type input "фе"
type textarea "@фед"
type input "фед"
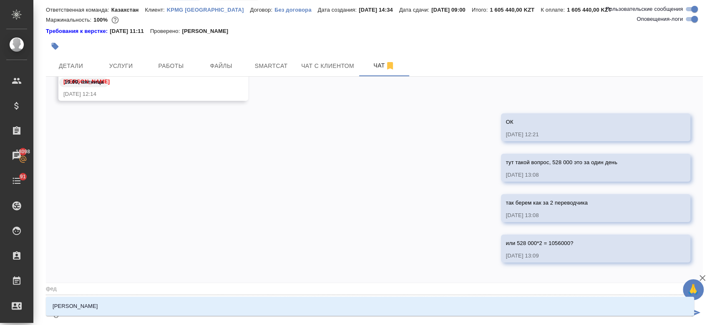
type textarea "@федо"
type input "федо"
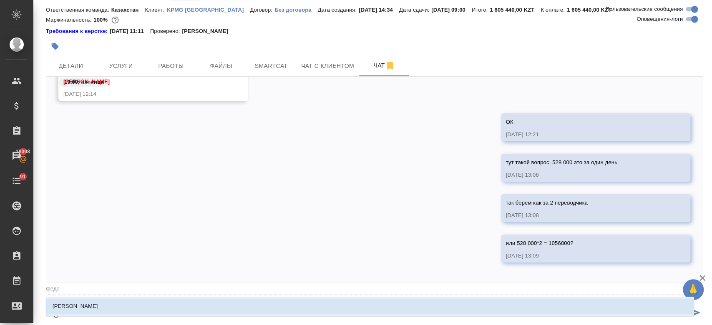
click at [169, 310] on li "Федотова Ирина" at bounding box center [370, 306] width 648 height 15
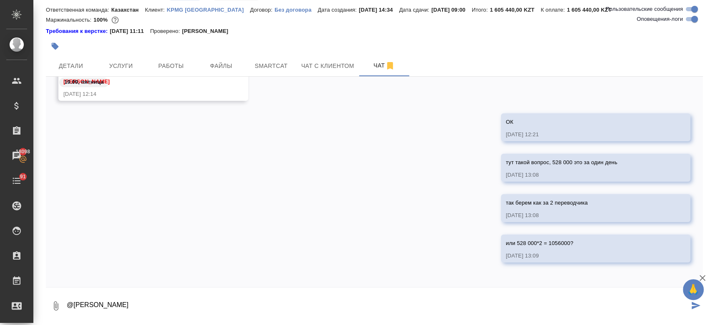
type textarea "@Федотова Ирина"
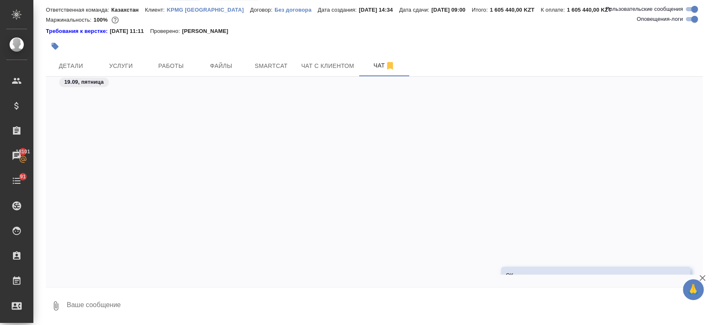
scroll to position [2666, 0]
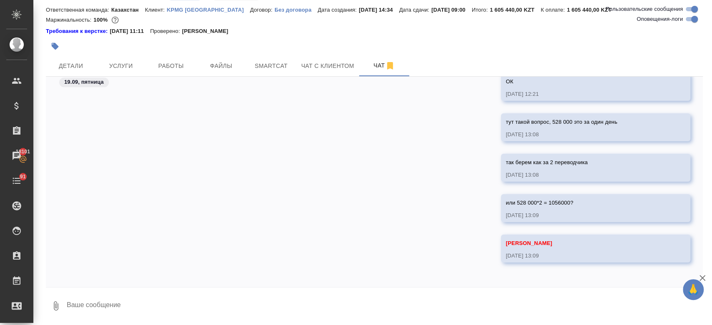
click at [304, 30] on div "Требования к верстке: 21.02.2025 11:11 Проверено: Петрова Валерия" at bounding box center [374, 31] width 657 height 8
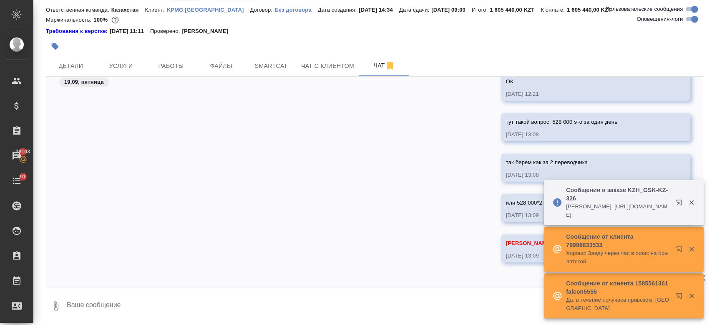
scroll to position [2733, 0]
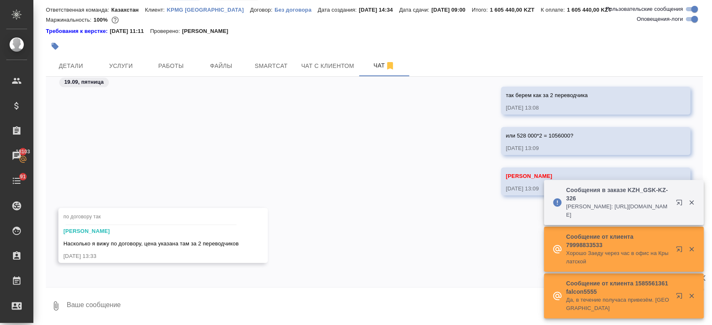
click at [150, 302] on textarea at bounding box center [384, 306] width 637 height 28
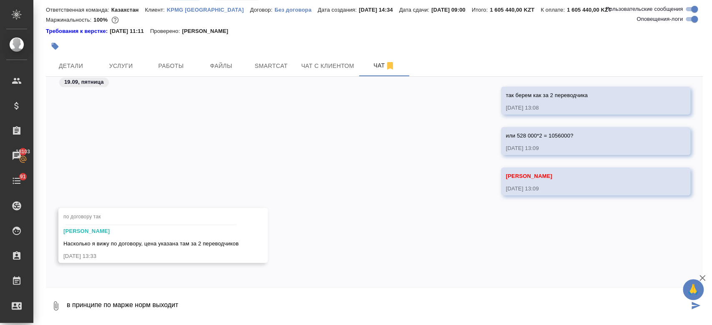
type textarea "в принципе по марже норм выходит"
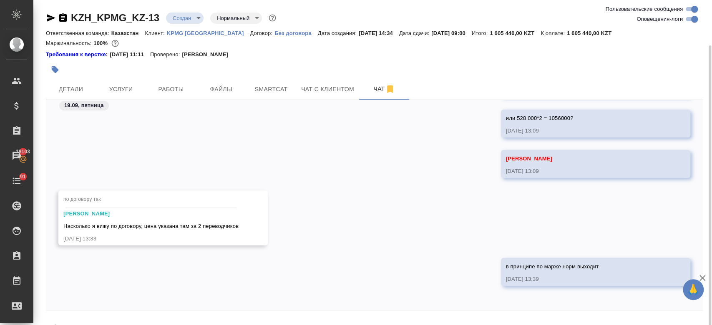
scroll to position [23, 0]
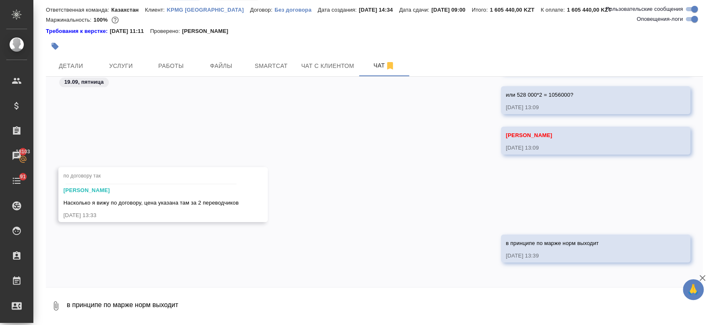
click at [421, 32] on div "Требования к верстке: 21.02.2025 11:11 Проверено: Петрова Валерия" at bounding box center [374, 31] width 657 height 8
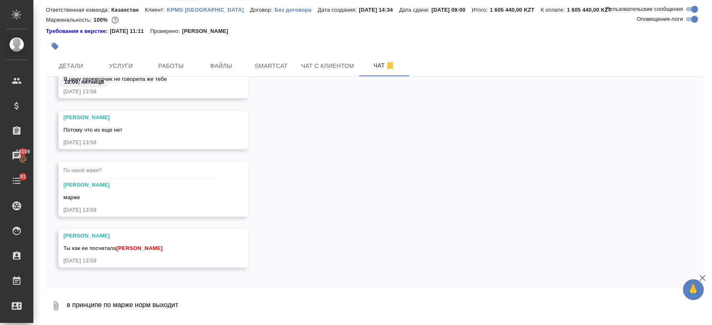
scroll to position [3046, 0]
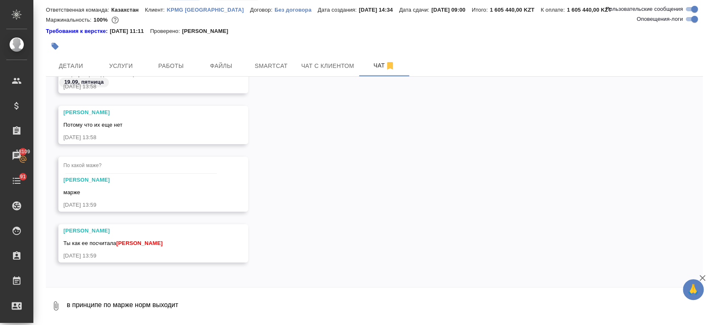
click at [154, 299] on textarea "в принципе по марже норм выходит" at bounding box center [384, 306] width 637 height 28
type textarea "по договору"
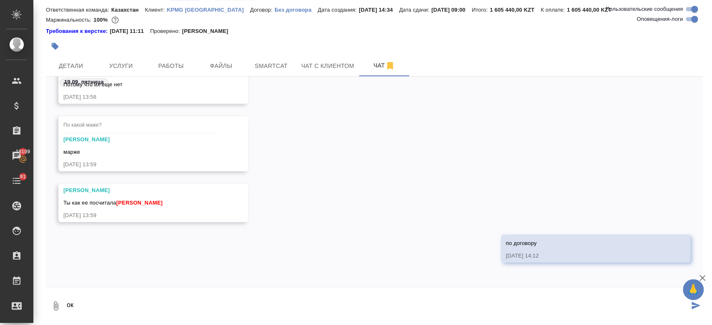
type textarea "ок"
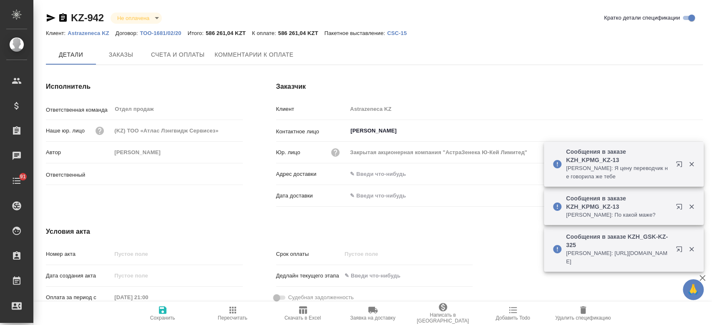
type input "[PERSON_NAME]"
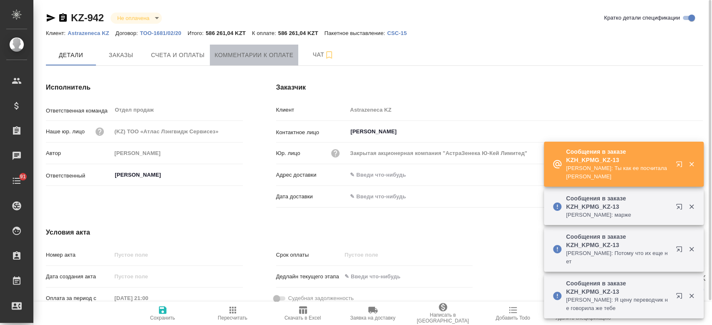
click at [237, 54] on span "Комментарии к оплате" at bounding box center [254, 55] width 79 height 10
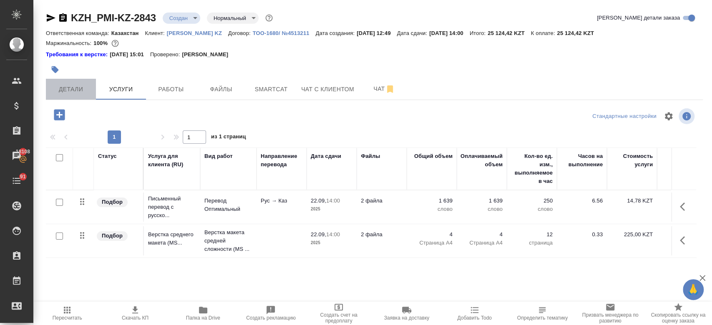
click at [77, 93] on span "Детали" at bounding box center [71, 89] width 40 height 10
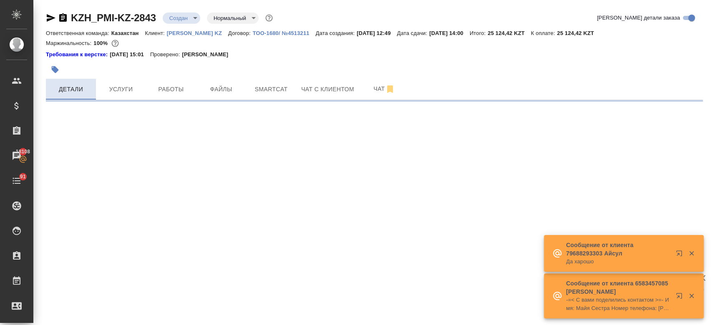
select select "RU"
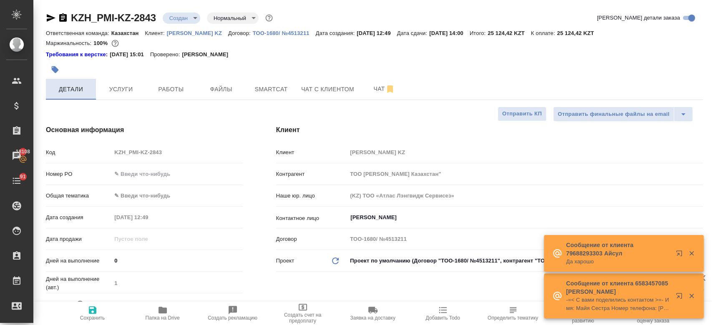
type textarea "x"
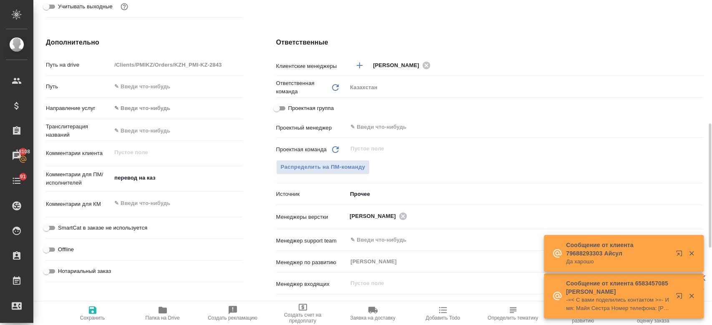
scroll to position [320, 0]
click at [338, 162] on span "Распределить на ПМ-команду" at bounding box center [323, 167] width 85 height 10
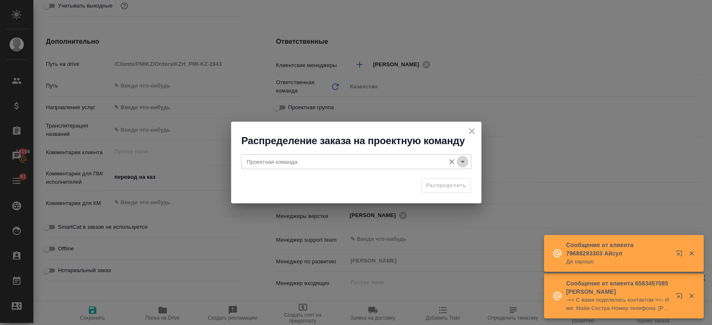
click at [462, 162] on icon "Open" at bounding box center [463, 162] width 4 height 2
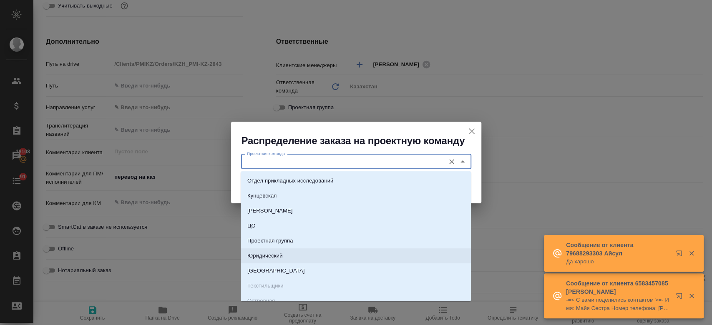
click at [333, 263] on li "Юридический" at bounding box center [356, 256] width 230 height 15
type input "Юридический"
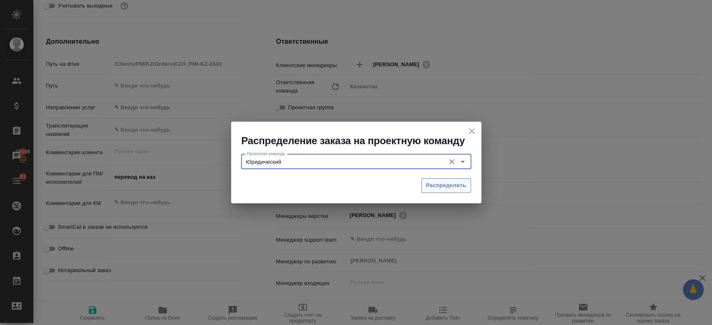
click at [440, 185] on span "Распределить" at bounding box center [446, 186] width 40 height 10
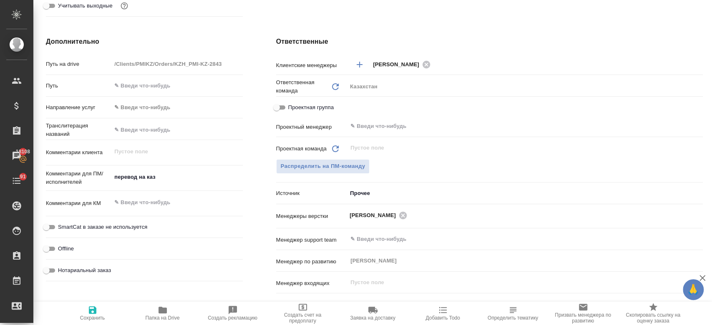
type textarea "x"
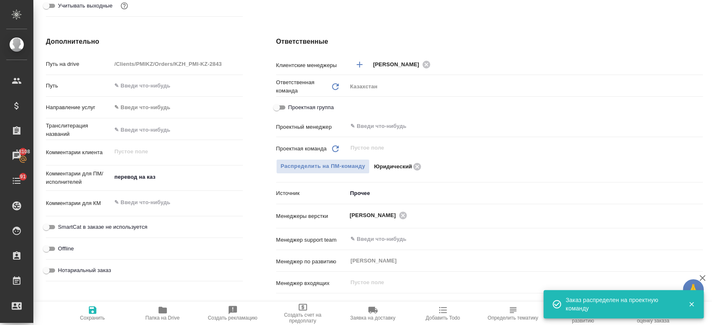
type textarea "x"
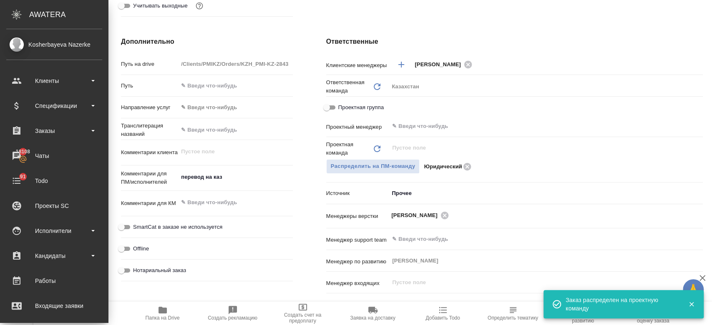
type textarea "x"
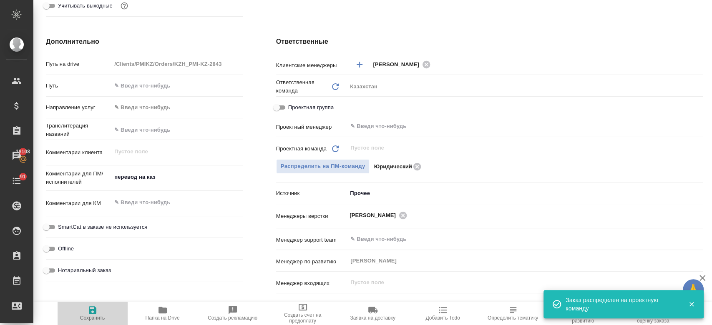
click at [90, 315] on icon "button" at bounding box center [93, 310] width 10 height 10
type textarea "x"
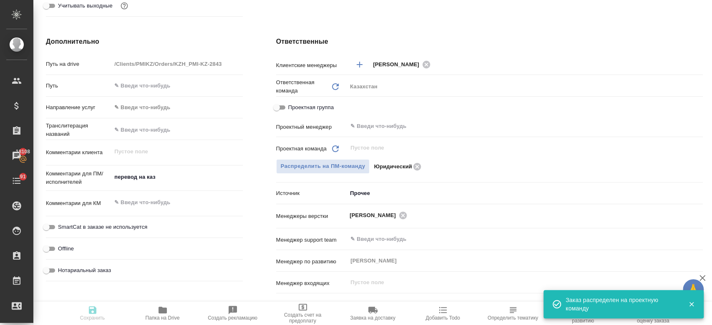
type textarea "x"
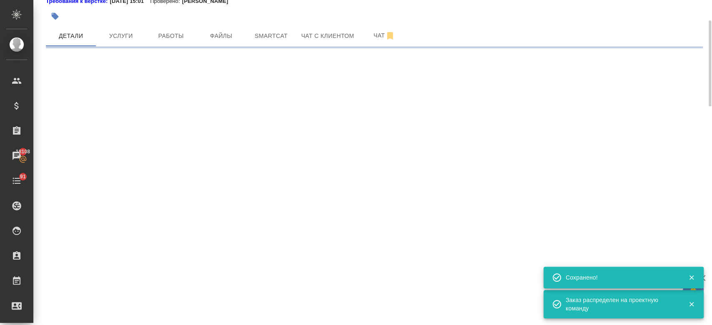
select select "RU"
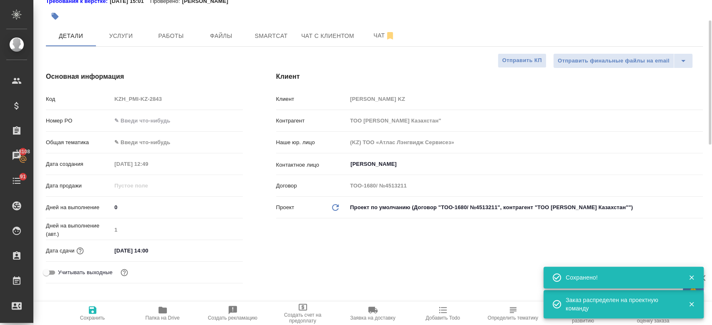
type textarea "x"
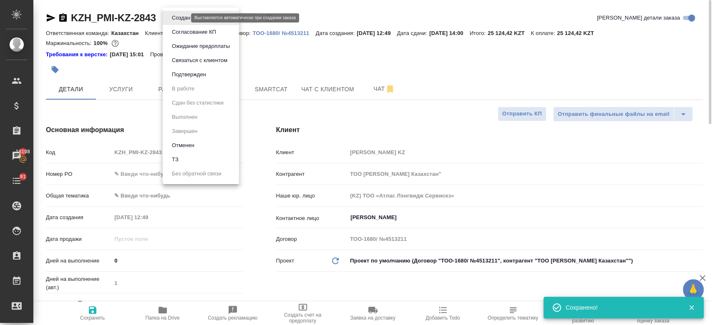
click at [185, 15] on body "🙏 .cls-1 fill:#fff; AWATERA Kosherbayeva Nazerke Клиенты Спецификации Заказы 18…" at bounding box center [356, 162] width 712 height 325
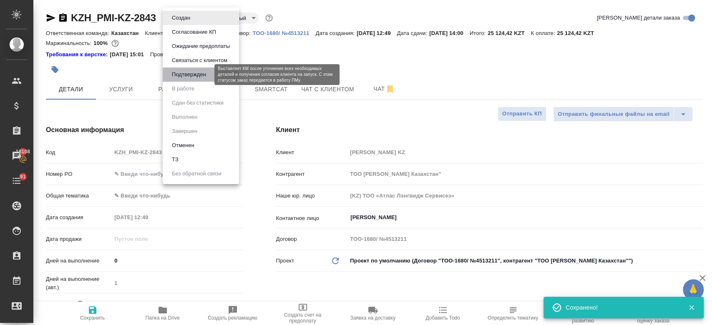
click at [186, 73] on button "Подтвержден" at bounding box center [188, 74] width 39 height 9
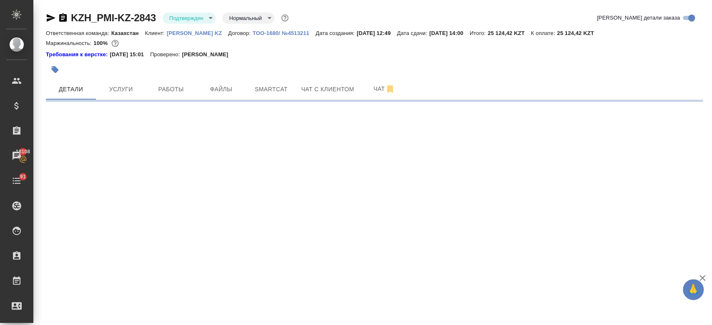
select select "RU"
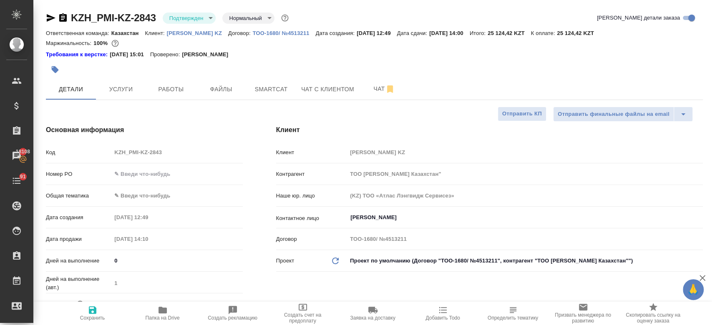
type textarea "x"
click at [50, 15] on icon "button" at bounding box center [51, 18] width 10 height 10
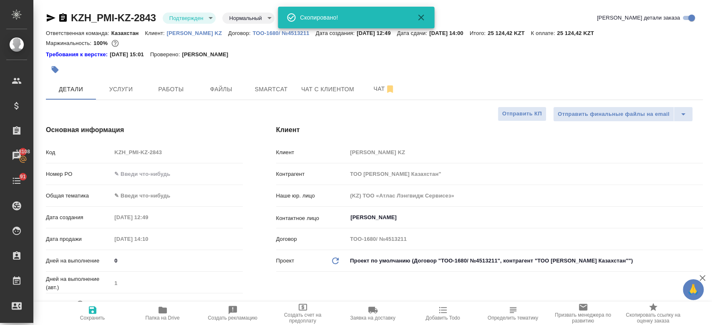
type textarea "x"
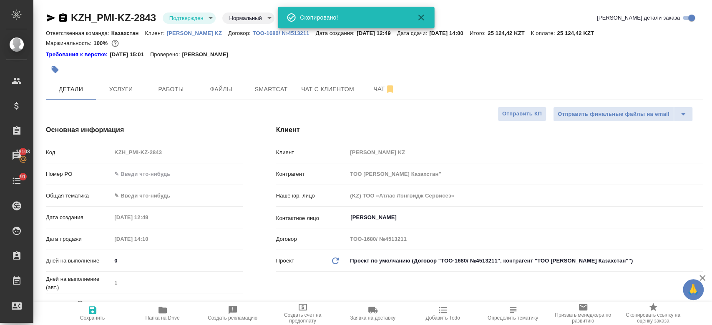
type textarea "x"
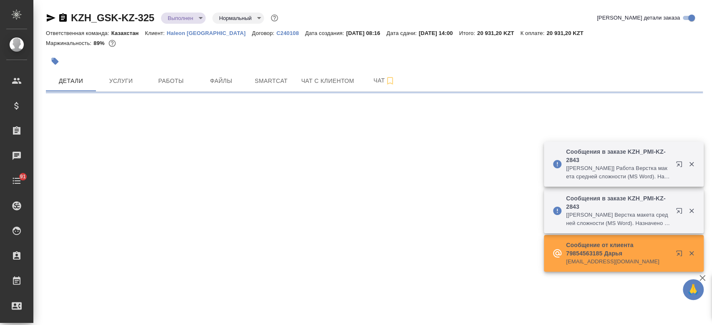
select select "RU"
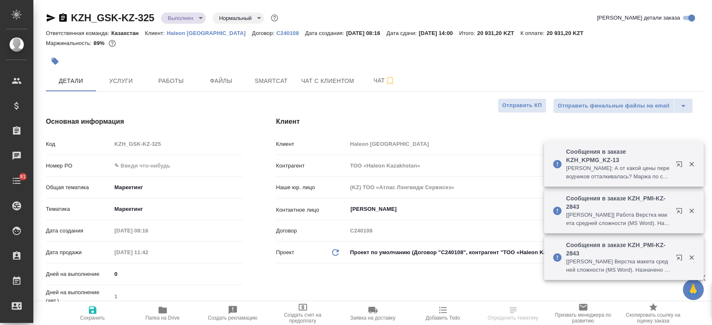
type textarea "x"
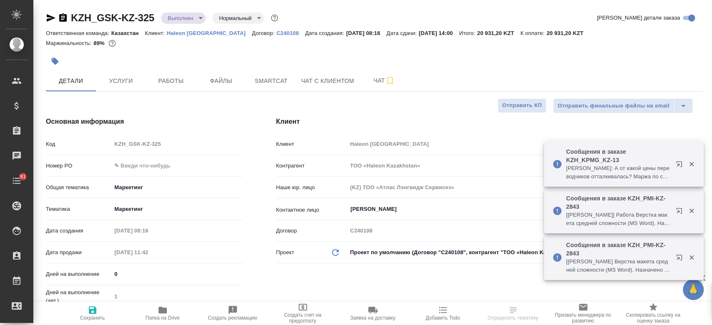
type textarea "x"
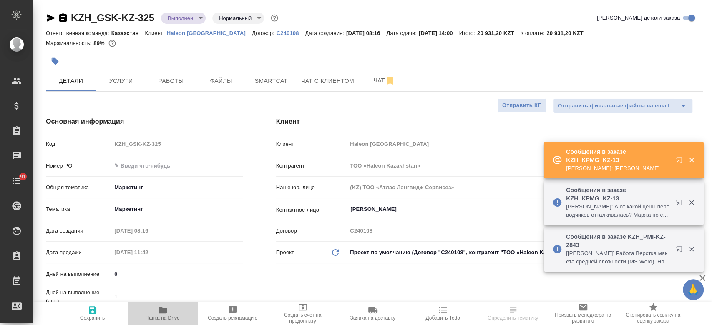
click at [164, 312] on icon "button" at bounding box center [163, 310] width 8 height 7
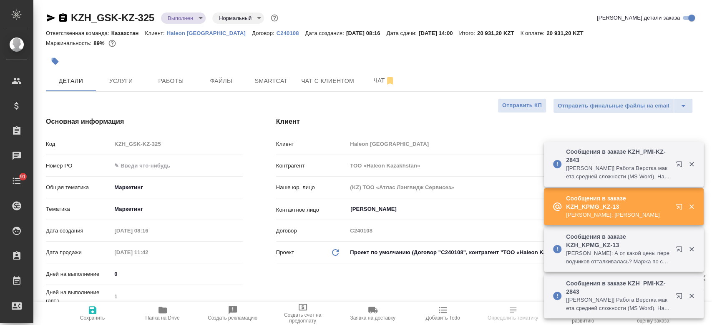
type textarea "x"
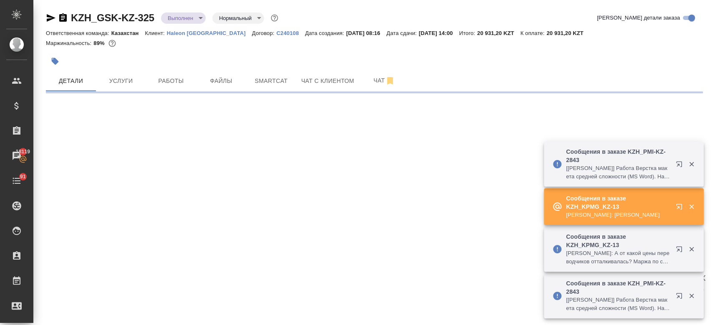
select select "RU"
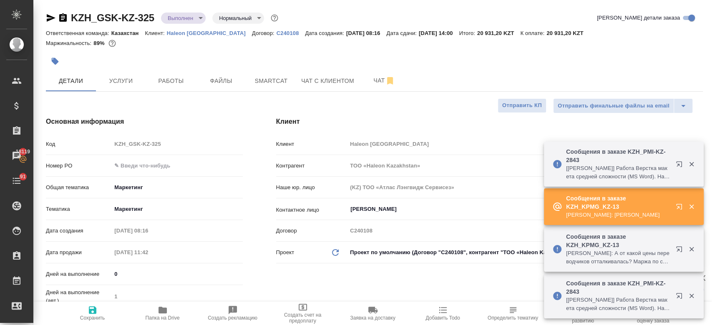
type textarea "x"
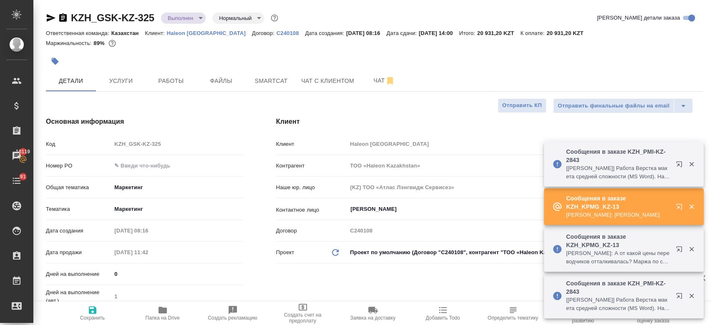
type textarea "x"
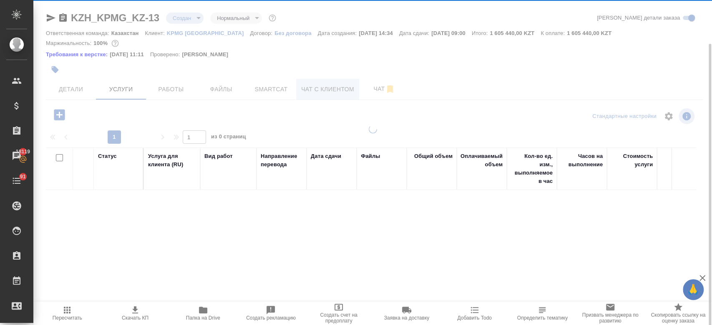
scroll to position [23, 0]
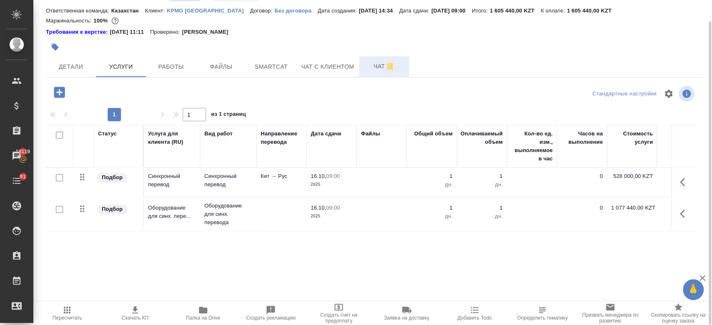
click at [374, 72] on button "Чат" at bounding box center [384, 66] width 50 height 21
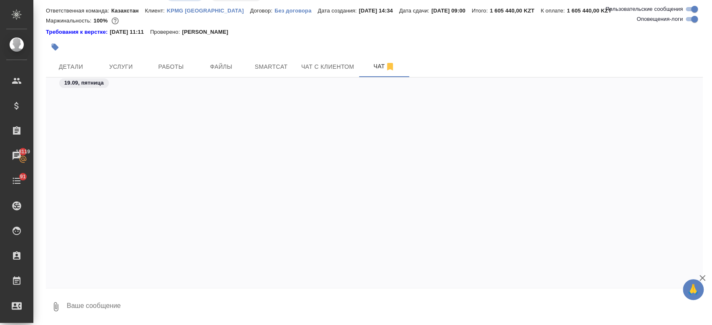
scroll to position [4111, 0]
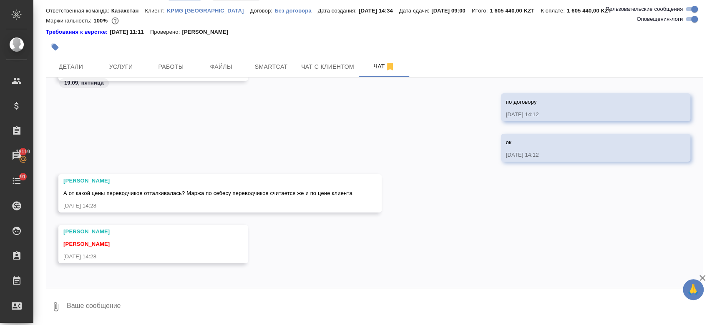
click at [154, 303] on textarea at bounding box center [384, 307] width 637 height 28
type textarea "цена по договору и всегда + ндс"
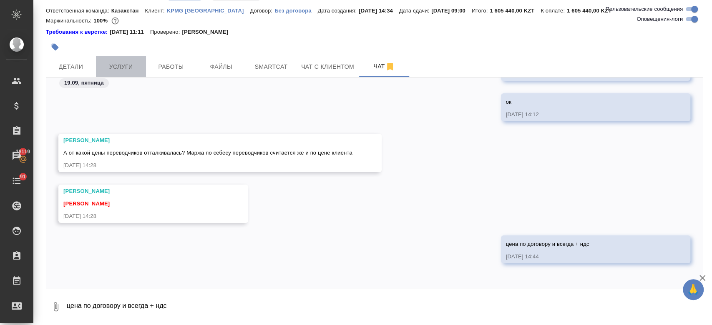
click at [118, 68] on span "Услуги" at bounding box center [121, 67] width 40 height 10
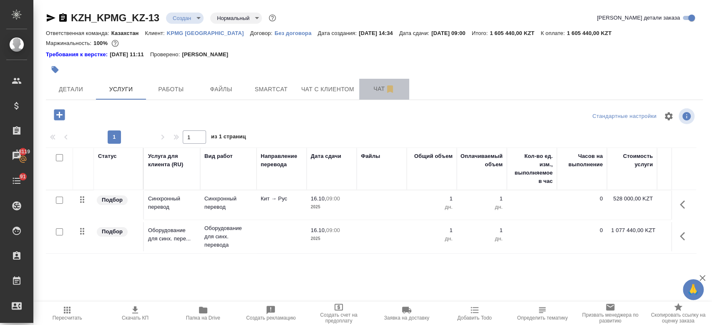
click at [372, 91] on span "Чат" at bounding box center [384, 89] width 40 height 10
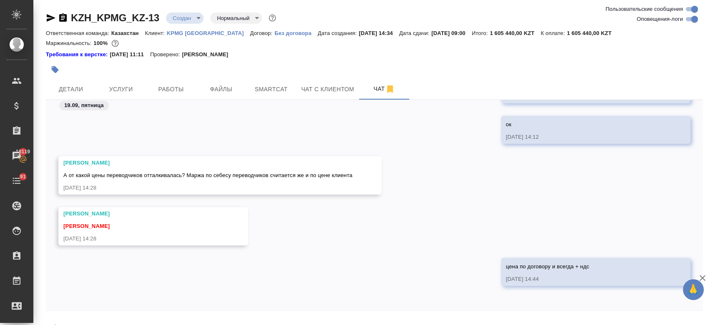
scroll to position [23, 0]
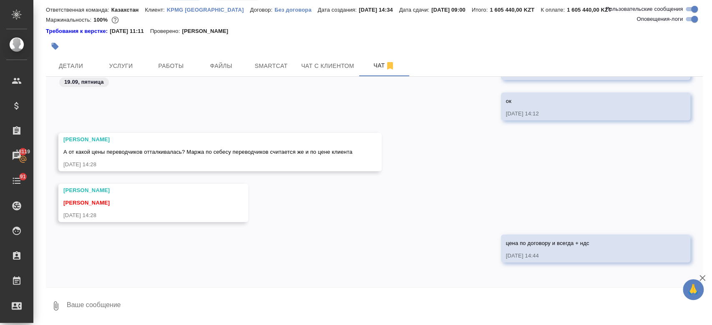
click at [161, 312] on textarea at bounding box center [384, 306] width 637 height 28
type textarea "а цену в договоре [PERSON_NAME] ранее обсуждал кажется перед тем как согласовать"
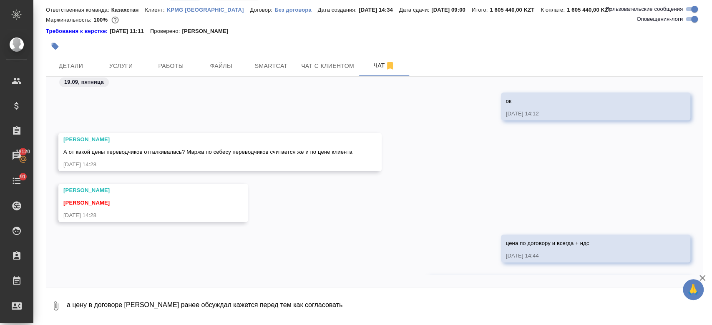
scroll to position [4256, 0]
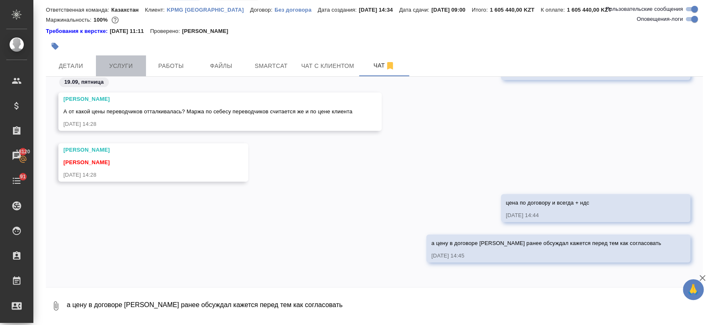
click at [113, 68] on span "Услуги" at bounding box center [121, 66] width 40 height 10
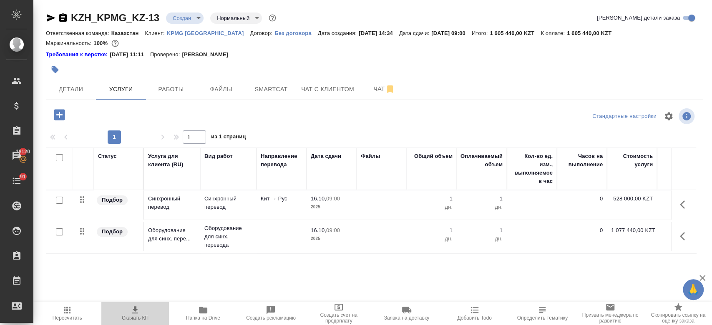
click at [133, 309] on icon "button" at bounding box center [135, 310] width 10 height 10
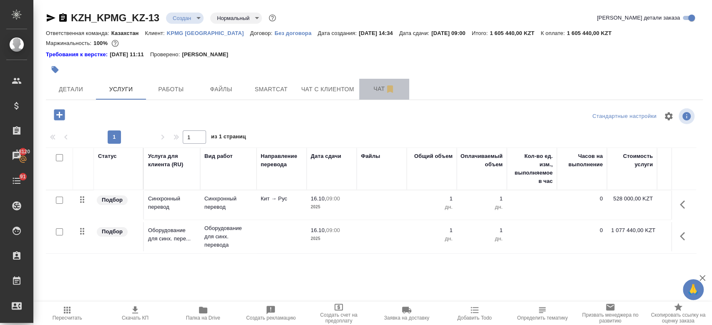
click at [376, 98] on button "Чат" at bounding box center [384, 89] width 50 height 21
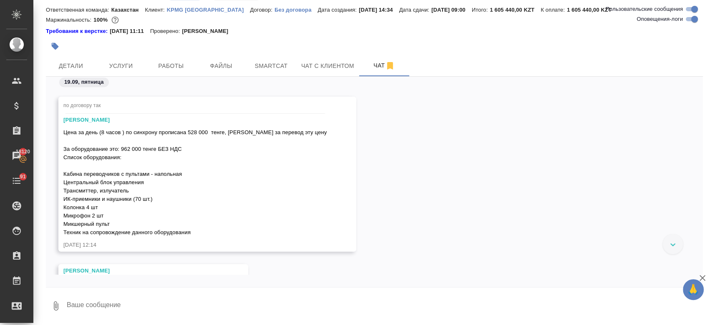
scroll to position [2486, 0]
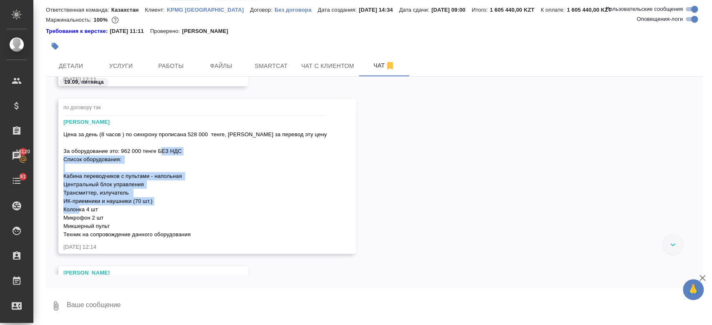
drag, startPoint x: 63, startPoint y: 159, endPoint x: 157, endPoint y: 213, distance: 108.6
click at [157, 213] on div "Цена за день (8 часов ) по синхрону прописана 528 000 тенге, [PERSON_NAME] за п…" at bounding box center [195, 183] width 264 height 111
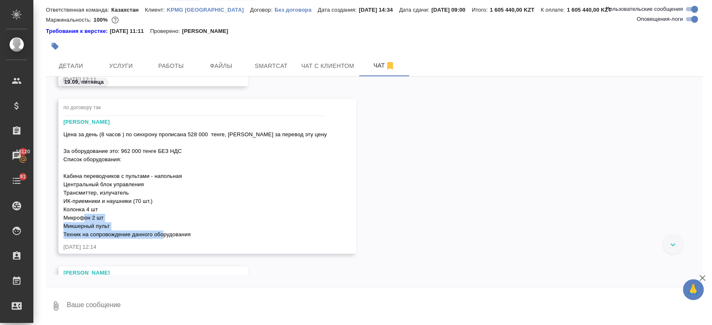
drag, startPoint x: 170, startPoint y: 218, endPoint x: 183, endPoint y: 231, distance: 18.6
click at [183, 231] on div "Цена за день (8 часов ) по синхрону прописана 528 000 тенге, [PERSON_NAME] за п…" at bounding box center [195, 183] width 264 height 111
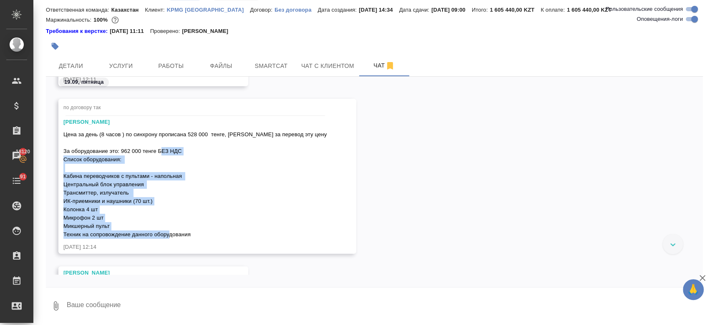
drag, startPoint x: 63, startPoint y: 158, endPoint x: 207, endPoint y: 239, distance: 164.8
click at [207, 239] on div "[PERSON_NAME] за день (8 часов ) по синхрону прописана 528 000 тенге, [PERSON_N…" at bounding box center [195, 185] width 264 height 134
copy span "Список оборудования: Кабина переводчиков с пультами - напольная Центральный бло…"
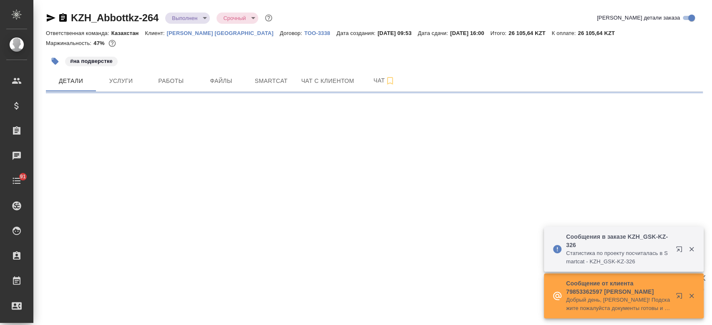
select select "RU"
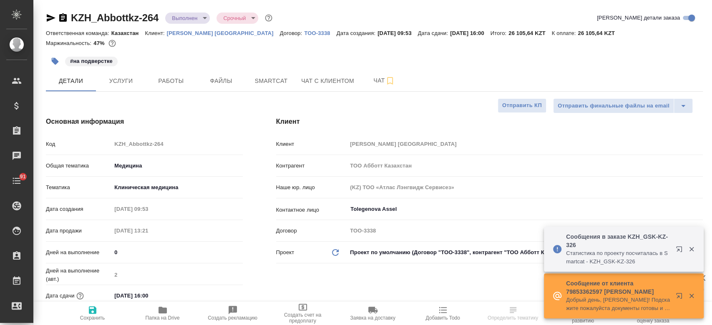
type textarea "x"
click at [180, 33] on p "[PERSON_NAME] [GEOGRAPHIC_DATA]" at bounding box center [223, 33] width 113 height 6
type textarea "x"
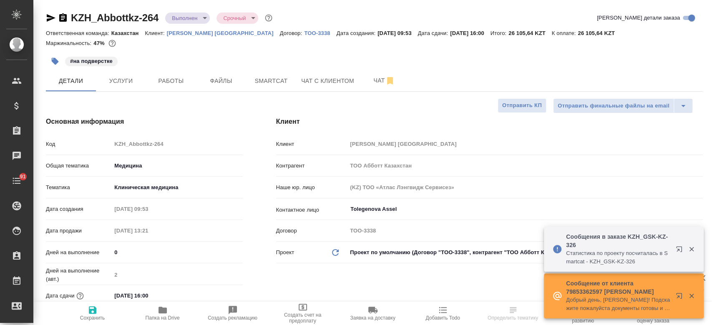
type textarea "x"
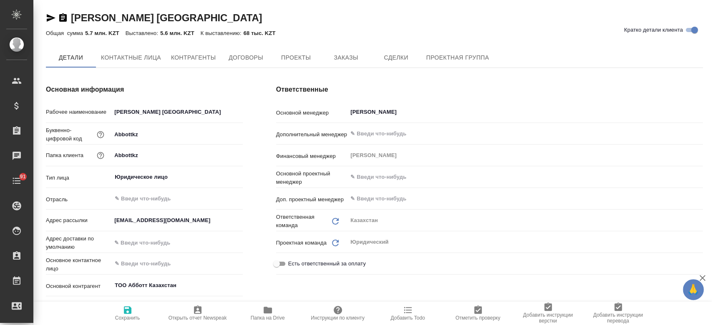
type textarea "x"
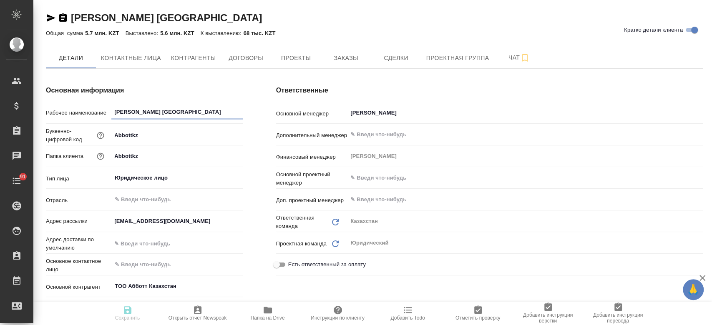
type textarea "x"
click at [338, 59] on span "Заказы" at bounding box center [346, 58] width 40 height 10
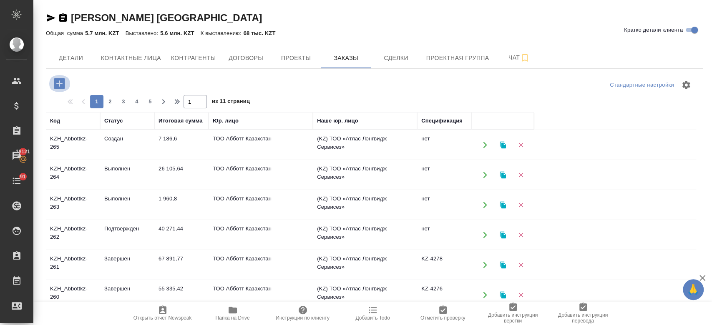
click at [63, 81] on icon "button" at bounding box center [59, 83] width 11 height 11
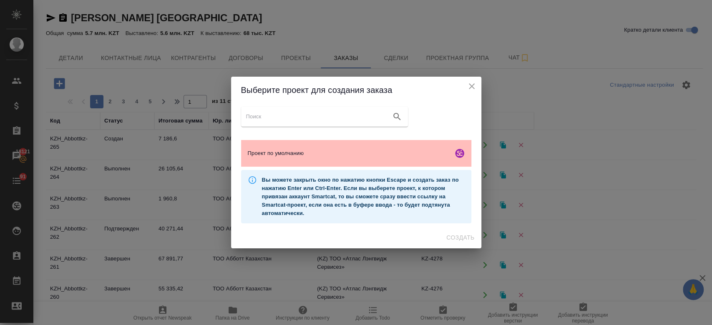
click at [277, 159] on div "Проект по умолчанию" at bounding box center [356, 153] width 230 height 27
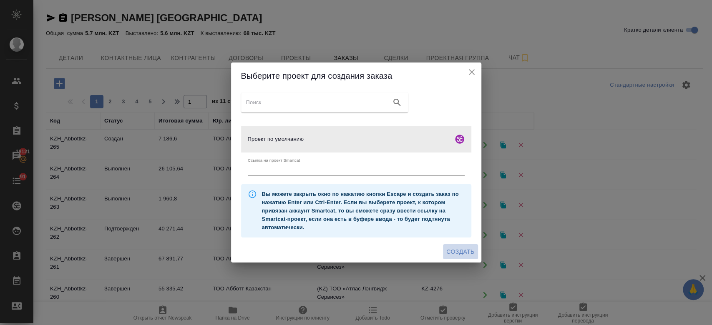
click at [459, 253] on span "Создать" at bounding box center [460, 252] width 28 height 10
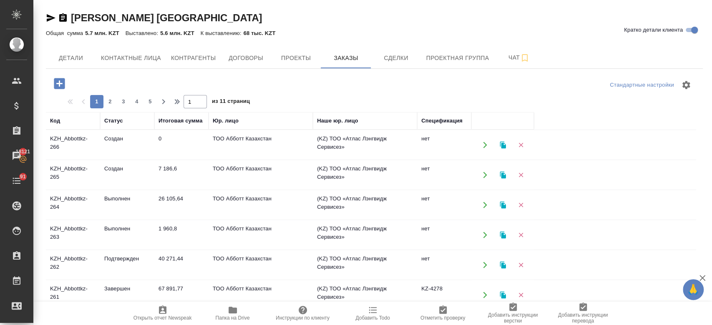
click at [58, 81] on icon "button" at bounding box center [59, 83] width 11 height 11
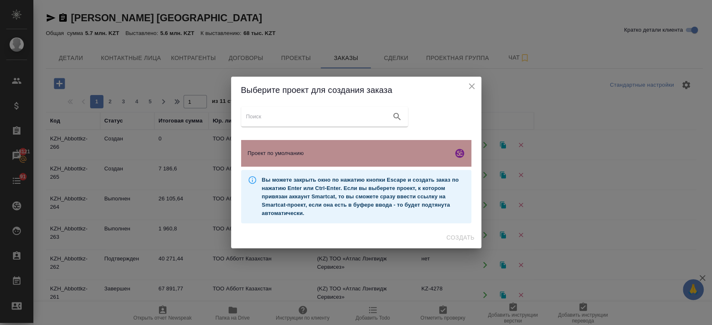
click at [415, 157] on span "Проект по умолчанию" at bounding box center [349, 153] width 202 height 8
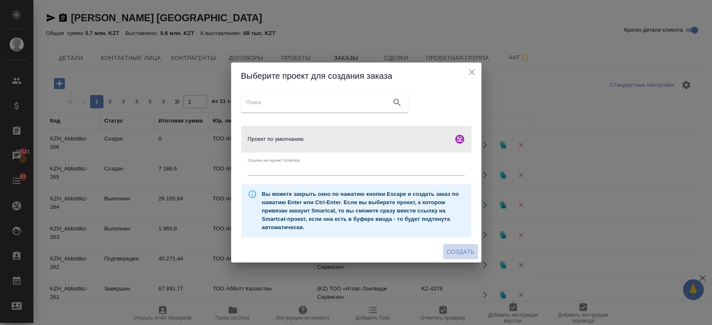
click at [459, 252] on span "Создать" at bounding box center [460, 252] width 28 height 10
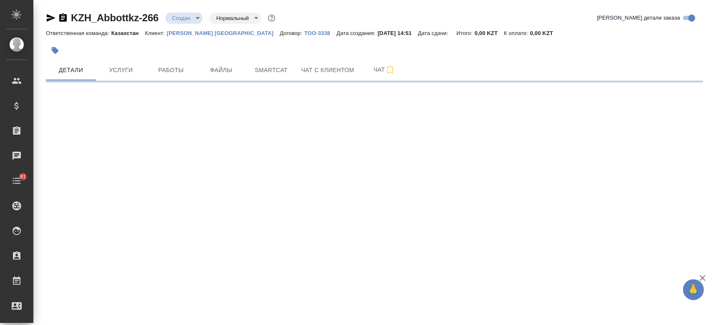
select select "RU"
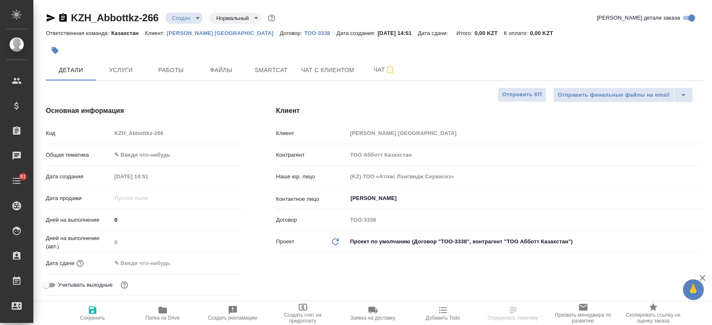
type textarea "x"
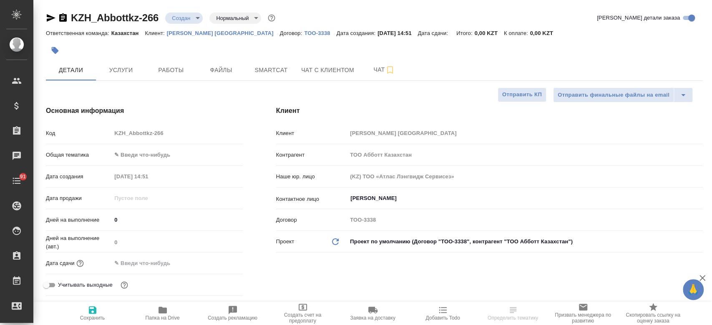
type textarea "x"
select select "RU"
type textarea "x"
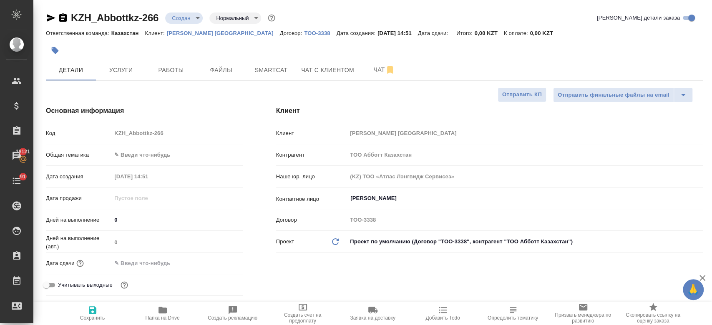
type textarea "x"
click at [219, 68] on span "Файлы" at bounding box center [221, 70] width 40 height 10
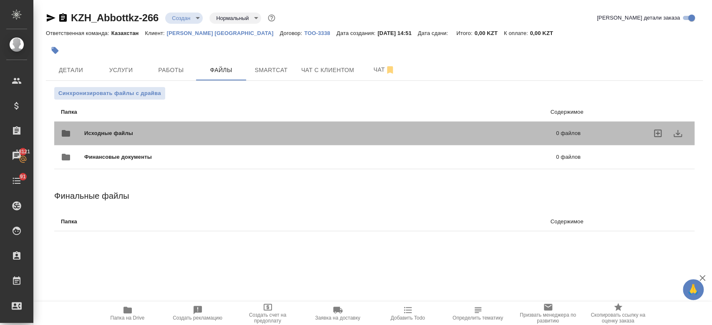
click at [201, 136] on span "Исходные файлы" at bounding box center [214, 133] width 260 height 8
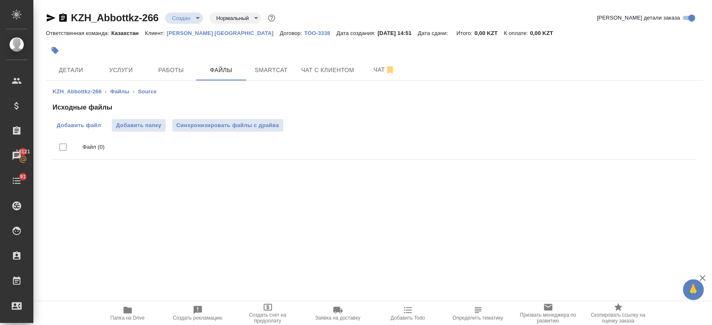
click at [84, 127] on span "Добавить файл" at bounding box center [79, 125] width 44 height 8
click at [0, 0] on input "Добавить файл" at bounding box center [0, 0] width 0 height 0
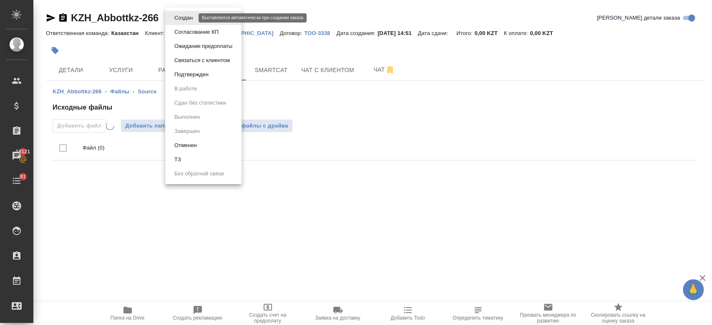
click at [191, 14] on body "🙏 .cls-1 fill:#fff; AWATERA Kosherbayeva Nazerke Клиенты Спецификации Заказы 18…" at bounding box center [356, 162] width 712 height 325
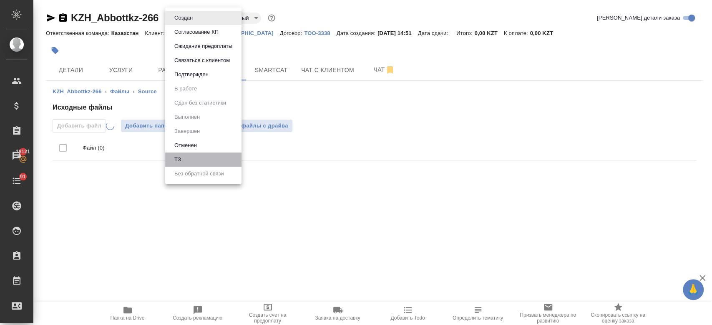
click at [203, 162] on li "ТЗ" at bounding box center [203, 160] width 76 height 14
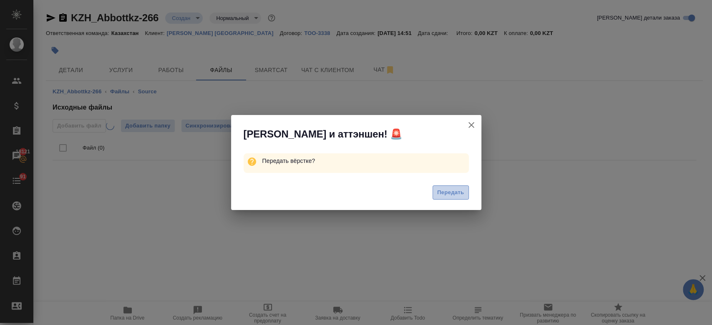
click at [451, 194] on span "Передать" at bounding box center [450, 193] width 27 height 10
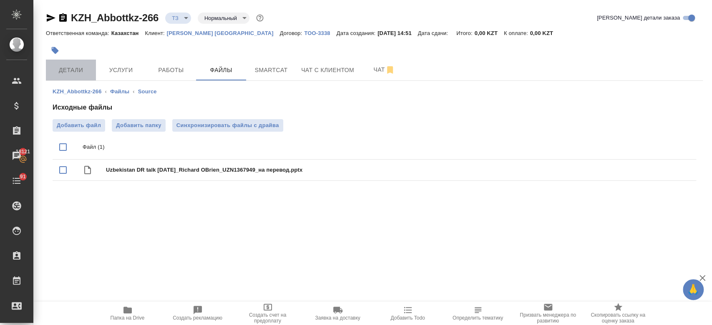
click at [80, 70] on span "Детали" at bounding box center [71, 70] width 40 height 10
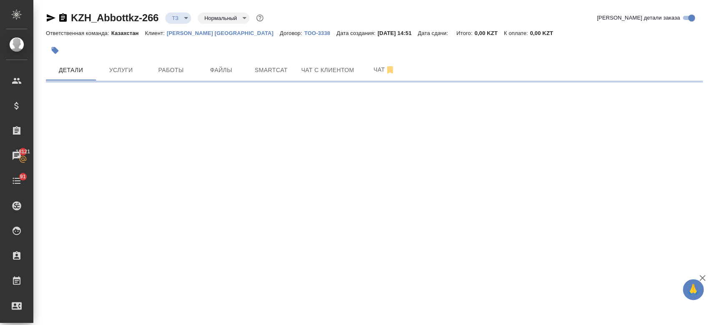
select select "RU"
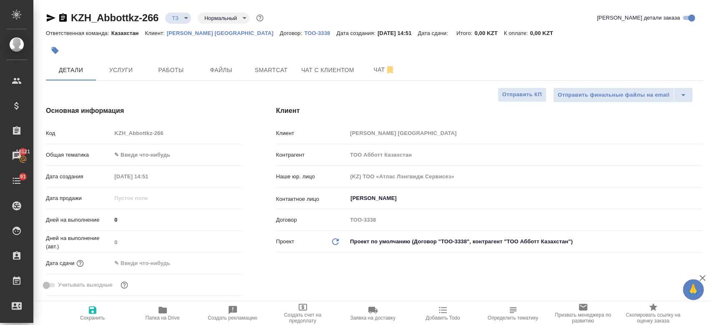
type textarea "x"
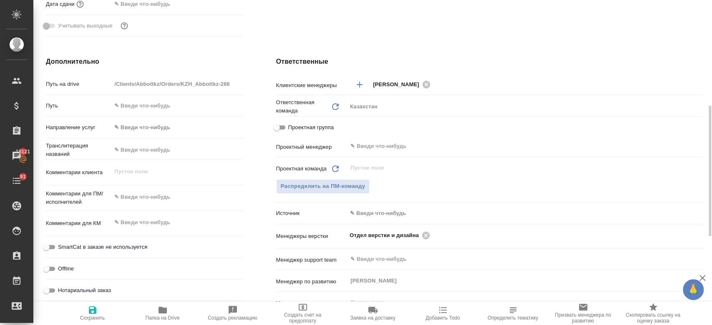
scroll to position [260, 0]
type textarea "x"
click at [151, 194] on textarea at bounding box center [177, 197] width 130 height 14
paste textarea "ля перевода с английского на русский"
type textarea "ля перевода с английского на русский"
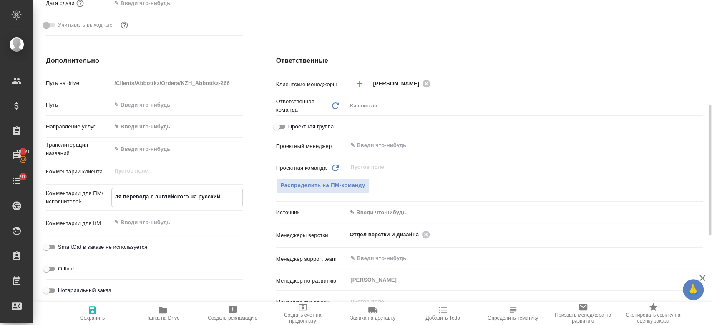
type textarea "x"
click at [113, 194] on textarea "ля перевода с английского на русский" at bounding box center [177, 197] width 130 height 14
type textarea "для перевода с английского на русский"
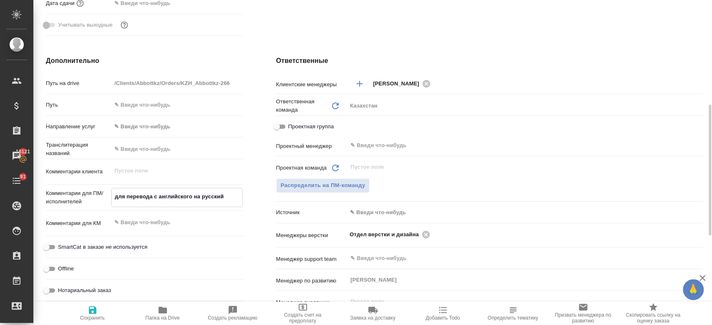
type textarea "x"
type textarea "для перевода с английского на русский"
type textarea "x"
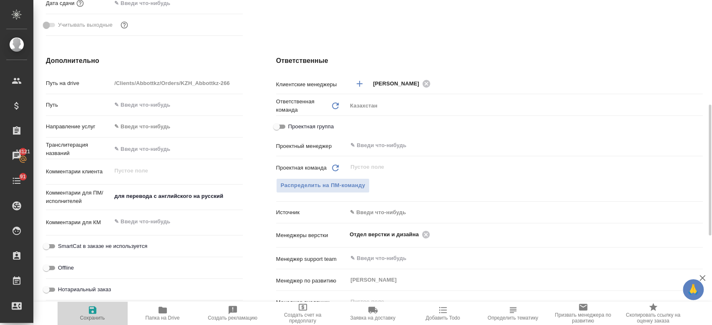
click at [92, 312] on icon "button" at bounding box center [93, 310] width 10 height 10
type textarea "x"
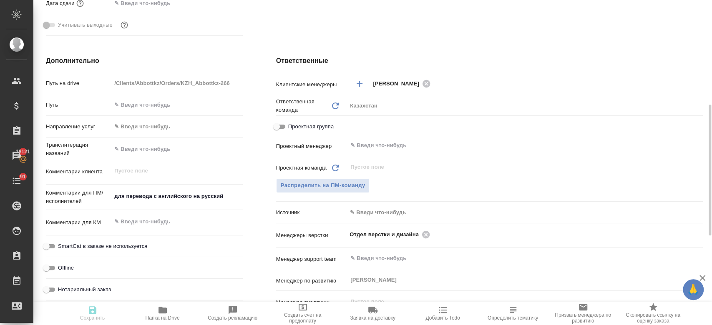
type textarea "x"
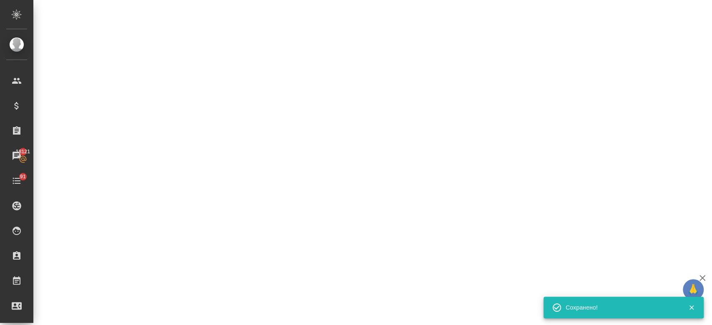
select select "RU"
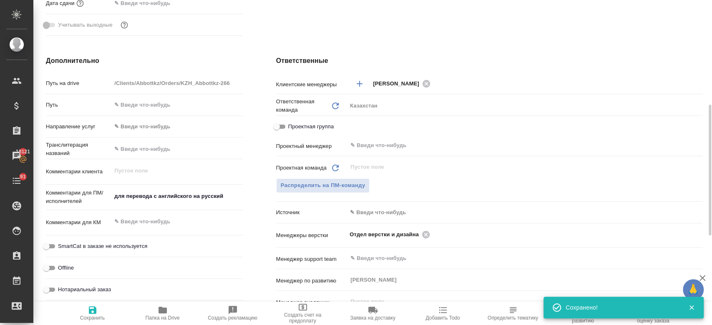
type textarea "x"
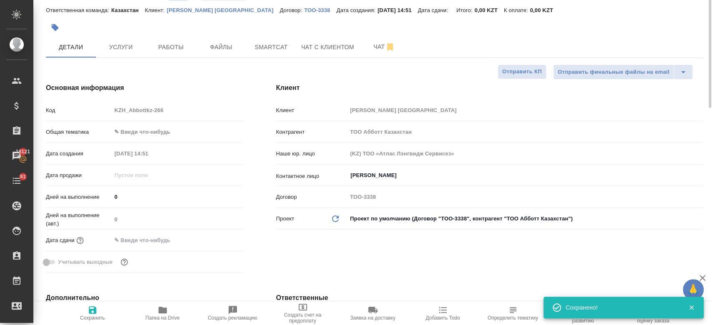
scroll to position [0, 0]
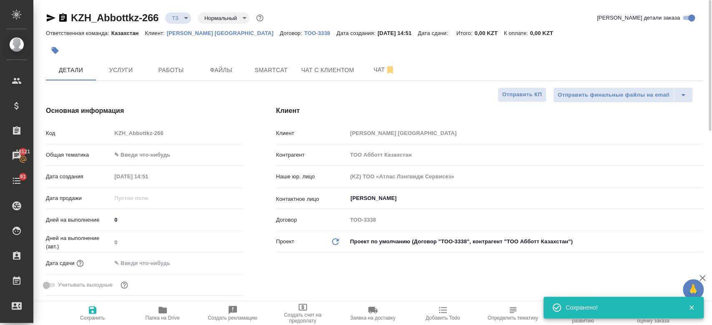
type textarea "x"
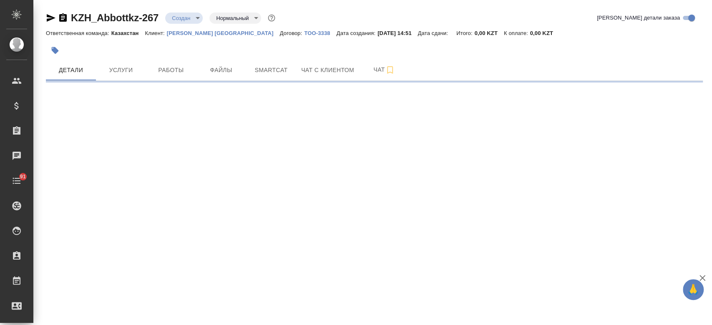
select select "RU"
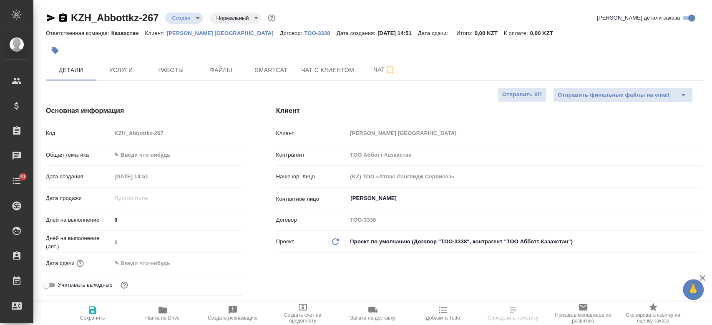
type textarea "x"
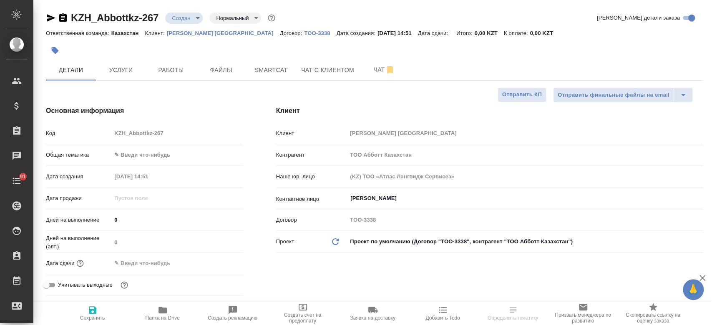
type textarea "x"
select select "RU"
type textarea "x"
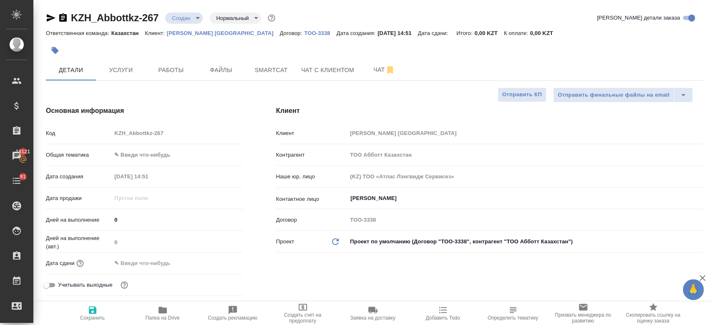
type textarea "x"
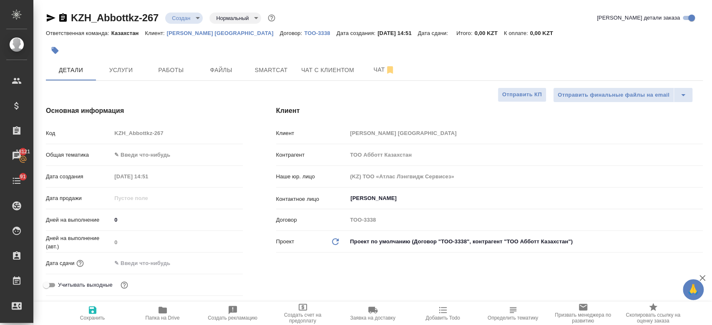
type textarea "x"
click at [66, 15] on icon "button" at bounding box center [63, 17] width 8 height 8
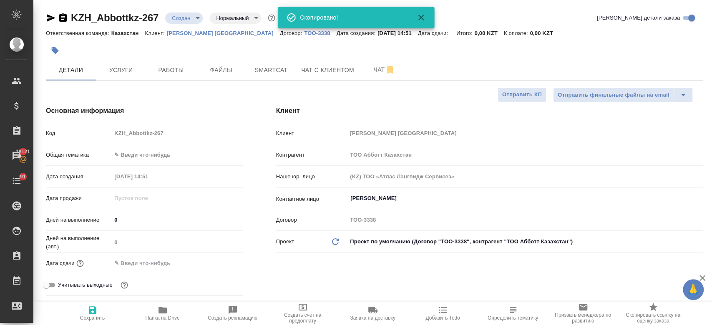
type textarea "x"
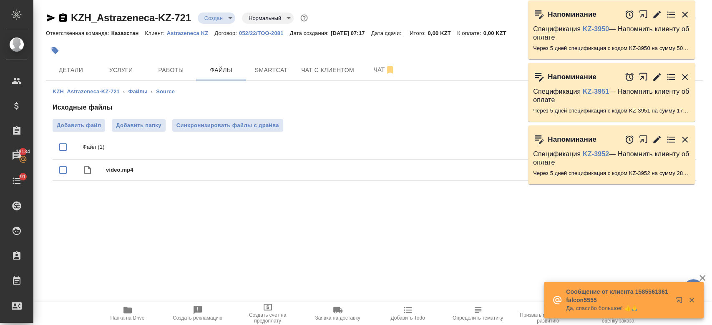
click at [375, 14] on div "KZH_Astrazeneca-KZ-721 Создан new Нормальный normal Кратко детали заказа" at bounding box center [374, 17] width 657 height 13
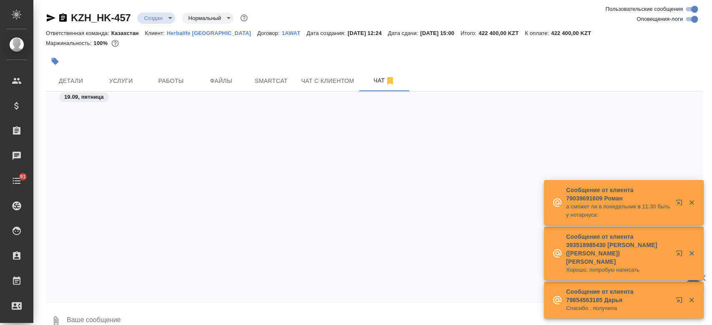
scroll to position [1229, 0]
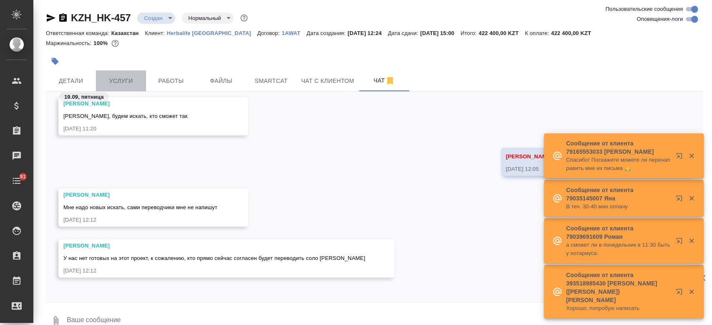
click at [118, 78] on span "Услуги" at bounding box center [121, 81] width 40 height 10
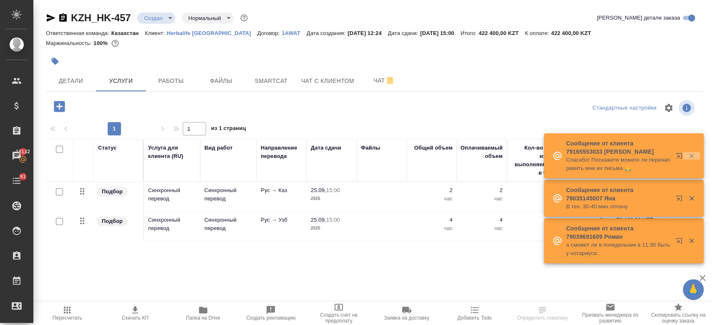
click at [690, 159] on icon "button" at bounding box center [691, 156] width 5 height 5
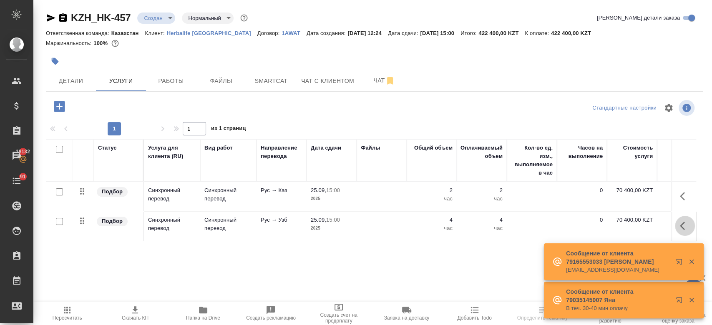
click at [683, 224] on icon "button" at bounding box center [685, 226] width 10 height 10
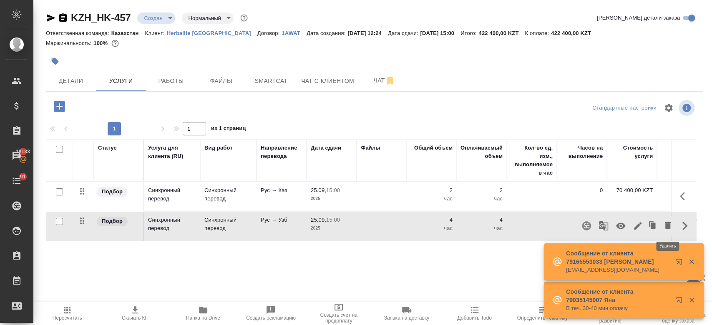
click at [667, 227] on icon "button" at bounding box center [668, 226] width 6 height 8
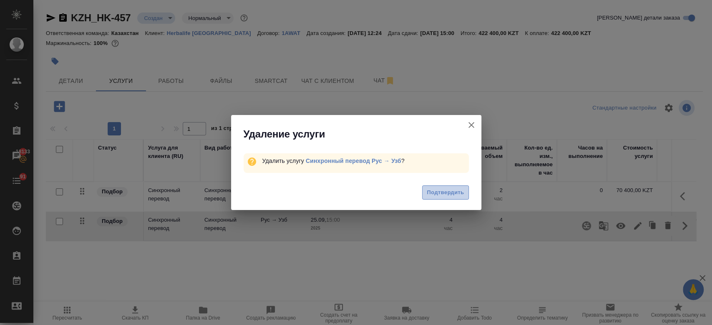
click at [448, 197] on span "Подтвердить" at bounding box center [445, 193] width 37 height 10
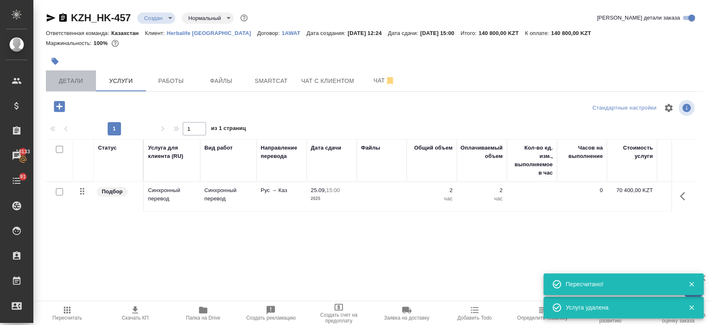
click at [64, 79] on span "Детали" at bounding box center [71, 81] width 40 height 10
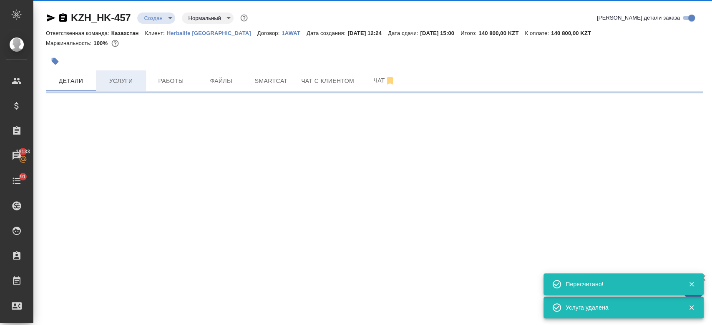
select select "RU"
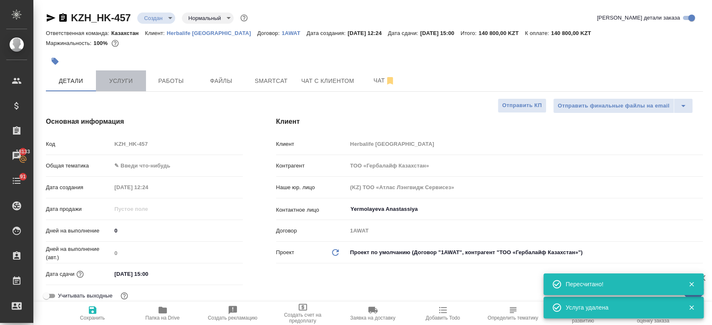
type textarea "x"
click at [130, 89] on button "Услуги" at bounding box center [121, 81] width 50 height 21
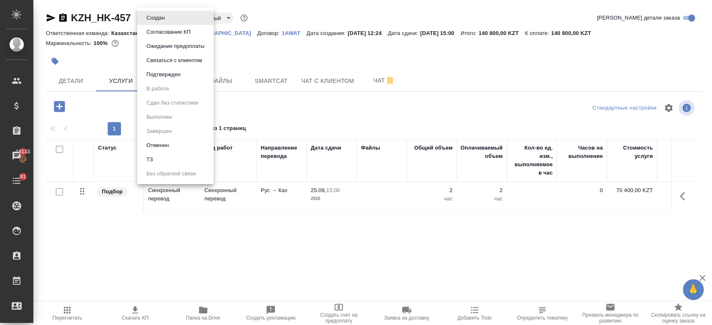
click at [151, 19] on body "🙏 .cls-1 fill:#fff; AWATERA Kosherbayeva Nazerke Клиенты Спецификации Заказы 18…" at bounding box center [356, 162] width 712 height 325
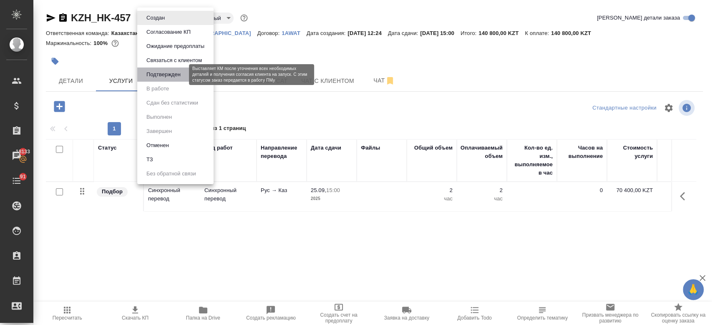
click at [173, 72] on button "Подтвержден" at bounding box center [163, 74] width 39 height 9
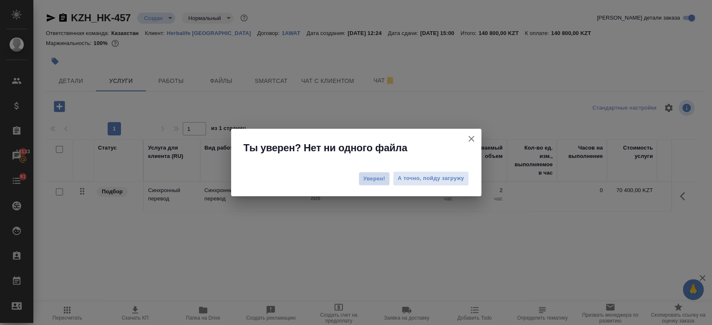
click at [382, 179] on span "Уверен!" at bounding box center [374, 179] width 22 height 8
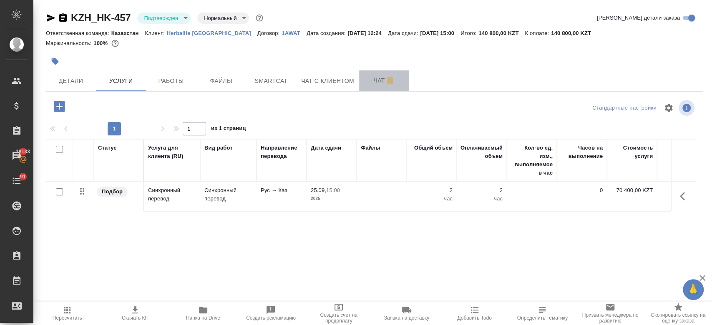
click at [377, 84] on span "Чат" at bounding box center [384, 81] width 40 height 10
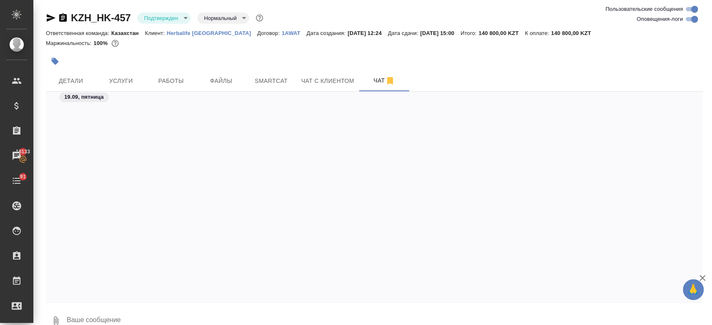
scroll to position [1373, 0]
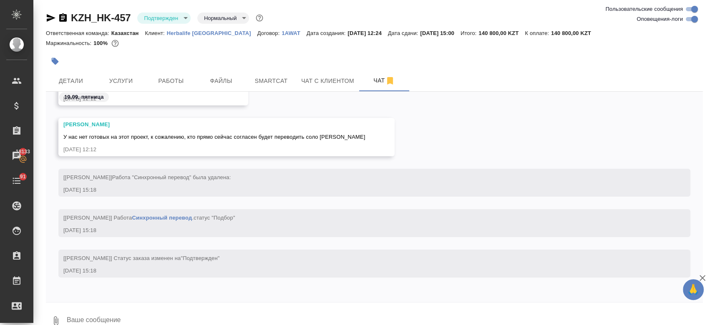
click at [159, 315] on textarea at bounding box center [384, 321] width 637 height 28
type textarea "2"
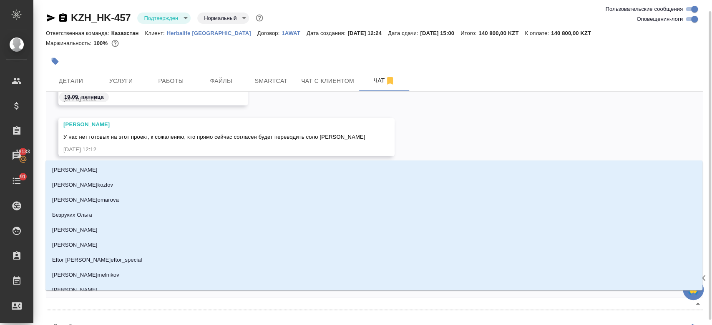
scroll to position [6, 0]
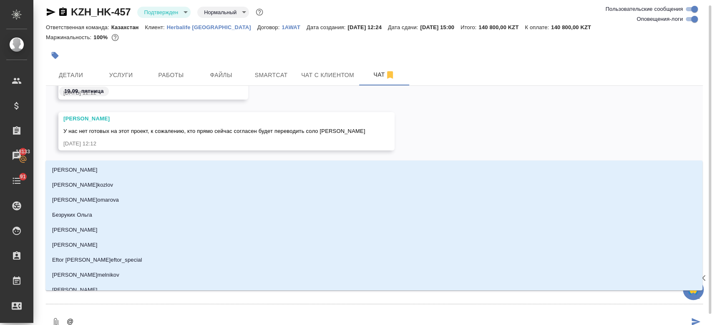
click at [118, 315] on textarea "@" at bounding box center [377, 323] width 623 height 28
type textarea "@Ф"
type input "Ф"
type textarea "@Фе"
type input "Фе"
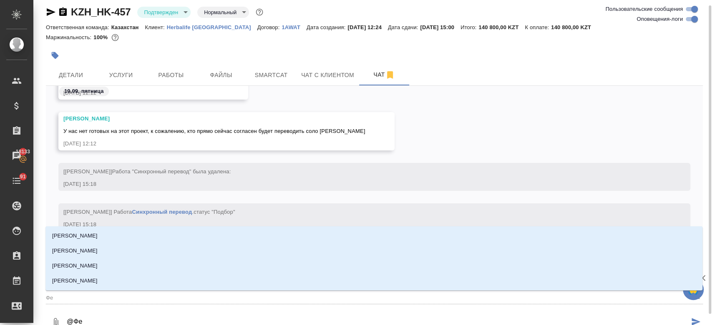
type textarea "@Фед"
type input "Фед"
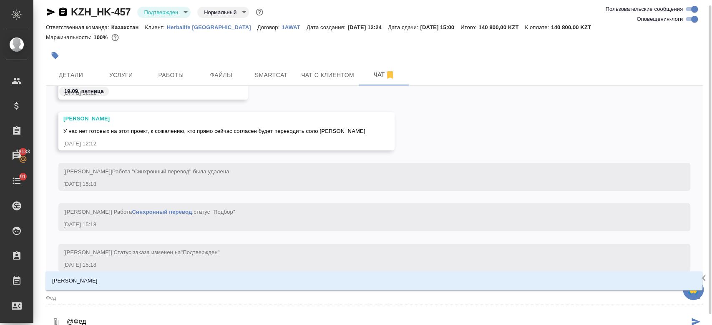
type textarea "@Федо"
type input "Федо"
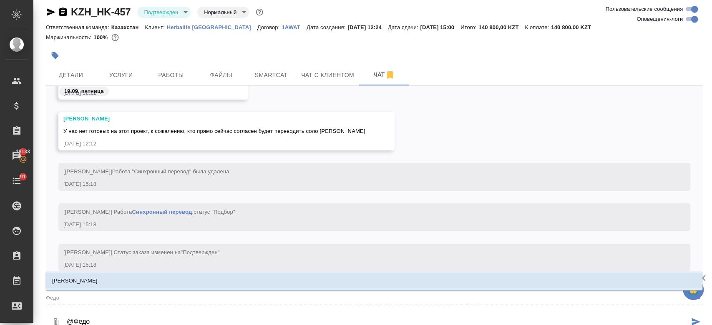
click at [101, 281] on li "Федотова Ирина" at bounding box center [373, 281] width 657 height 15
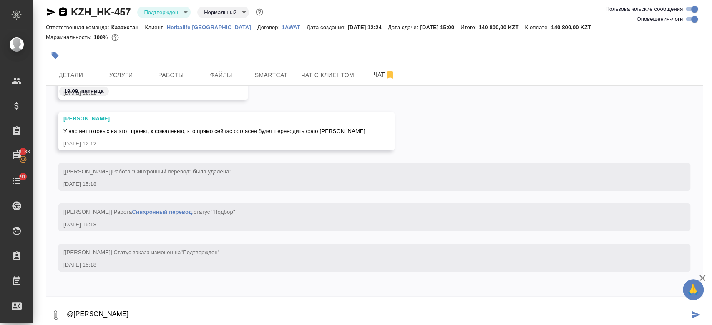
type textarea "@Федотова Ирина"
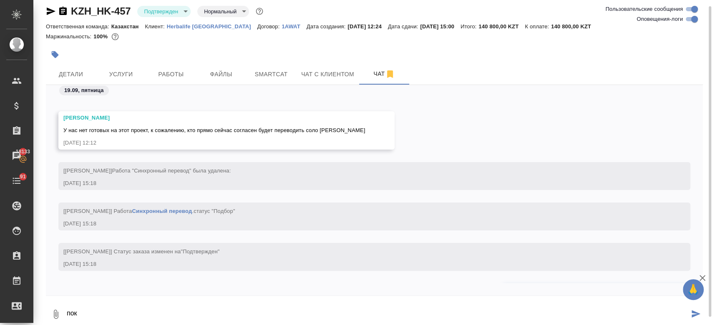
scroll to position [1414, 0]
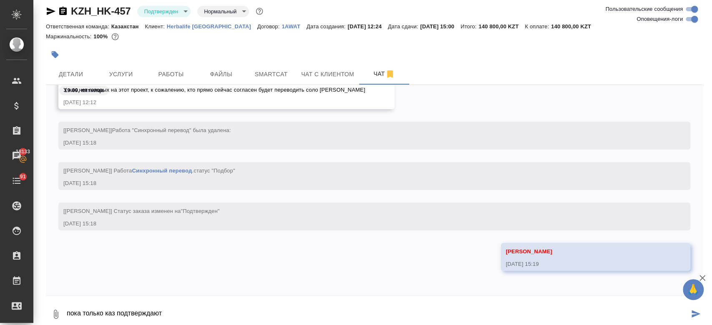
type textarea "пока только каз подтверждают"
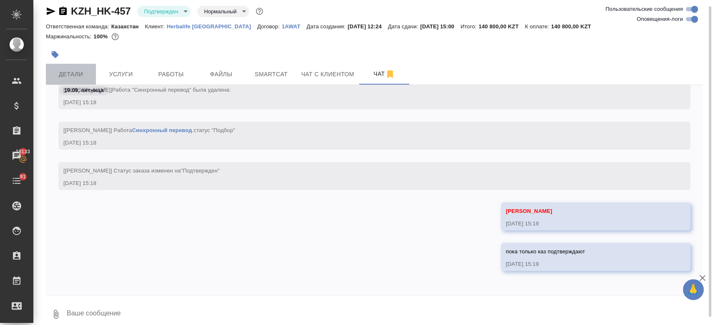
click at [76, 71] on span "Детали" at bounding box center [71, 74] width 40 height 10
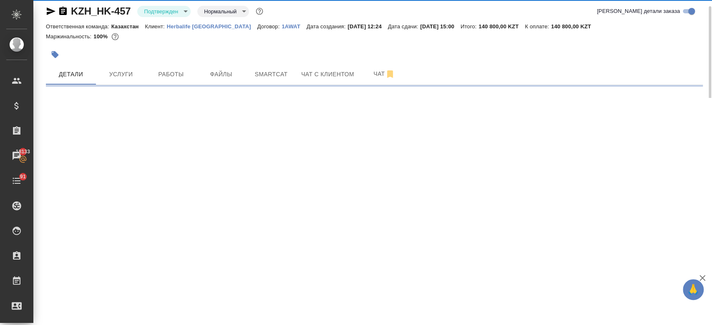
select select "RU"
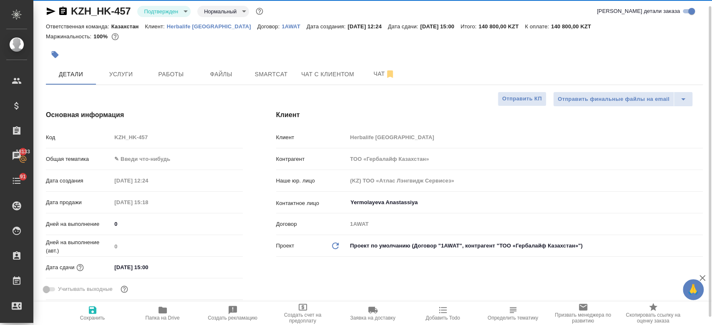
type textarea "x"
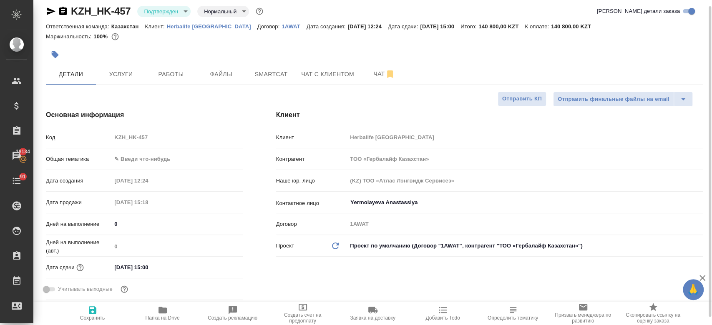
type textarea "x"
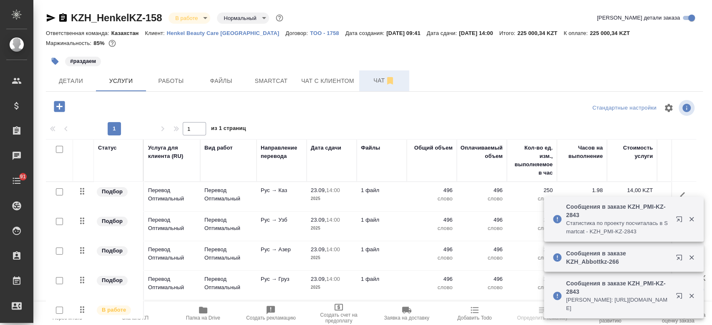
click at [373, 78] on span "Чат" at bounding box center [384, 81] width 40 height 10
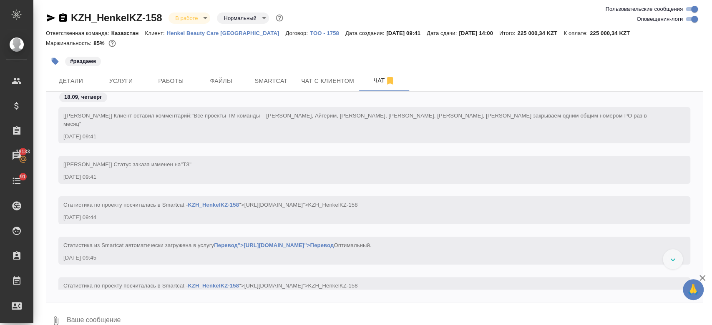
scroll to position [15, 0]
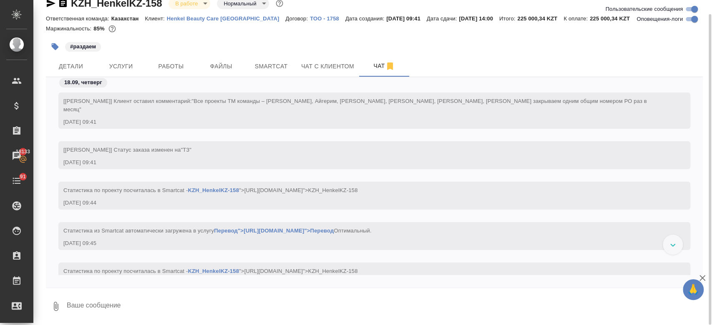
drag, startPoint x: 585, startPoint y: 174, endPoint x: 604, endPoint y: 166, distance: 20.5
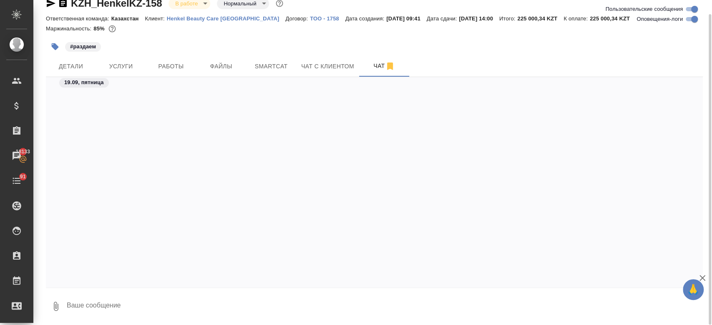
scroll to position [3593, 0]
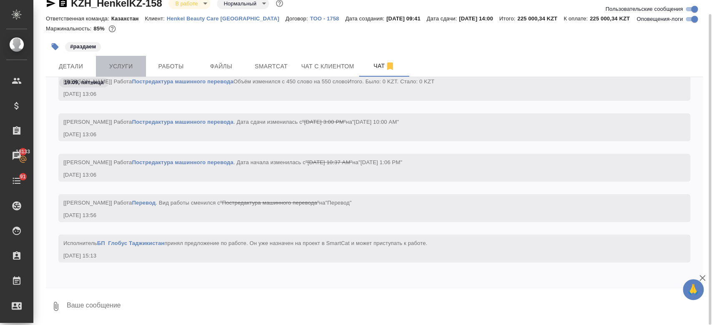
click at [128, 69] on span "Услуги" at bounding box center [121, 66] width 40 height 10
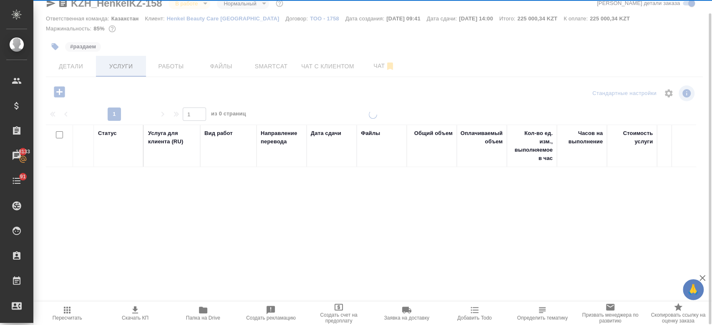
scroll to position [14, 0]
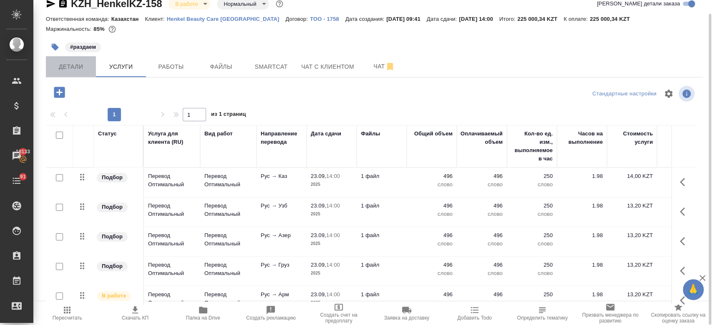
click at [68, 62] on span "Детали" at bounding box center [71, 67] width 40 height 10
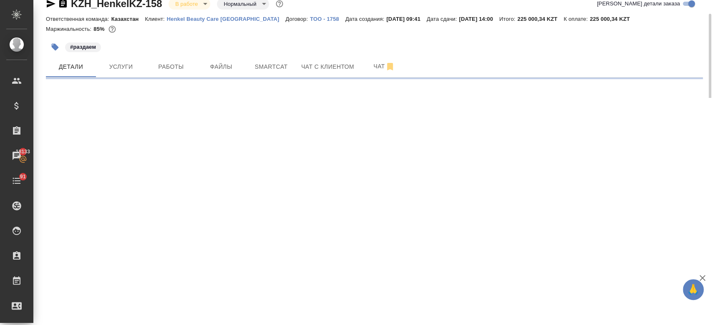
select select "RU"
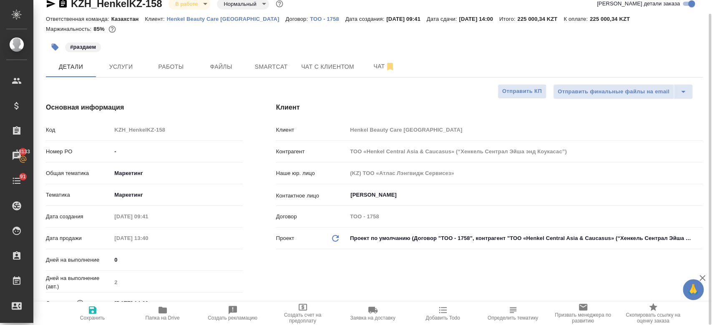
type textarea "x"
click at [135, 46] on div "#раздаем" at bounding box center [265, 47] width 438 height 18
click at [260, 63] on span "Smartcat" at bounding box center [271, 67] width 40 height 10
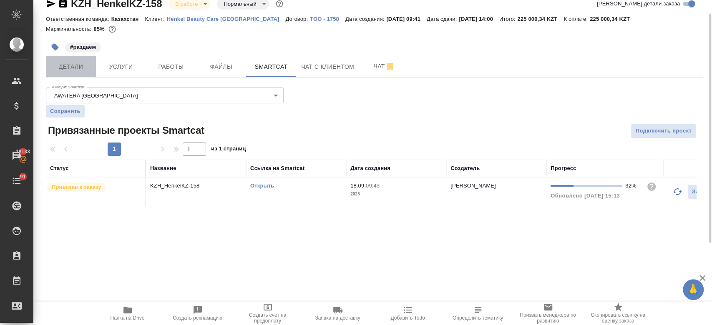
click at [81, 62] on span "Детали" at bounding box center [71, 67] width 40 height 10
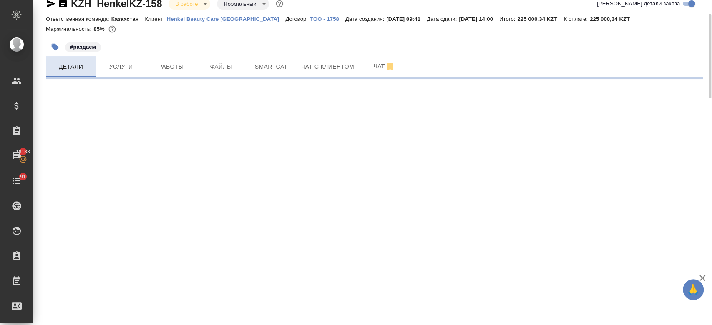
select select "RU"
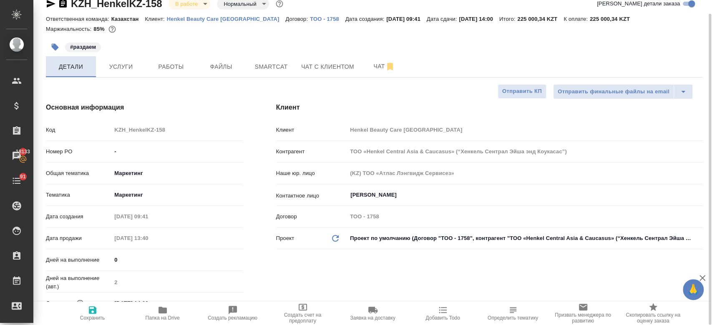
type textarea "x"
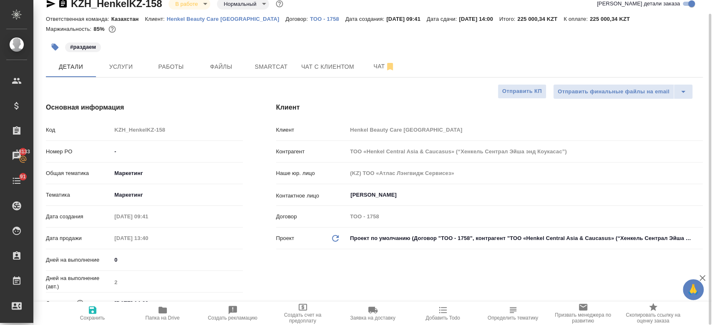
type textarea "x"
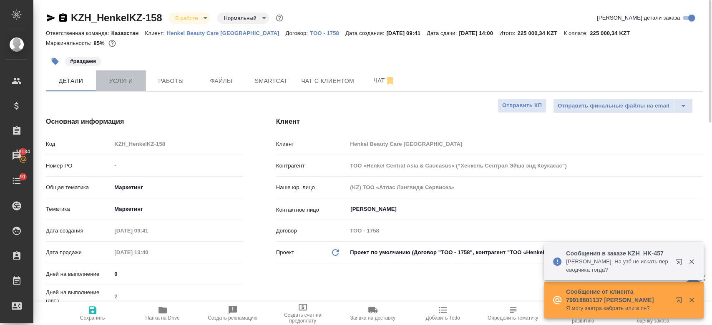
click at [115, 71] on button "Услуги" at bounding box center [121, 81] width 50 height 21
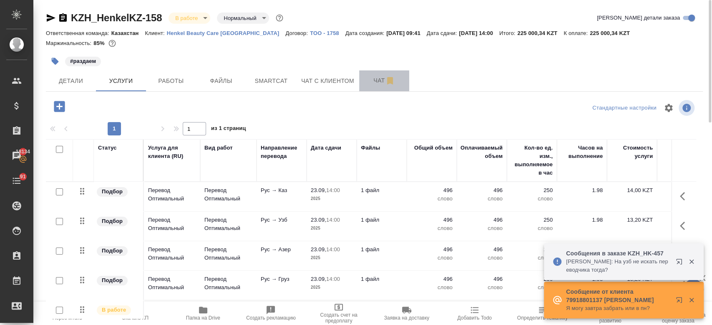
click at [375, 77] on span "Чат" at bounding box center [384, 81] width 40 height 10
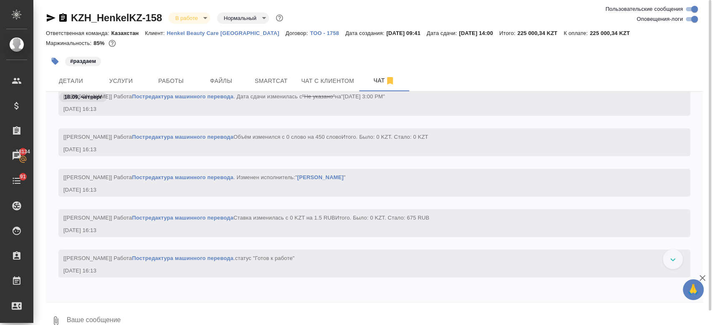
scroll to position [1864, 0]
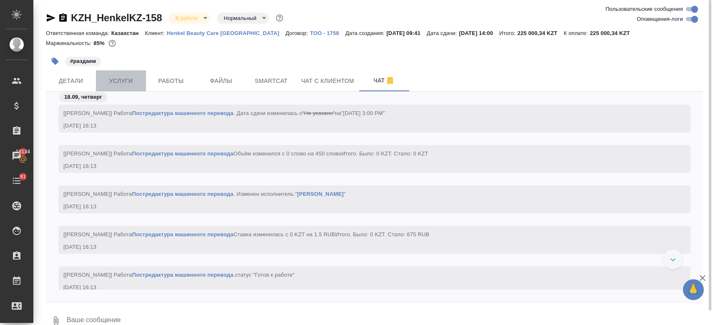
click at [113, 86] on button "Услуги" at bounding box center [121, 81] width 50 height 21
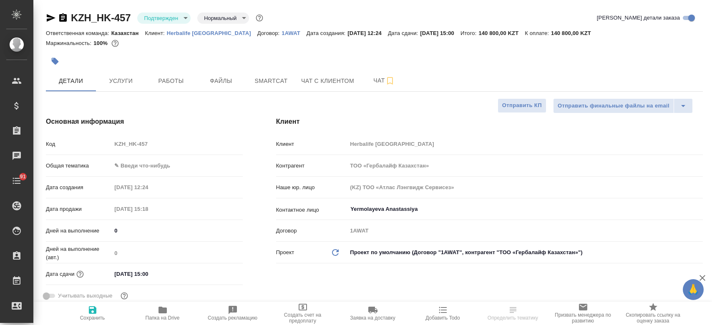
select select "RU"
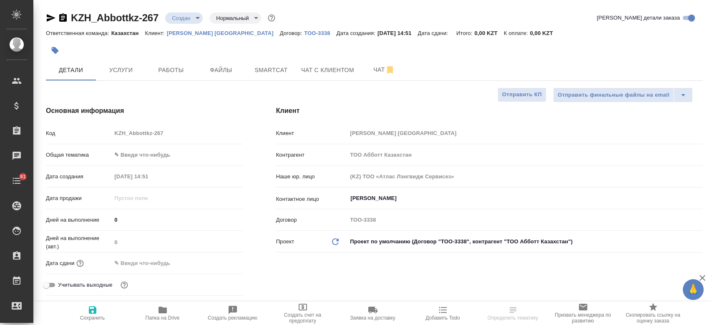
select select "RU"
click at [247, 50] on div at bounding box center [265, 50] width 438 height 18
click at [373, 71] on span "Чат" at bounding box center [384, 70] width 40 height 10
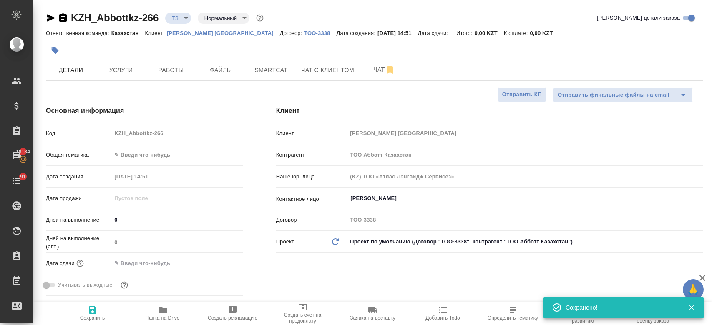
select select "RU"
click at [368, 71] on span "Чат" at bounding box center [384, 70] width 40 height 10
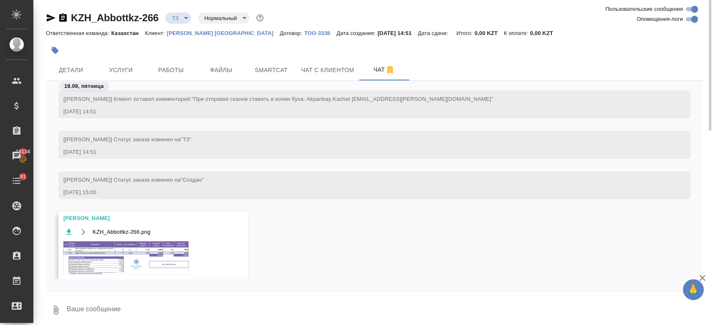
scroll to position [39, 0]
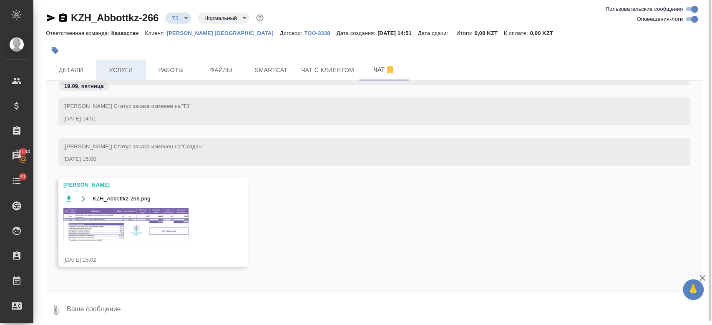
click at [120, 63] on button "Услуги" at bounding box center [121, 70] width 50 height 21
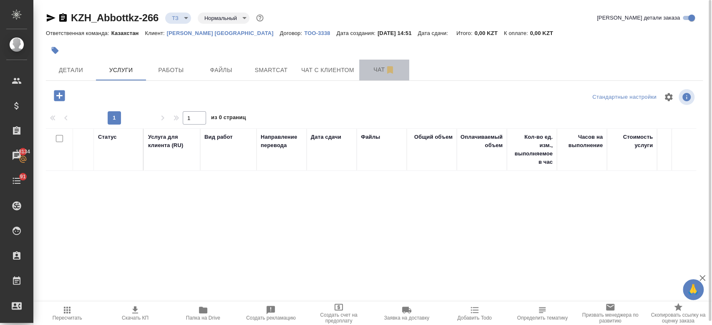
click at [365, 68] on span "Чат" at bounding box center [384, 70] width 40 height 10
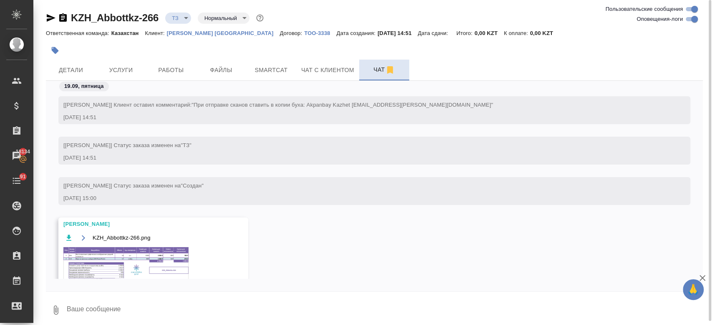
scroll to position [39, 0]
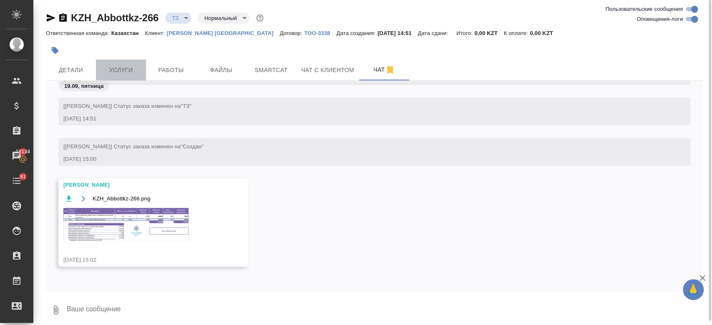
click at [118, 74] on span "Услуги" at bounding box center [121, 70] width 40 height 10
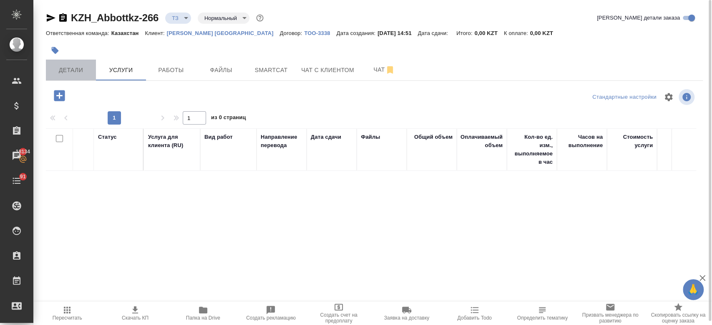
click at [76, 71] on span "Детали" at bounding box center [71, 70] width 40 height 10
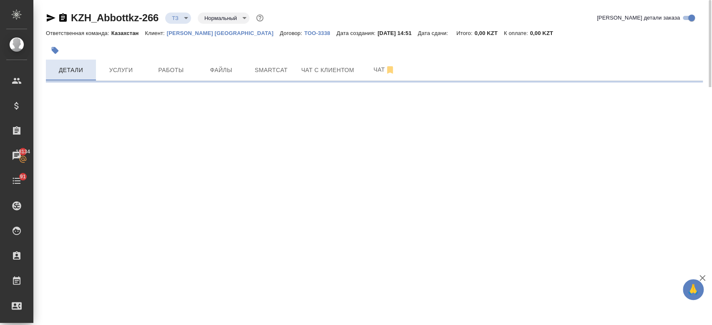
select select "RU"
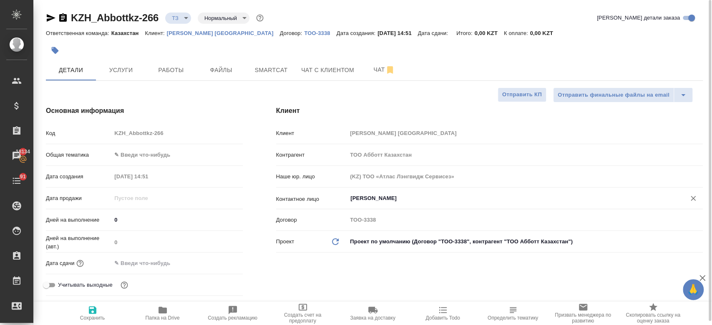
type textarea "x"
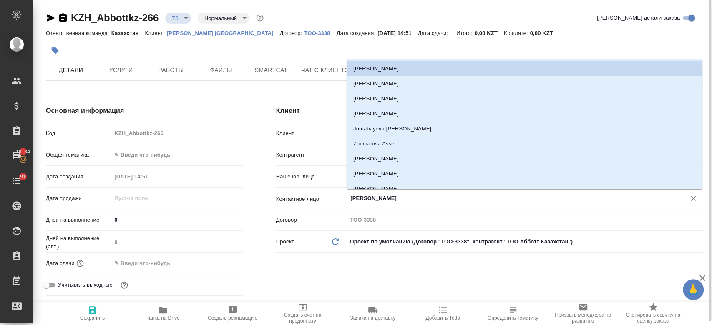
click at [380, 202] on input "Ибраимова Айнур" at bounding box center [511, 199] width 323 height 10
type input "\"
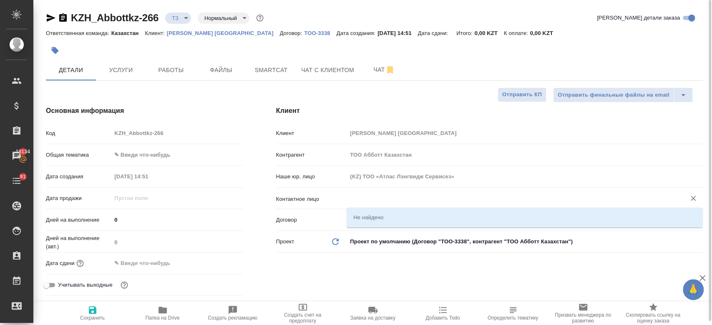
type textarea "x"
type input "е"
type textarea "x"
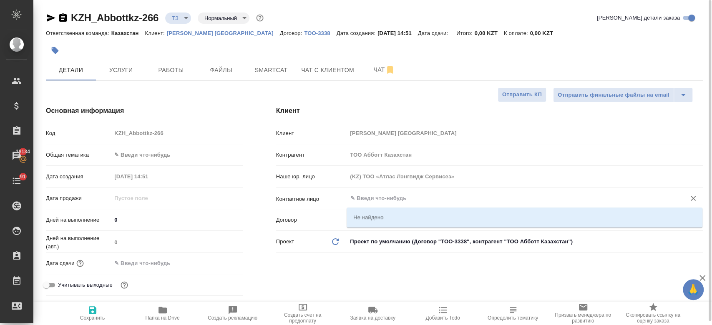
type textarea "x"
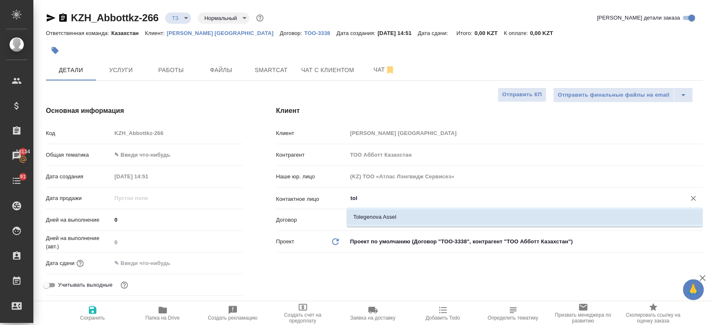
click at [376, 222] on li "Tolegenova Assel" at bounding box center [525, 217] width 356 height 15
type input "Tolegenova Assel"
type textarea "x"
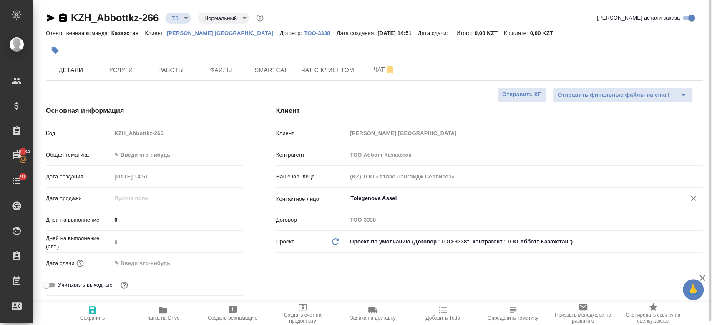
type input "Tolegenova Assel"
click at [98, 315] on span "Сохранить" at bounding box center [93, 313] width 60 height 16
type textarea "x"
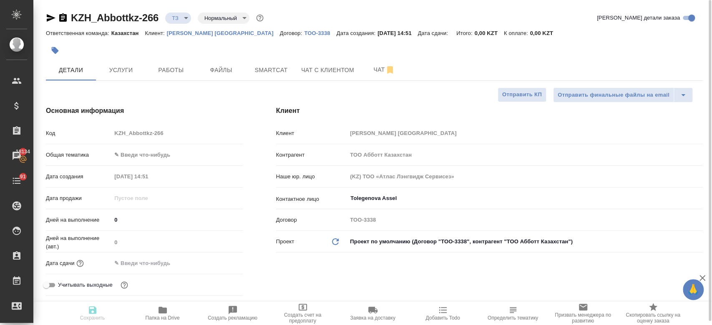
type textarea "x"
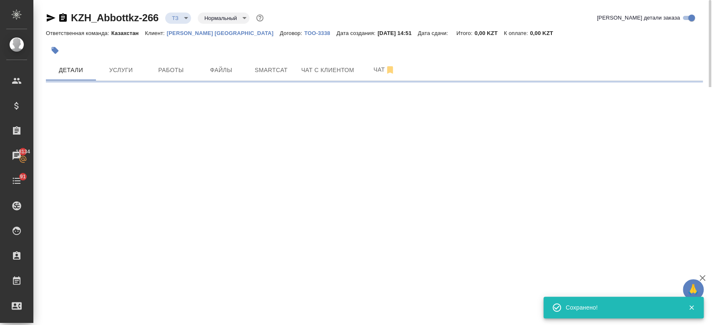
type input "new"
select select "RU"
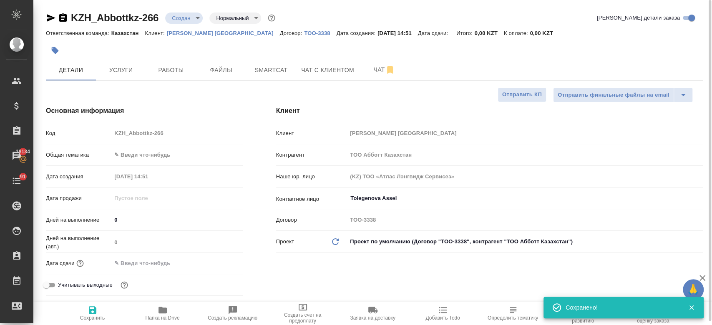
type textarea "x"
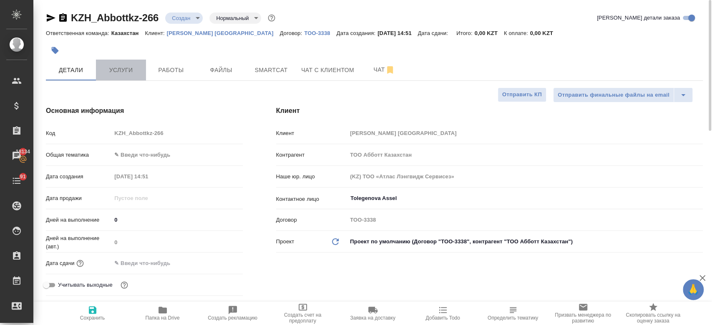
click at [123, 70] on span "Услуги" at bounding box center [121, 70] width 40 height 10
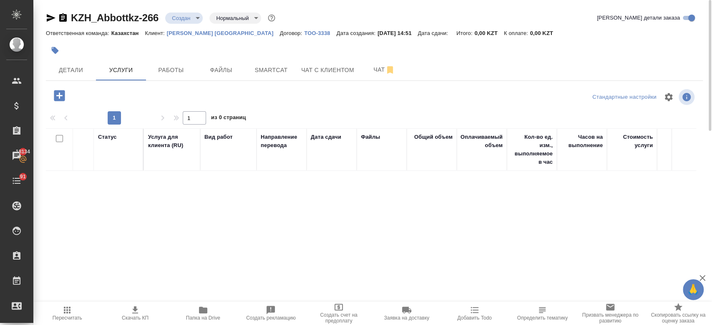
click at [59, 100] on icon "button" at bounding box center [59, 95] width 11 height 11
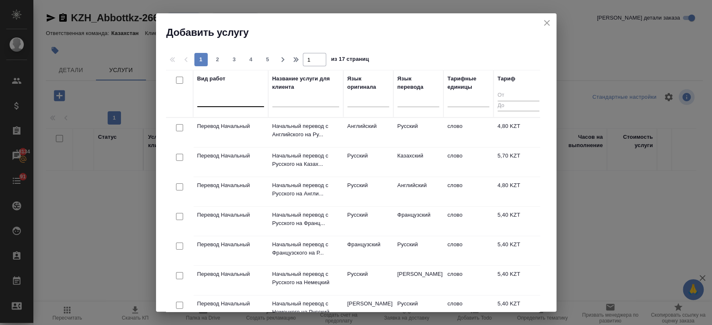
click at [249, 104] on div at bounding box center [230, 99] width 67 height 12
type input "j"
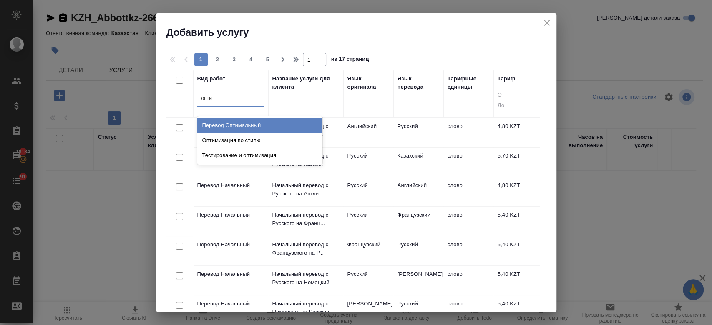
type input "оптим"
click at [247, 121] on div "Перевод Оптимальный" at bounding box center [259, 125] width 125 height 15
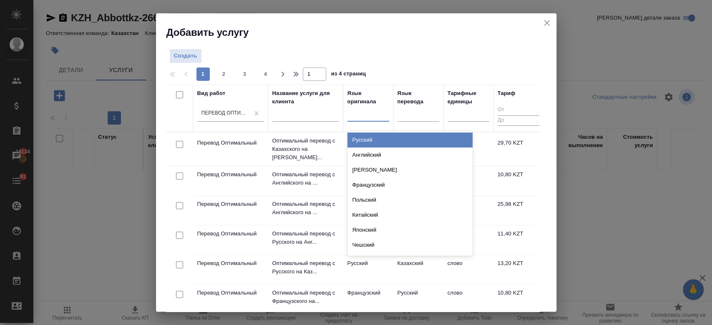
click at [374, 109] on div at bounding box center [369, 113] width 42 height 12
type input "анг"
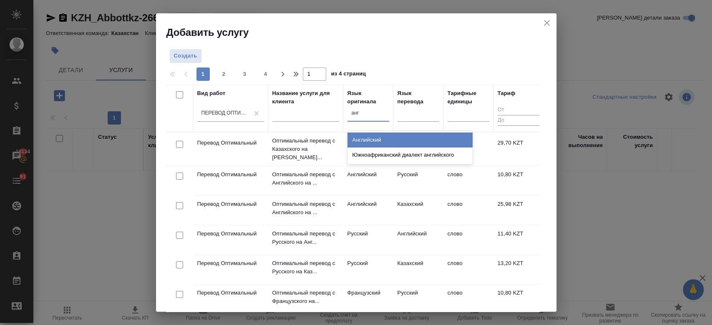
click at [367, 138] on div "Английский" at bounding box center [410, 140] width 125 height 15
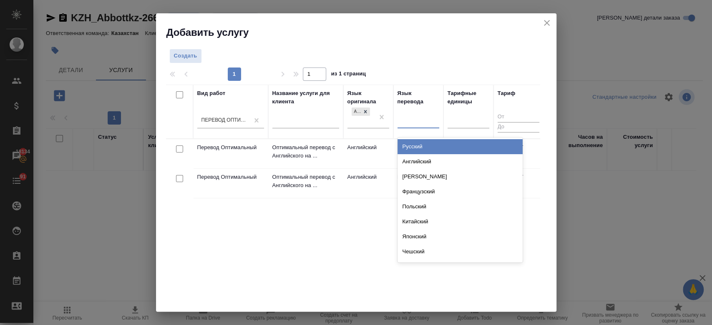
click at [418, 125] on div at bounding box center [419, 120] width 42 height 12
type input "рус"
click at [409, 148] on div "Русский" at bounding box center [460, 146] width 125 height 15
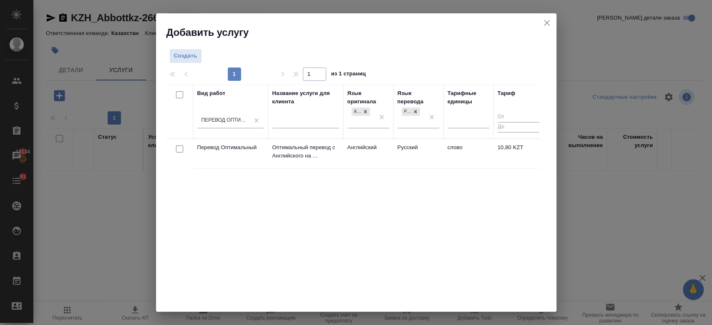
click at [349, 155] on td "Английский" at bounding box center [368, 153] width 50 height 29
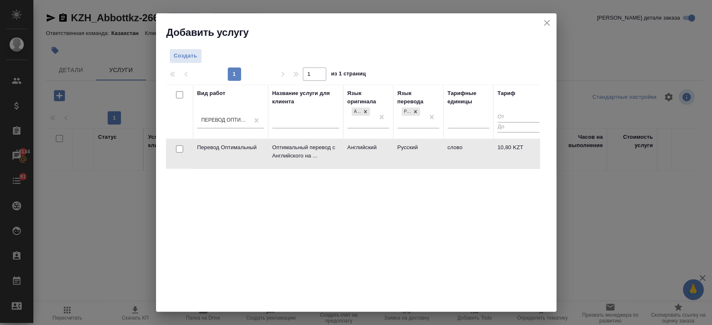
click at [349, 155] on td "Английский" at bounding box center [368, 153] width 50 height 29
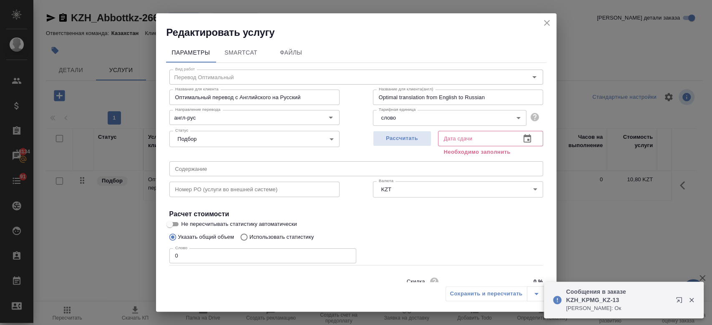
scroll to position [36, 0]
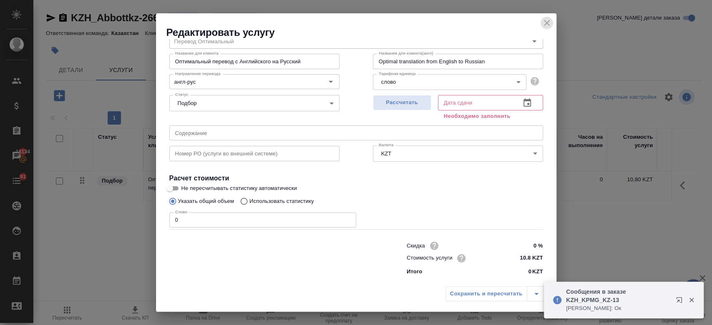
click at [549, 18] on icon "close" at bounding box center [547, 23] width 10 height 10
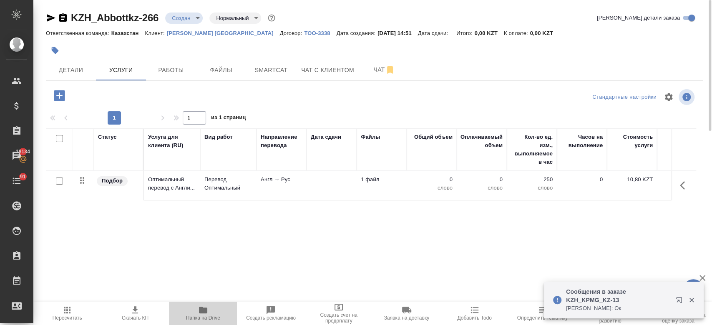
click at [192, 308] on span "Папка на Drive" at bounding box center [203, 313] width 58 height 16
click at [252, 185] on td "Перевод Оптимальный" at bounding box center [228, 185] width 56 height 29
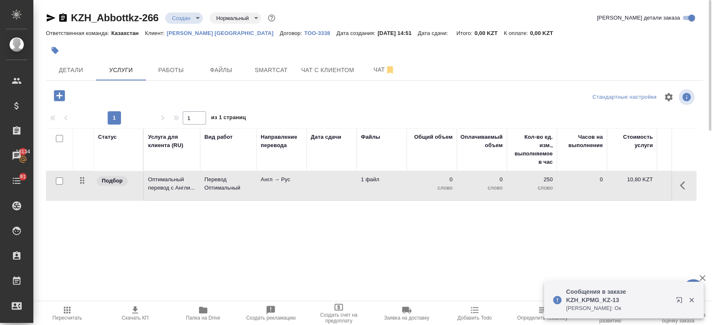
click at [252, 185] on td "Перевод Оптимальный" at bounding box center [228, 185] width 56 height 29
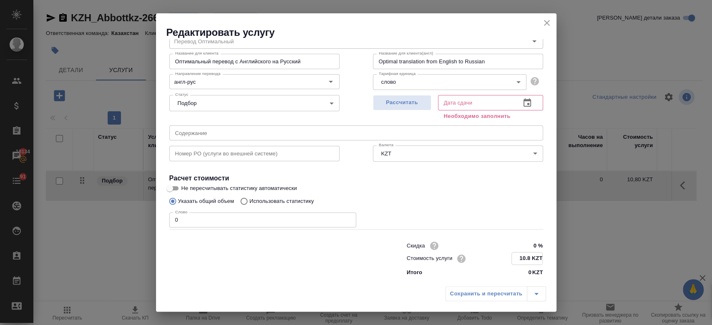
click at [523, 253] on input "10.8 KZT" at bounding box center [527, 259] width 30 height 12
type input "1 KZT"
type input "8.50 KZT"
click at [385, 107] on span "Рассчитать" at bounding box center [402, 103] width 49 height 10
type input "19.09.2025 15:27"
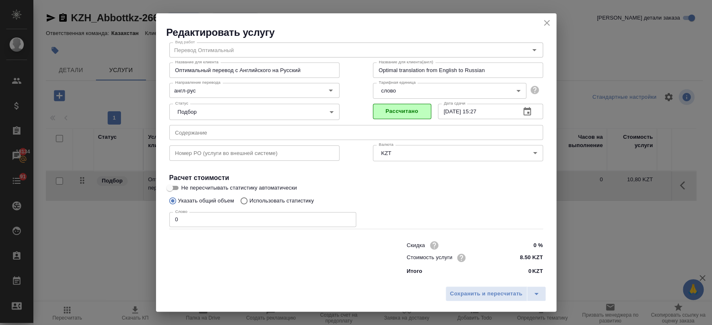
scroll to position [27, 0]
click at [479, 296] on span "Сохранить и пересчитать" at bounding box center [486, 295] width 73 height 10
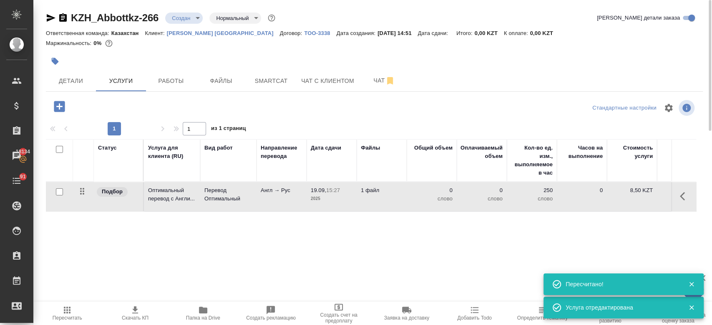
click at [60, 195] on input "checkbox" at bounding box center [59, 192] width 7 height 7
checkbox input "true"
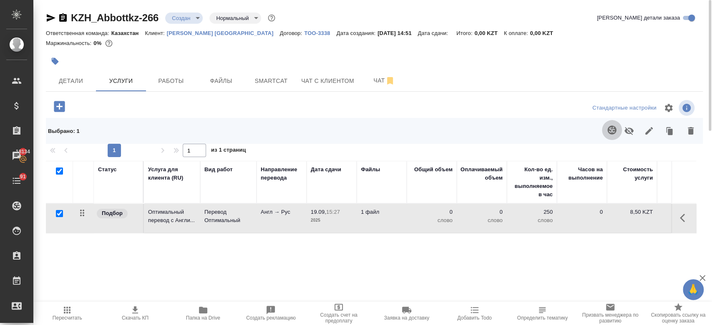
click at [610, 132] on icon "button" at bounding box center [612, 130] width 10 height 10
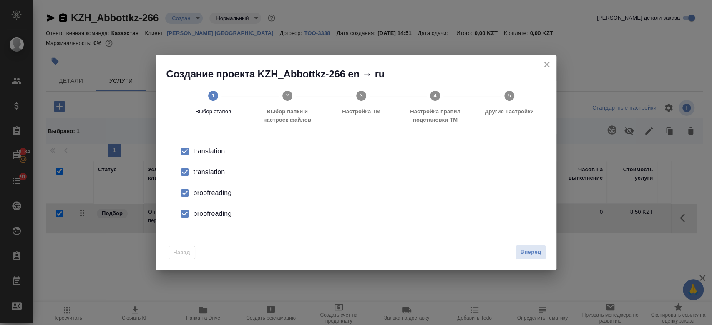
click at [215, 175] on div "translation" at bounding box center [365, 172] width 343 height 10
click at [215, 194] on div "proofreading" at bounding box center [365, 193] width 343 height 10
click at [217, 214] on div "proofreading" at bounding box center [365, 214] width 343 height 10
click at [524, 256] on span "Вперед" at bounding box center [530, 253] width 21 height 10
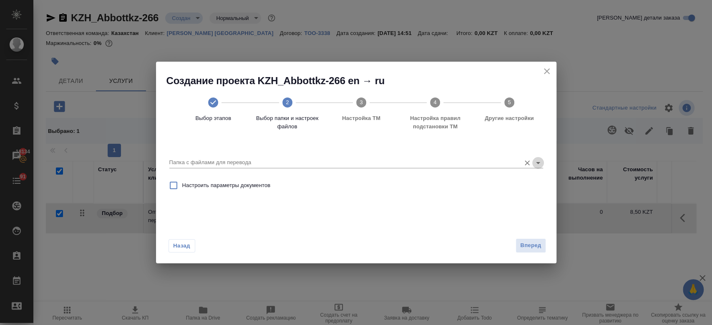
click at [541, 164] on icon "Open" at bounding box center [538, 163] width 10 height 10
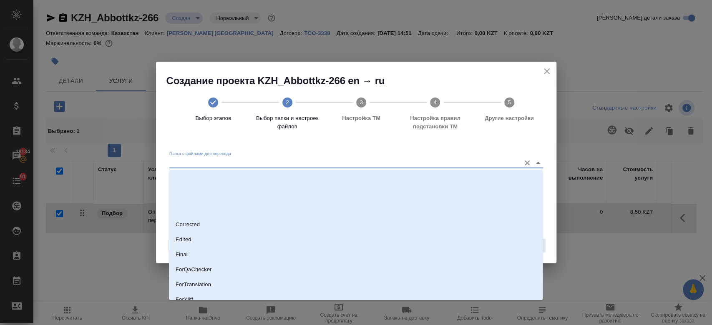
scroll to position [67, 0]
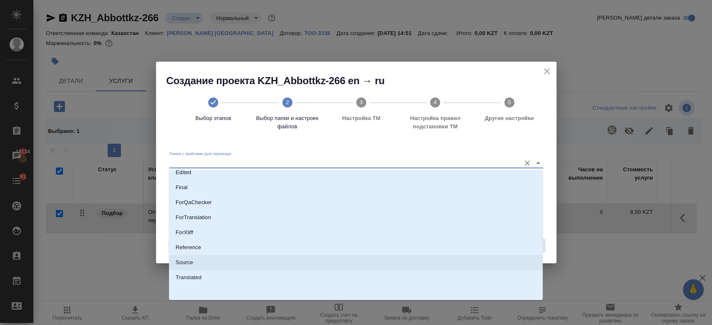
click at [383, 264] on li "Source" at bounding box center [356, 262] width 374 height 15
type input "Source"
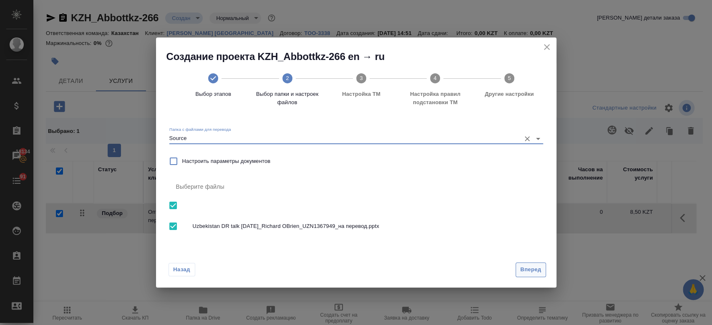
click at [532, 276] on button "Вперед" at bounding box center [531, 270] width 30 height 15
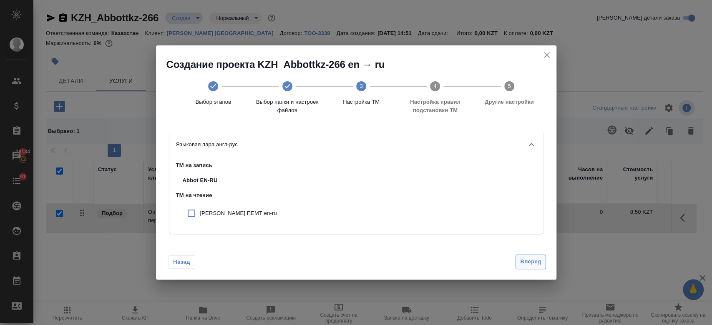
click at [529, 263] on span "Вперед" at bounding box center [530, 262] width 21 height 10
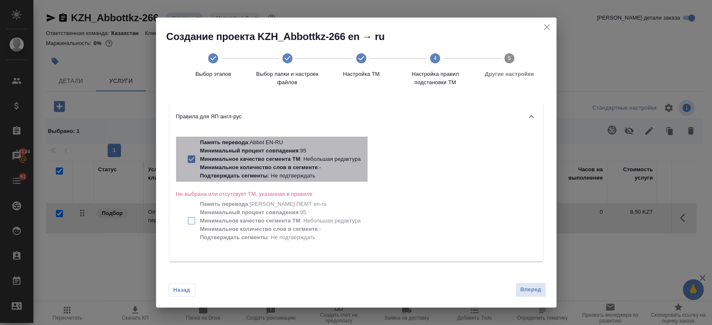
click at [305, 156] on p "Минимальное качество сегмента ТМ : Небольшая редактура" at bounding box center [280, 159] width 161 height 8
checkbox input "false"
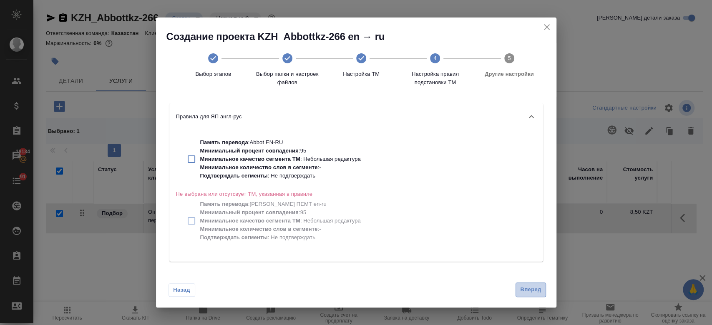
click at [527, 293] on span "Вперед" at bounding box center [530, 290] width 21 height 10
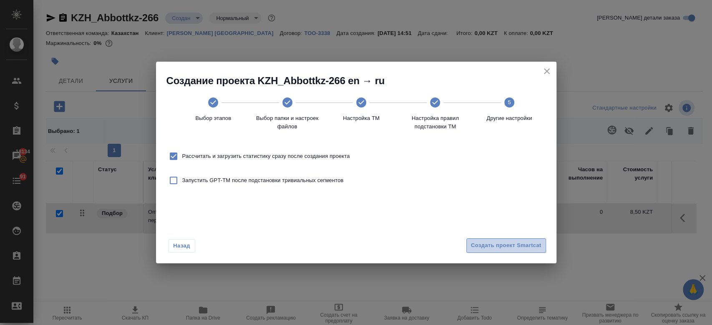
click at [486, 250] on span "Создать проект Smartcat" at bounding box center [506, 246] width 71 height 10
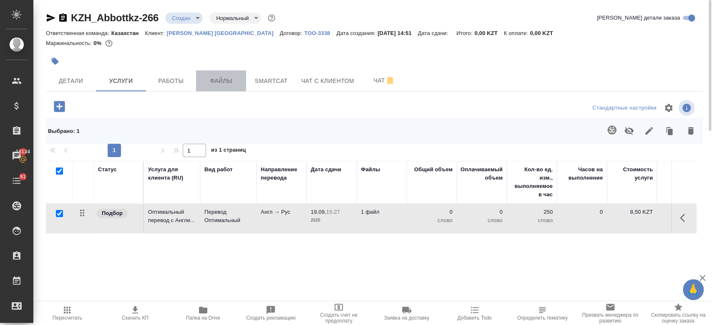
click at [237, 81] on span "Файлы" at bounding box center [221, 81] width 40 height 10
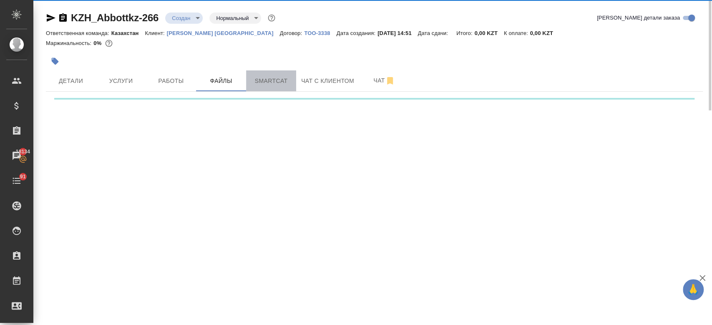
click at [277, 79] on span "Smartcat" at bounding box center [271, 81] width 40 height 10
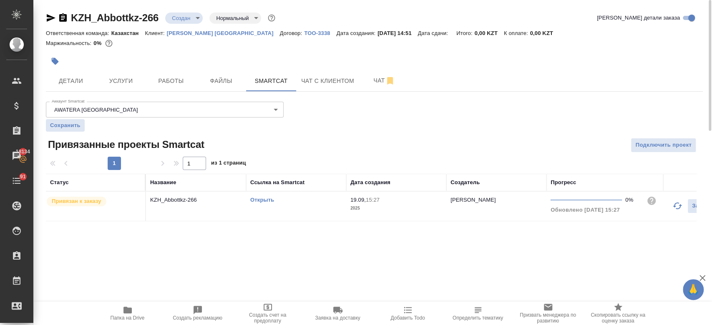
click at [257, 200] on link "Открыть" at bounding box center [262, 200] width 24 height 6
click at [137, 84] on span "Услуги" at bounding box center [121, 81] width 40 height 10
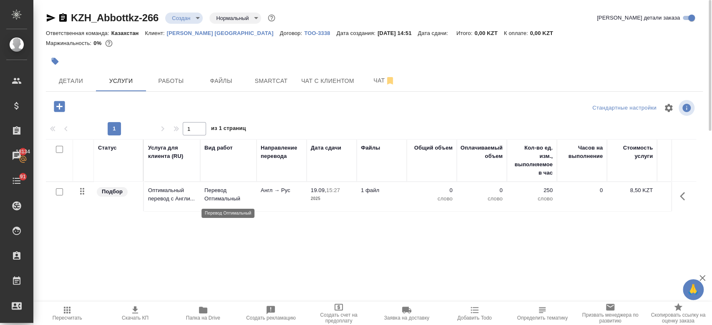
click at [212, 193] on p "Перевод Оптимальный" at bounding box center [228, 194] width 48 height 17
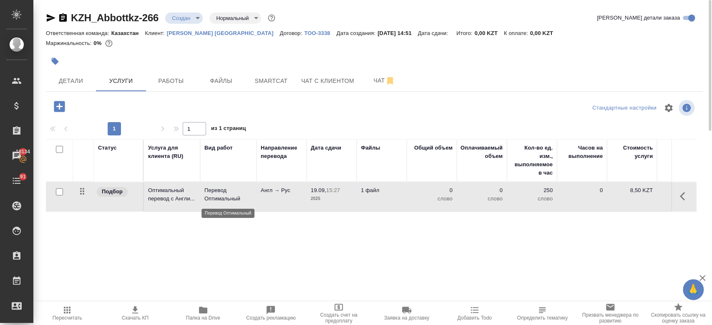
click at [212, 193] on p "Перевод Оптимальный" at bounding box center [228, 194] width 48 height 17
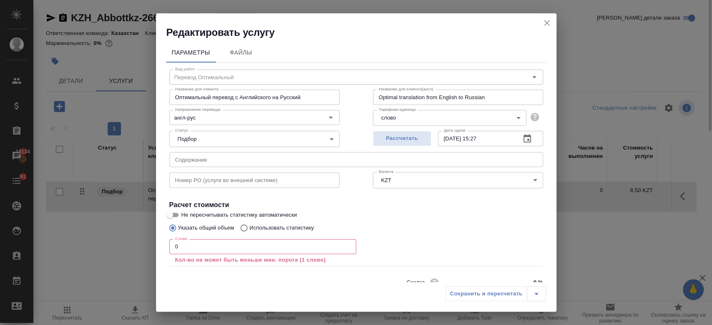
scroll to position [37, 0]
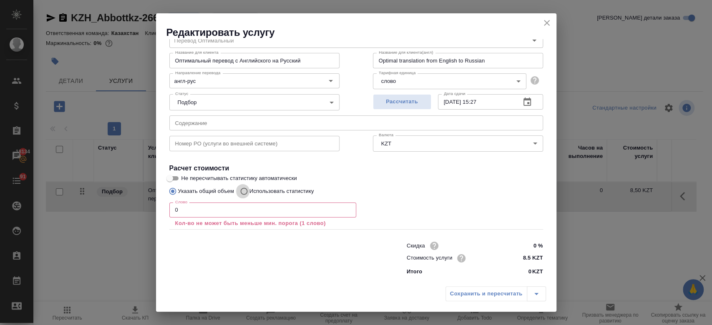
click at [249, 190] on input "Использовать статистику" at bounding box center [242, 192] width 13 height 16
radio input "true"
radio input "false"
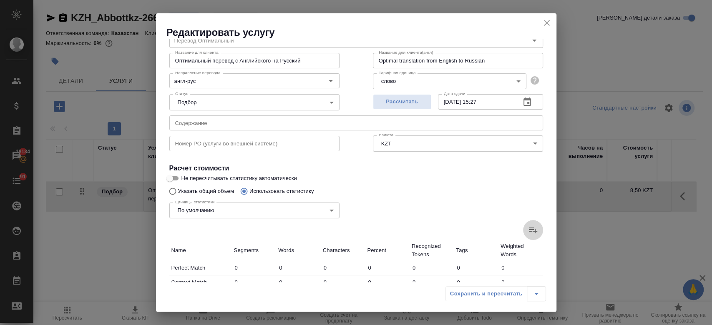
click at [528, 230] on icon at bounding box center [533, 230] width 10 height 10
click at [0, 0] on input "file" at bounding box center [0, 0] width 0 height 0
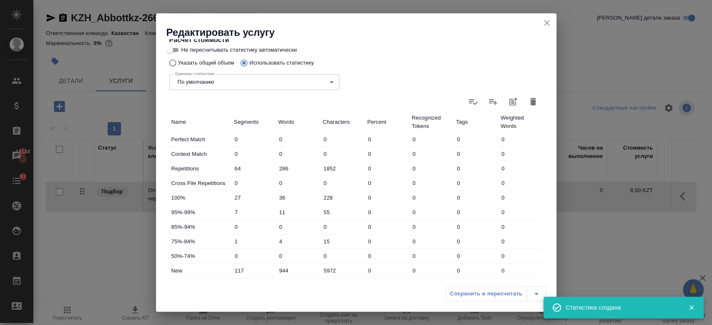
type input "64"
type input "286"
type input "1852"
type input "27"
type input "36"
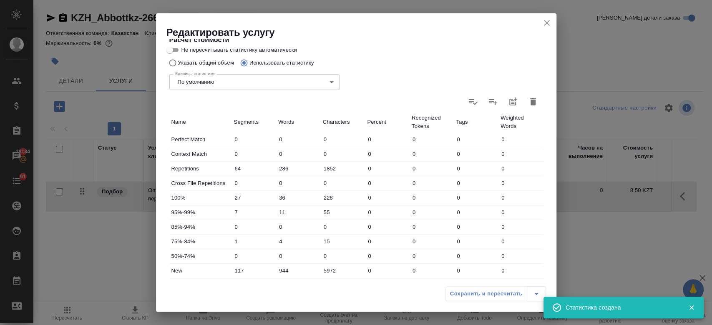
type input "228"
type input "7"
type input "11"
type input "55"
type input "1"
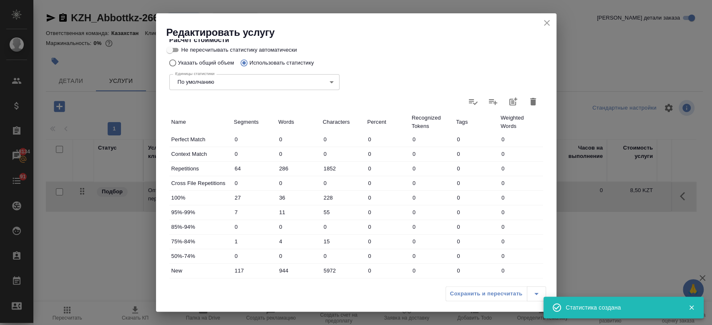
type input "4"
type input "15"
type input "117"
type input "944"
type input "5972"
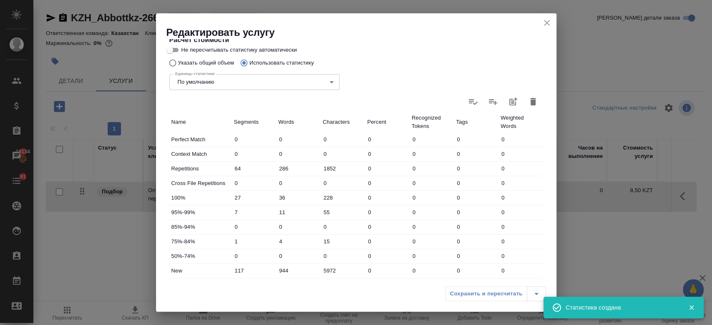
type input "152"
type input "995"
type input "6270"
type input "216"
type input "1281"
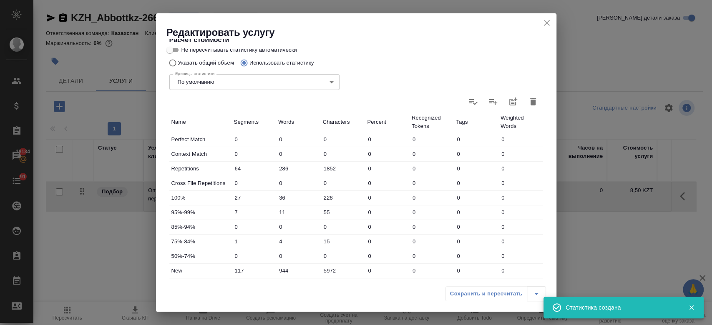
type input "8122"
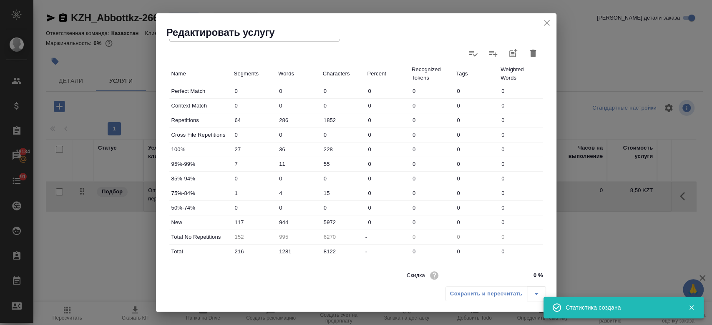
scroll to position [0, 0]
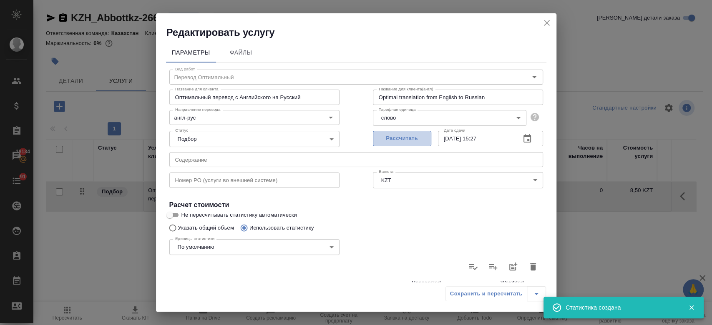
click at [395, 145] on button "Рассчитать" at bounding box center [402, 138] width 58 height 15
type input "19.09.2025 15:28"
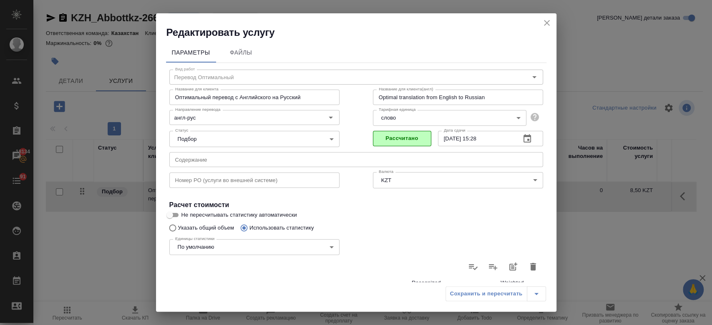
scroll to position [242, 0]
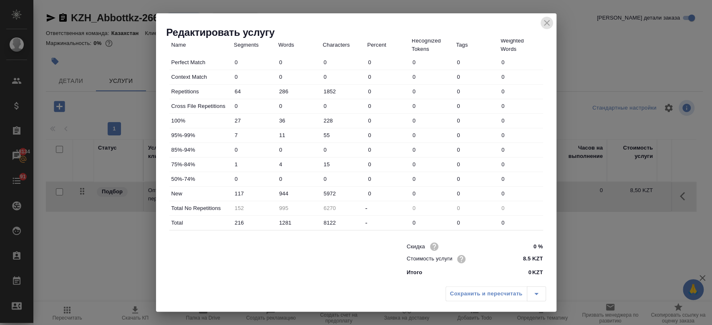
click at [549, 21] on icon "close" at bounding box center [547, 23] width 6 height 6
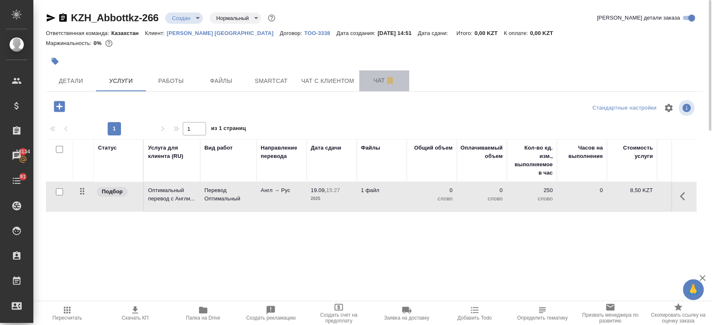
click at [374, 80] on span "Чат" at bounding box center [384, 81] width 40 height 10
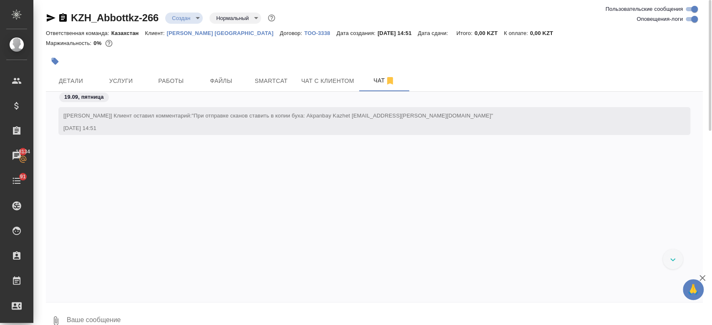
scroll to position [6, 0]
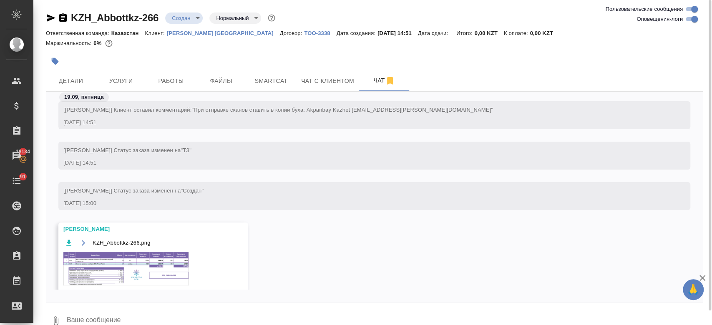
click at [144, 256] on img at bounding box center [125, 268] width 125 height 33
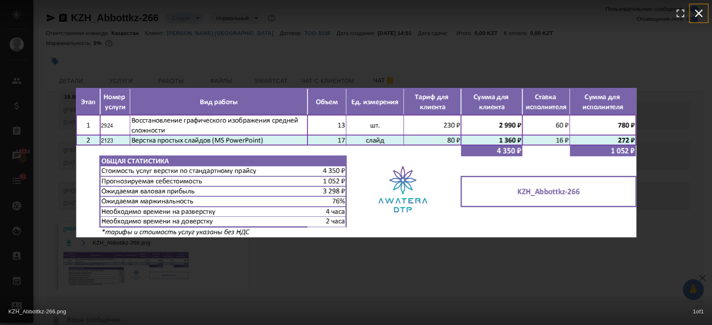
click at [701, 10] on icon "button" at bounding box center [699, 14] width 8 height 8
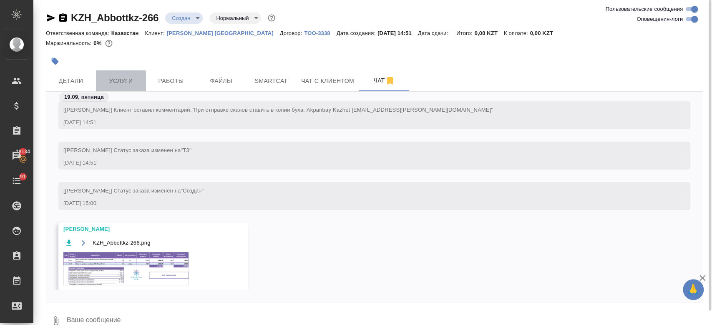
click at [126, 75] on button "Услуги" at bounding box center [121, 81] width 50 height 21
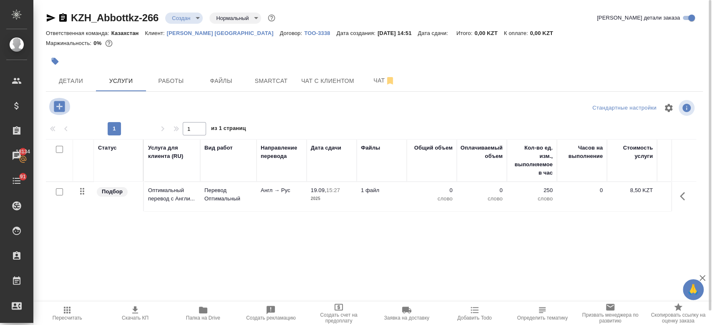
click at [56, 102] on icon "button" at bounding box center [59, 106] width 11 height 11
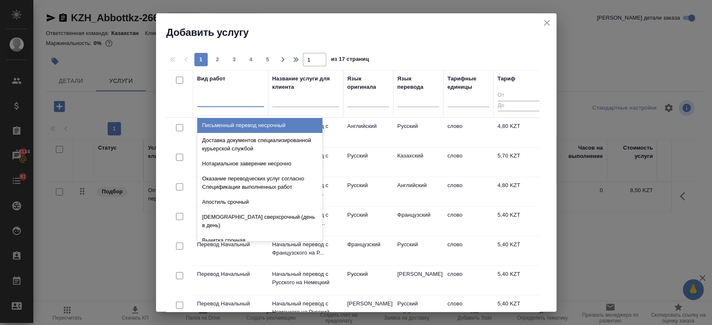
click at [224, 100] on div at bounding box center [230, 99] width 67 height 12
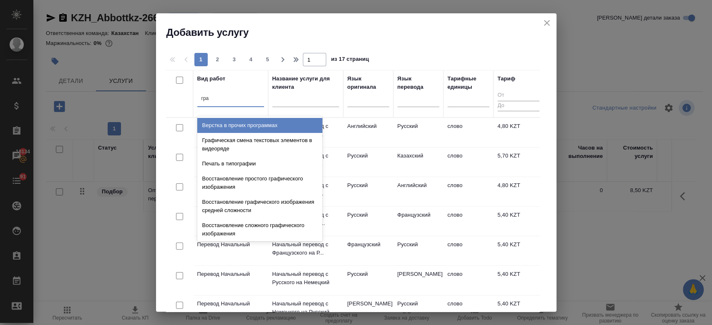
type input "граф"
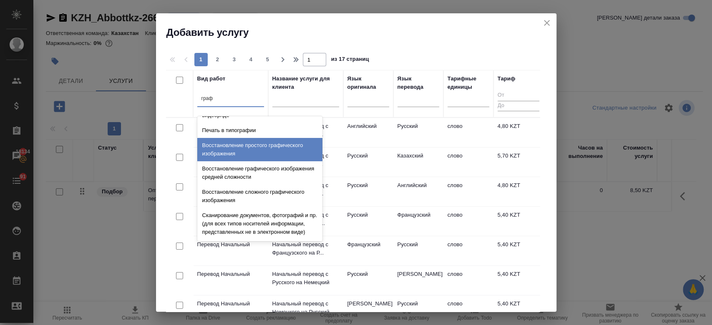
scroll to position [21, 0]
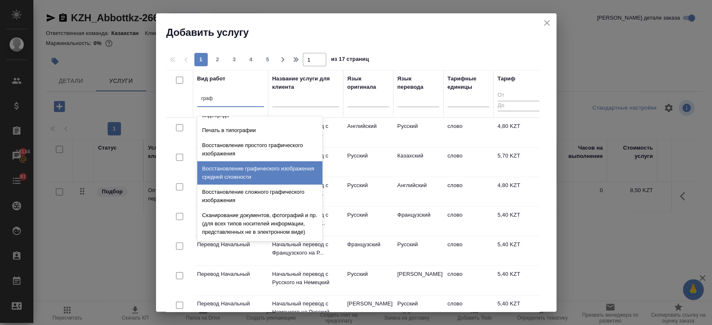
click at [248, 168] on div "Восстановление графического изображения средней сложности" at bounding box center [259, 172] width 125 height 23
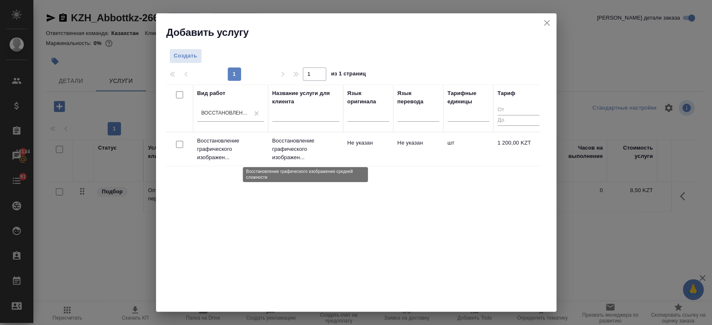
click at [290, 151] on p "Восстановление графического изображен..." at bounding box center [305, 149] width 67 height 25
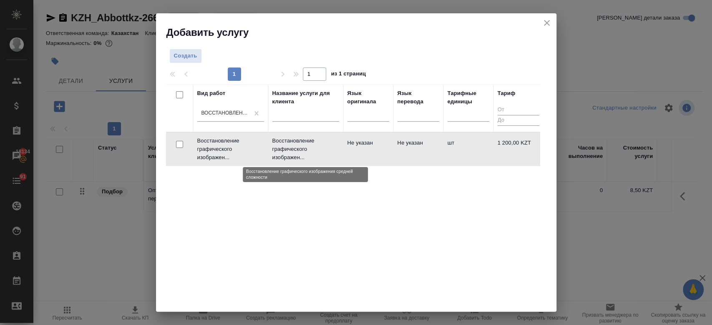
click at [290, 151] on p "Восстановление графического изображен..." at bounding box center [305, 149] width 67 height 25
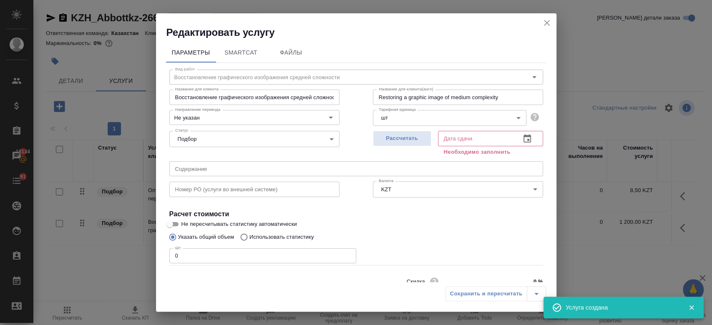
scroll to position [36, 0]
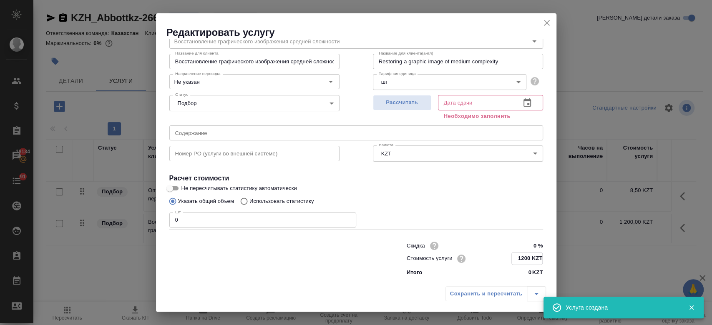
click at [521, 258] on input "1200 KZT" at bounding box center [527, 259] width 30 height 12
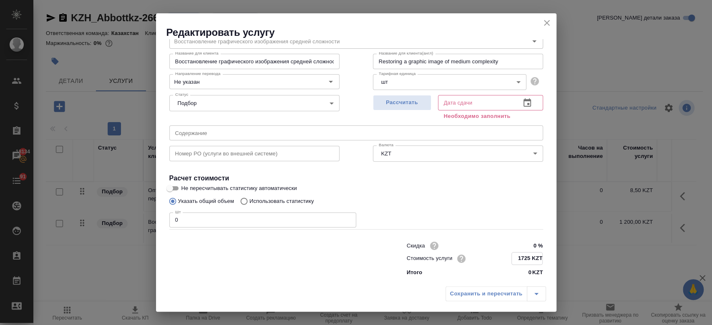
type input "1725 KZT"
click at [438, 199] on div "Указать общий объем Использовать статистику" at bounding box center [356, 202] width 374 height 16
click at [267, 222] on input "0" at bounding box center [262, 220] width 187 height 15
type input "13"
drag, startPoint x: 396, startPoint y: 111, endPoint x: 387, endPoint y: 95, distance: 17.7
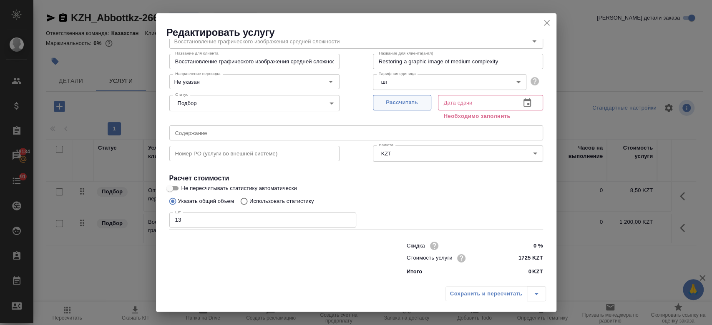
click at [387, 95] on div "Рассчитать" at bounding box center [402, 107] width 58 height 30
click at [387, 95] on button "Рассчитать" at bounding box center [402, 102] width 58 height 15
type input "22.09.2025 10:05"
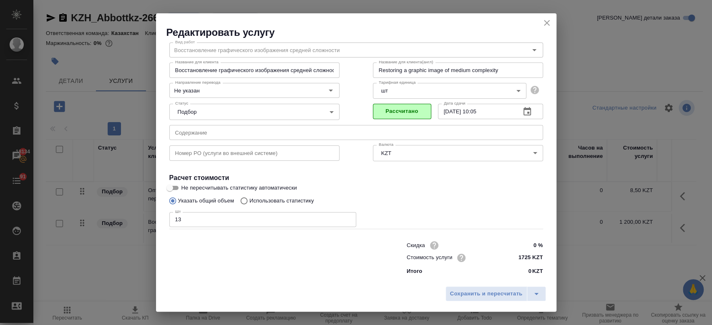
scroll to position [27, 0]
click at [491, 290] on span "Сохранить и пересчитать" at bounding box center [486, 295] width 73 height 10
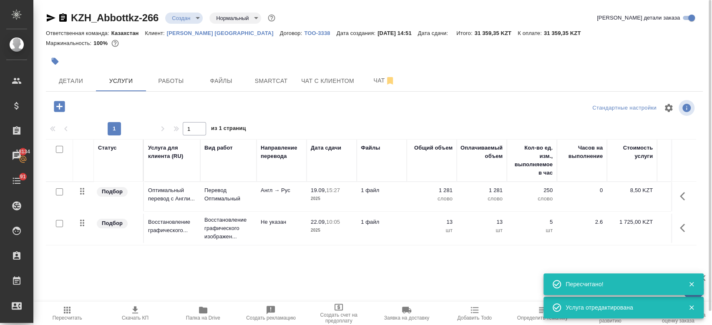
scroll to position [0, 0]
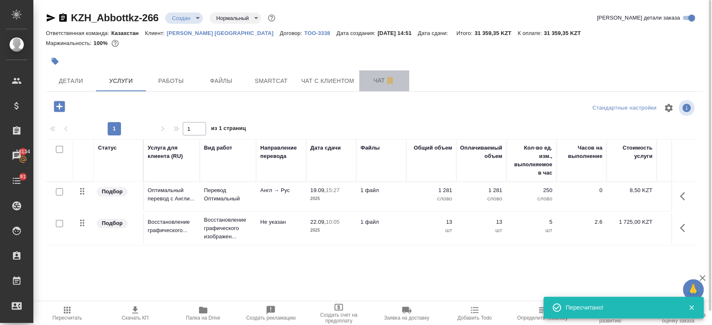
click at [370, 75] on button "Чат" at bounding box center [384, 81] width 50 height 21
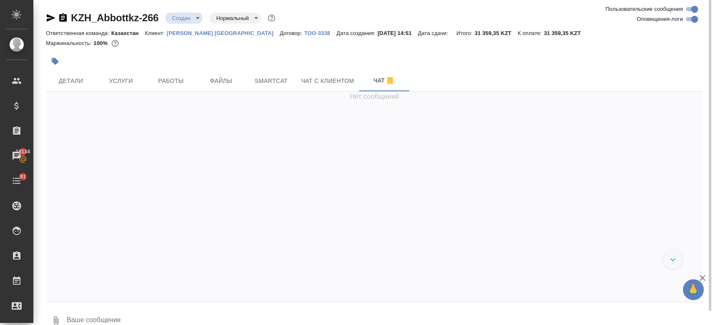
scroll to position [80, 0]
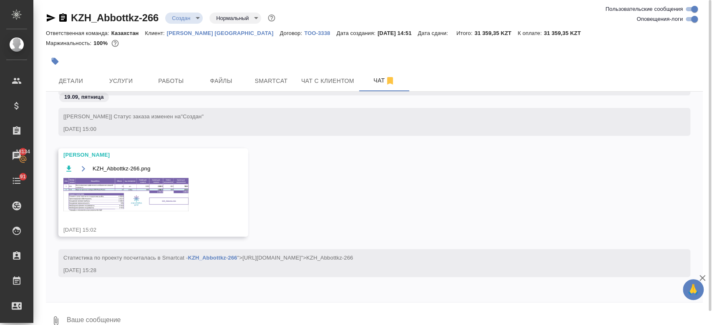
click at [158, 197] on img at bounding box center [125, 194] width 125 height 33
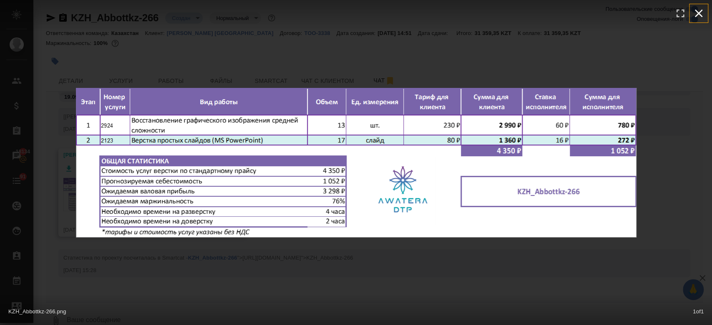
click at [703, 20] on button "button" at bounding box center [699, 13] width 18 height 18
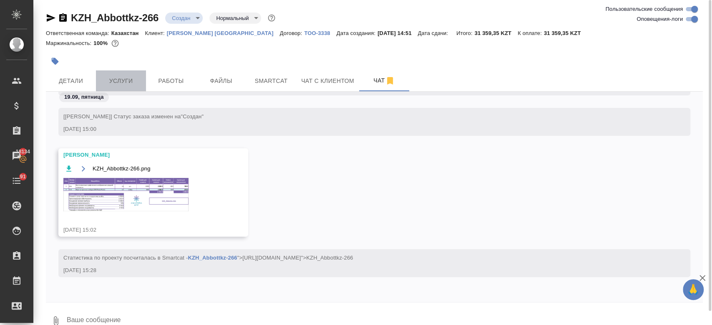
click at [111, 74] on button "Услуги" at bounding box center [121, 81] width 50 height 21
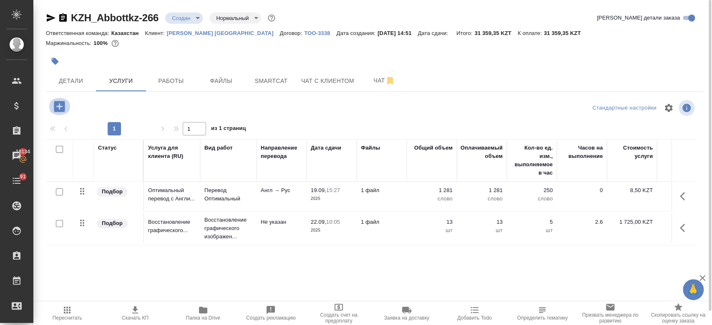
click at [61, 108] on icon "button" at bounding box center [59, 106] width 11 height 11
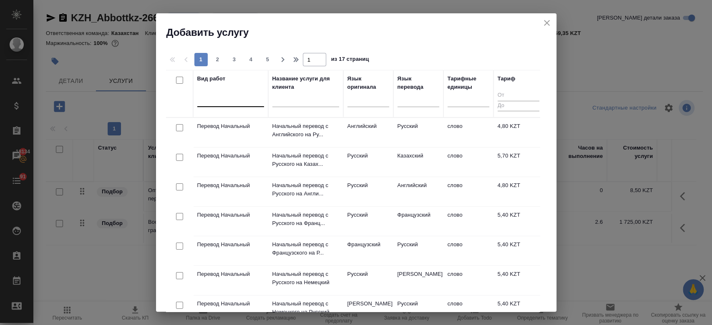
click at [228, 102] on div at bounding box center [230, 99] width 67 height 12
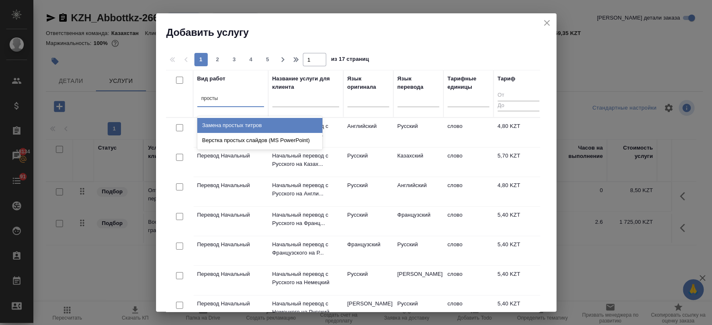
type input "простых"
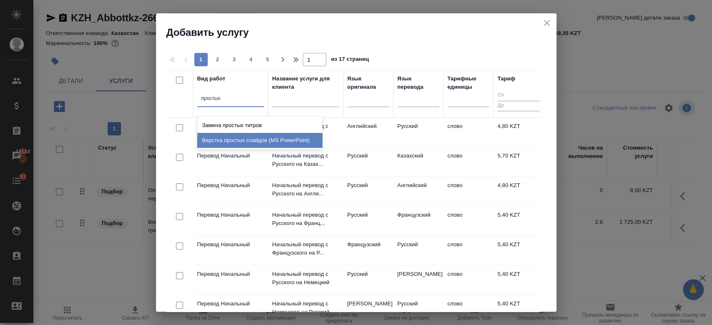
click at [240, 142] on div "Верстка простых слайдов (MS PowerPoint)" at bounding box center [259, 140] width 125 height 15
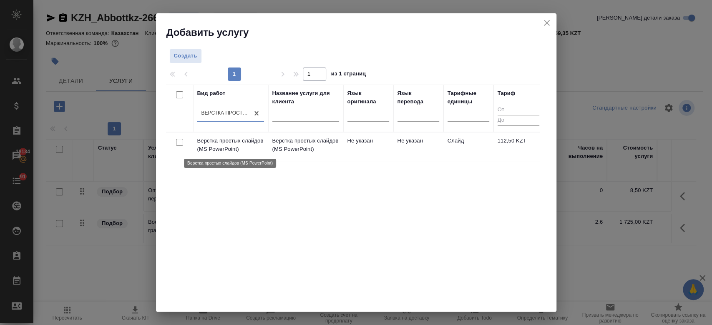
click at [230, 143] on p "Верстка простых слайдов (MS PowerPoint)" at bounding box center [230, 145] width 67 height 17
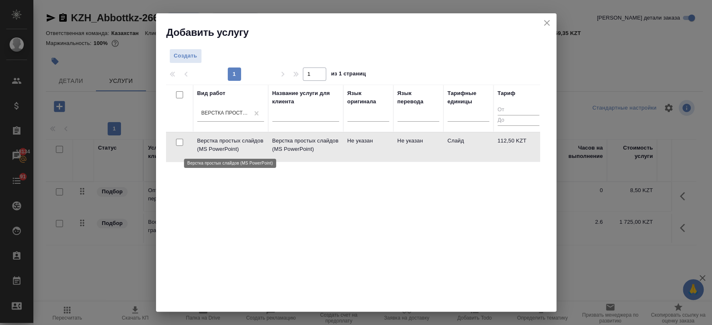
click at [230, 143] on p "Верстка простых слайдов (MS PowerPoint)" at bounding box center [230, 145] width 67 height 17
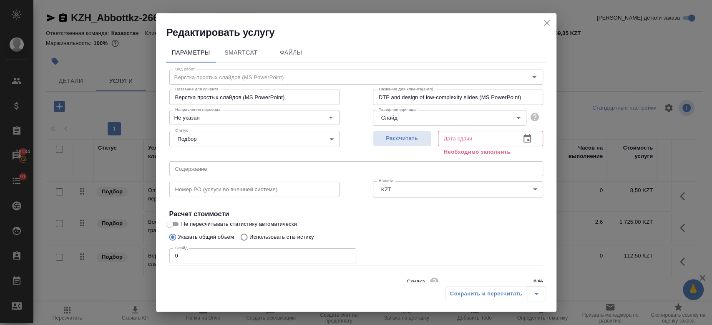
scroll to position [36, 0]
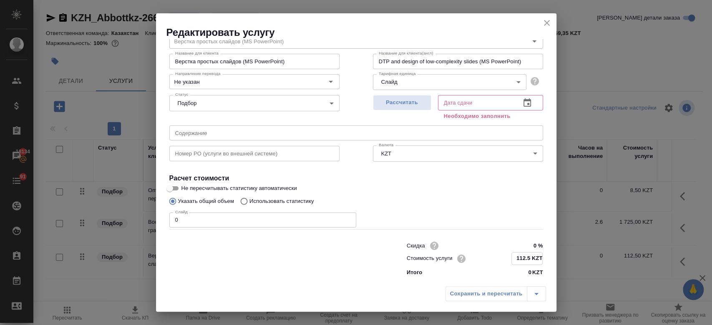
click at [527, 257] on input "112.5 KZT" at bounding box center [527, 259] width 30 height 12
type input "1 KZT"
type input "600 KZT"
click at [225, 221] on input "0" at bounding box center [262, 220] width 187 height 15
type input "18"
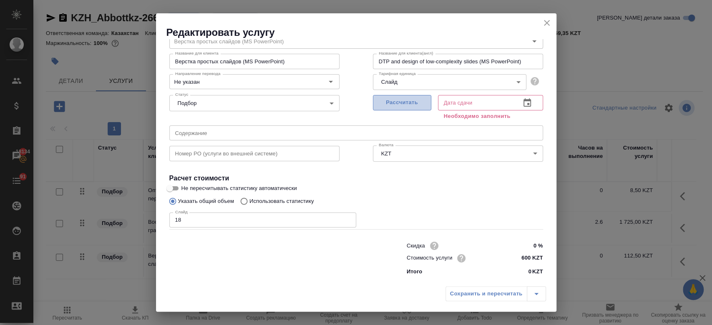
click at [408, 99] on span "Рассчитать" at bounding box center [402, 103] width 49 height 10
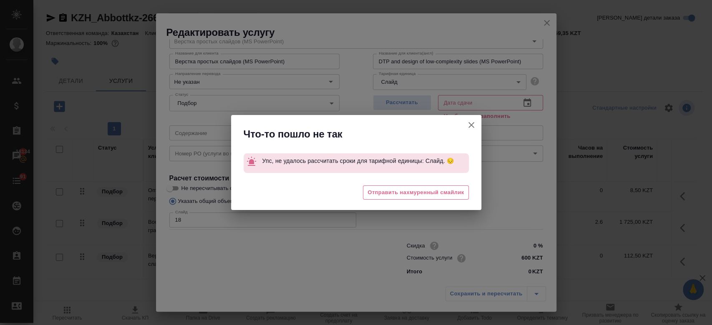
type input "19.09.2025 16:24"
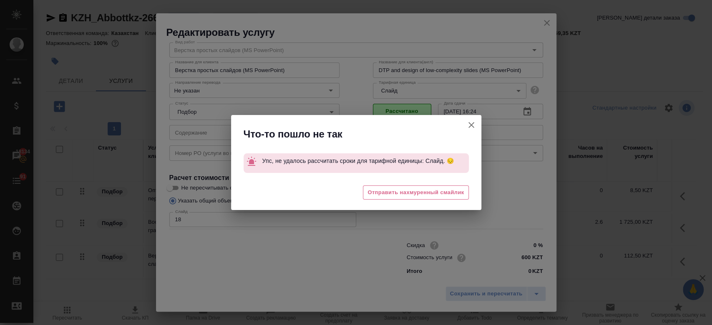
scroll to position [27, 0]
click at [472, 129] on icon "button" at bounding box center [471, 125] width 10 height 10
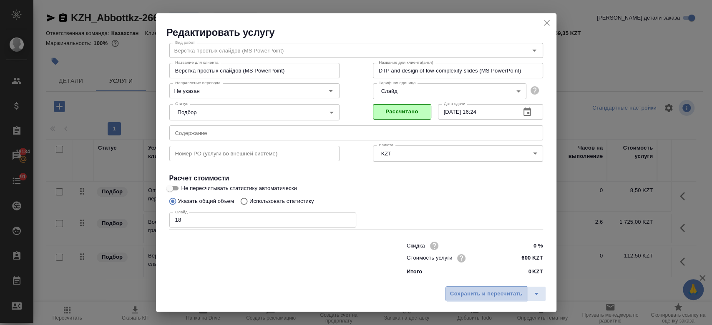
click at [481, 295] on span "Сохранить и пересчитать" at bounding box center [486, 295] width 73 height 10
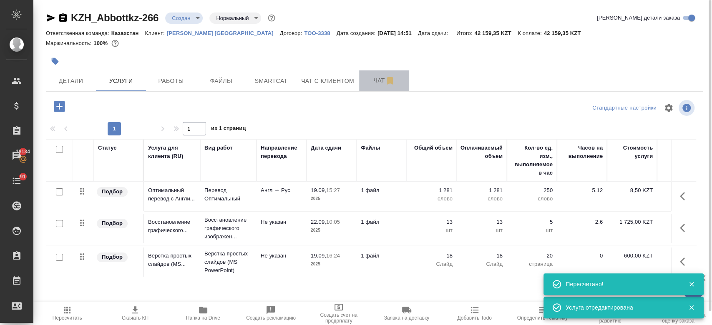
click at [374, 81] on span "Чат" at bounding box center [384, 81] width 40 height 10
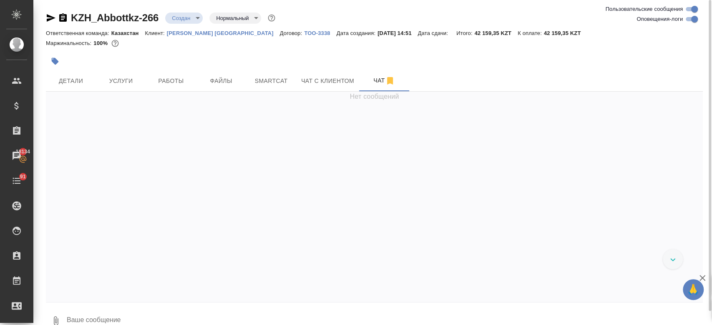
scroll to position [80, 0]
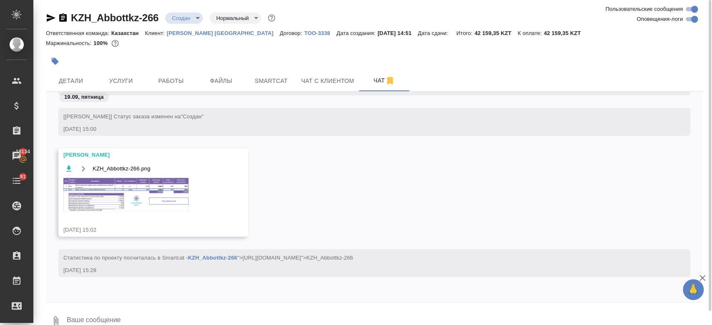
click at [170, 197] on img at bounding box center [125, 194] width 125 height 33
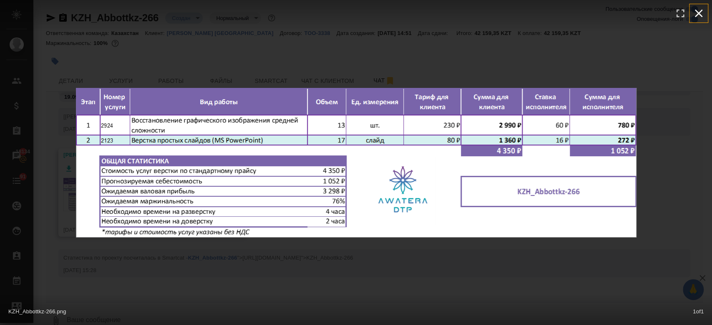
click at [698, 15] on icon "button" at bounding box center [698, 13] width 13 height 13
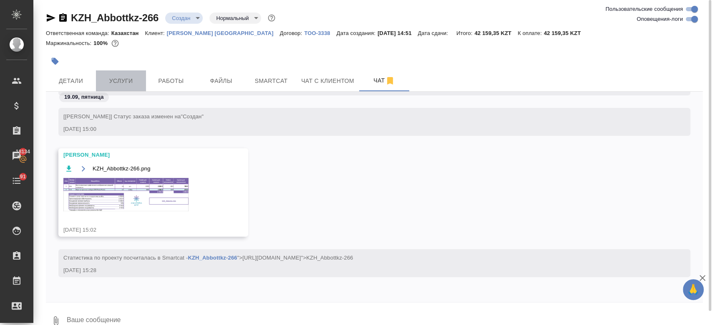
click at [129, 81] on span "Услуги" at bounding box center [121, 81] width 40 height 10
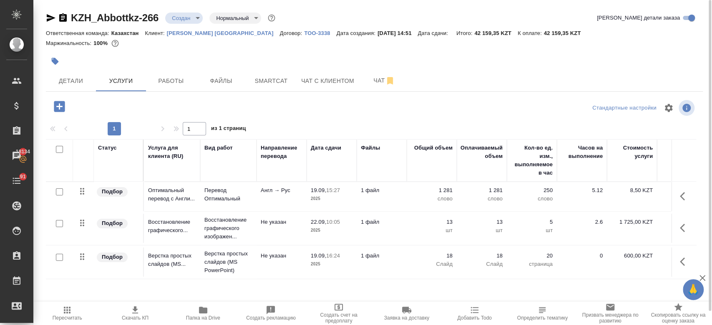
click at [289, 267] on td "Не указан" at bounding box center [282, 262] width 50 height 29
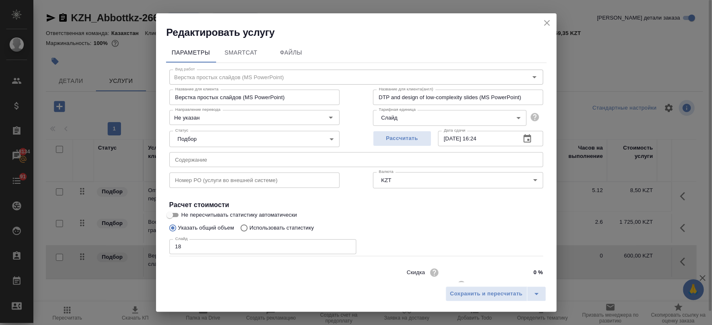
scroll to position [27, 0]
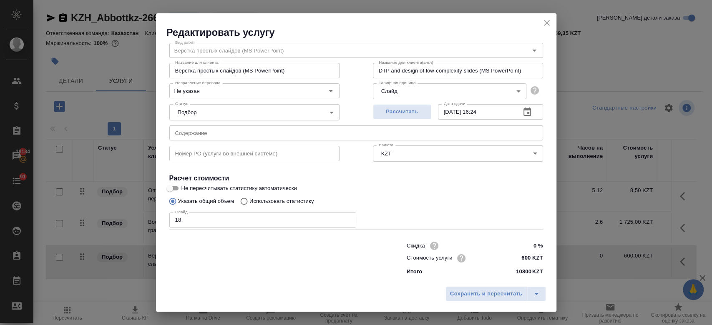
click at [215, 225] on input "18" at bounding box center [262, 220] width 187 height 15
type input "17"
click at [496, 296] on span "Сохранить и пересчитать" at bounding box center [486, 295] width 73 height 10
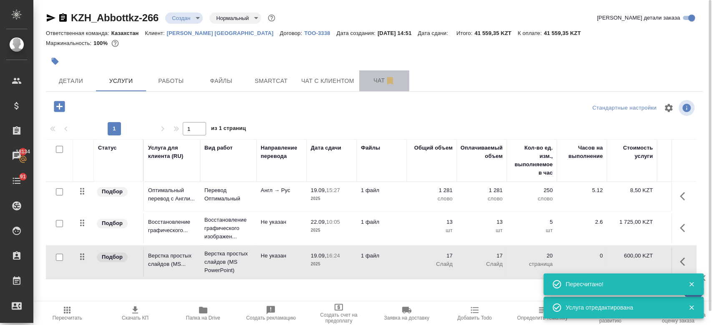
click at [368, 84] on span "Чат" at bounding box center [384, 81] width 40 height 10
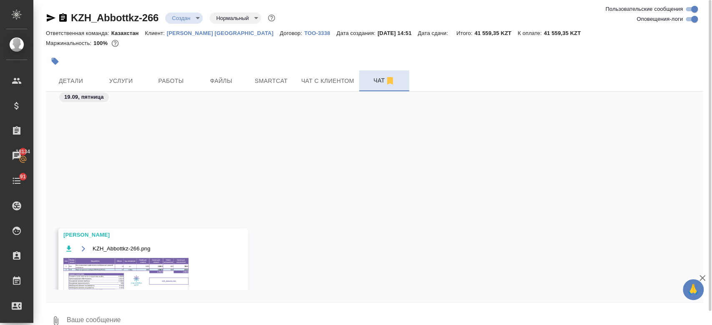
scroll to position [161, 0]
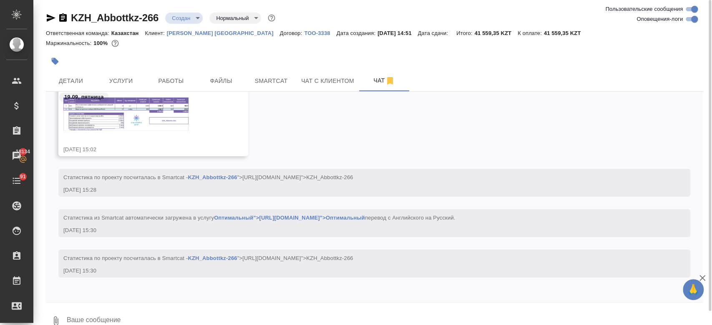
click at [165, 112] on img at bounding box center [125, 114] width 125 height 33
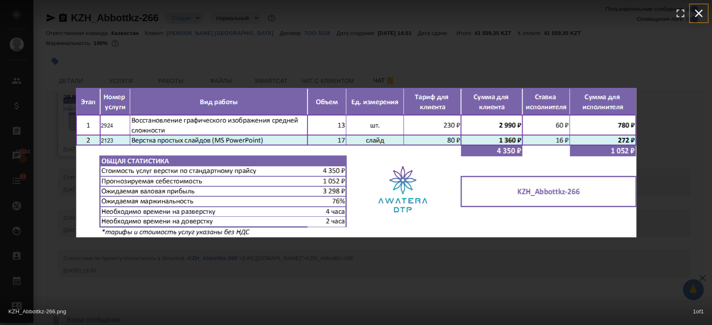
click at [702, 13] on icon "button" at bounding box center [698, 13] width 13 height 13
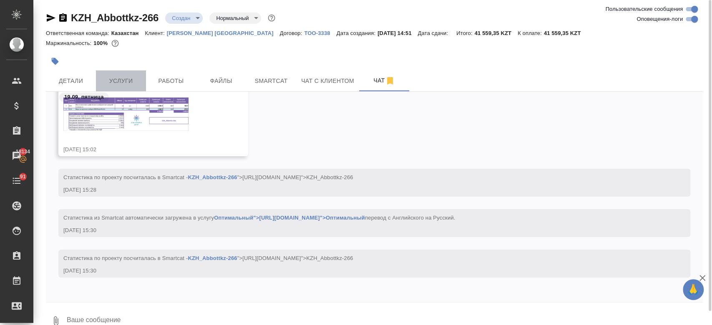
click at [128, 75] on button "Услуги" at bounding box center [121, 81] width 50 height 21
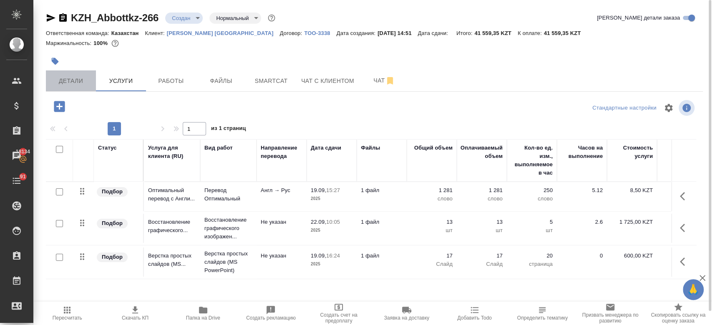
click at [68, 87] on button "Детали" at bounding box center [71, 81] width 50 height 21
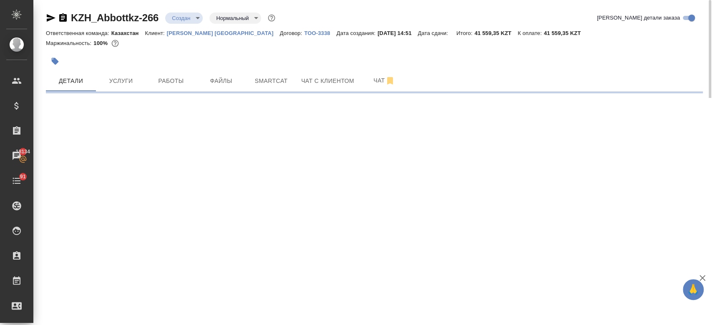
select select "RU"
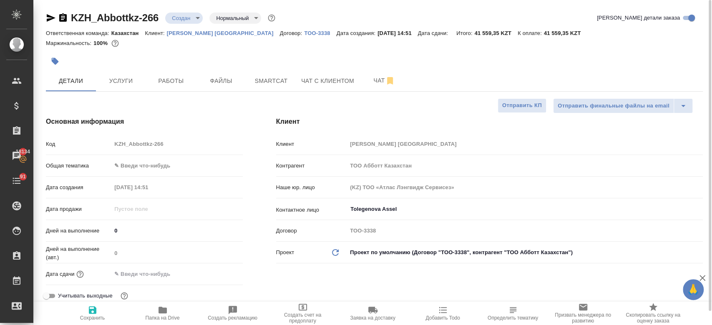
type textarea "x"
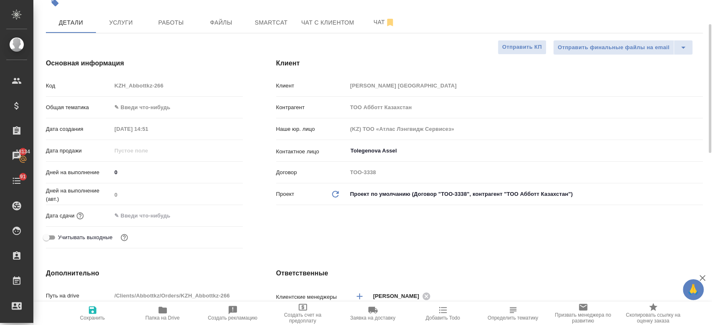
scroll to position [59, 0]
click at [125, 31] on button "Услуги" at bounding box center [121, 21] width 50 height 21
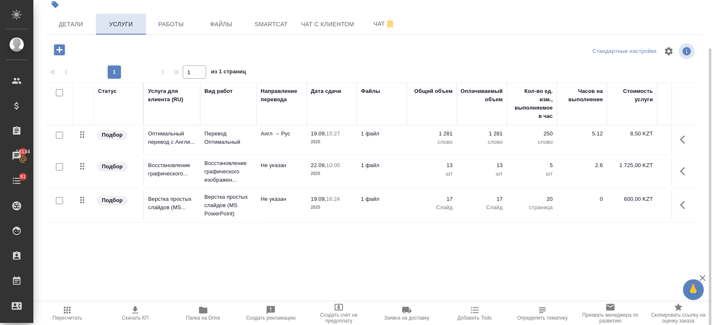
scroll to position [57, 0]
click at [78, 22] on span "Детали" at bounding box center [71, 24] width 40 height 10
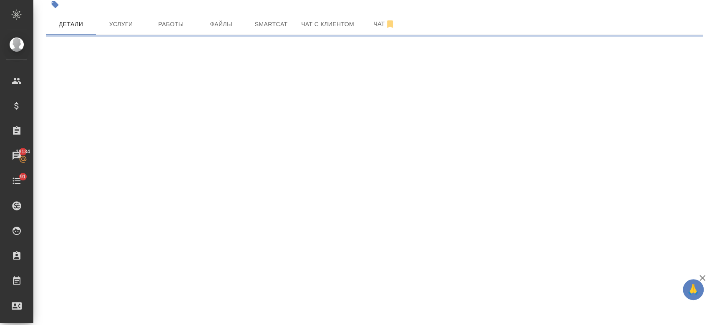
select select "RU"
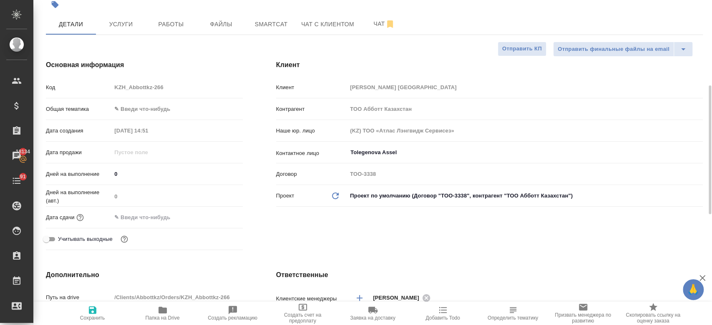
type textarea "x"
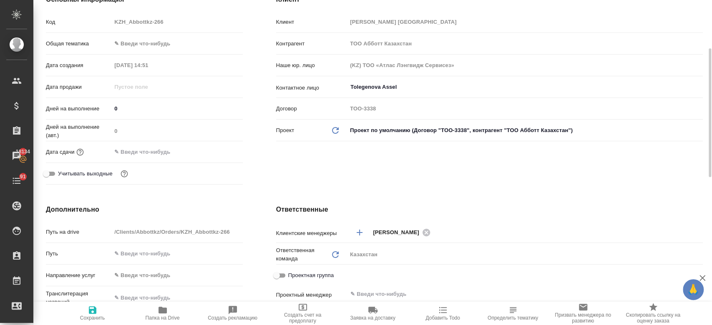
scroll to position [141, 0]
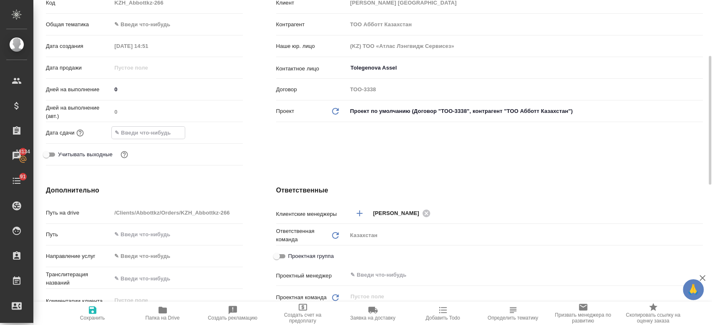
click at [160, 136] on input "text" at bounding box center [148, 133] width 73 height 12
click at [214, 131] on icon "button" at bounding box center [219, 133] width 10 height 10
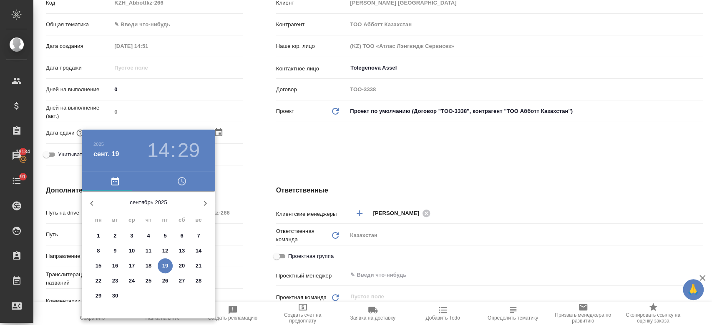
click at [296, 164] on div at bounding box center [356, 162] width 712 height 325
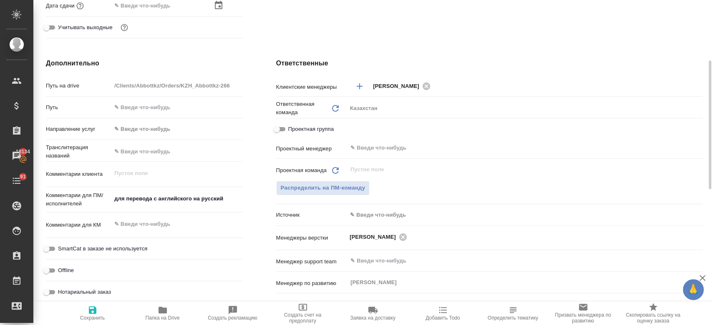
scroll to position [0, 0]
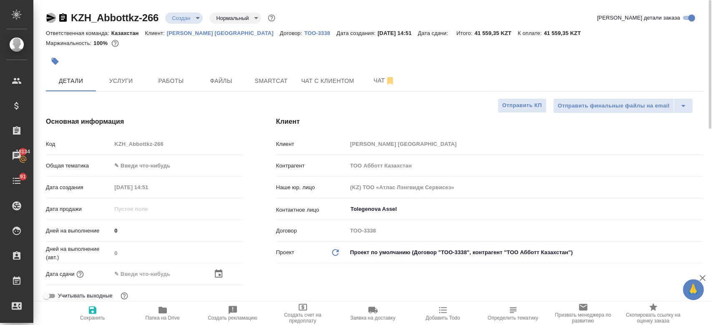
click at [50, 15] on icon "button" at bounding box center [51, 18] width 10 height 10
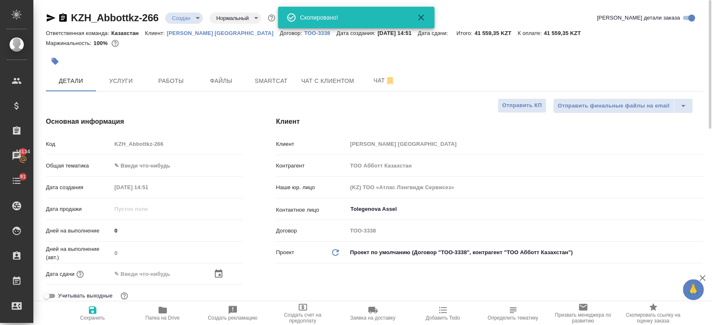
type textarea "x"
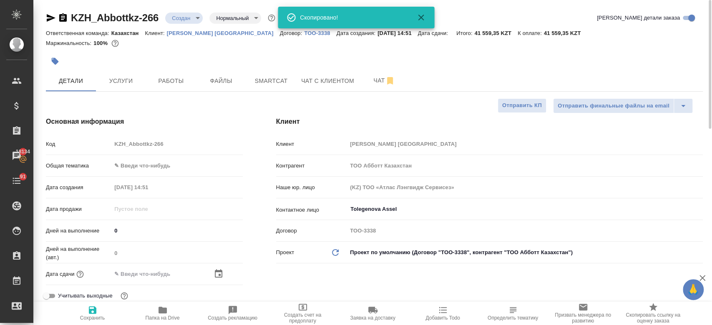
type textarea "x"
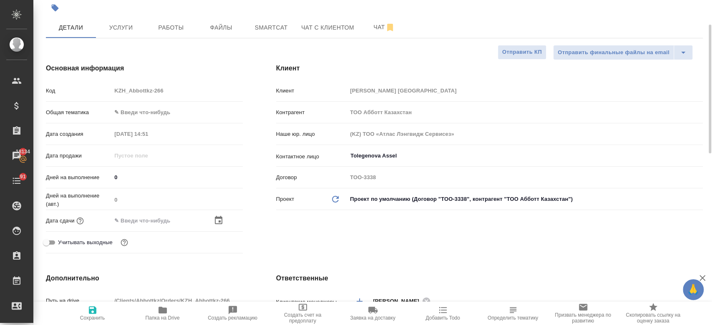
scroll to position [58, 0]
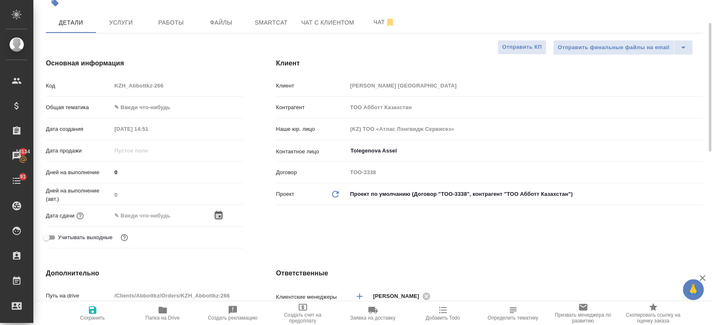
click at [217, 219] on icon "button" at bounding box center [219, 216] width 10 height 10
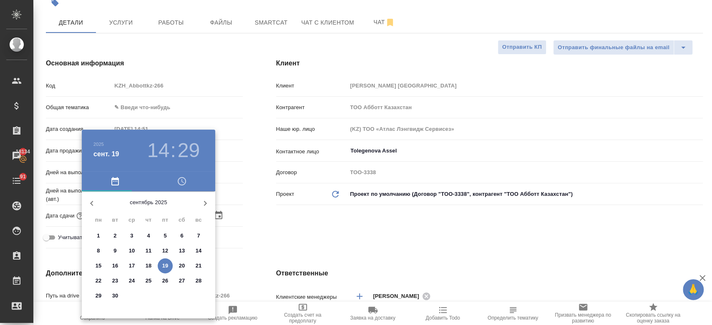
click at [296, 238] on div at bounding box center [356, 162] width 712 height 325
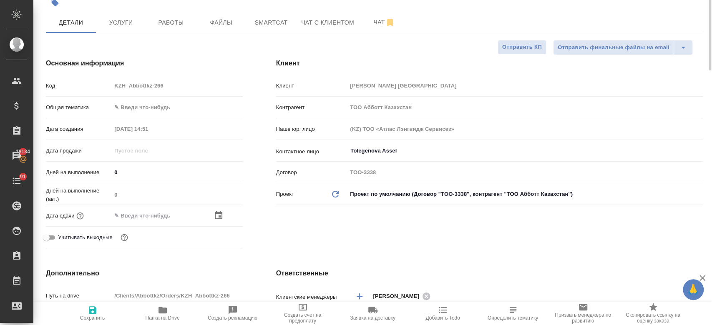
scroll to position [0, 0]
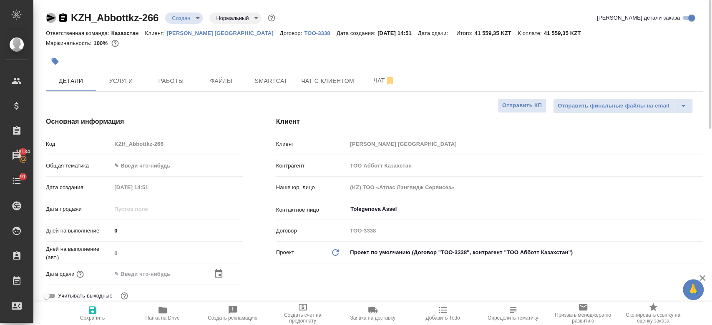
click at [49, 13] on icon "button" at bounding box center [51, 18] width 10 height 10
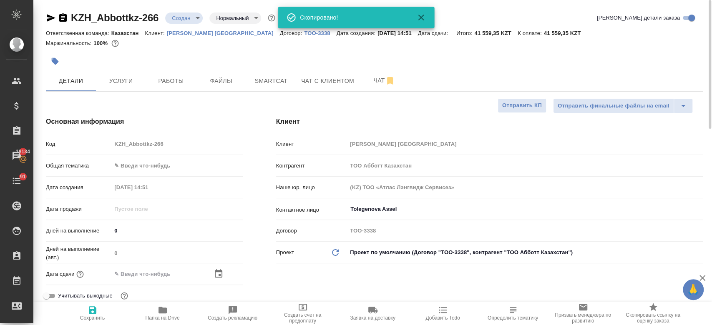
type textarea "x"
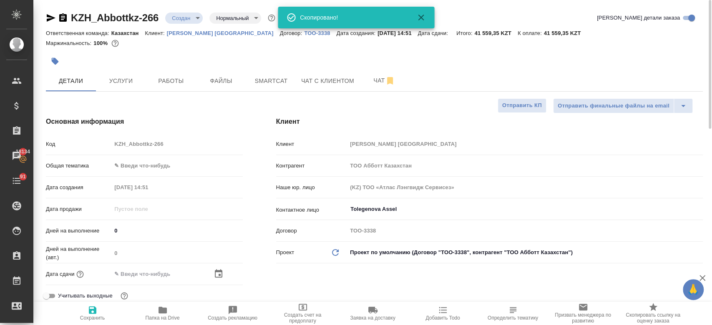
type textarea "x"
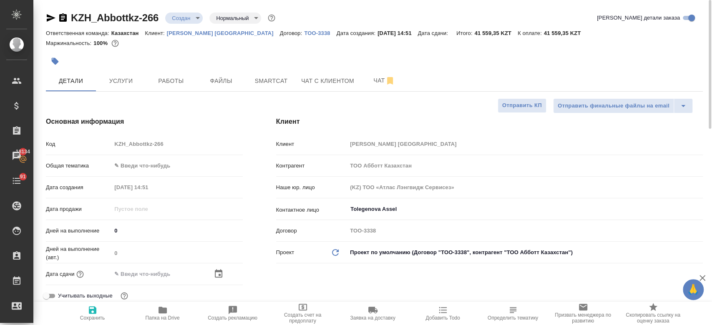
click at [346, 52] on div at bounding box center [265, 61] width 438 height 18
type textarea "x"
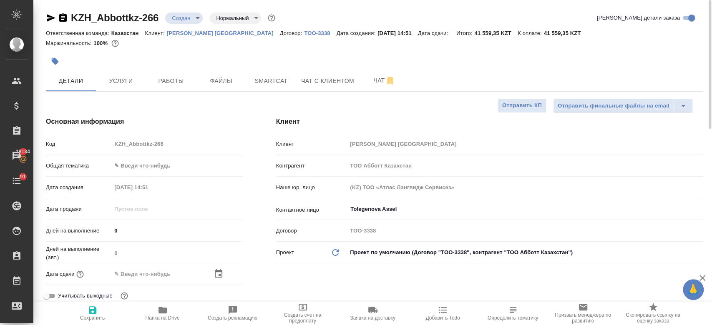
type textarea "x"
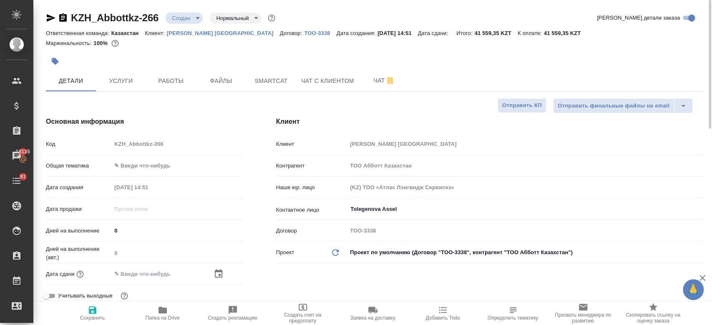
type textarea "x"
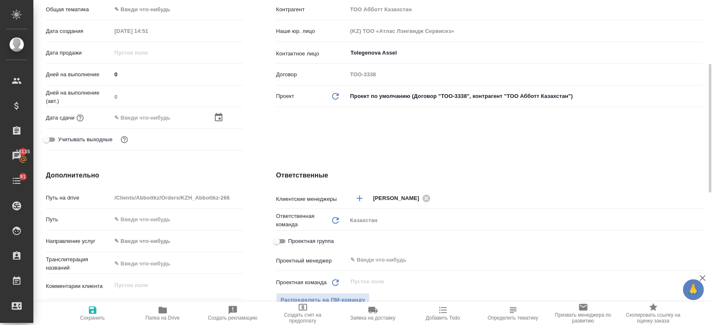
scroll to position [158, 0]
click at [217, 117] on icon "button" at bounding box center [219, 116] width 10 height 10
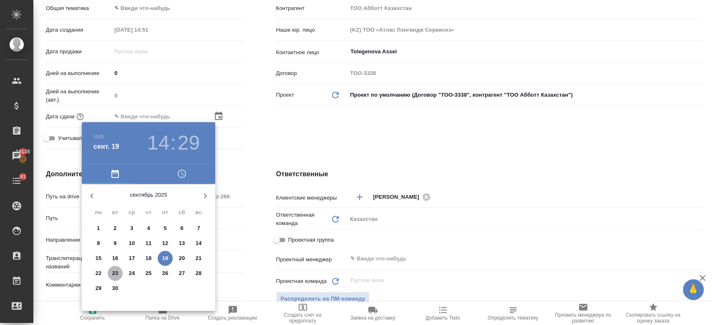
click at [117, 272] on p "23" at bounding box center [115, 274] width 6 height 8
type input "23.09.2025 14:29"
type textarea "x"
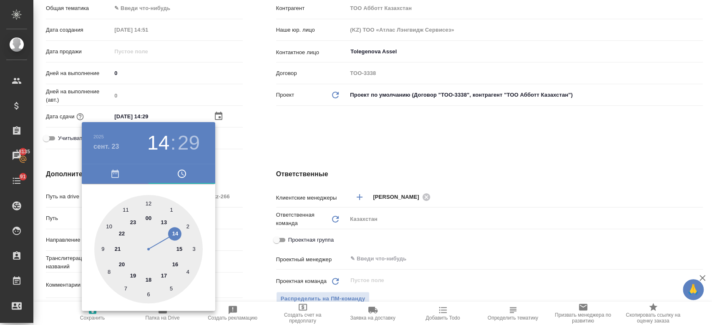
click at [175, 264] on div at bounding box center [148, 249] width 108 height 108
type input "23.09.2025 16:29"
type textarea "x"
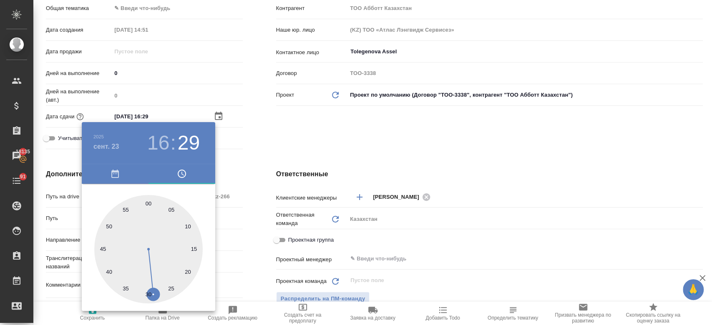
click at [149, 204] on div at bounding box center [148, 249] width 108 height 108
type input "23.09.2025 16:00"
type textarea "x"
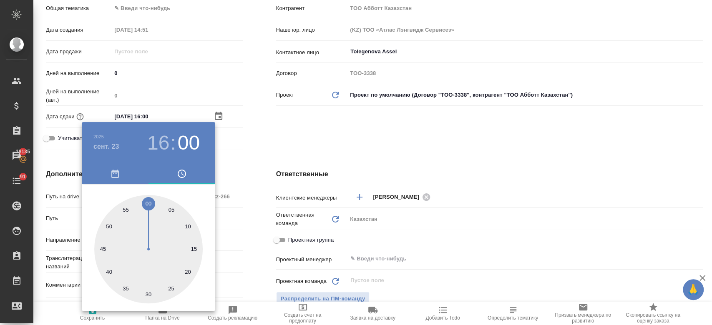
click at [275, 136] on div at bounding box center [356, 162] width 712 height 325
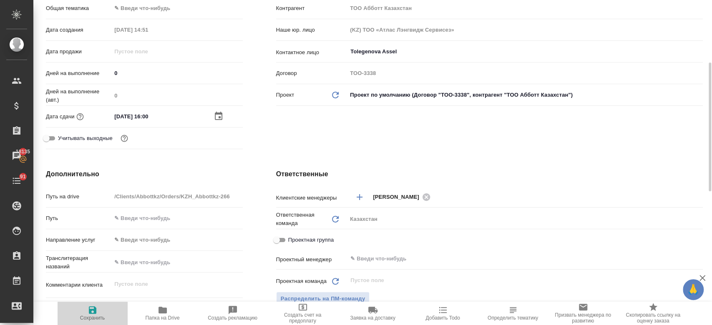
click at [98, 317] on span "Сохранить" at bounding box center [92, 318] width 25 height 6
type textarea "x"
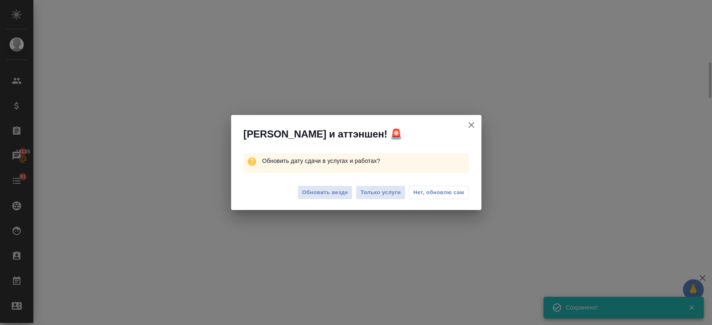
select select "RU"
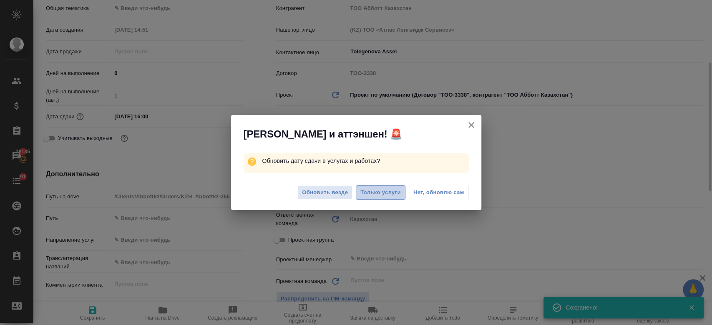
click at [374, 195] on span "Только услуги" at bounding box center [380, 193] width 40 height 10
type textarea "x"
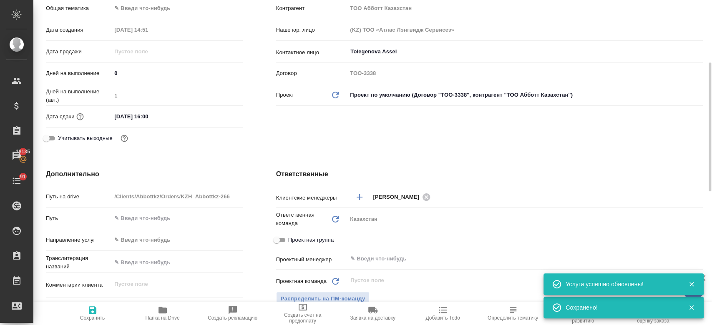
type textarea "x"
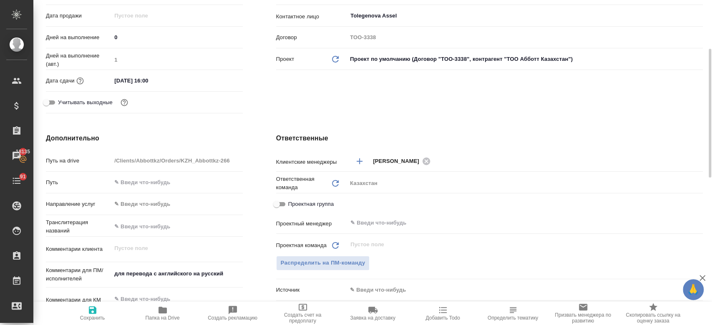
scroll to position [201, 0]
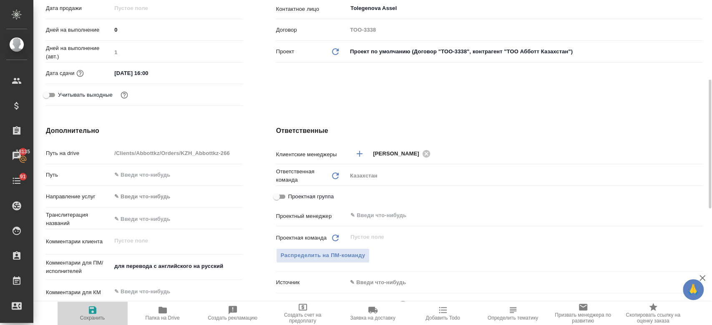
click at [91, 315] on icon "button" at bounding box center [93, 310] width 10 height 10
type textarea "x"
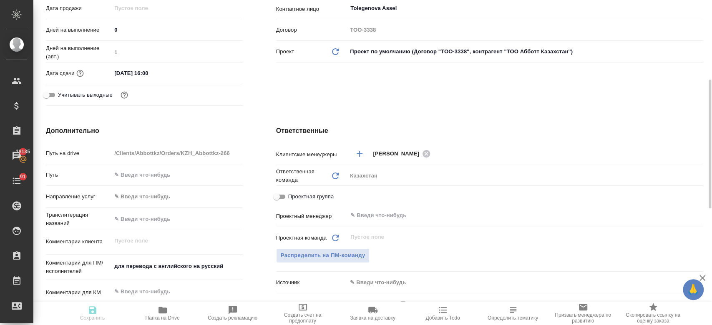
type textarea "x"
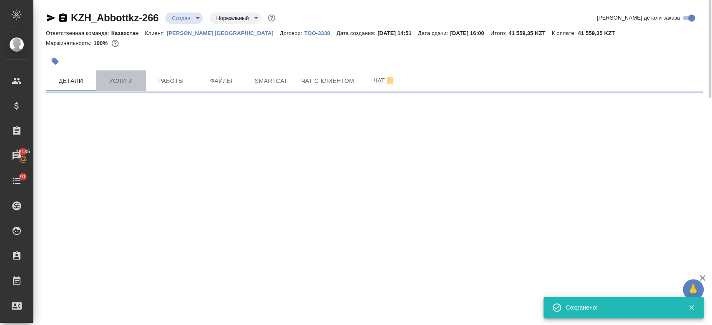
click at [126, 78] on span "Услуги" at bounding box center [121, 81] width 40 height 10
select select "RU"
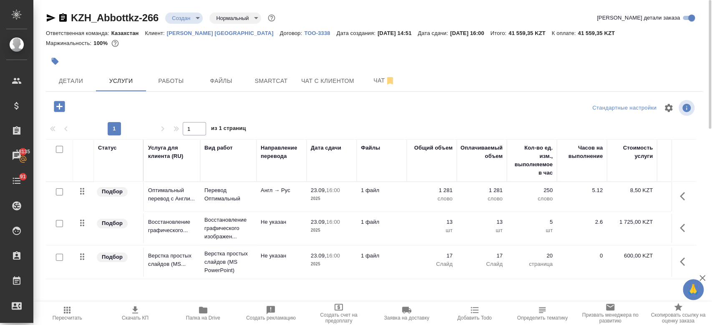
click at [416, 49] on div at bounding box center [374, 50] width 657 height 2
click at [131, 312] on icon "button" at bounding box center [135, 310] width 10 height 10
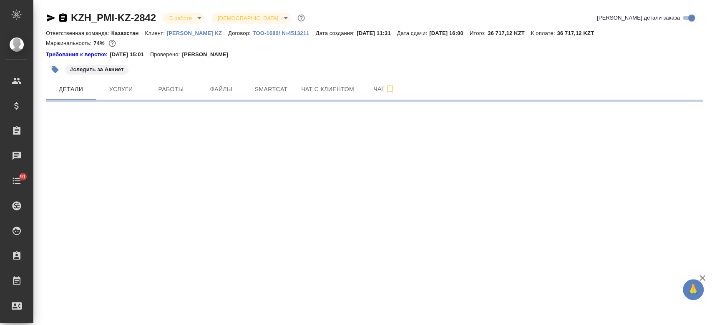
select select "RU"
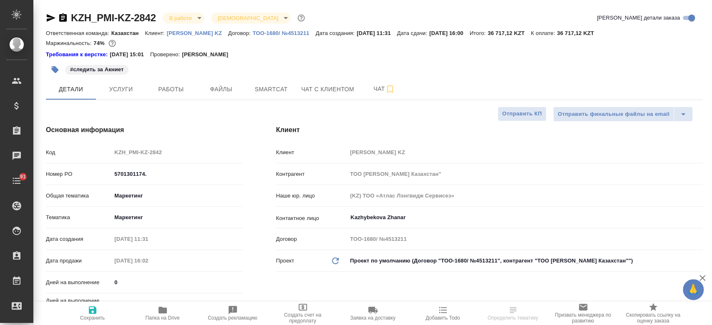
type textarea "x"
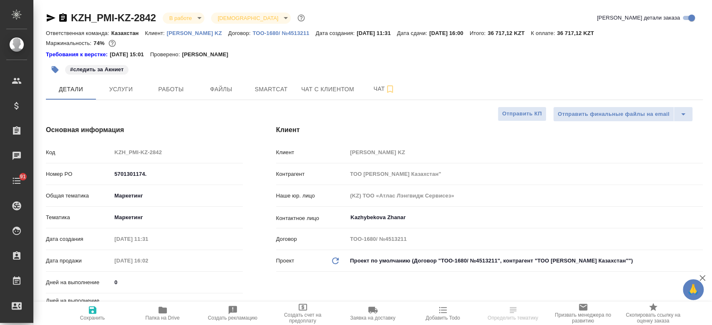
type textarea "x"
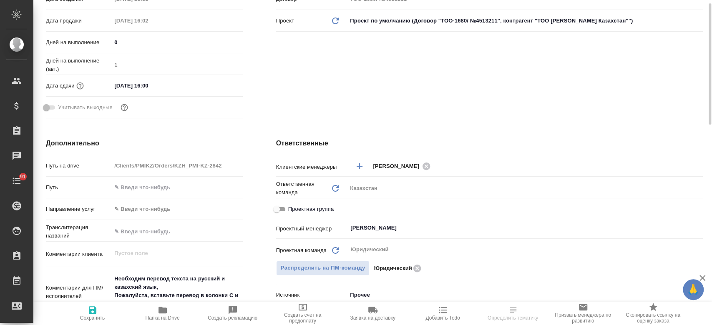
scroll to position [101, 0]
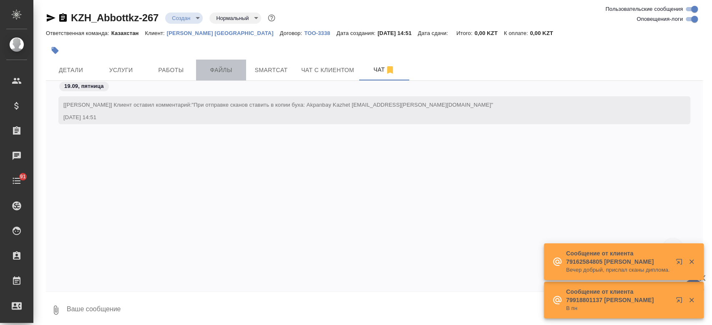
click at [212, 75] on span "Файлы" at bounding box center [221, 70] width 40 height 10
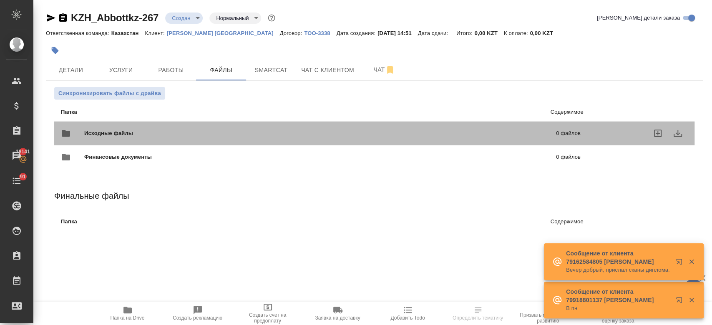
click at [159, 137] on span "Исходные файлы" at bounding box center [214, 133] width 260 height 8
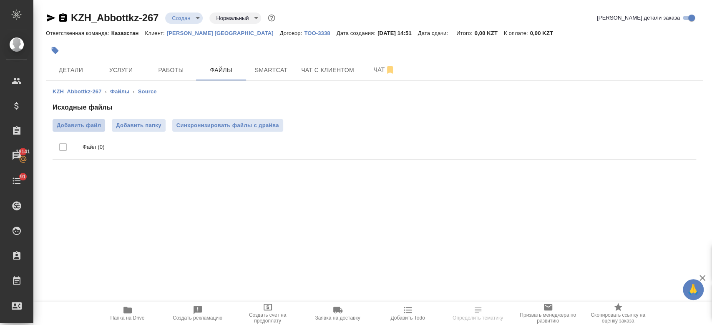
click at [91, 128] on span "Добавить файл" at bounding box center [79, 125] width 44 height 8
click at [0, 0] on input "Добавить файл" at bounding box center [0, 0] width 0 height 0
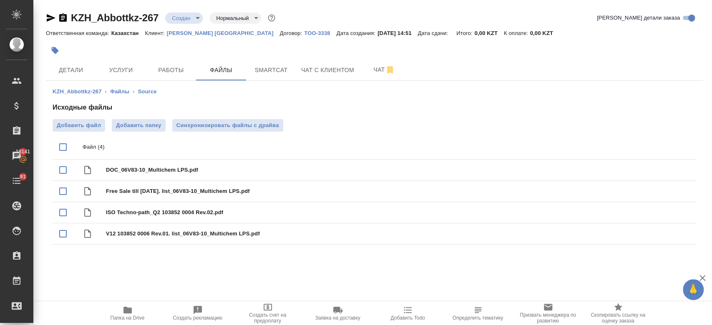
click at [242, 50] on div at bounding box center [265, 50] width 438 height 18
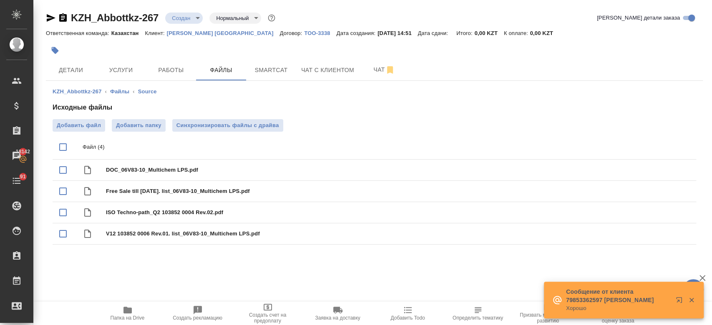
click at [392, 47] on div at bounding box center [265, 50] width 438 height 18
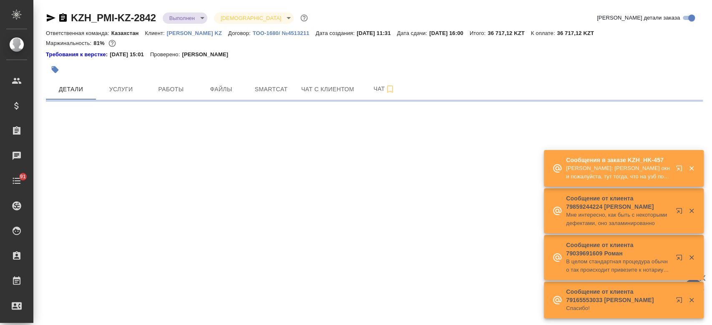
select select "RU"
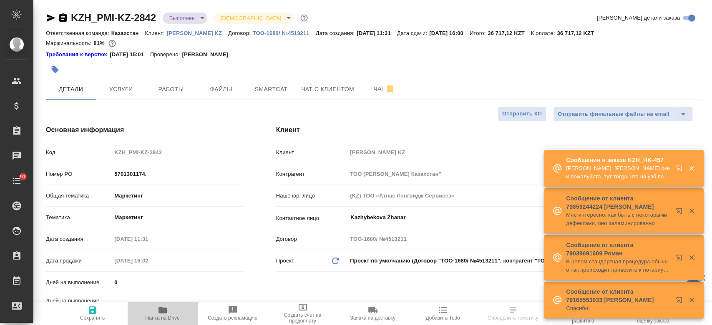
type textarea "x"
click at [160, 314] on icon "button" at bounding box center [163, 310] width 10 height 10
type textarea "x"
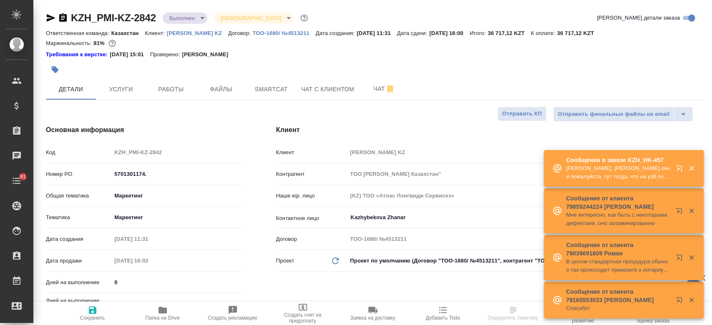
type textarea "x"
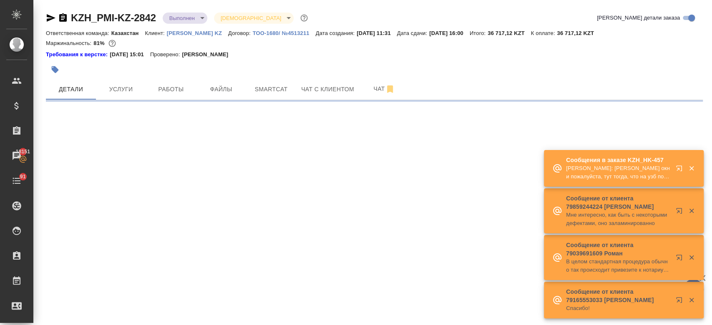
select select "RU"
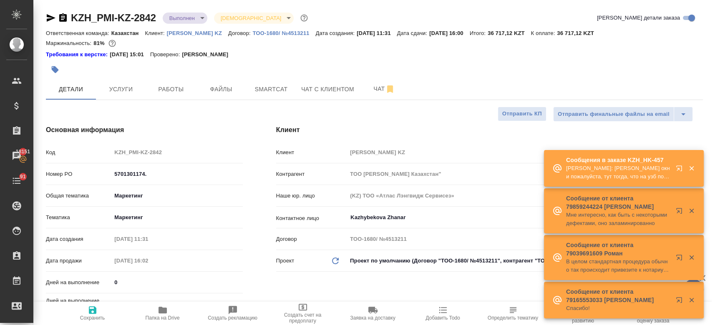
type textarea "x"
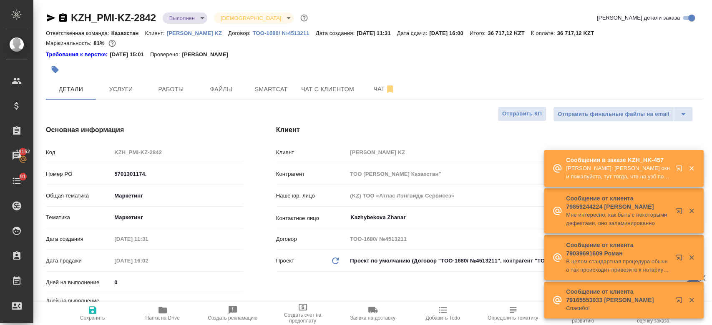
type textarea "x"
